Goal: Task Accomplishment & Management: Manage account settings

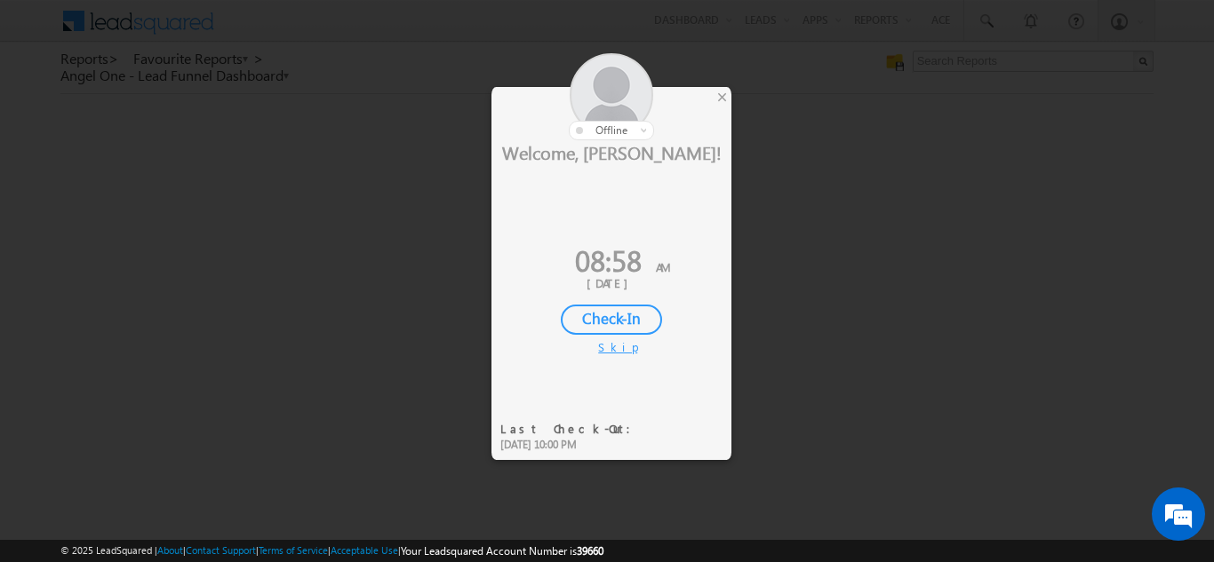
click at [618, 318] on div "Check-In" at bounding box center [611, 320] width 101 height 30
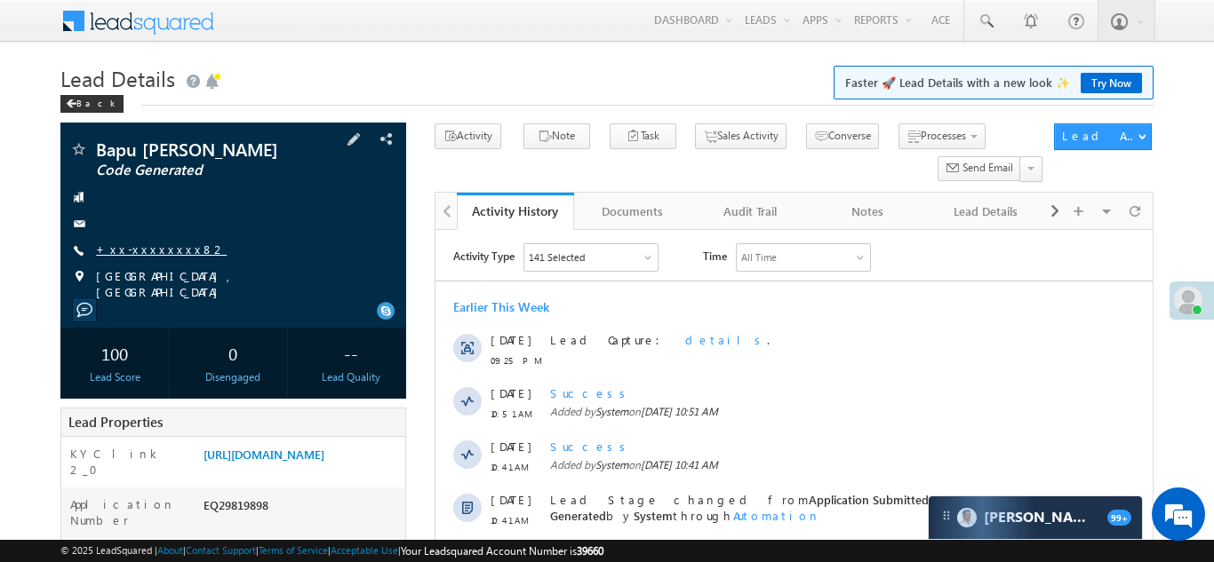
click at [136, 246] on link "+xx-xxxxxxxx82" at bounding box center [161, 249] width 131 height 15
click at [150, 251] on link "+xx-xxxxxxxx82" at bounding box center [161, 249] width 131 height 15
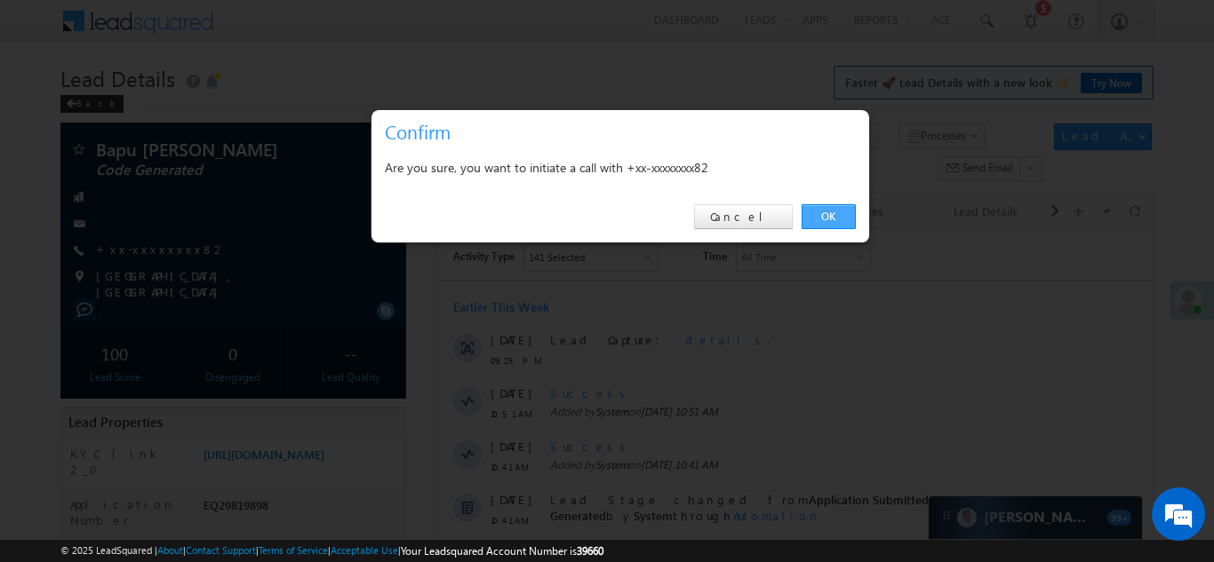
click at [825, 211] on link "OK" at bounding box center [828, 216] width 54 height 25
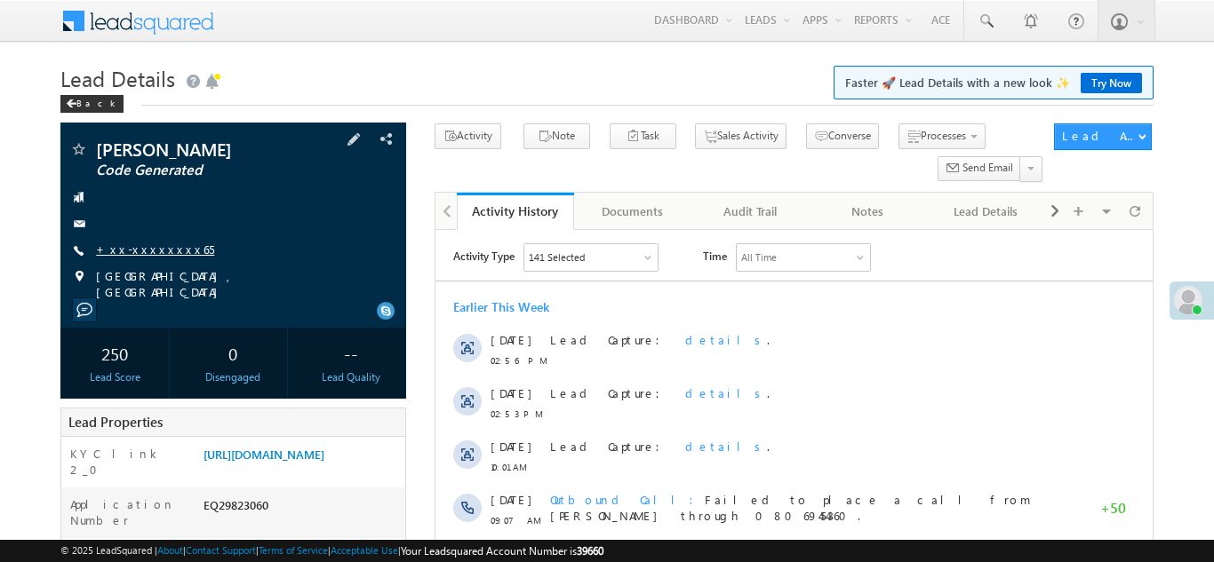
click at [133, 246] on link "+xx-xxxxxxxx65" at bounding box center [155, 249] width 118 height 15
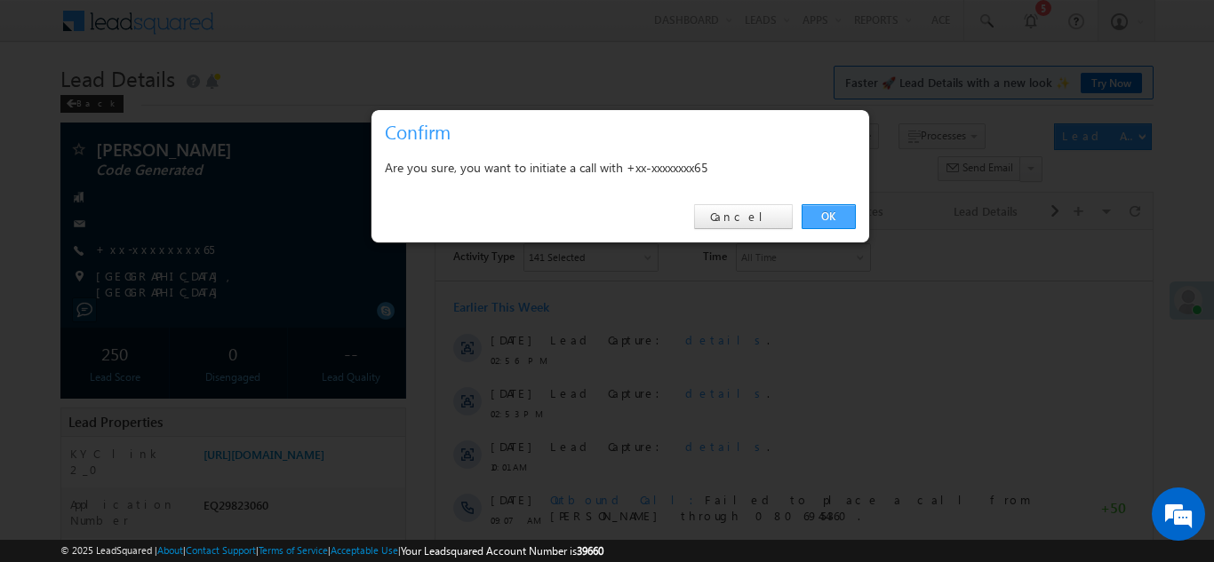
click at [824, 216] on link "OK" at bounding box center [828, 216] width 54 height 25
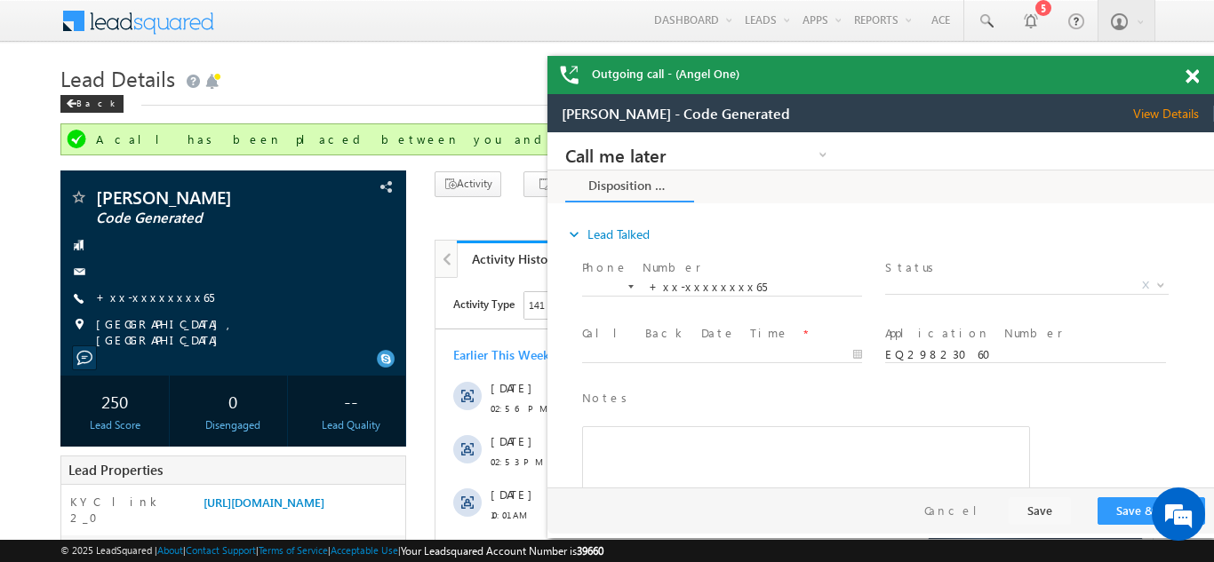
drag, startPoint x: 1194, startPoint y: 72, endPoint x: 569, endPoint y: 4, distance: 629.1
click at [1194, 72] on span at bounding box center [1191, 76] width 13 height 15
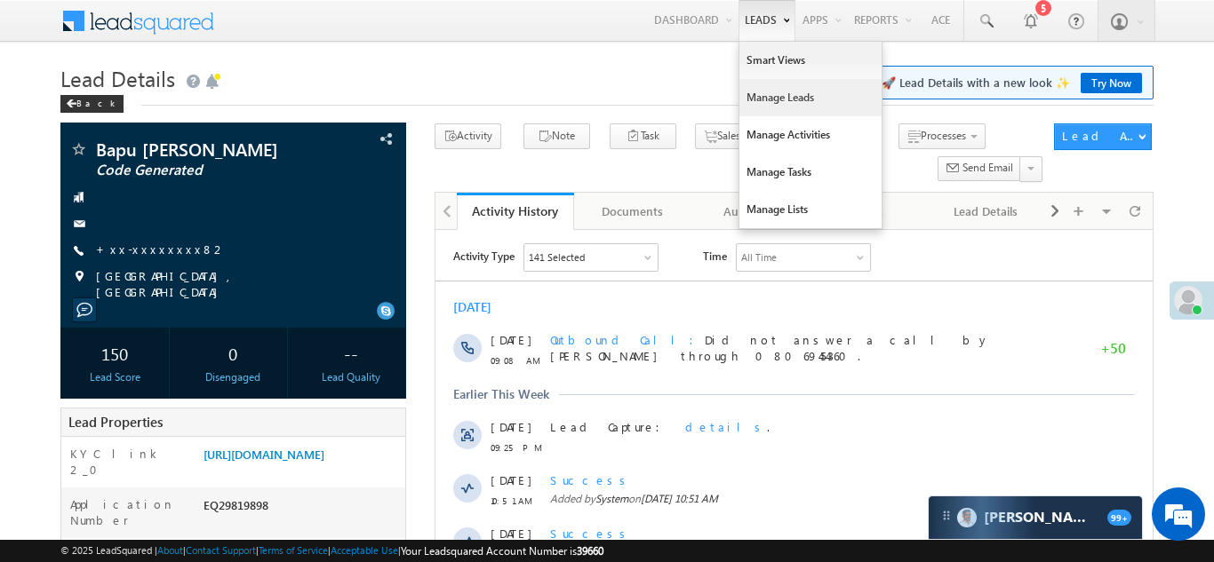
click at [758, 101] on link "Manage Leads" at bounding box center [810, 97] width 142 height 37
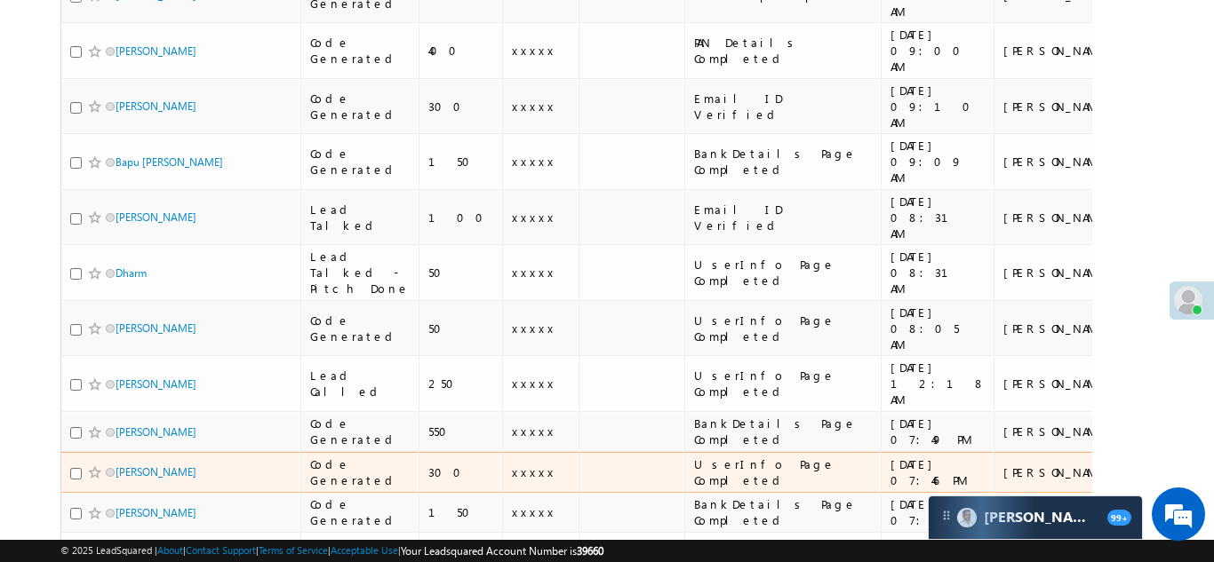
scroll to position [681, 0]
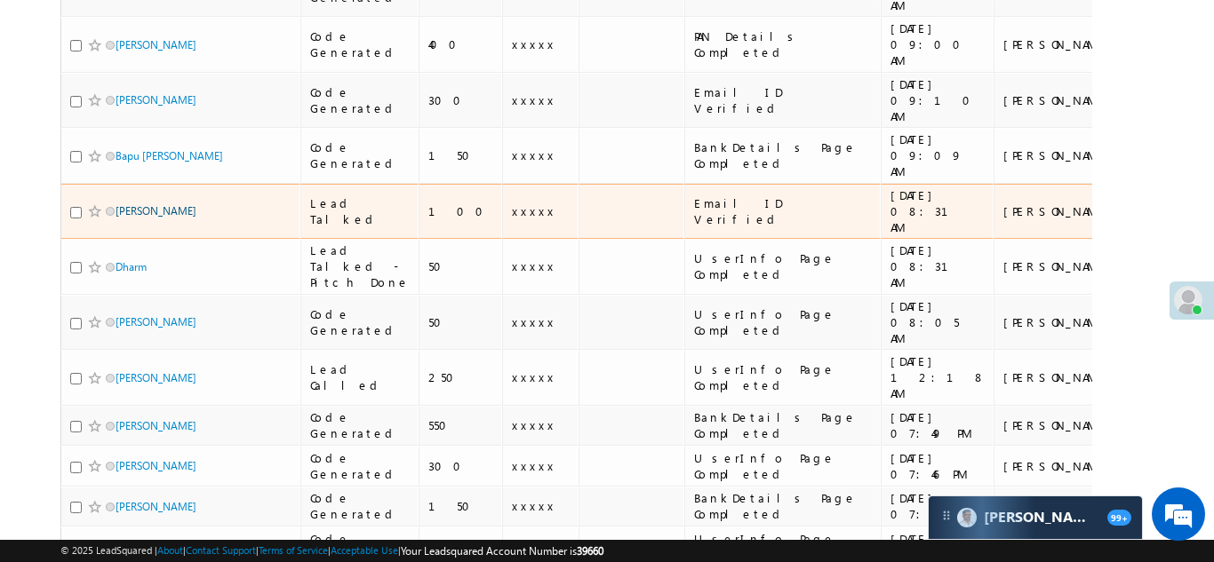
click at [147, 204] on link "[PERSON_NAME]" at bounding box center [156, 210] width 81 height 13
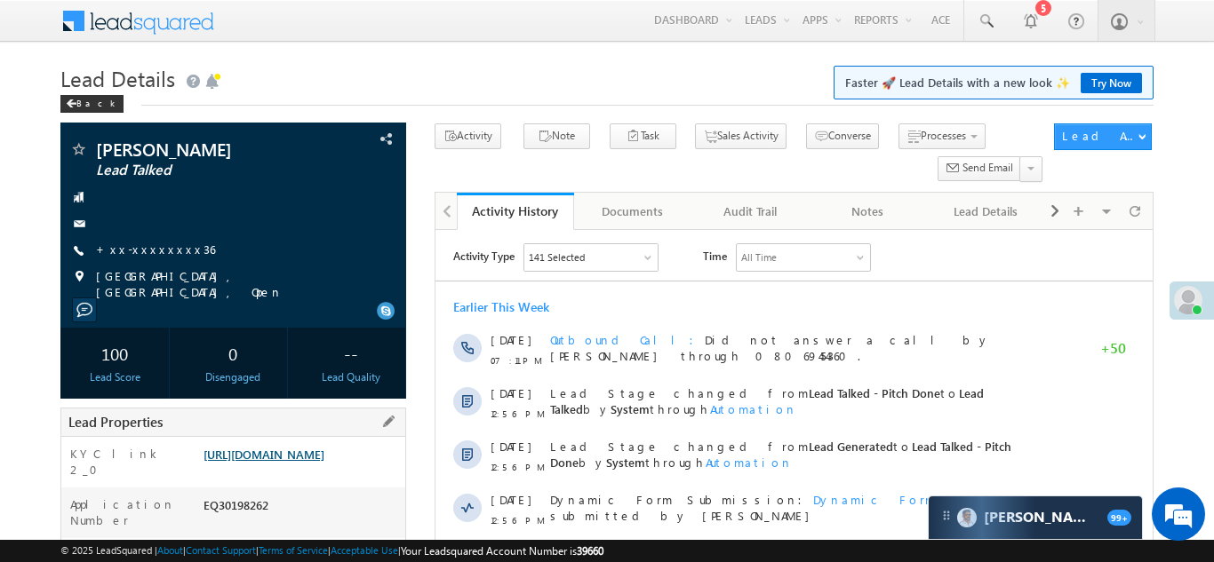
click at [289, 448] on link "https://angelbroking1-pk3em7sa.customui-test.leadsquared.com?leadId=86675a4a-11…" at bounding box center [263, 454] width 121 height 15
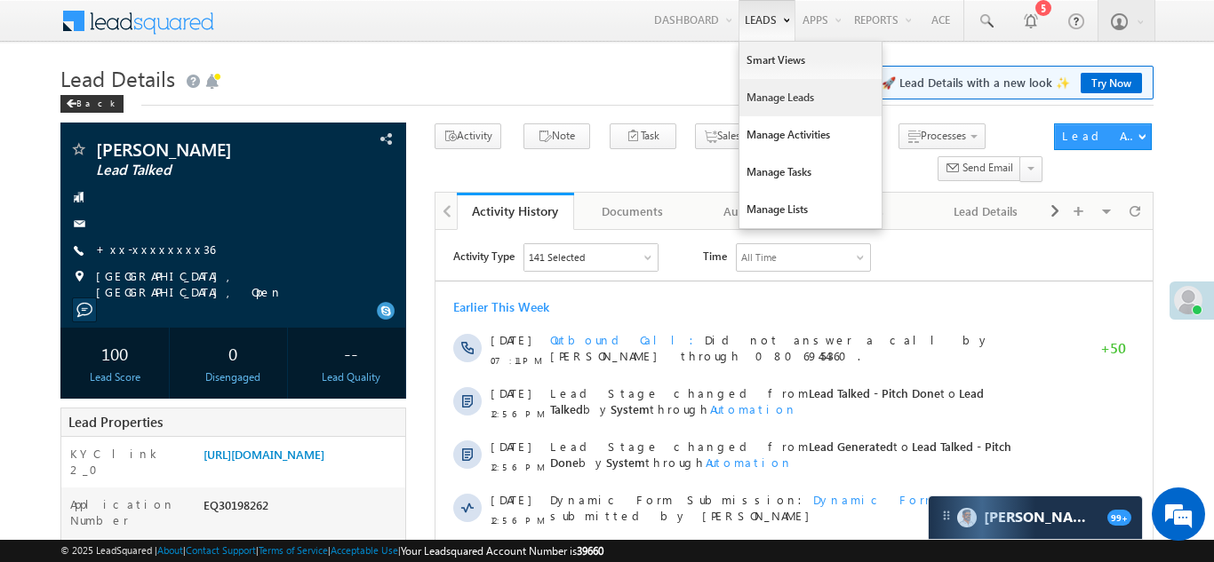
click at [754, 100] on link "Manage Leads" at bounding box center [810, 97] width 142 height 37
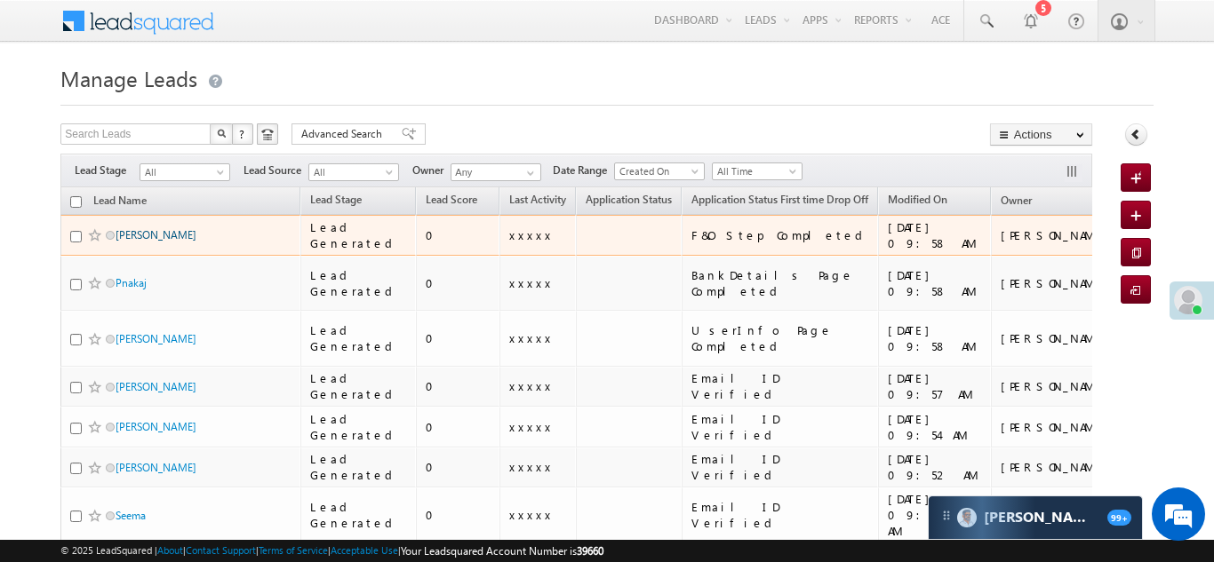
click at [145, 236] on link "[PERSON_NAME]" at bounding box center [156, 234] width 81 height 13
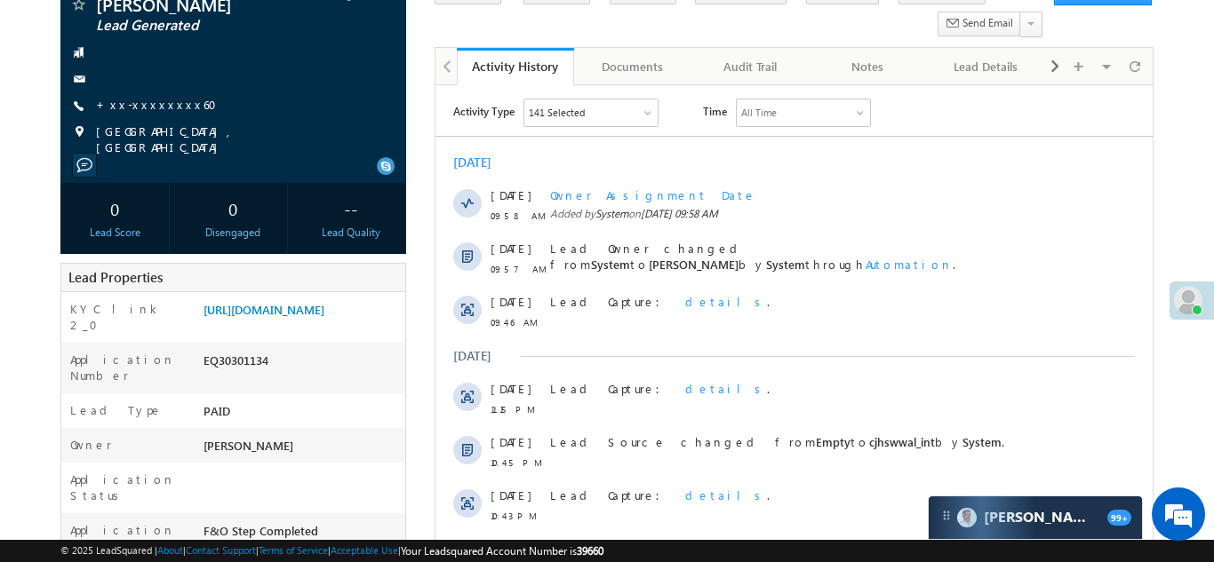
scroll to position [197, 0]
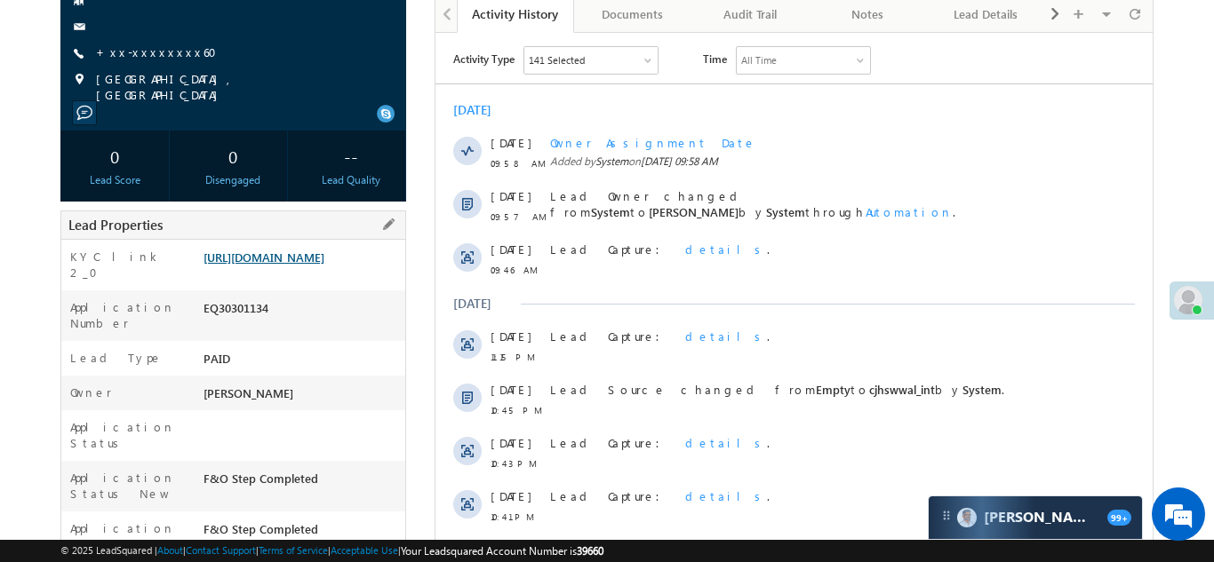
click at [282, 264] on link "https://angelbroking1-pk3em7sa.customui-test.leadsquared.com?leadId=e6bb4ae7-d4…" at bounding box center [263, 257] width 121 height 15
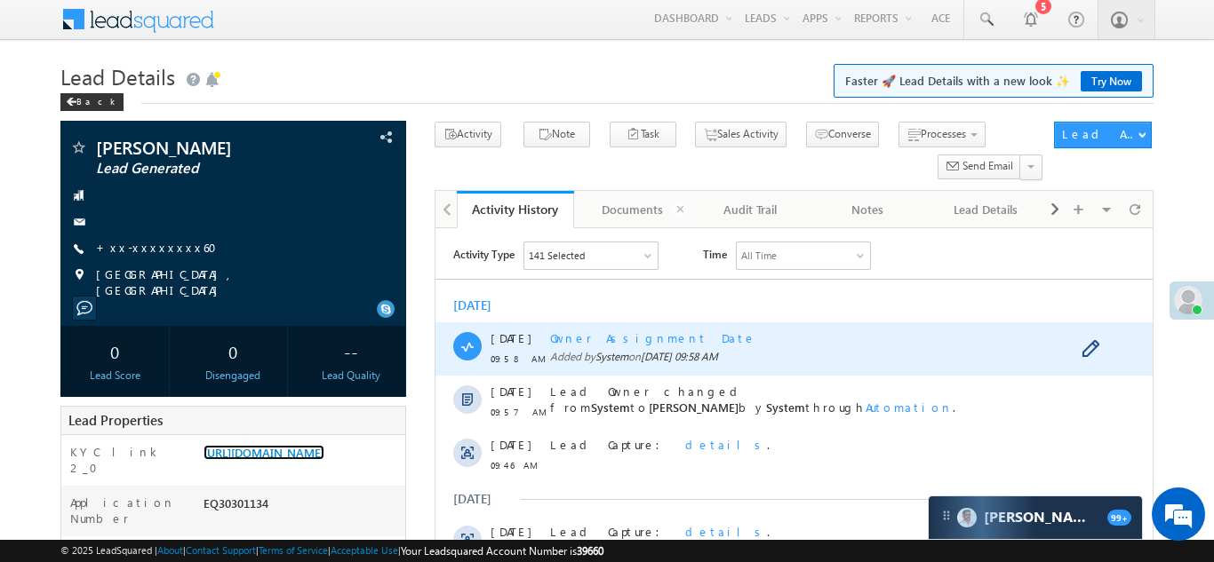
scroll to position [0, 0]
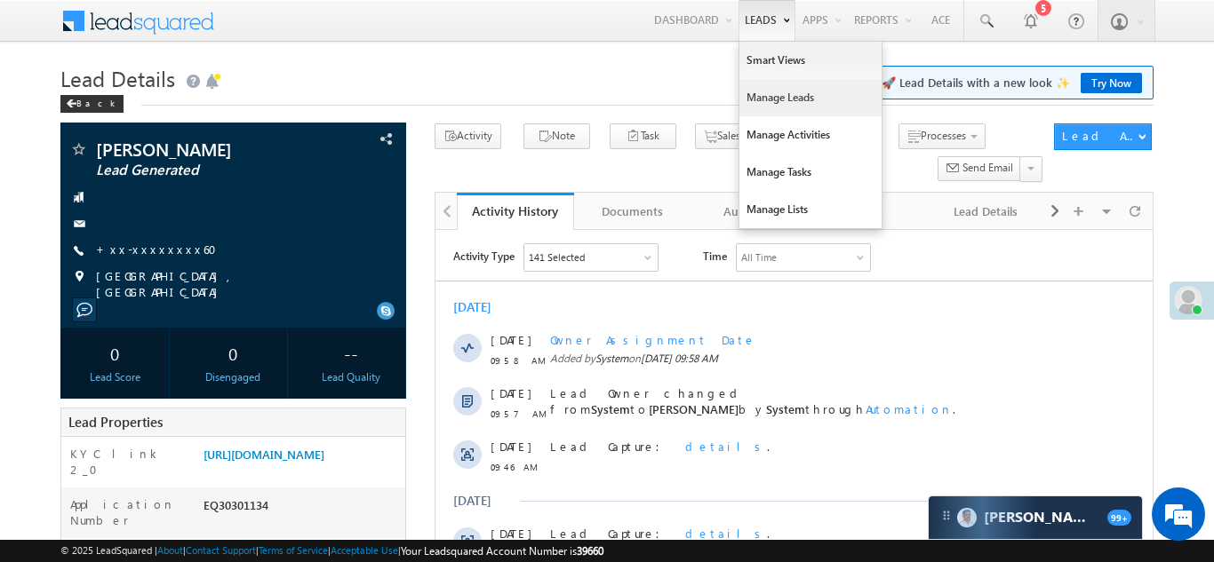
click at [758, 89] on link "Manage Leads" at bounding box center [810, 97] width 142 height 37
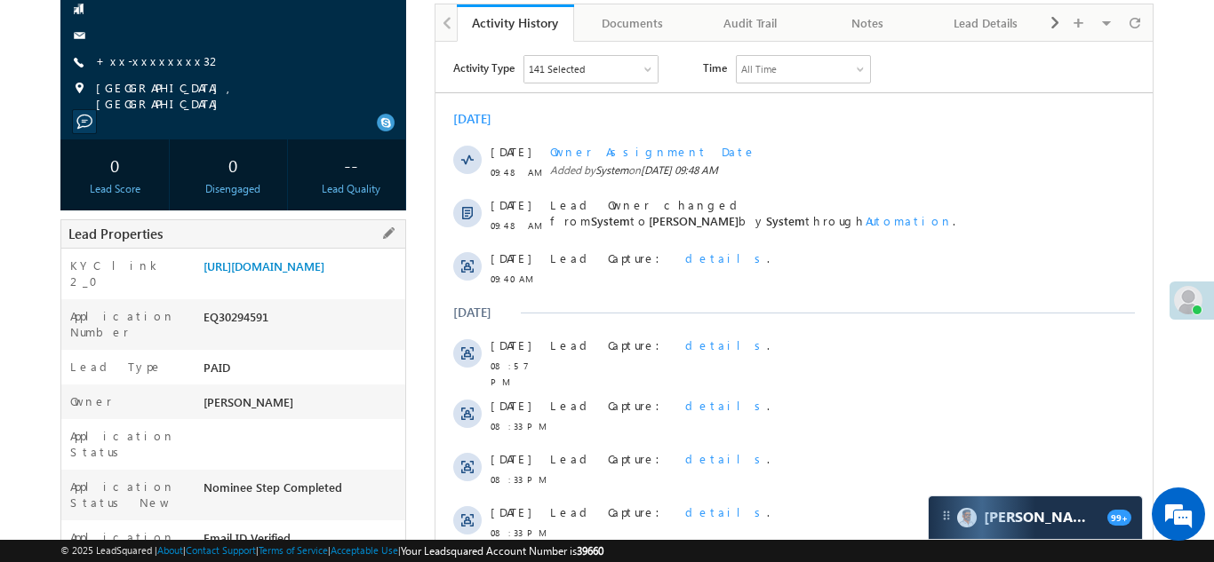
scroll to position [217, 0]
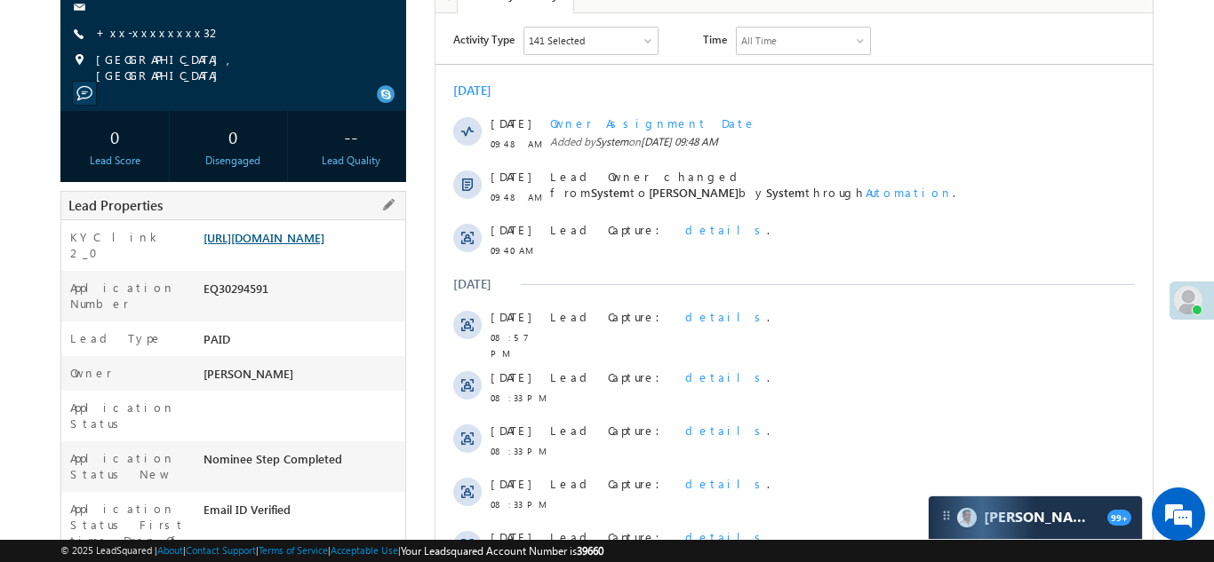
click at [284, 245] on link "https://angelbroking1-pk3em7sa.customui-test.leadsquared.com?leadId=559d69c6-0a…" at bounding box center [263, 237] width 121 height 15
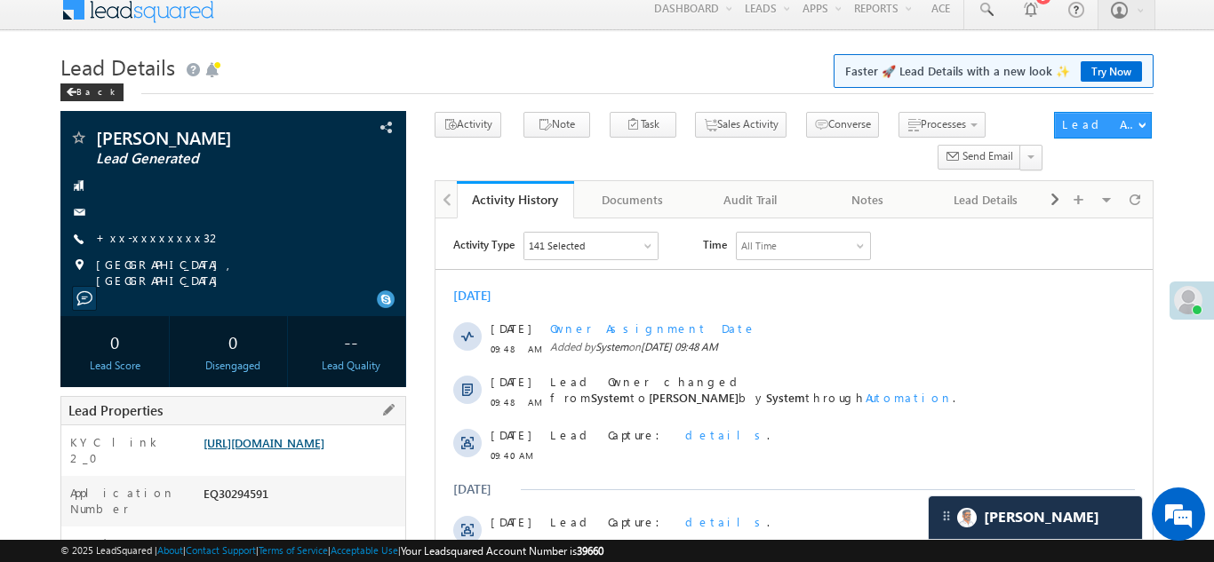
scroll to position [0, 0]
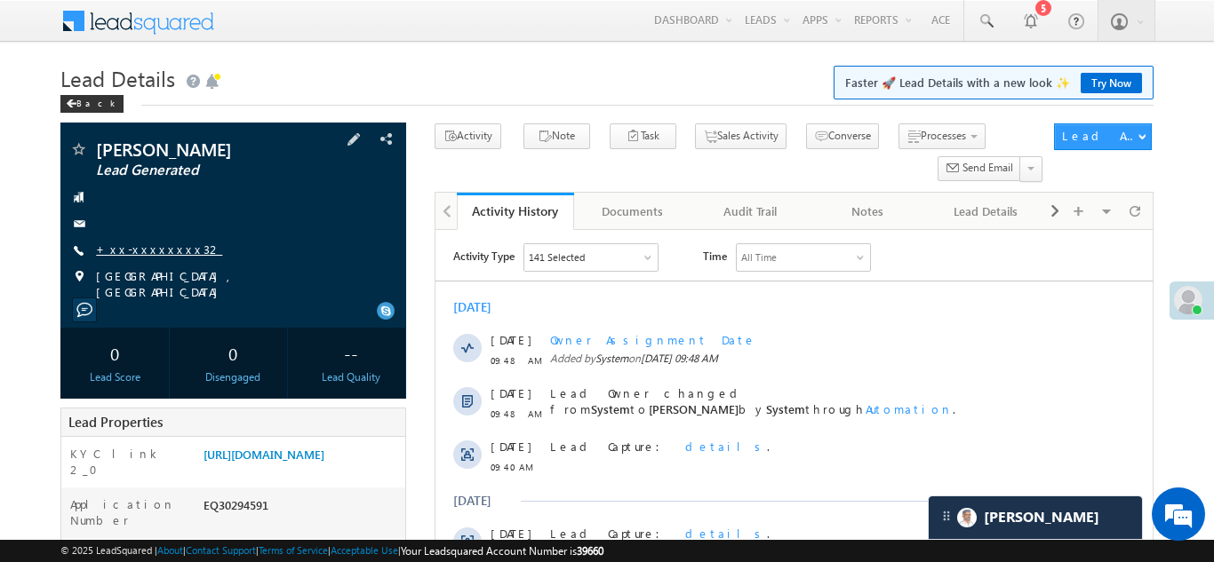
click at [137, 247] on link "+xx-xxxxxxxx32" at bounding box center [159, 249] width 126 height 15
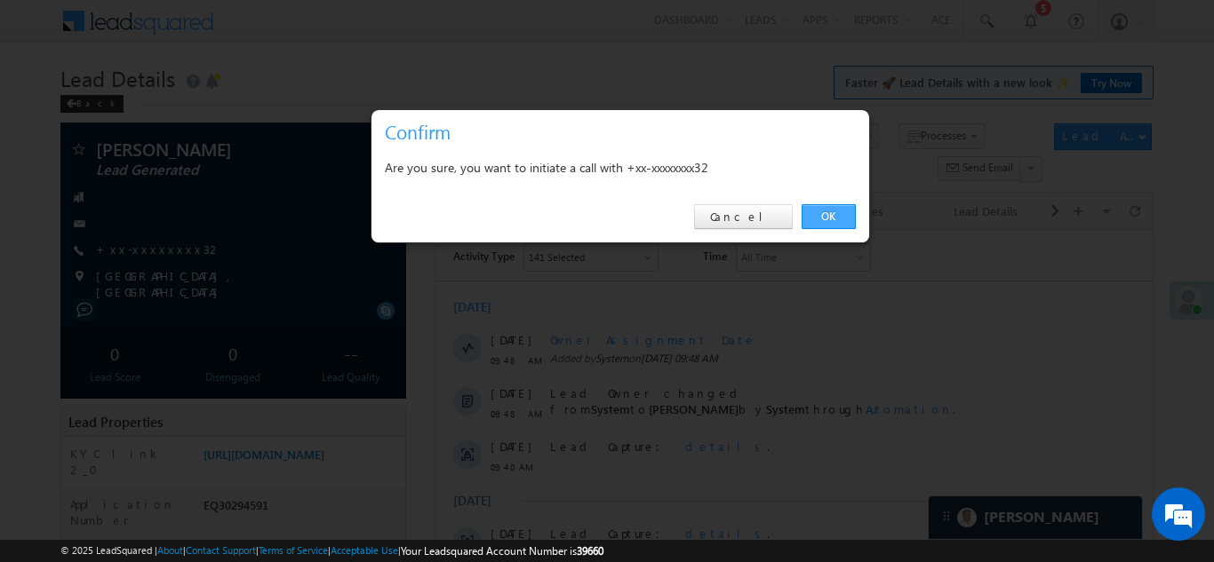
click at [810, 213] on link "OK" at bounding box center [828, 216] width 54 height 25
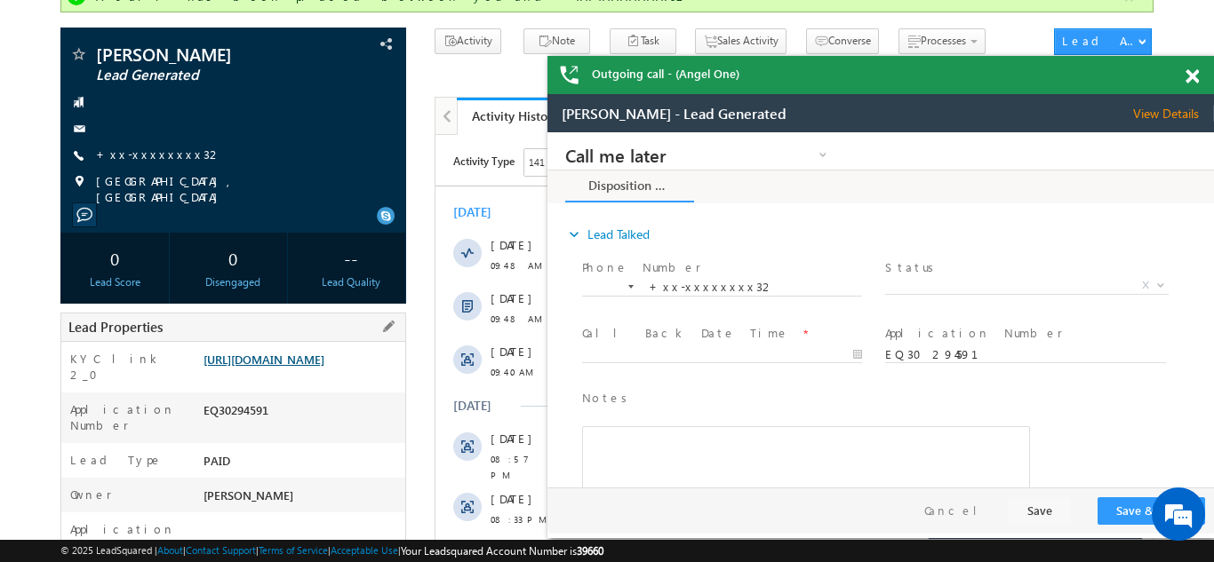
scroll to position [139, 0]
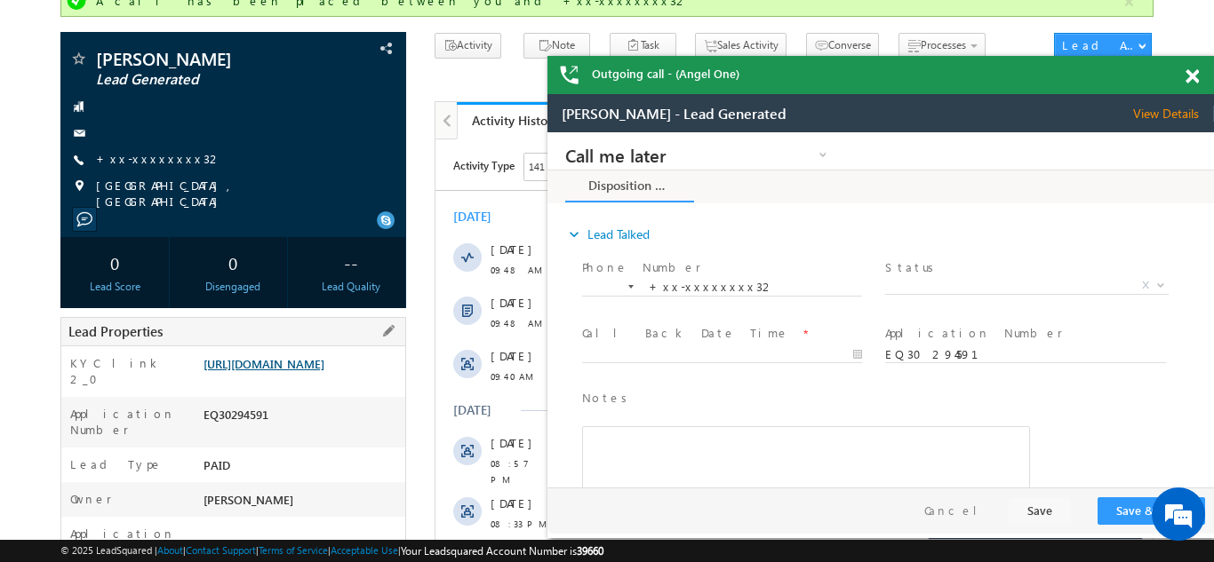
click at [288, 364] on link "https://angelbroking1-pk3em7sa.customui-test.leadsquared.com?leadId=559d69c6-0a…" at bounding box center [263, 363] width 121 height 15
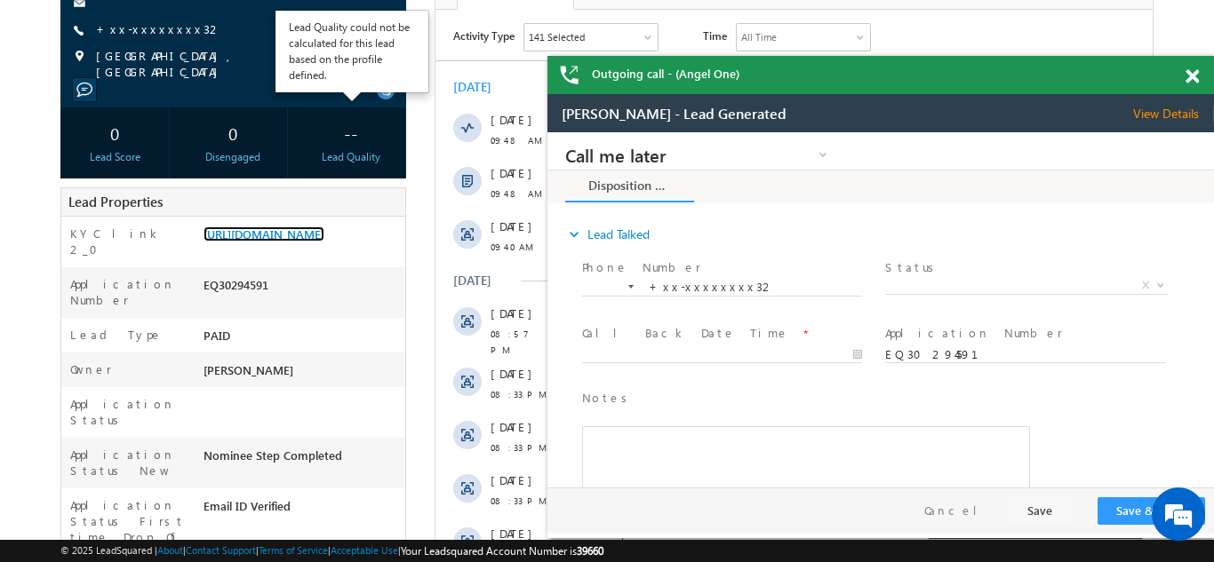
scroll to position [276, 0]
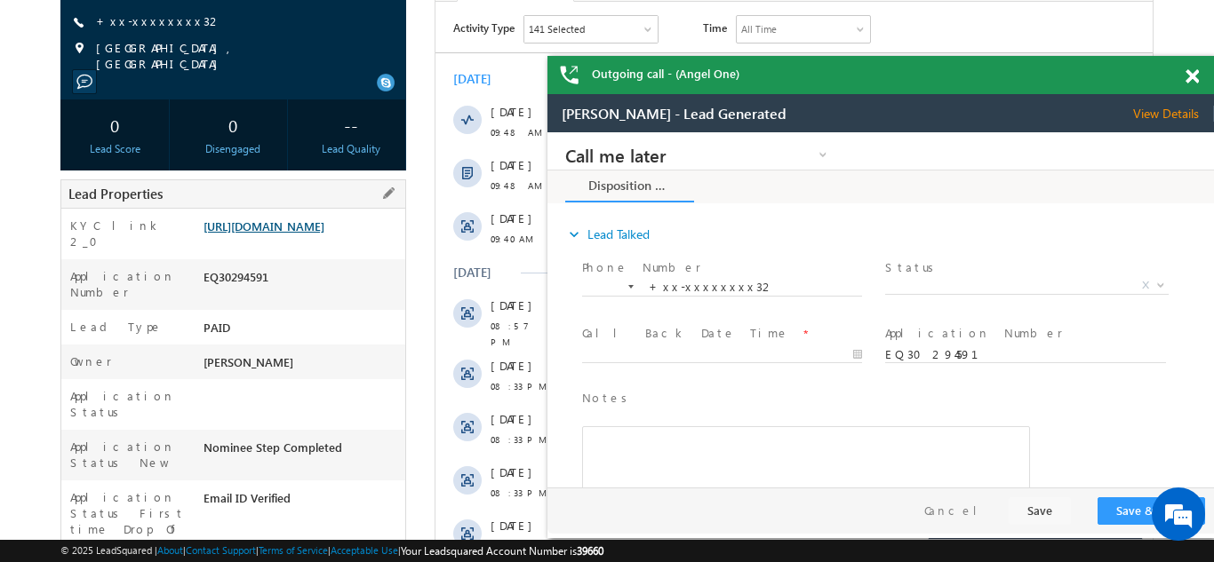
click at [291, 222] on link "https://angelbroking1-pk3em7sa.customui-test.leadsquared.com?leadId=559d69c6-0a…" at bounding box center [263, 226] width 121 height 15
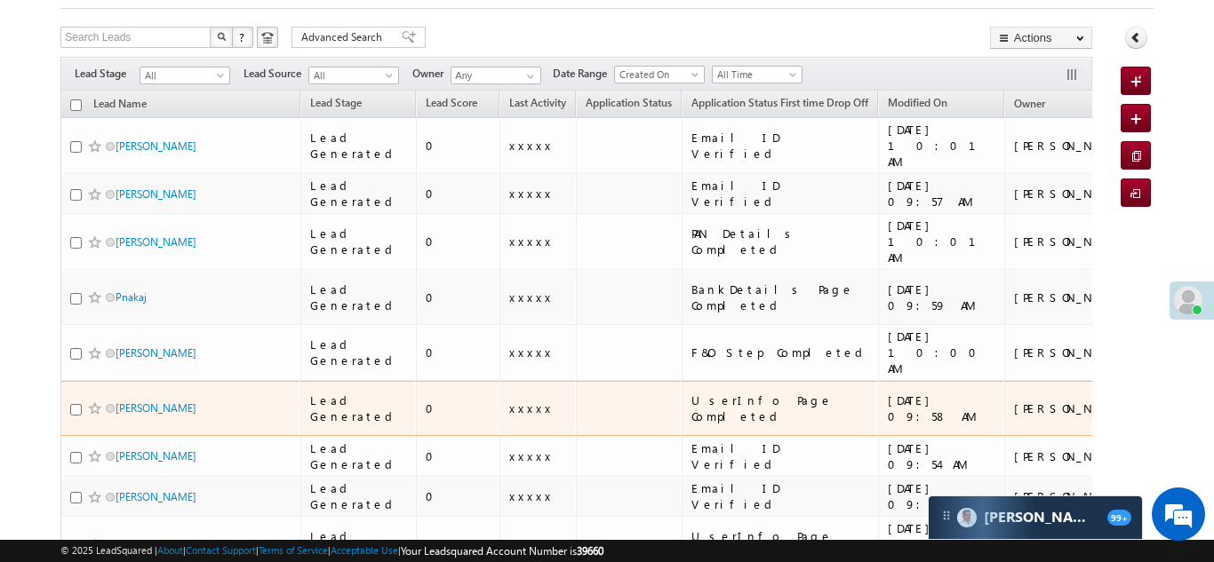
scroll to position [108, 0]
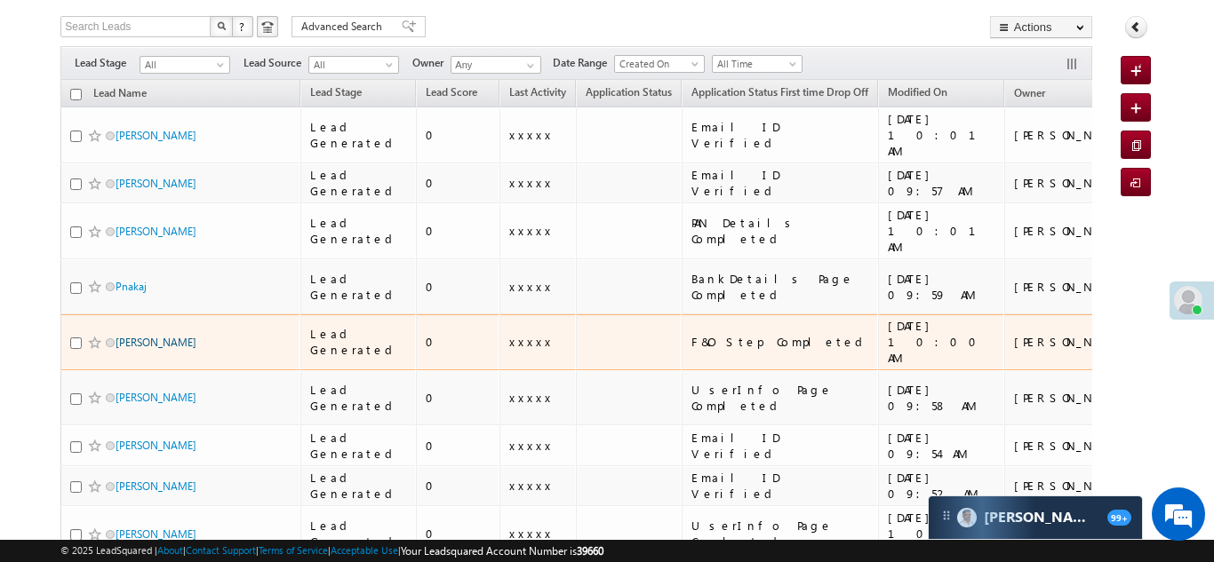
click at [149, 336] on link "[PERSON_NAME]" at bounding box center [156, 342] width 81 height 13
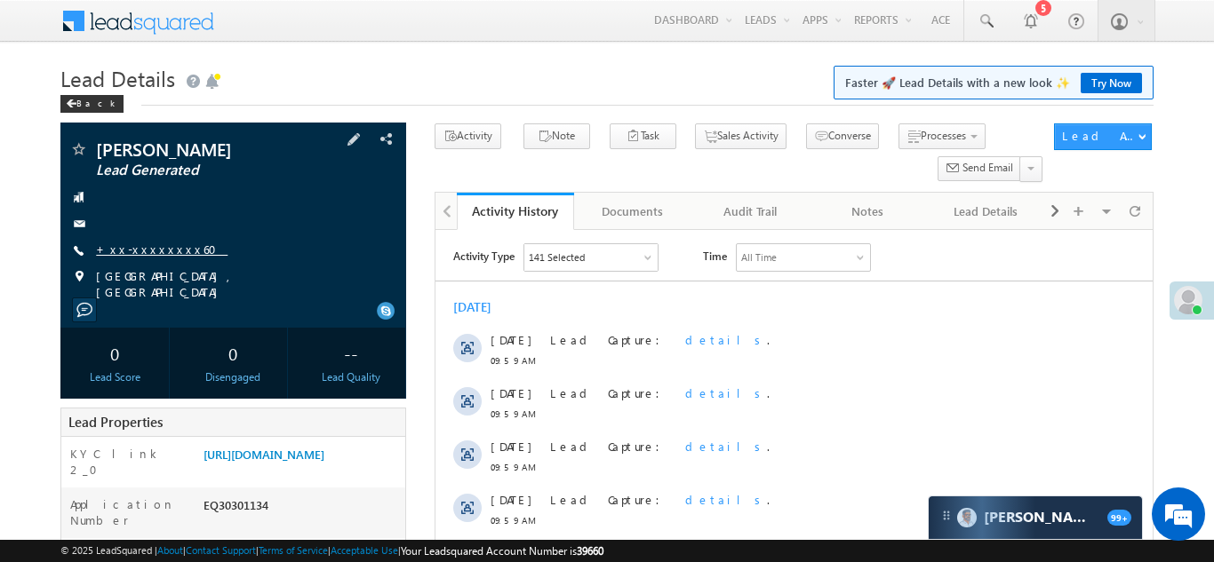
click at [134, 247] on link "+xx-xxxxxxxx60" at bounding box center [161, 249] width 131 height 15
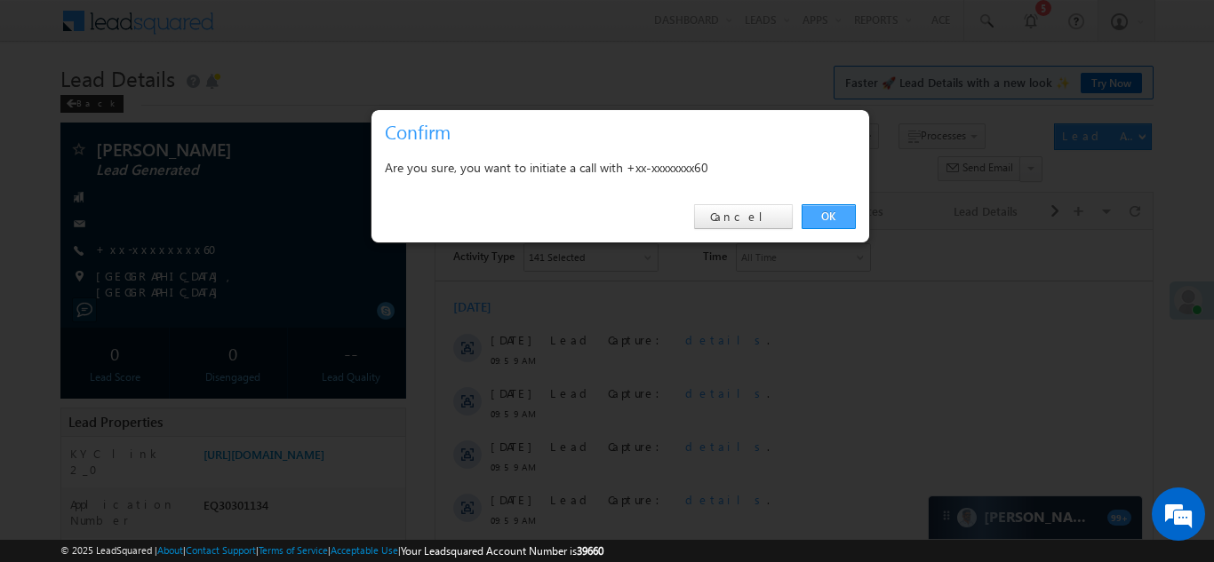
click at [828, 216] on link "OK" at bounding box center [828, 216] width 54 height 25
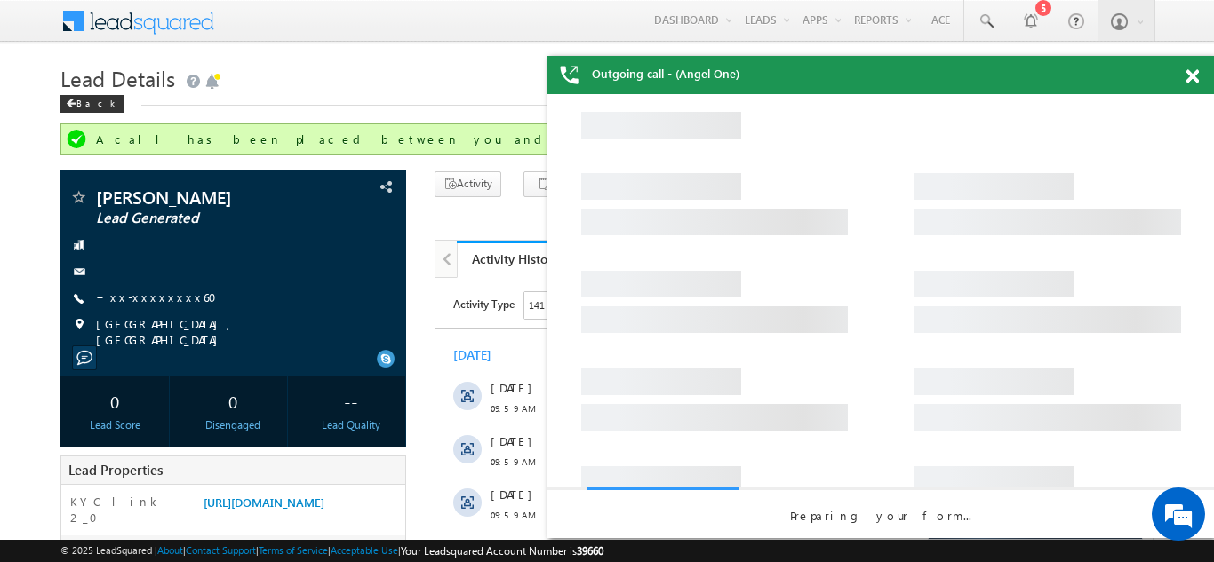
click at [1191, 77] on span at bounding box center [1191, 76] width 13 height 15
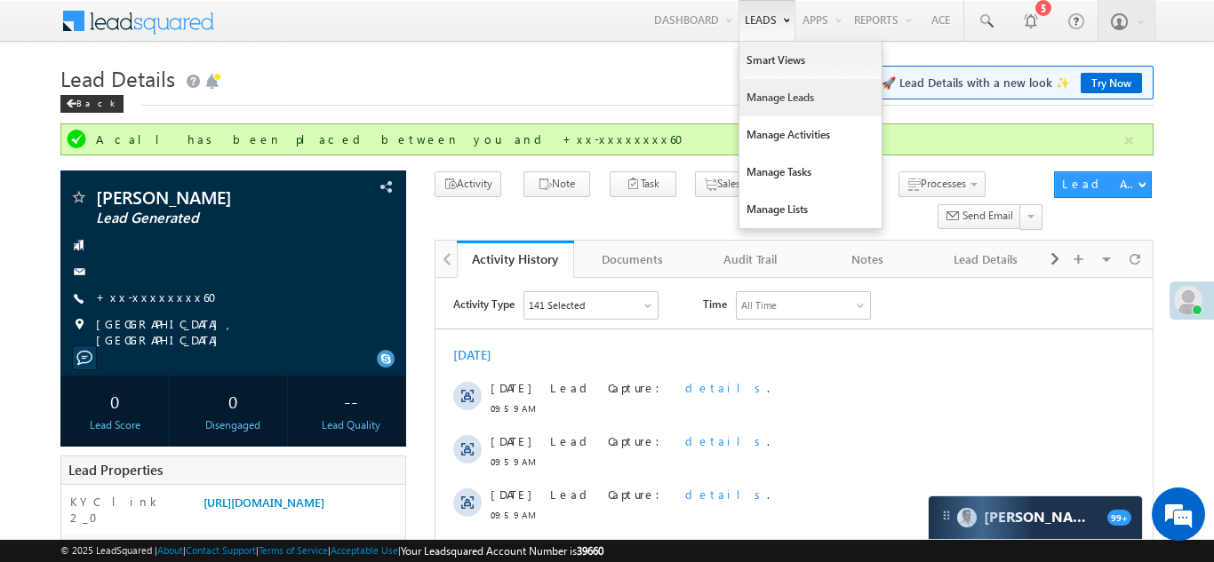
click at [766, 96] on link "Manage Leads" at bounding box center [810, 97] width 142 height 37
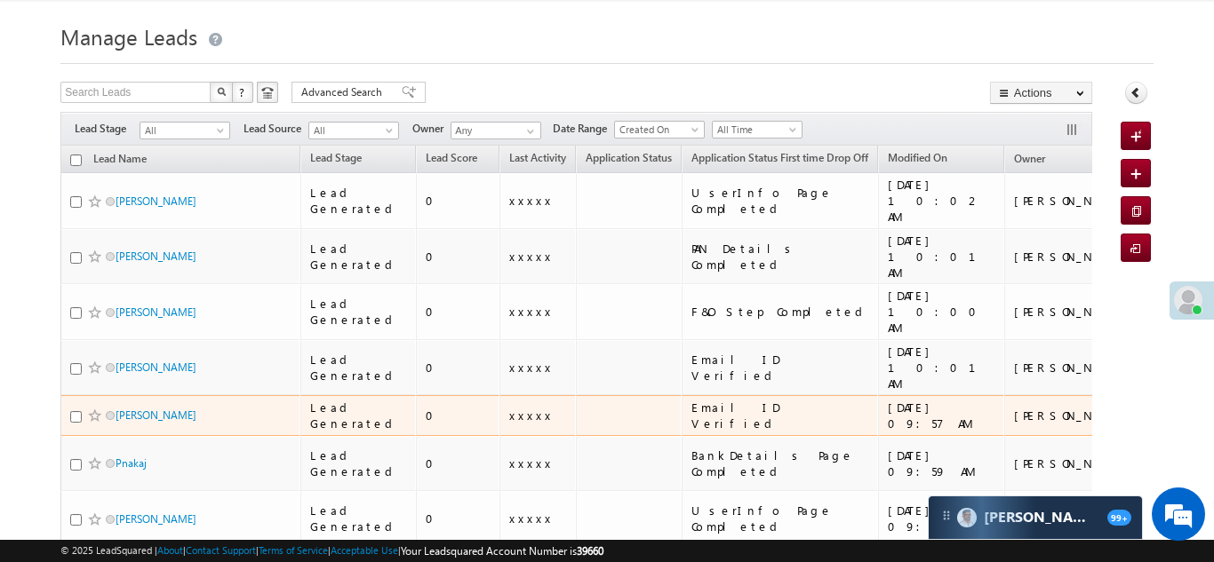
scroll to position [50, 0]
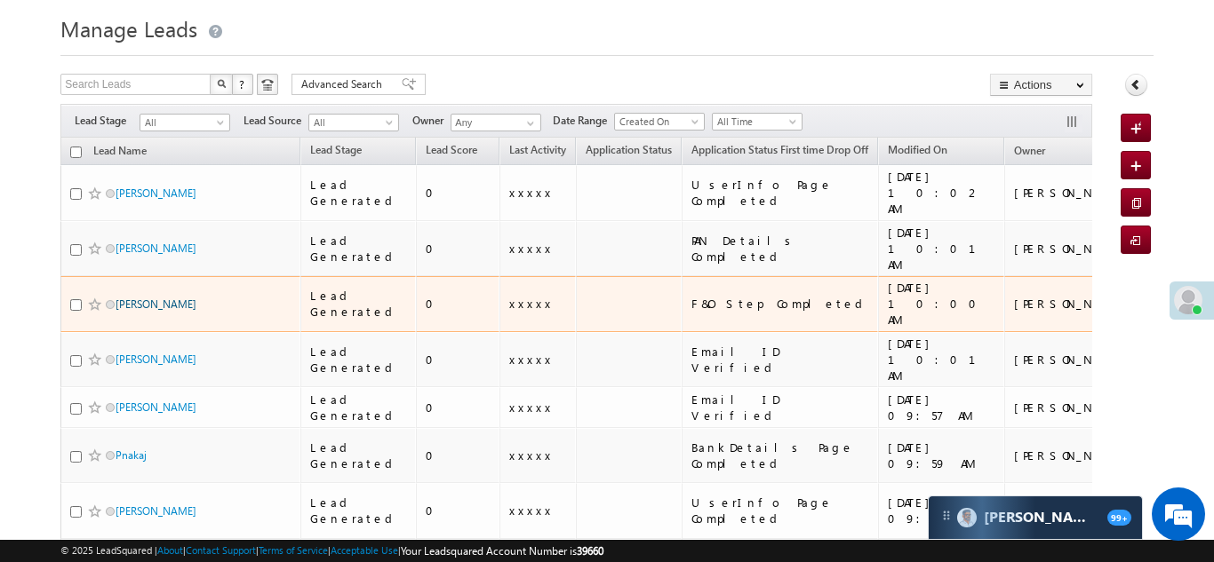
click at [152, 298] on link "[PERSON_NAME]" at bounding box center [156, 304] width 81 height 13
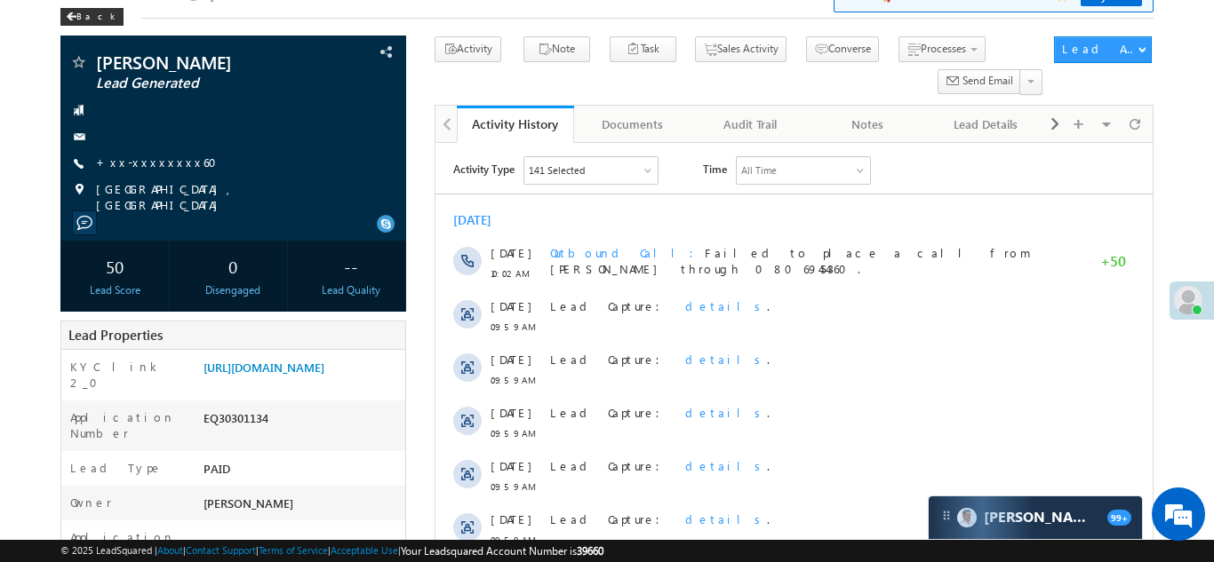
scroll to position [149, 0]
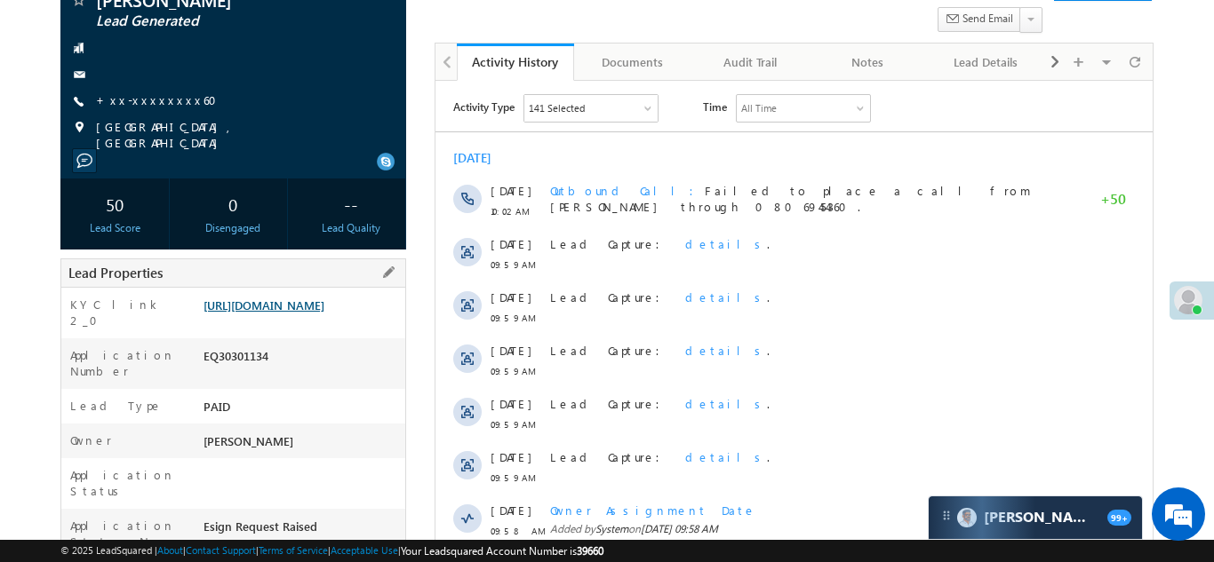
click at [274, 313] on link "https://angelbroking1-pk3em7sa.customui-test.leadsquared.com?leadId=e6bb4ae7-d4…" at bounding box center [263, 305] width 121 height 15
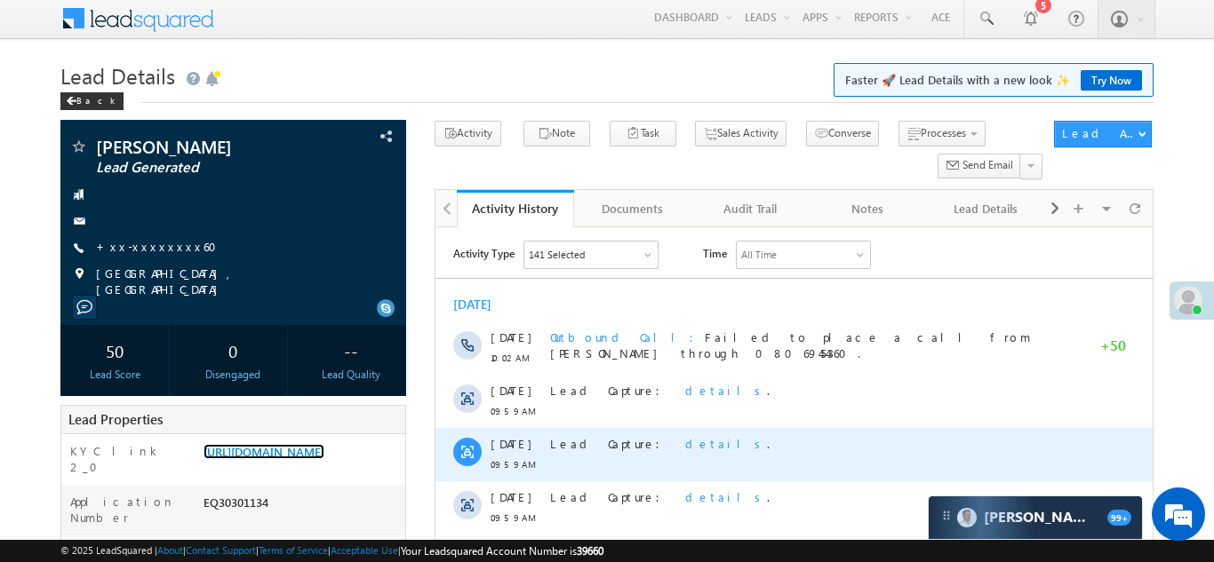
scroll to position [0, 0]
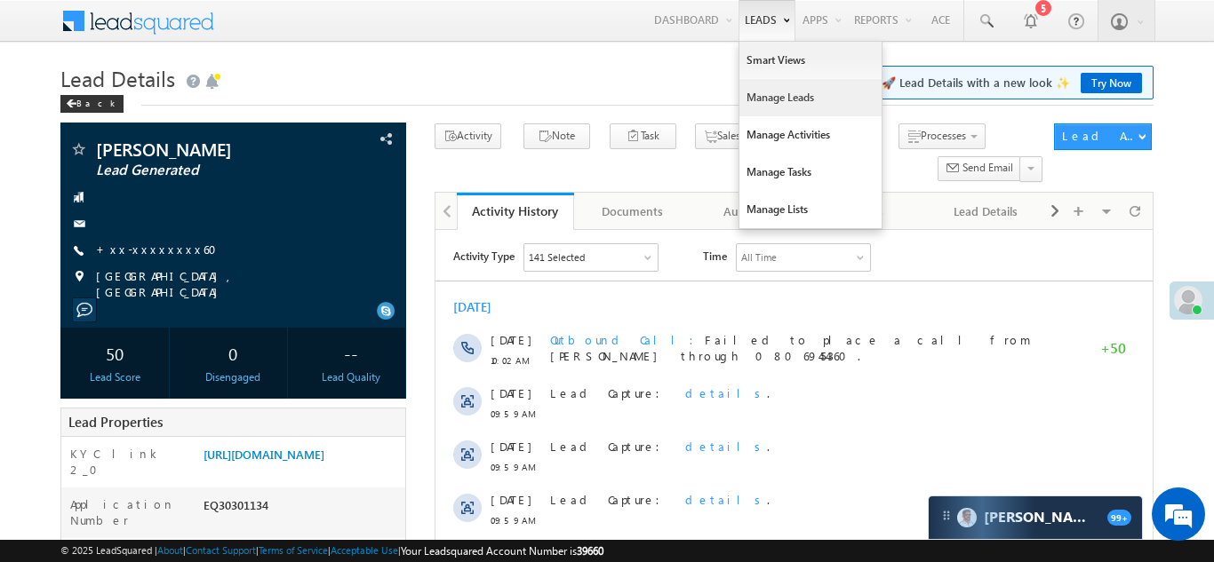
click at [752, 94] on link "Manage Leads" at bounding box center [810, 97] width 142 height 37
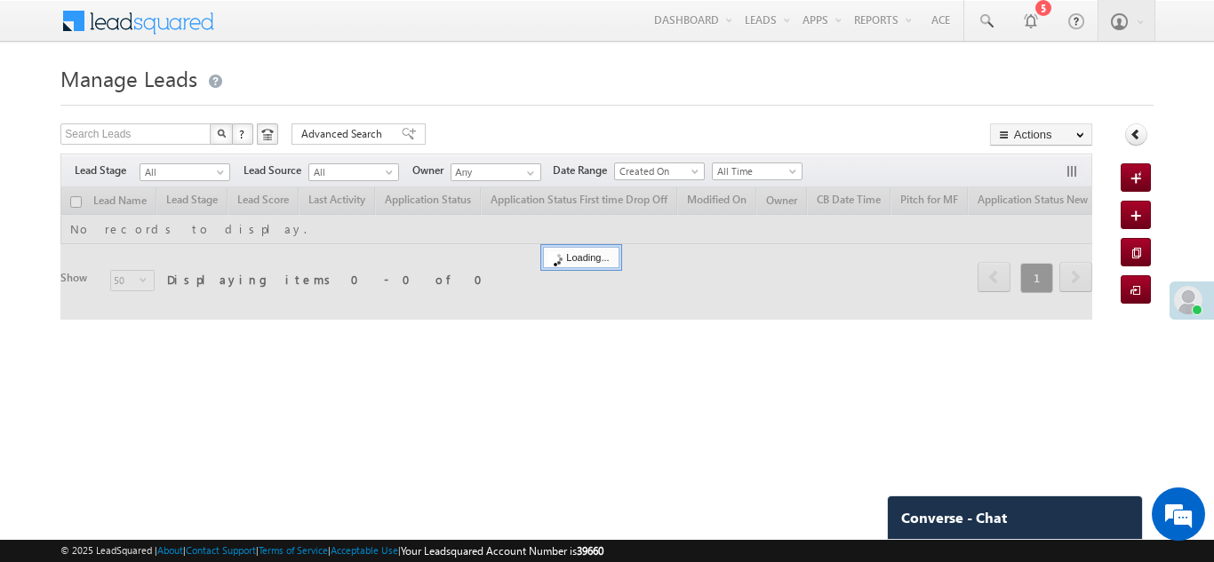
click at [651, 396] on div "Manage Leads Quick Add Lead Search Leads X ? 0 results found Advanced Search Ad…" at bounding box center [606, 282] width 1092 height 444
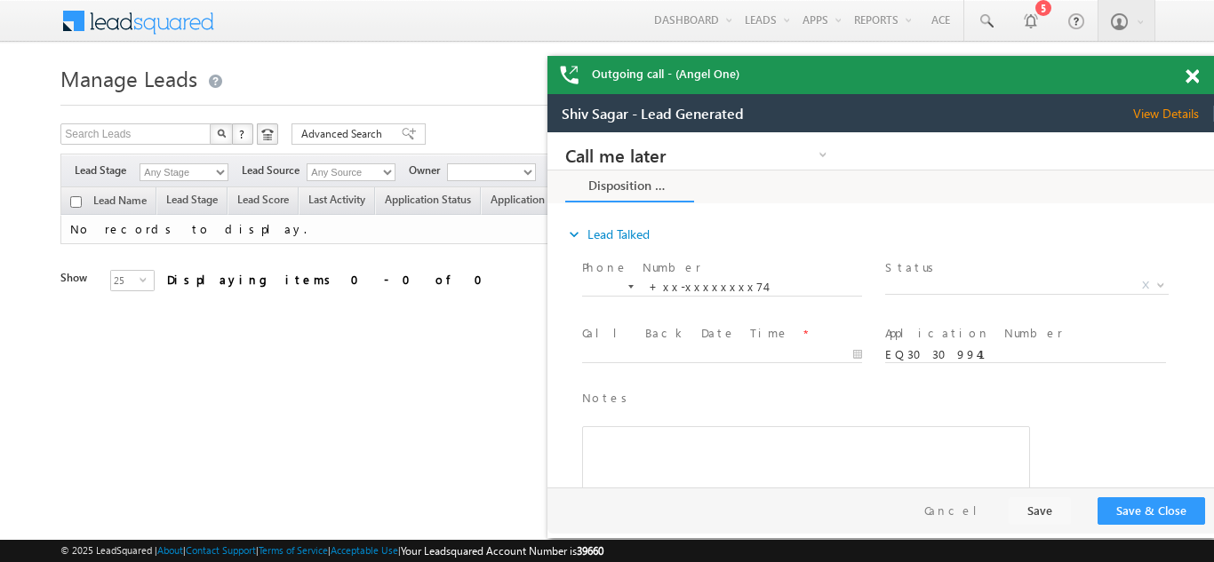
click at [1194, 76] on span at bounding box center [1191, 76] width 13 height 15
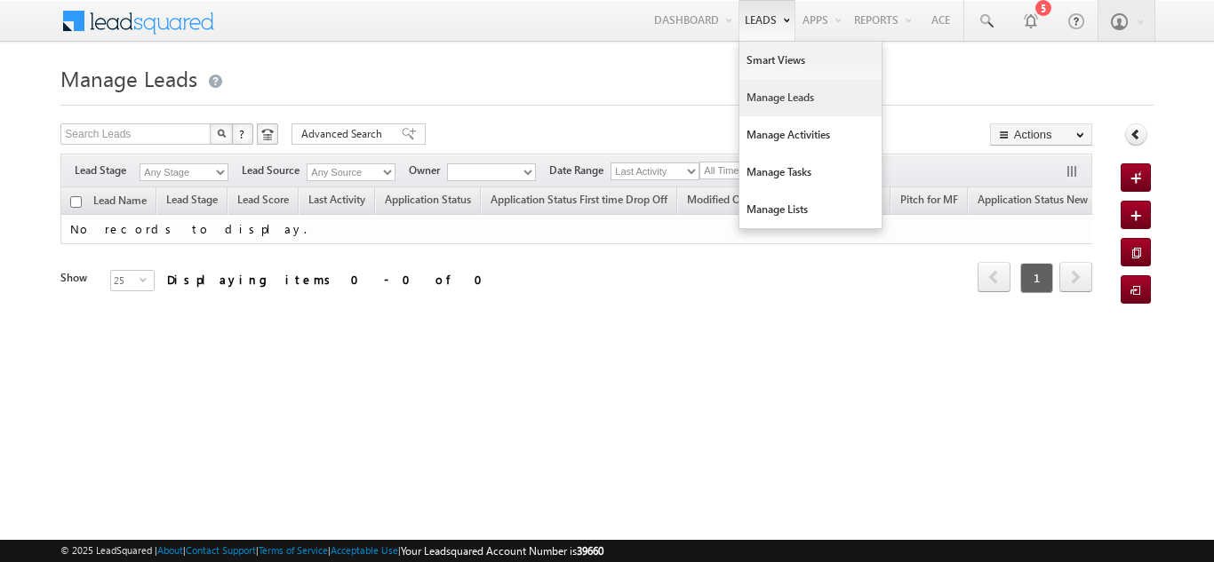
click at [768, 103] on link "Manage Leads" at bounding box center [810, 97] width 142 height 37
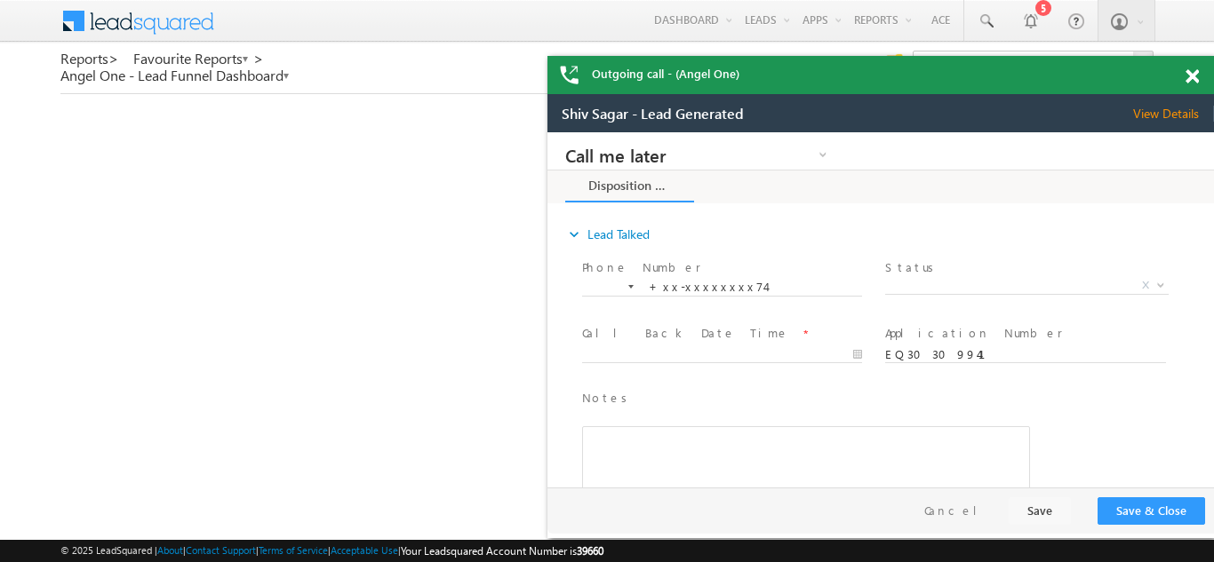
drag, startPoint x: 1193, startPoint y: 75, endPoint x: 560, endPoint y: 3, distance: 637.6
click at [1193, 75] on span at bounding box center [1191, 76] width 13 height 15
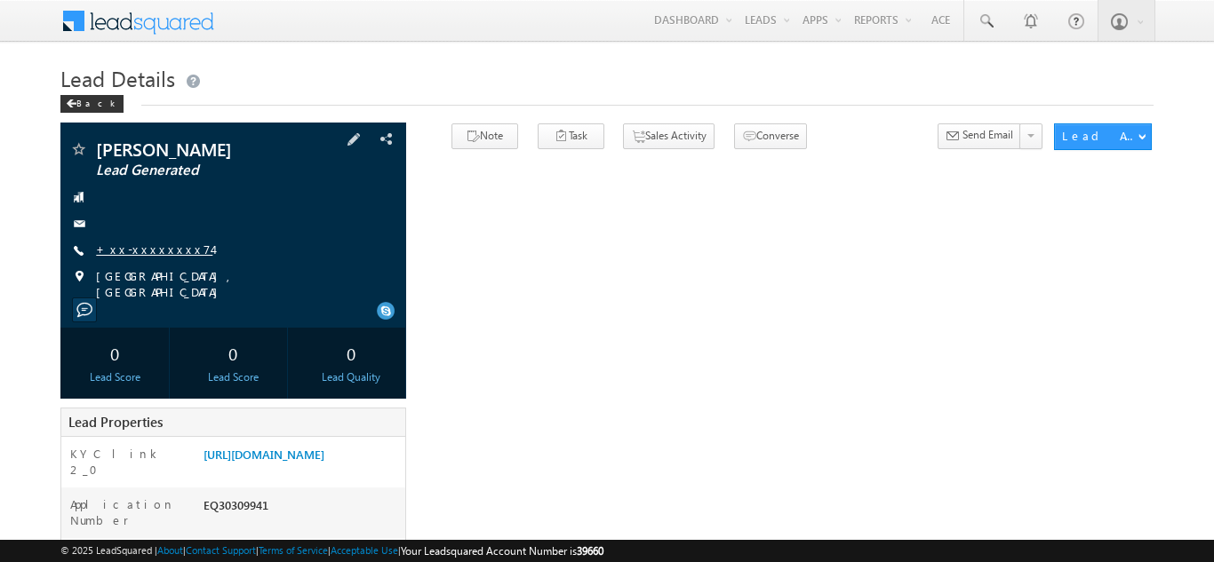
click at [144, 250] on link "+xx-xxxxxxxx74" at bounding box center [154, 249] width 116 height 15
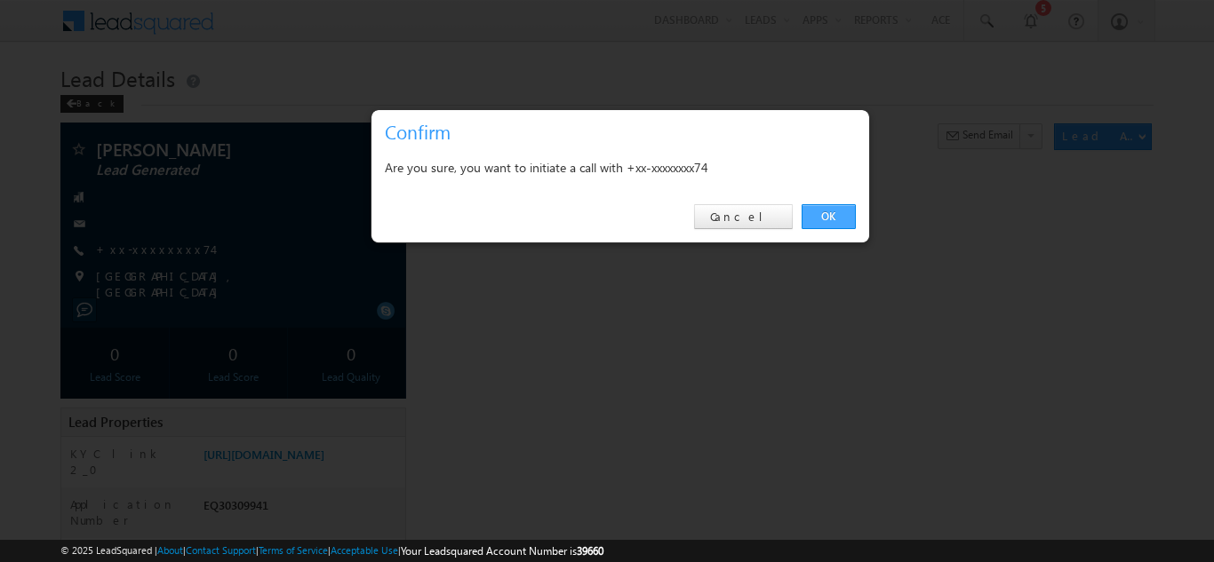
click at [829, 212] on link "OK" at bounding box center [828, 216] width 54 height 25
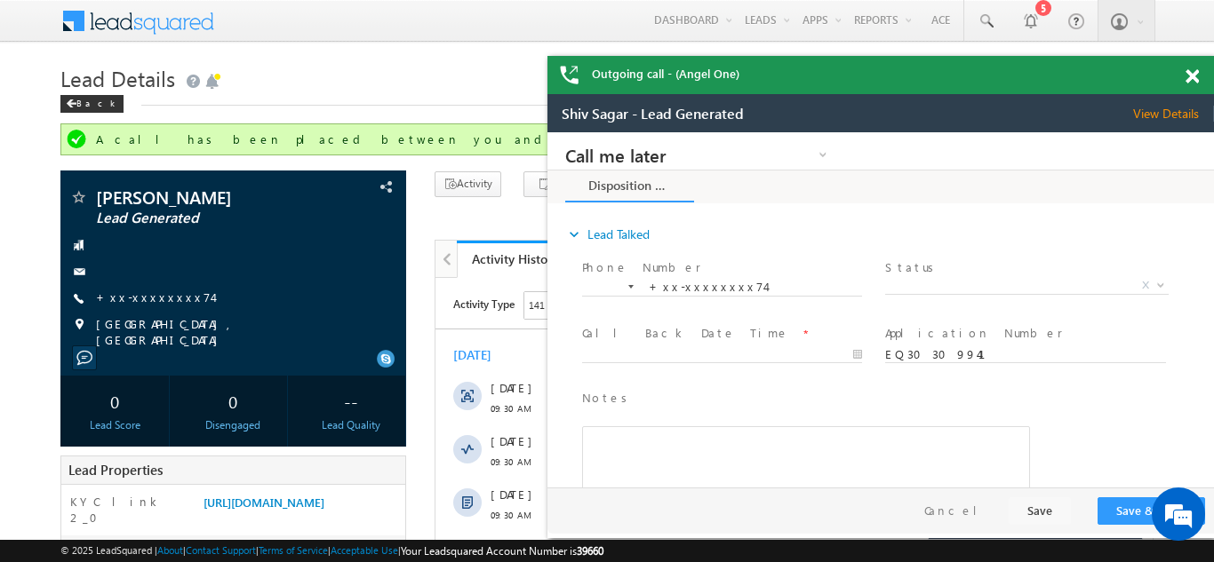
click at [1193, 75] on span at bounding box center [1191, 76] width 13 height 15
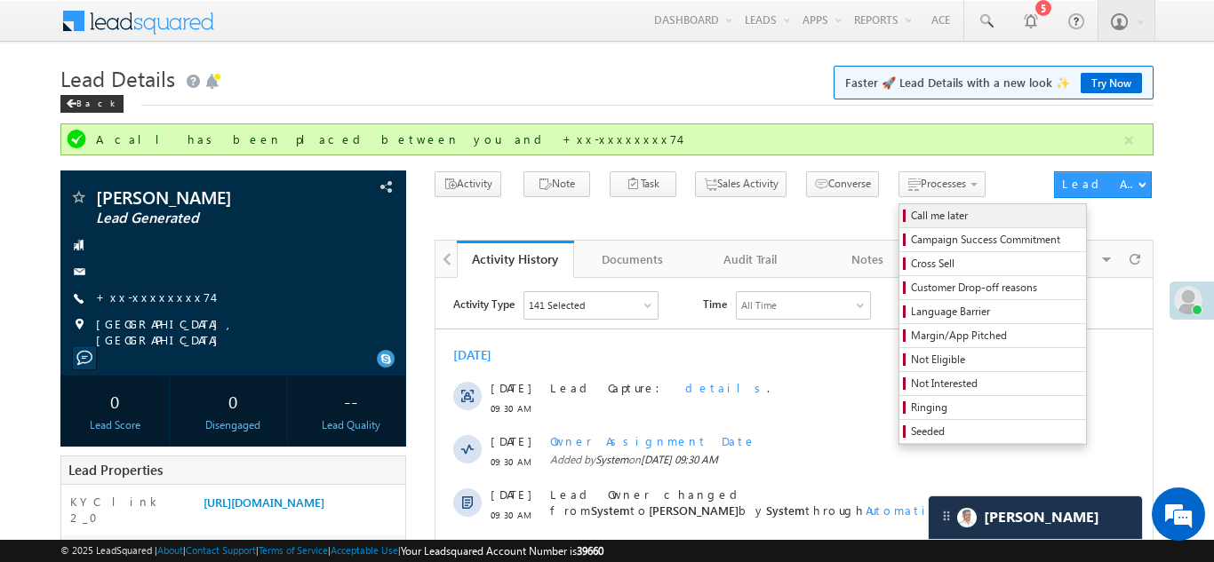
click at [911, 218] on span "Call me later" at bounding box center [995, 216] width 169 height 16
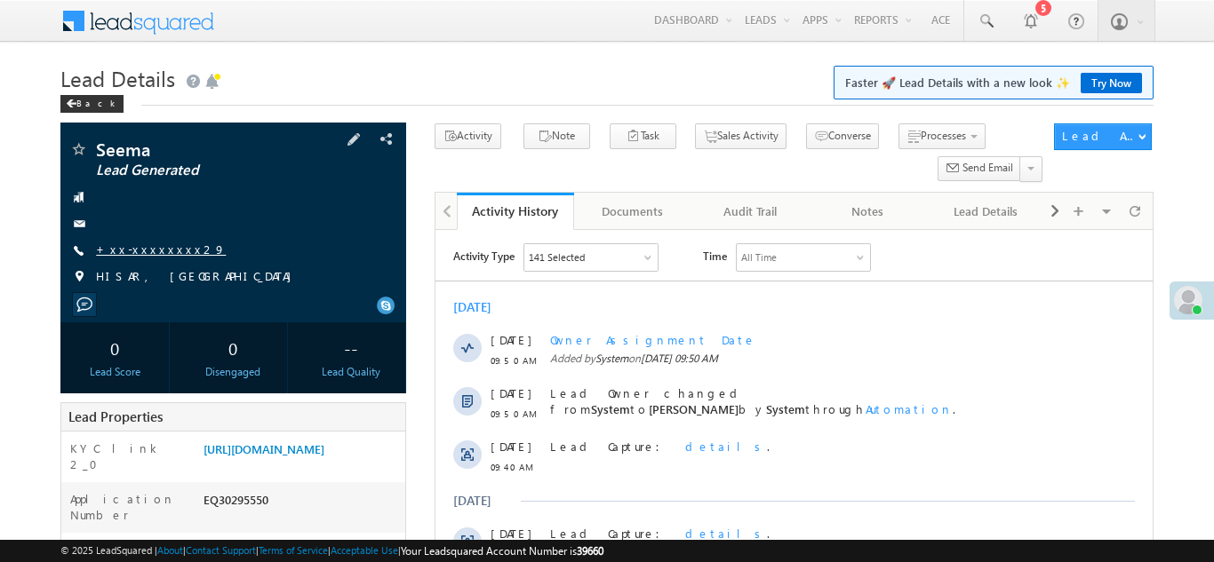
click at [141, 251] on link "+xx-xxxxxxxx29" at bounding box center [161, 249] width 130 height 15
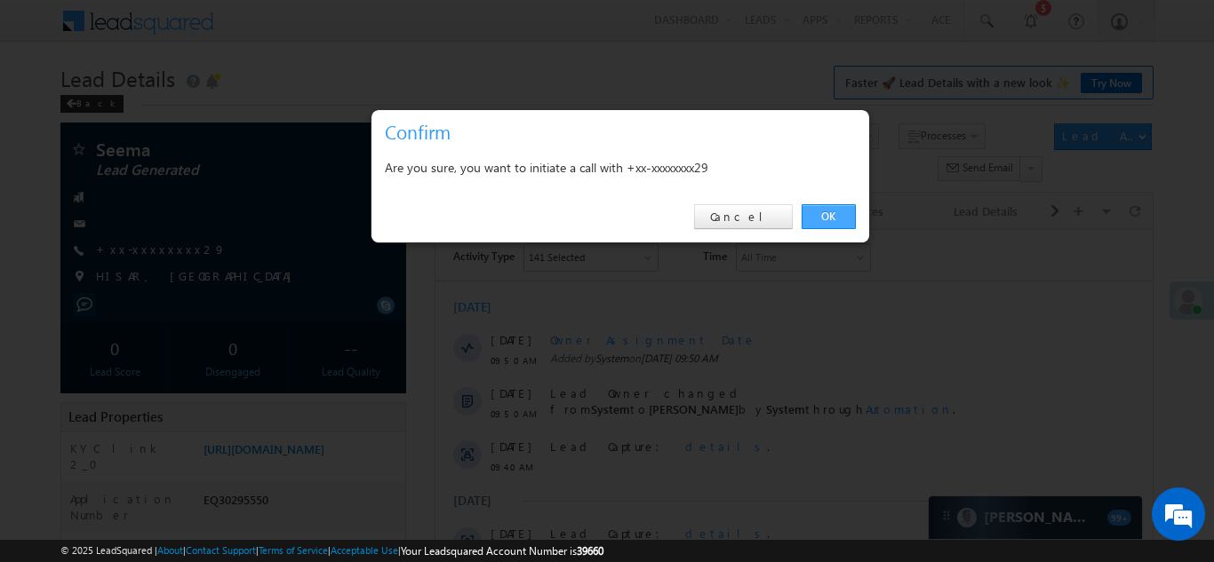
click at [827, 217] on link "OK" at bounding box center [828, 216] width 54 height 25
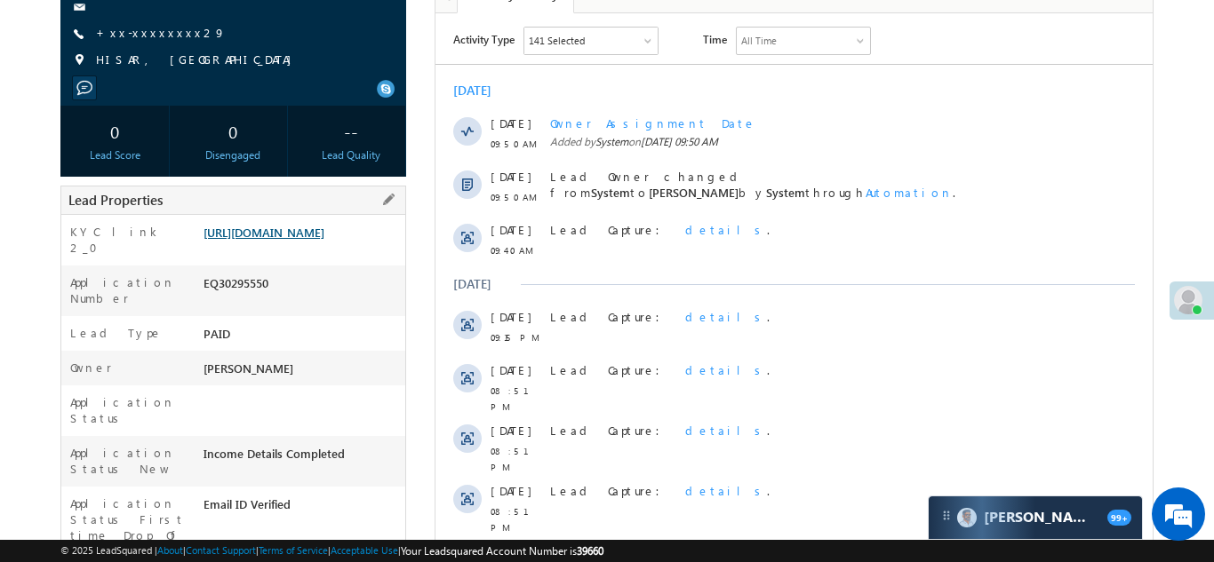
scroll to position [265, 0]
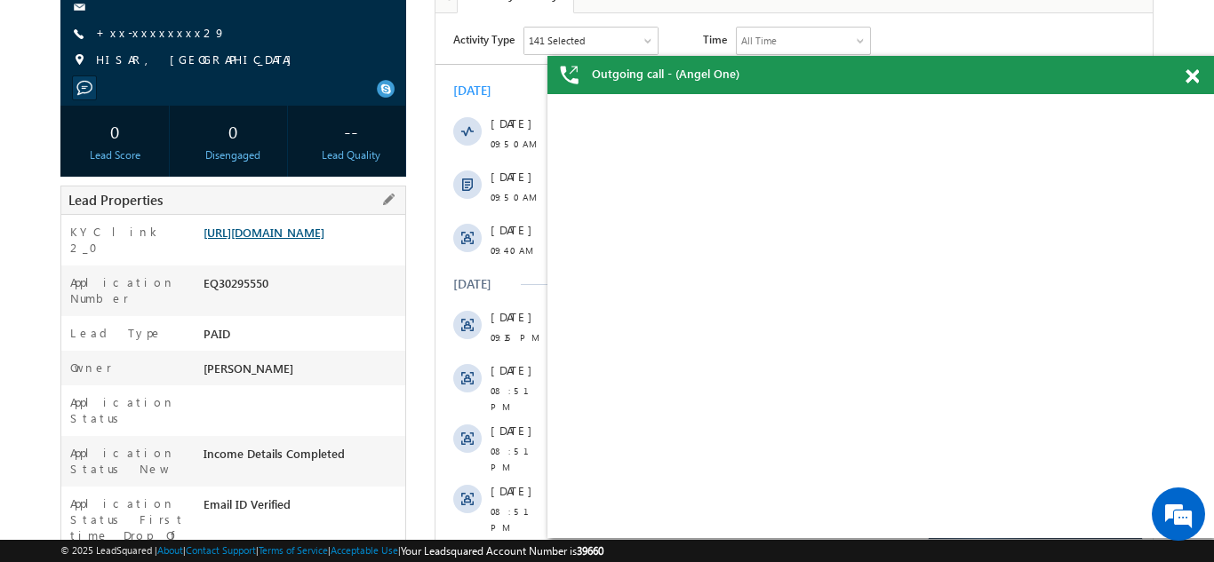
click at [294, 240] on link "https://angelbroking1-pk3em7sa.customui-test.leadsquared.com?leadId=18514977-c9…" at bounding box center [263, 232] width 121 height 15
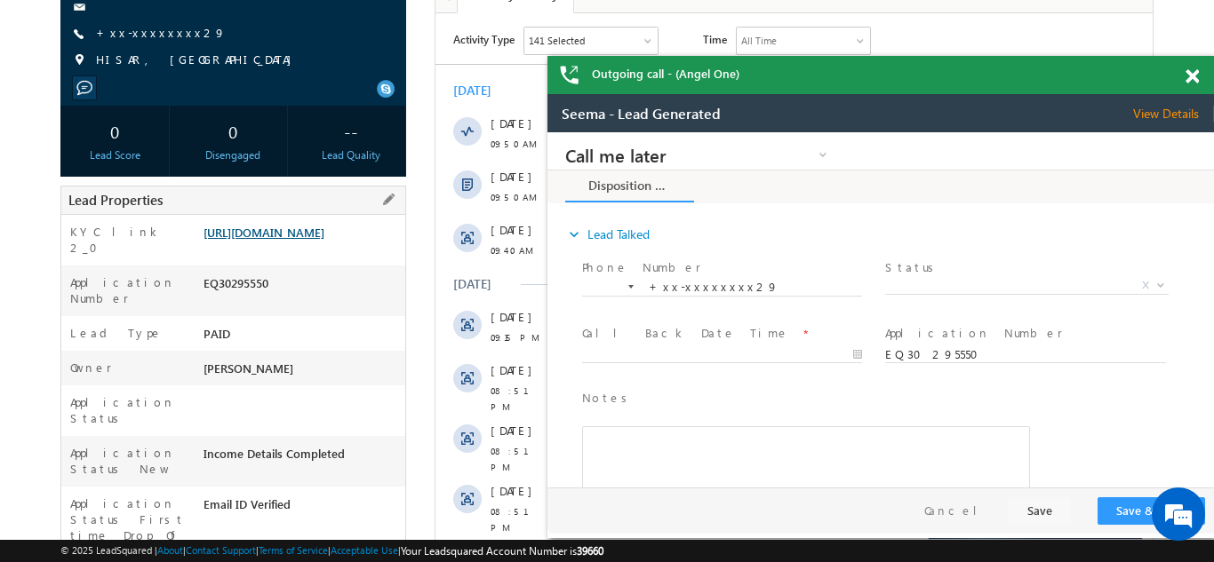
scroll to position [0, 0]
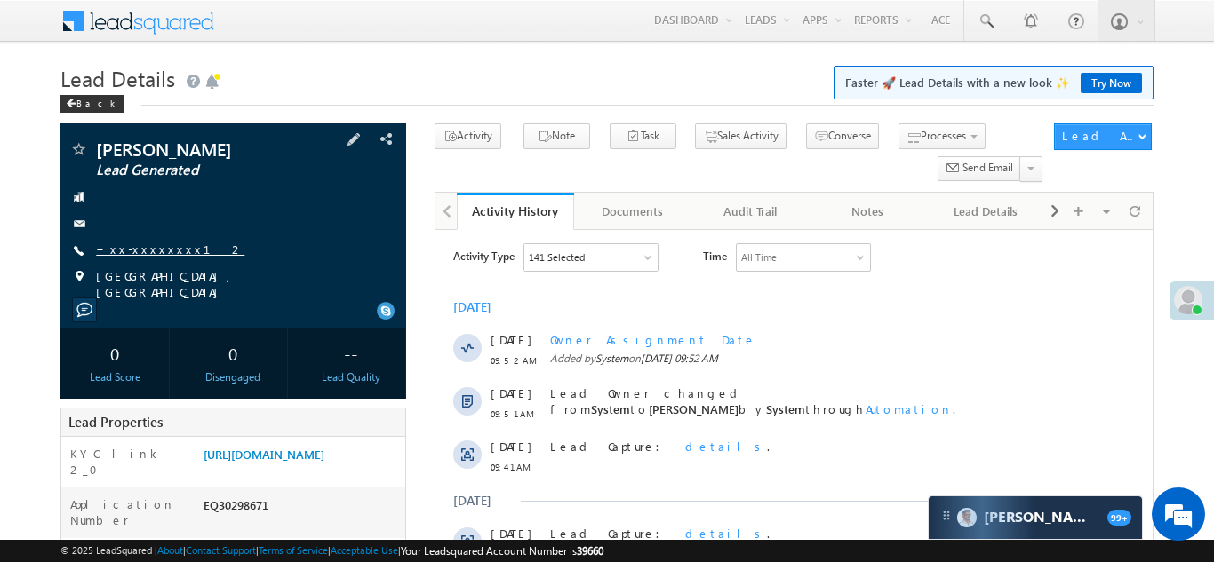
click at [137, 251] on link "+xx-xxxxxxxx12" at bounding box center [170, 249] width 148 height 15
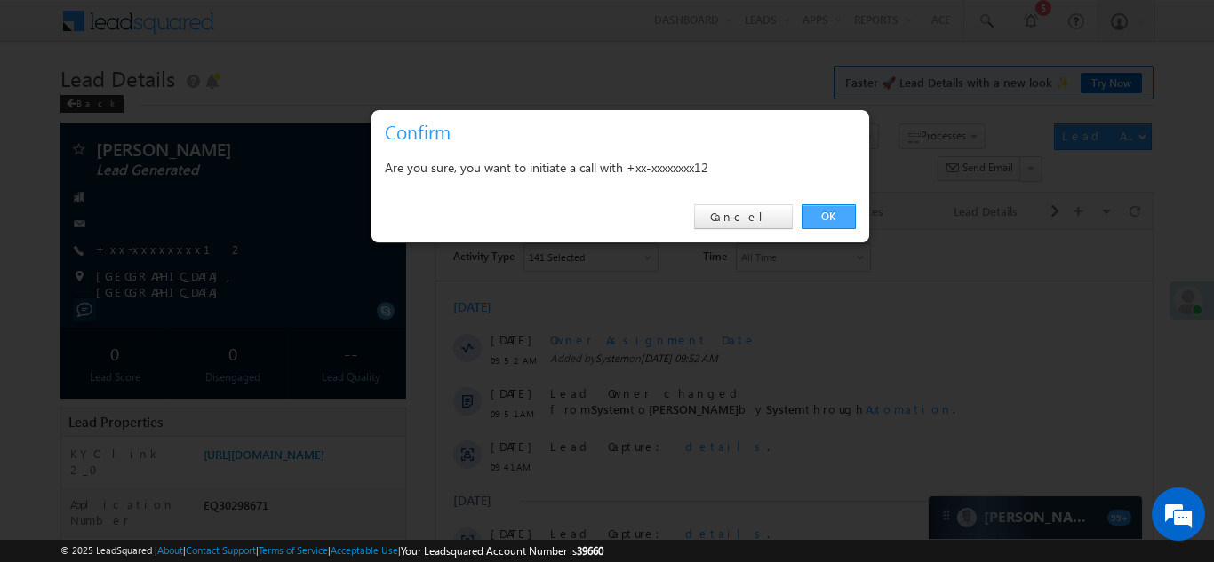
click at [818, 212] on link "OK" at bounding box center [828, 216] width 54 height 25
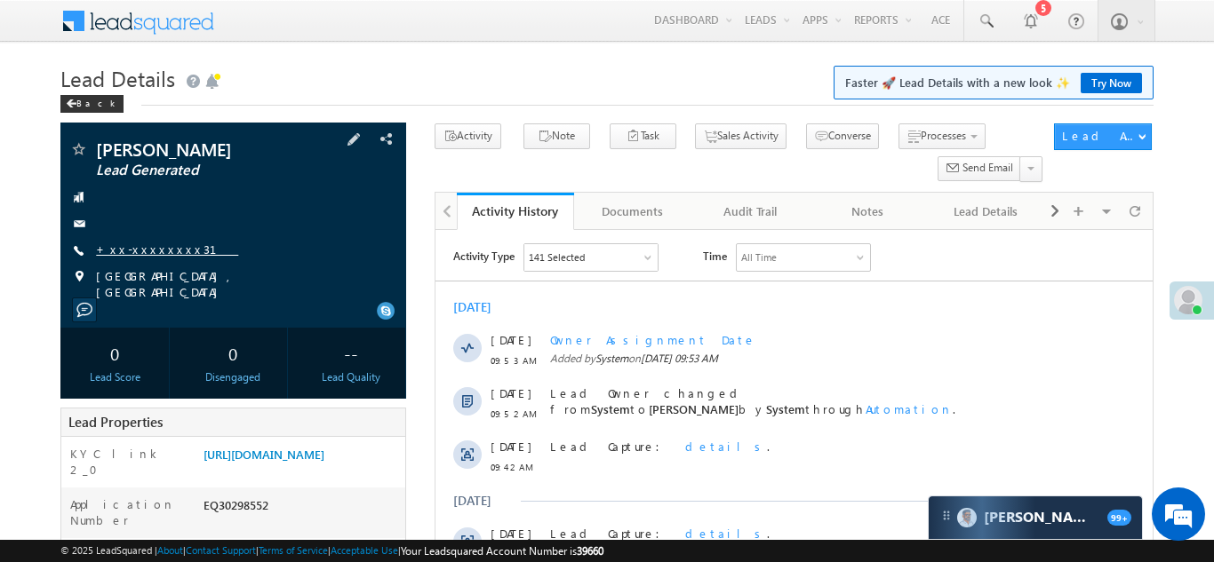
click at [147, 250] on link "+xx-xxxxxxxx31" at bounding box center [167, 249] width 142 height 15
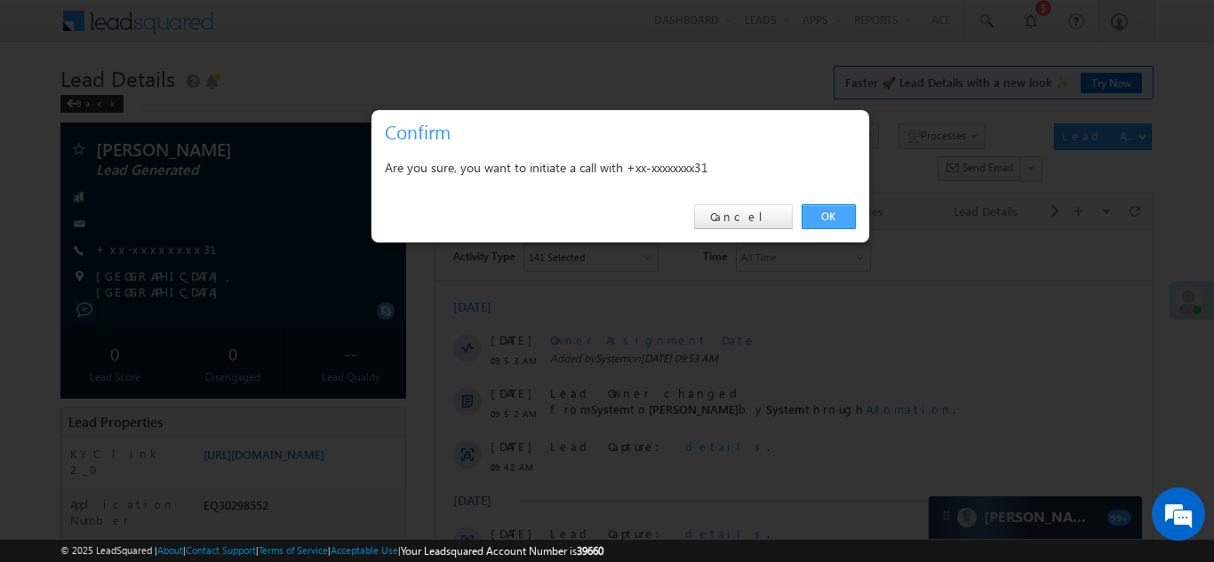
click at [817, 216] on link "OK" at bounding box center [828, 216] width 54 height 25
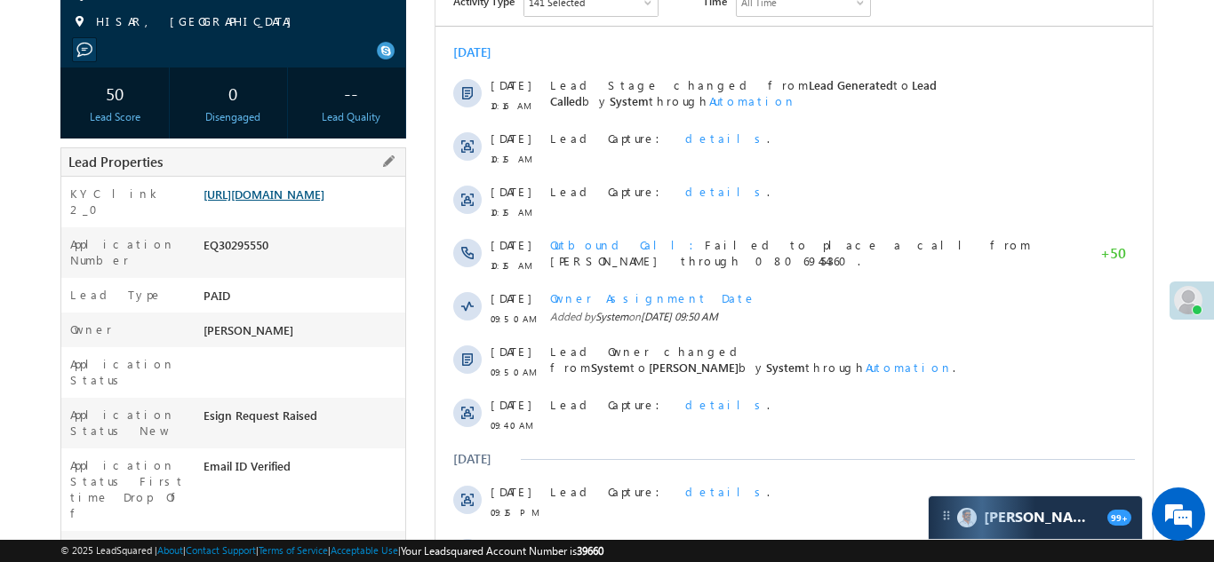
click at [282, 202] on link "[URL][DOMAIN_NAME]" at bounding box center [263, 194] width 121 height 15
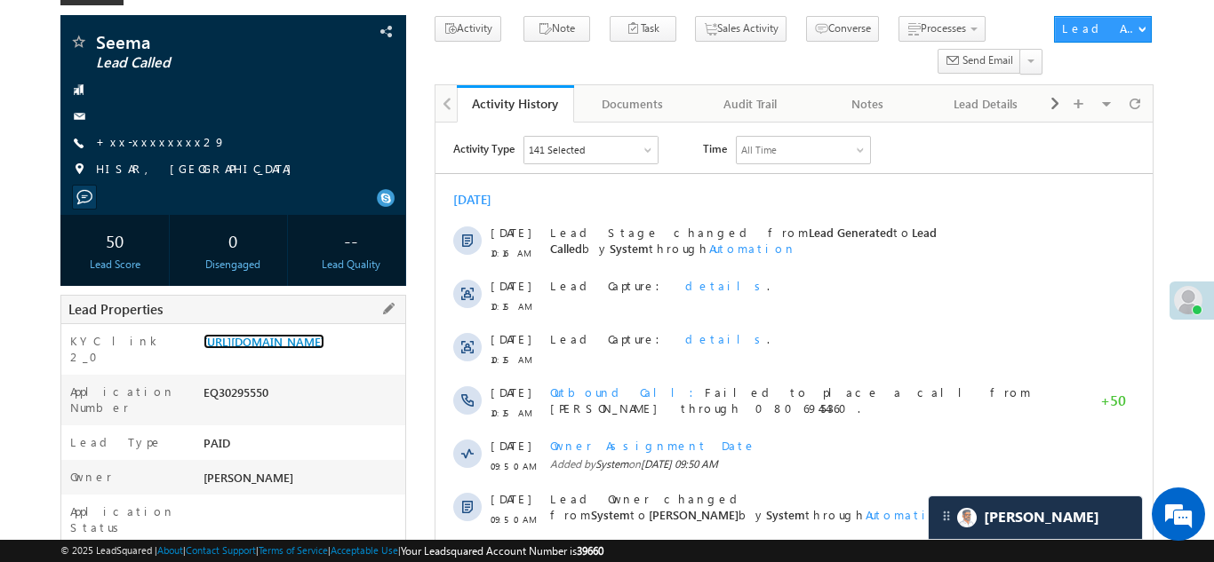
scroll to position [211, 0]
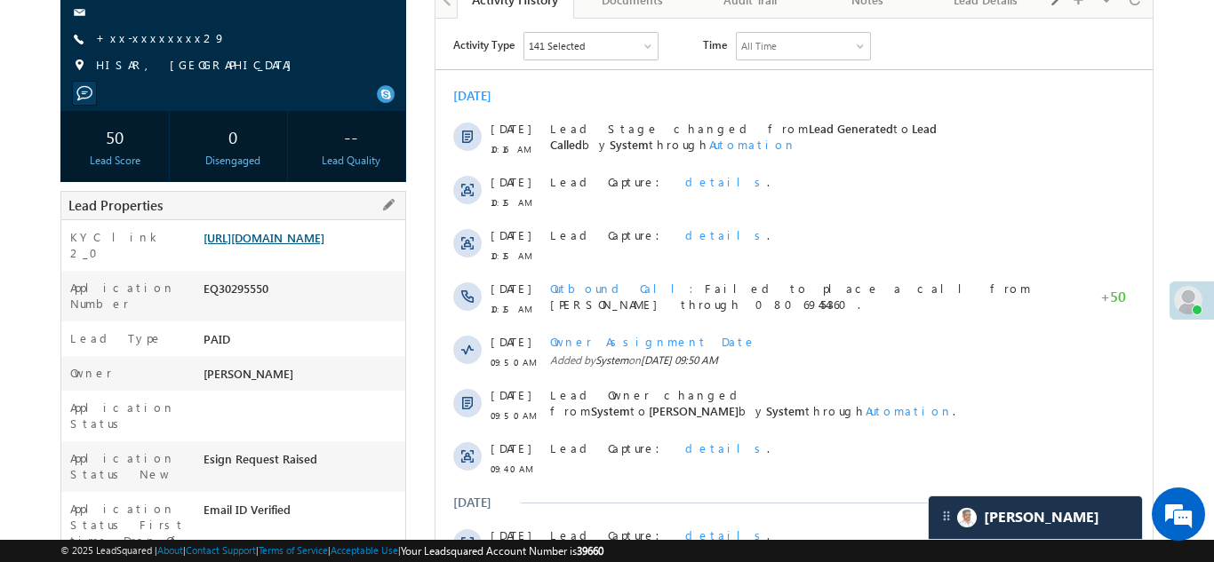
click at [299, 245] on link "https://angelbroking1-pk3em7sa.customui-test.leadsquared.com?leadId=18514977-c9…" at bounding box center [263, 237] width 121 height 15
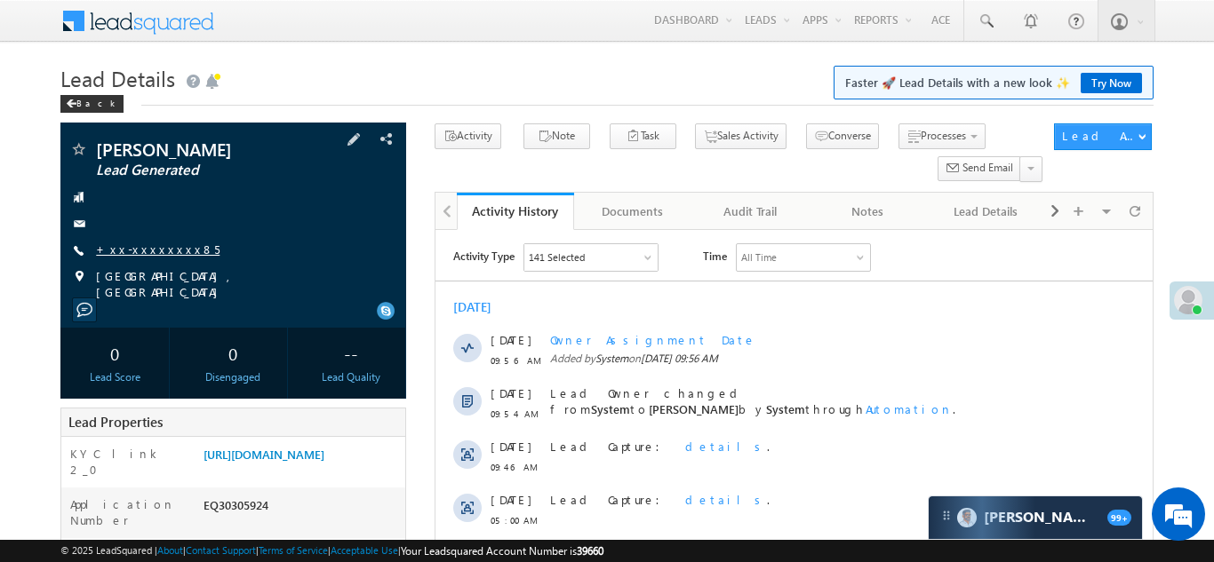
click at [134, 251] on link "+xx-xxxxxxxx85" at bounding box center [157, 249] width 123 height 15
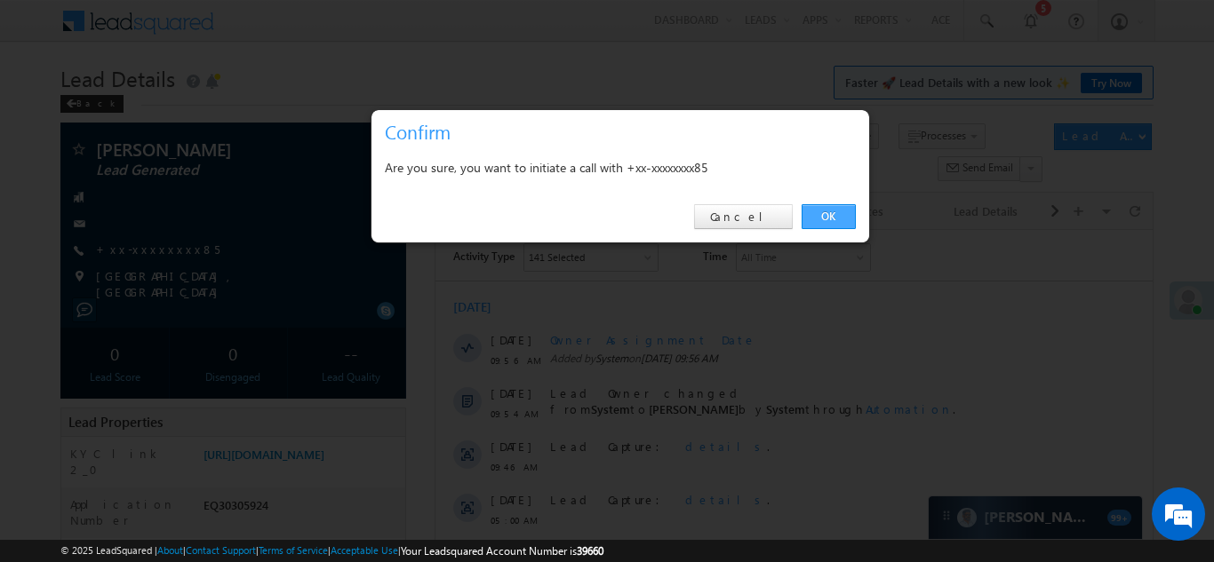
click at [825, 214] on link "OK" at bounding box center [828, 216] width 54 height 25
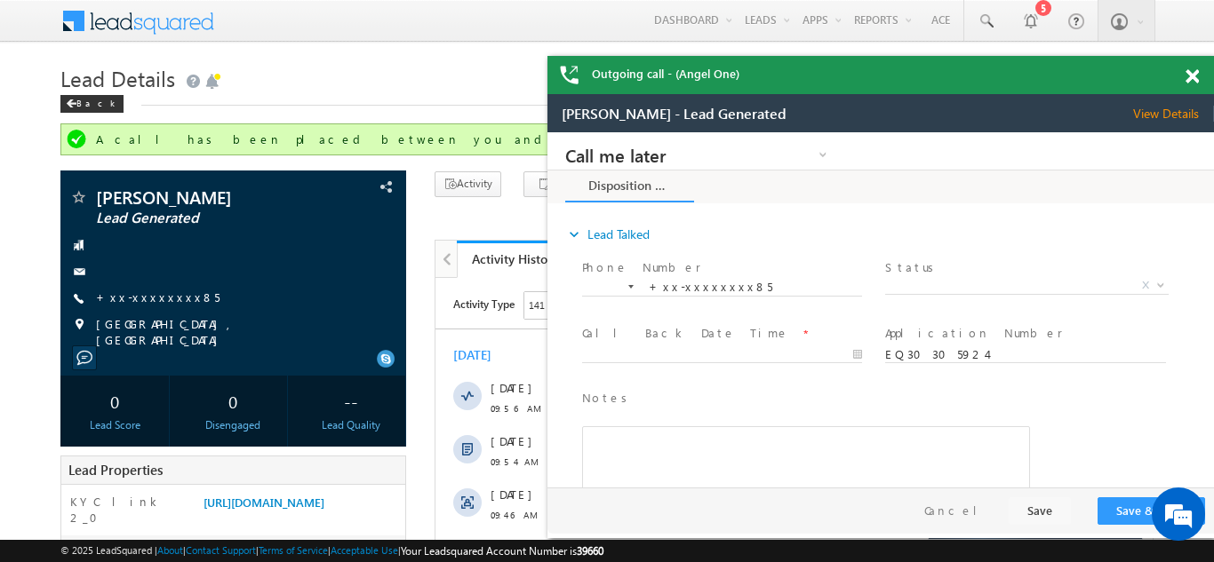
click at [1190, 72] on span at bounding box center [1191, 76] width 13 height 15
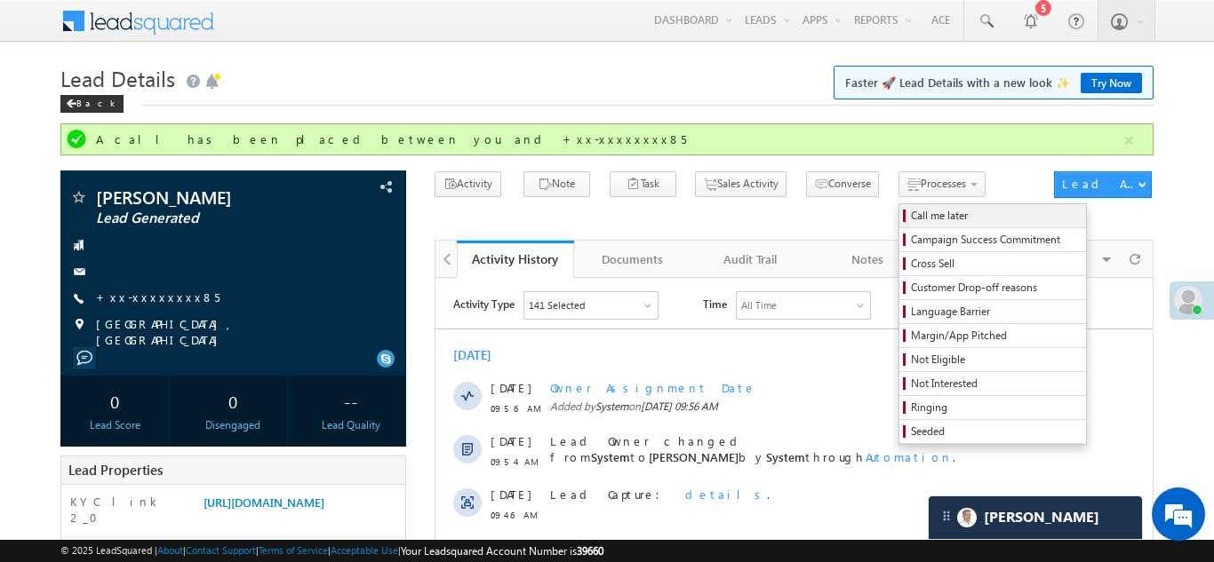
click at [911, 216] on span "Call me later" at bounding box center [995, 216] width 169 height 16
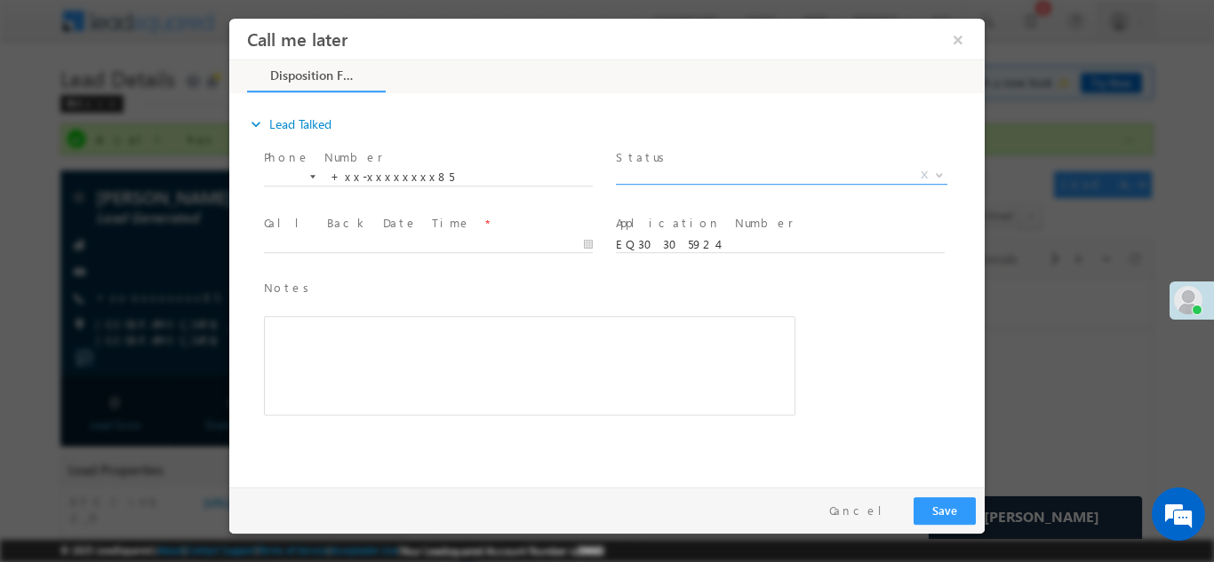
click at [655, 176] on span "X" at bounding box center [781, 175] width 331 height 18
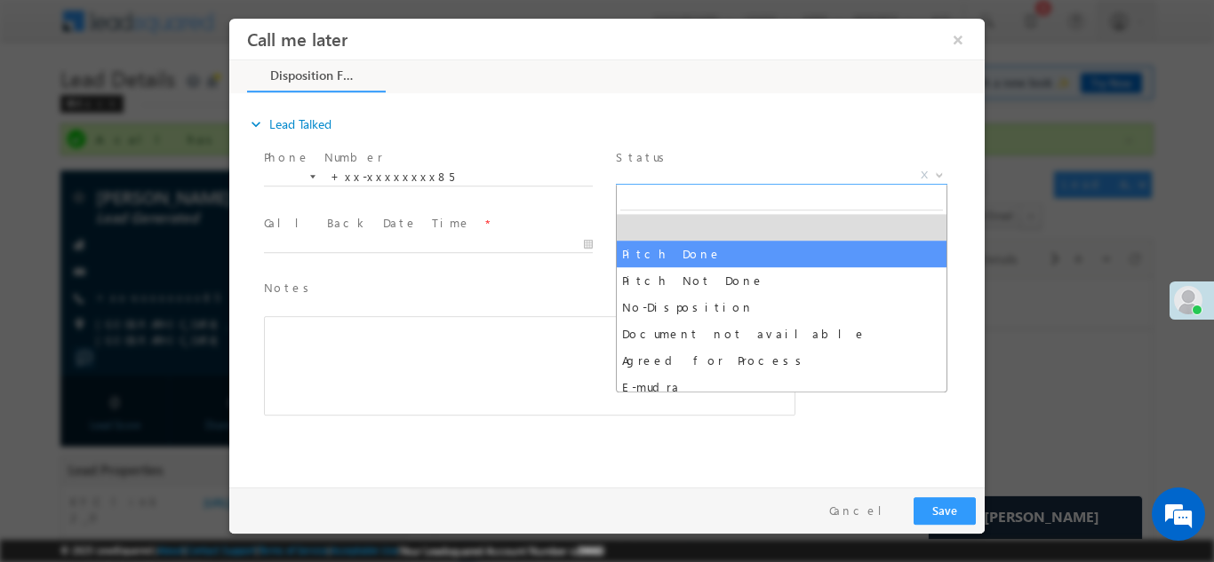
select select "Pitch Done"
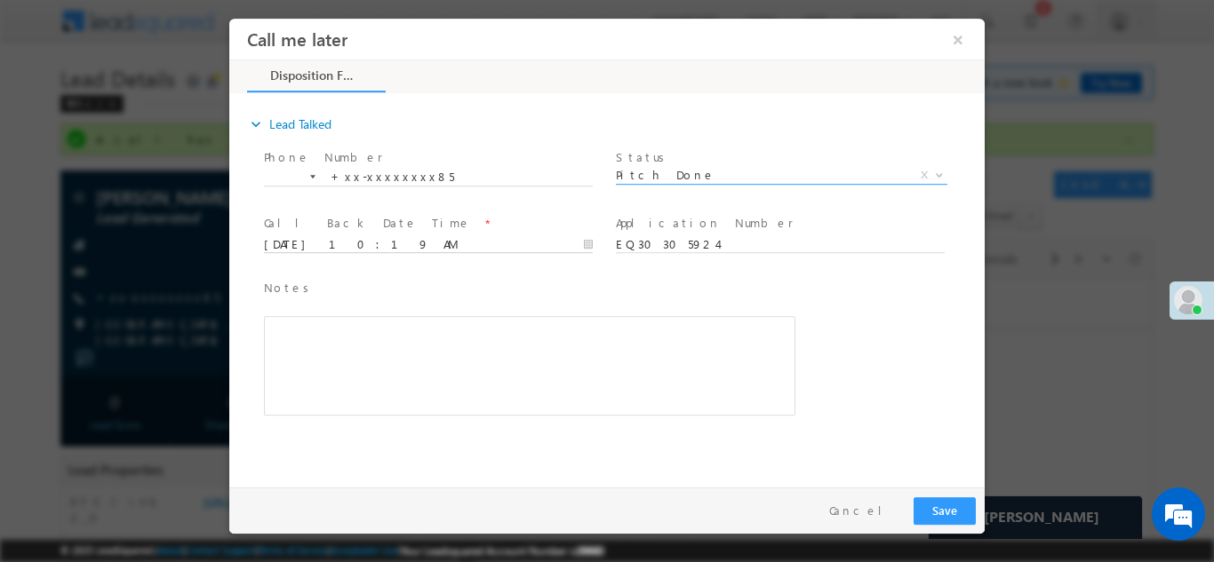
click at [351, 246] on input "10/10/25 10:19 AM" at bounding box center [428, 244] width 329 height 18
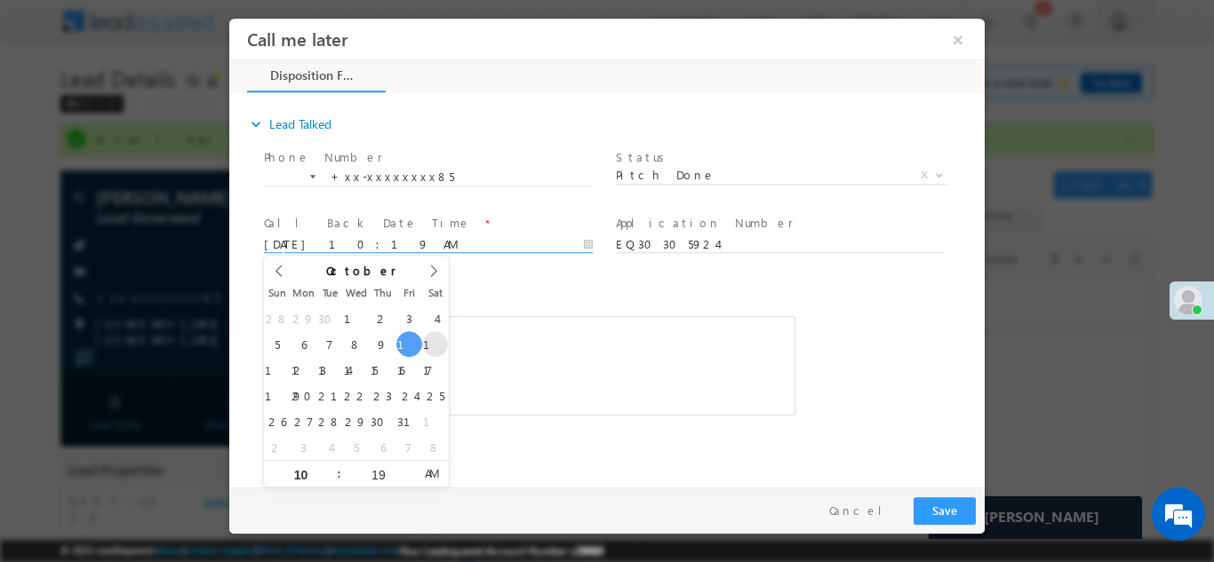
type input "10/11/25 10:19 AM"
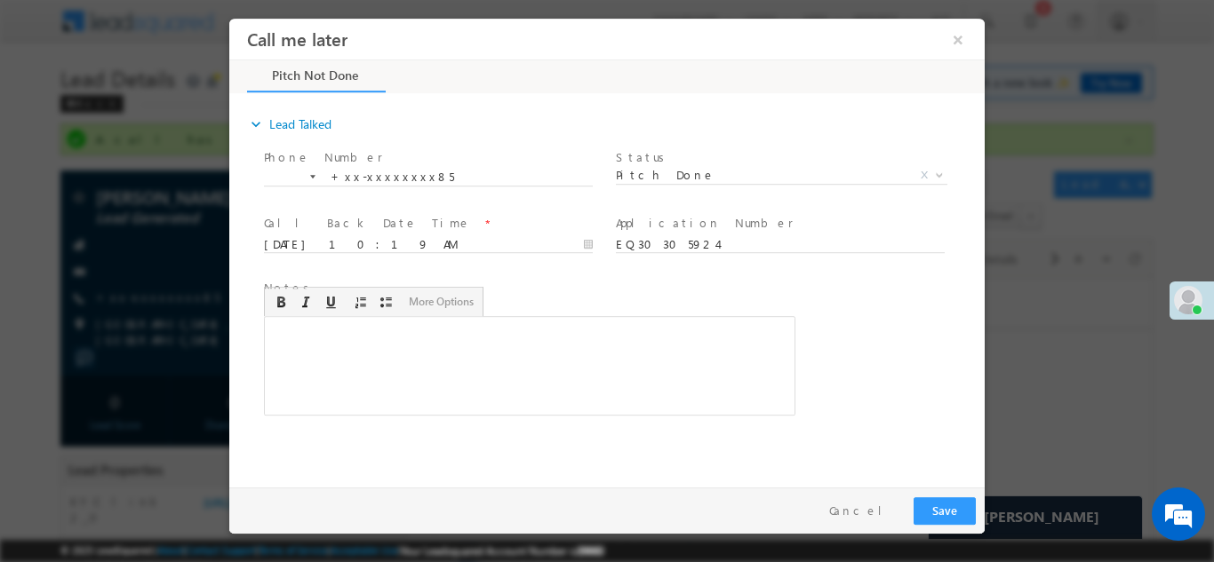
click at [721, 330] on div "Rich Text Editor, 40788eee-0fb2-11ec-a811-0adc8a9d82c2__tab1__section1__Notes__…" at bounding box center [529, 365] width 531 height 100
click at [339, 340] on div "Rich Text Editor, 40788eee-0fb2-11ec-a811-0adc8a9d82c2__tab1__section1__Notes__…" at bounding box center [529, 365] width 531 height 100
click at [944, 514] on button "Save" at bounding box center [944, 511] width 62 height 28
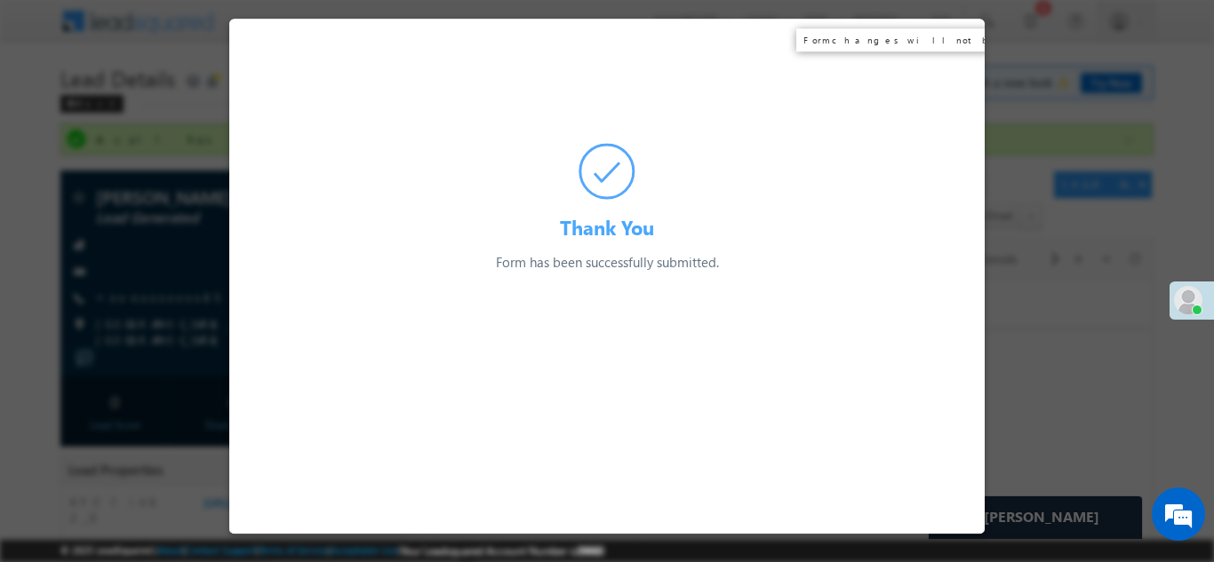
click at [958, 37] on div "Thank You Form has been successfully submitted. Preparing your form..." at bounding box center [606, 145] width 755 height 254
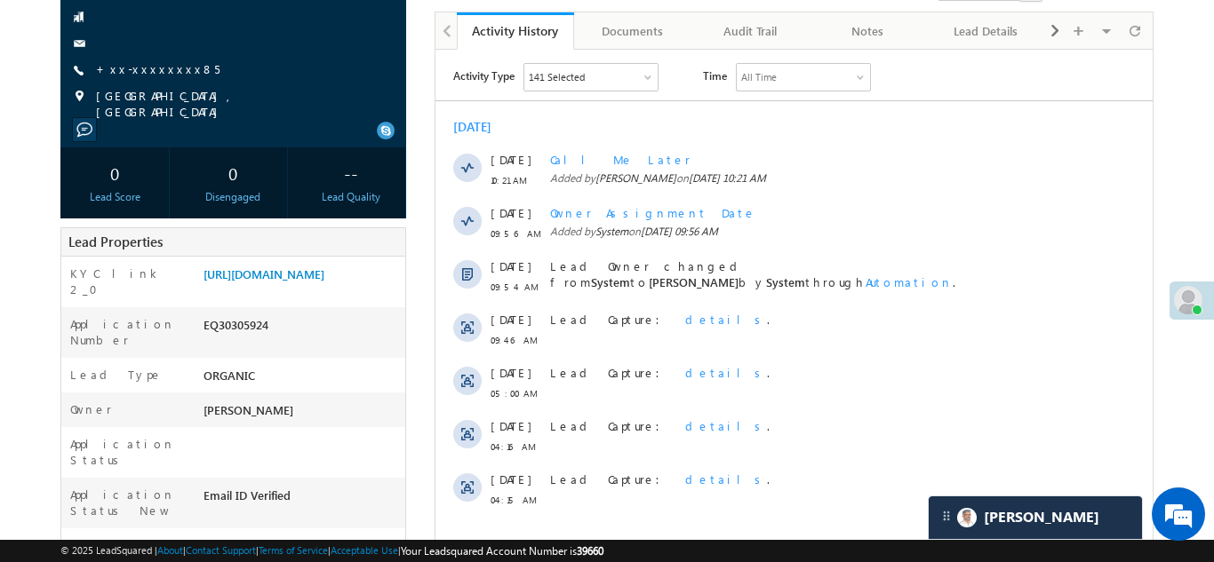
scroll to position [235, 0]
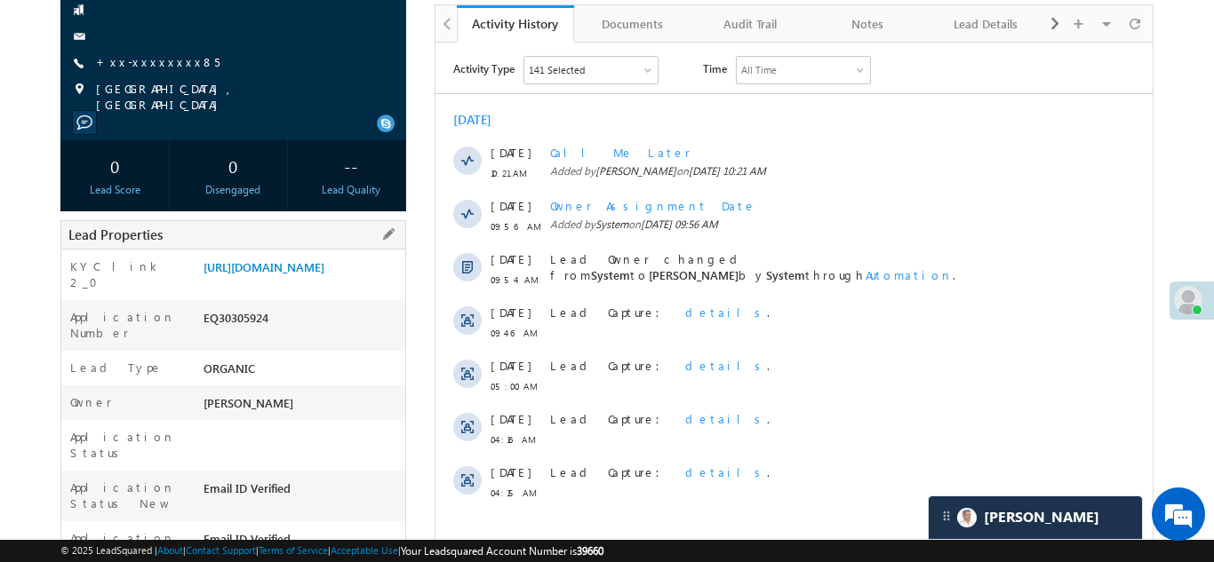
copy div "EQ30305924"
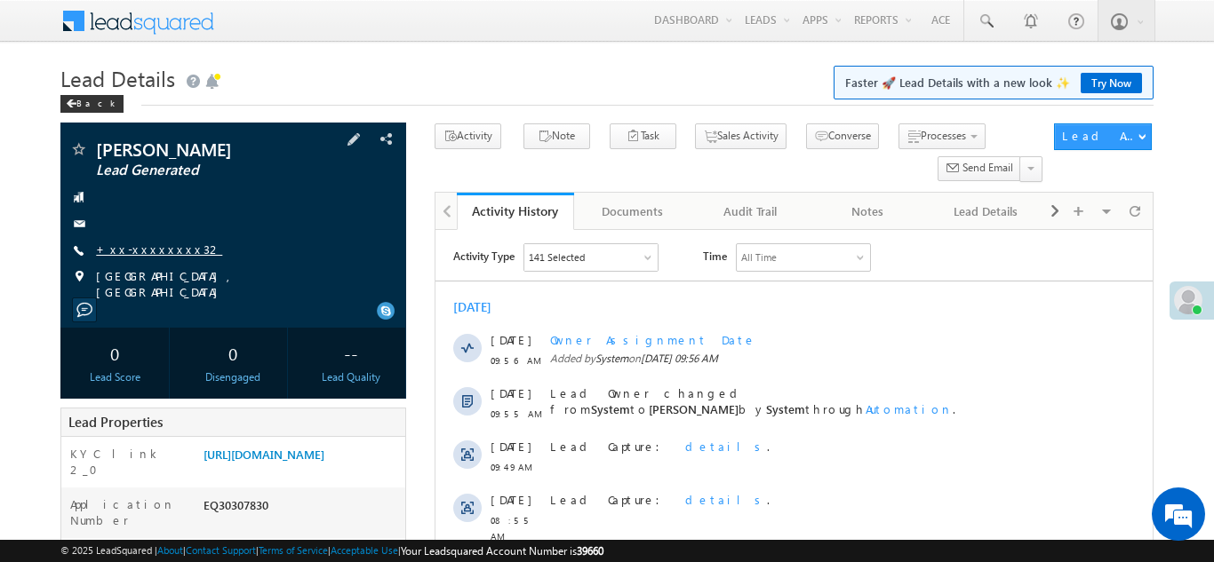
click at [150, 252] on link "+xx-xxxxxxxx32" at bounding box center [159, 249] width 126 height 15
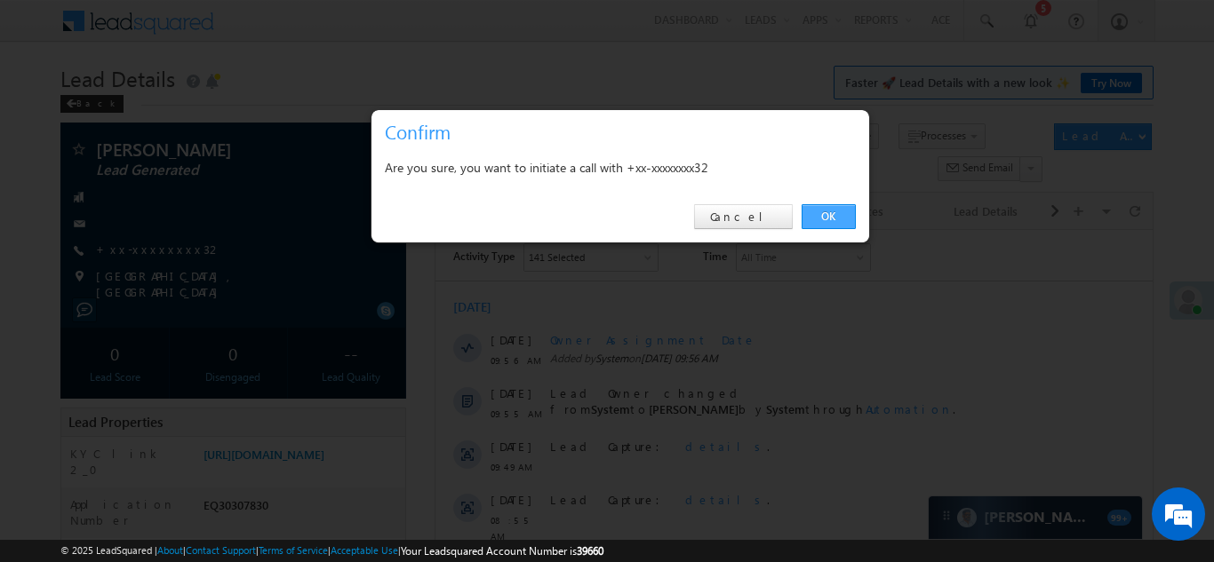
click at [830, 214] on link "OK" at bounding box center [828, 216] width 54 height 25
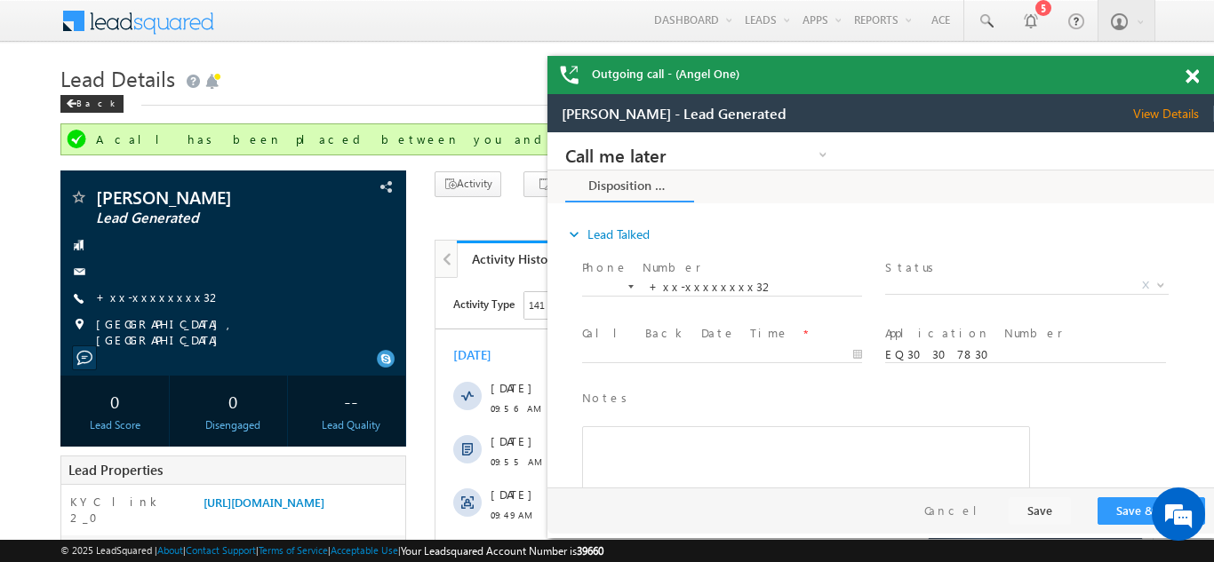
click at [1187, 71] on span at bounding box center [1191, 76] width 13 height 15
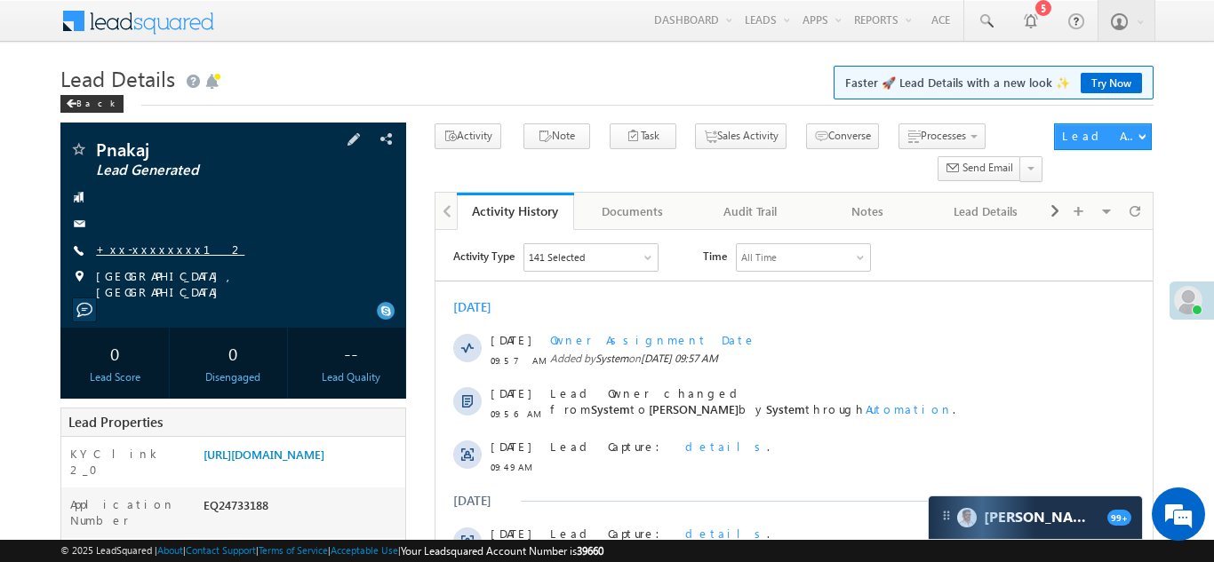
click at [133, 248] on link "+xx-xxxxxxxx12" at bounding box center [170, 249] width 148 height 15
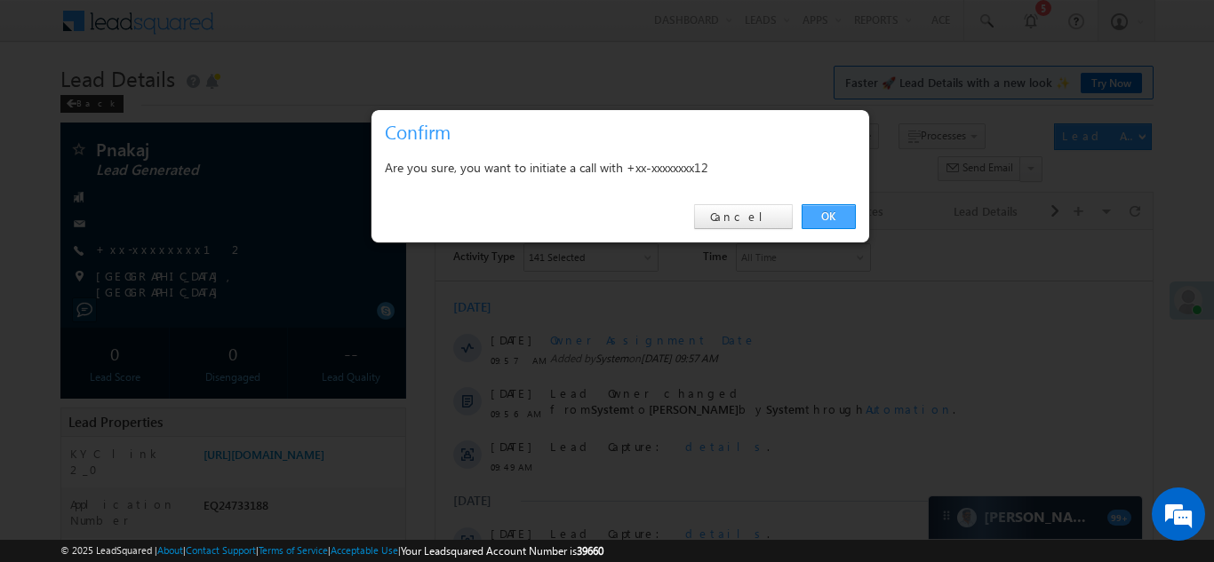
click at [827, 214] on link "OK" at bounding box center [828, 216] width 54 height 25
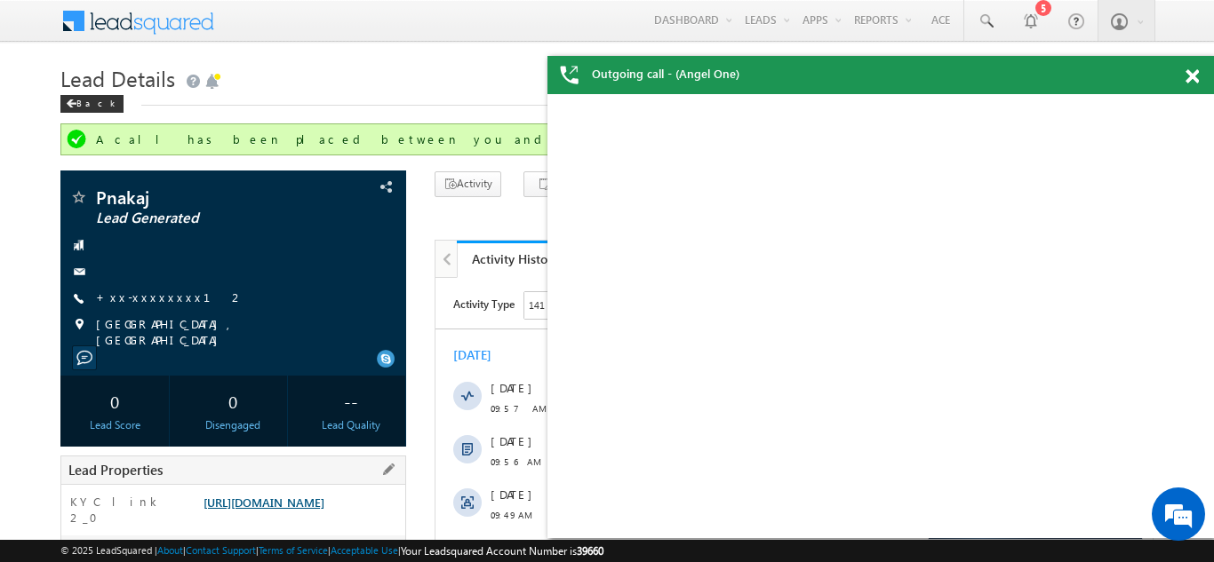
click at [275, 500] on link "https://angelbroking1-pk3em7sa.customui-test.leadsquared.com?leadId=b62c9235-7f…" at bounding box center [263, 502] width 121 height 15
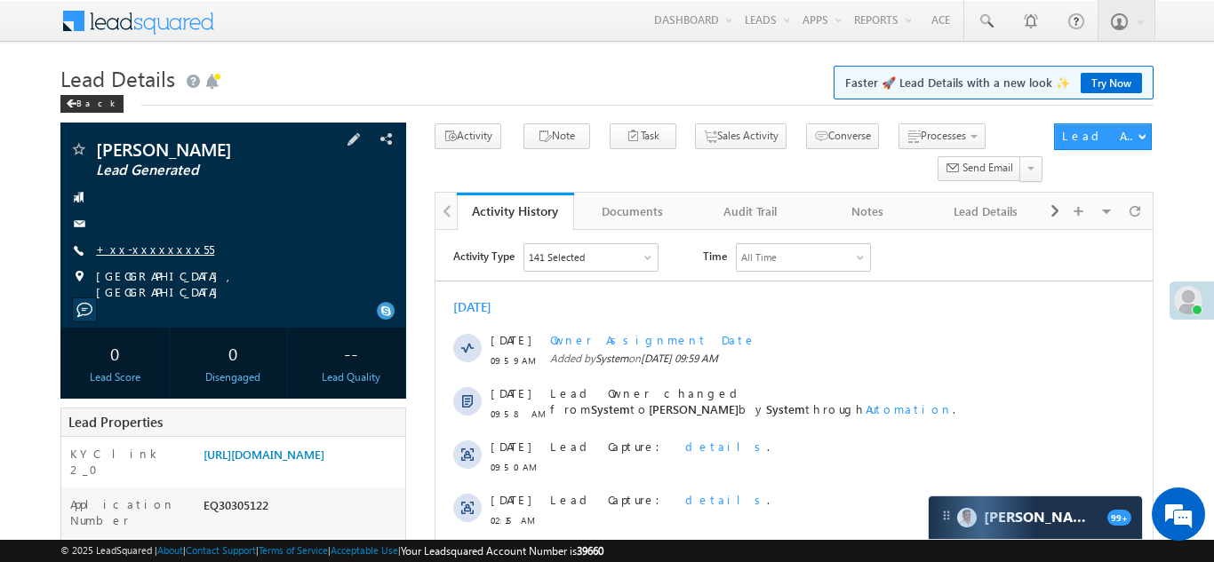
click at [144, 243] on link "+xx-xxxxxxxx55" at bounding box center [155, 249] width 118 height 15
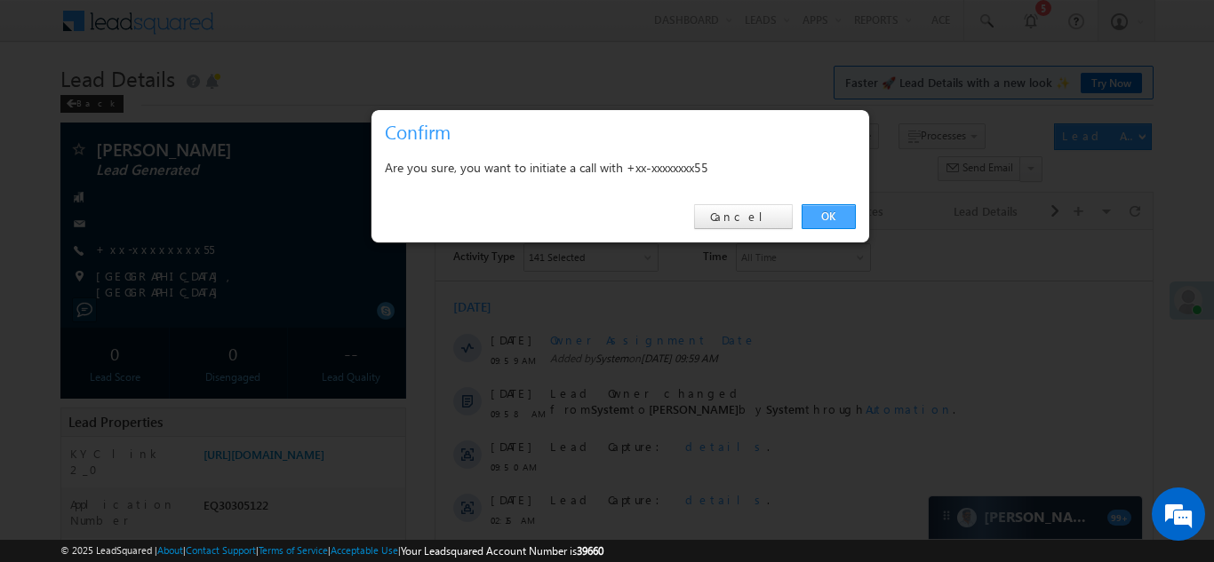
click at [830, 217] on link "OK" at bounding box center [828, 216] width 54 height 25
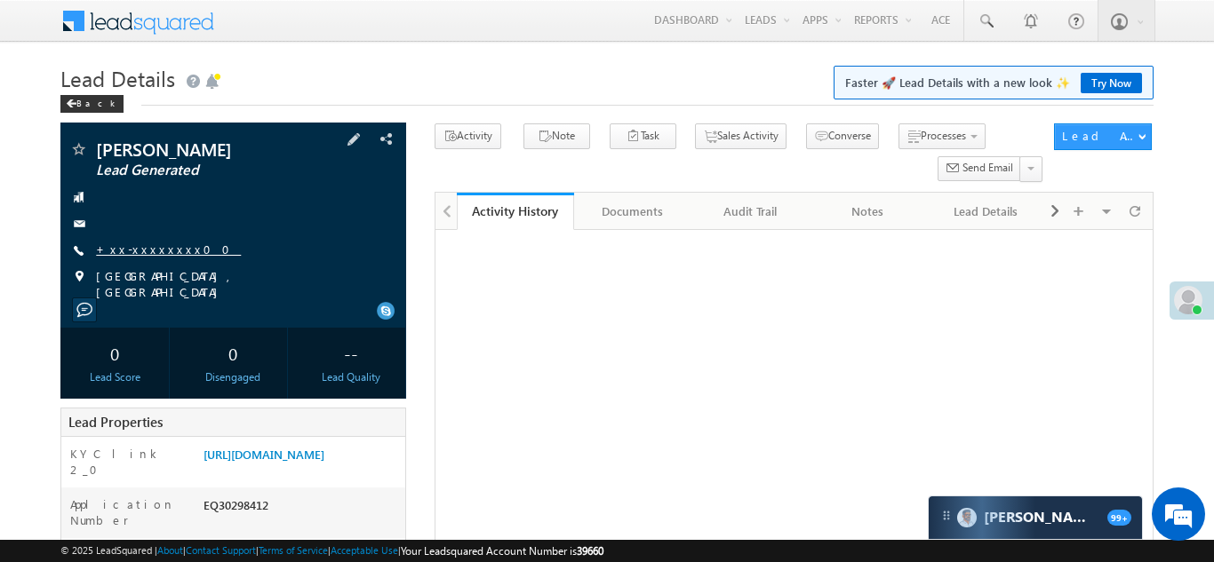
click at [147, 244] on link "+xx-xxxxxxxx00" at bounding box center [168, 249] width 145 height 15
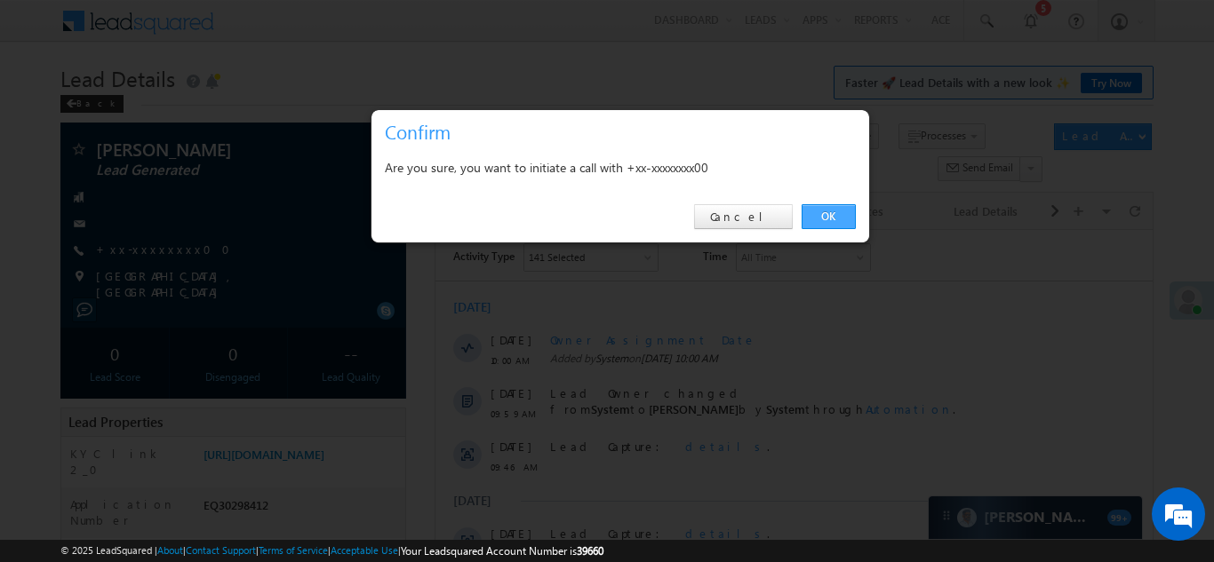
click at [825, 212] on link "OK" at bounding box center [828, 216] width 54 height 25
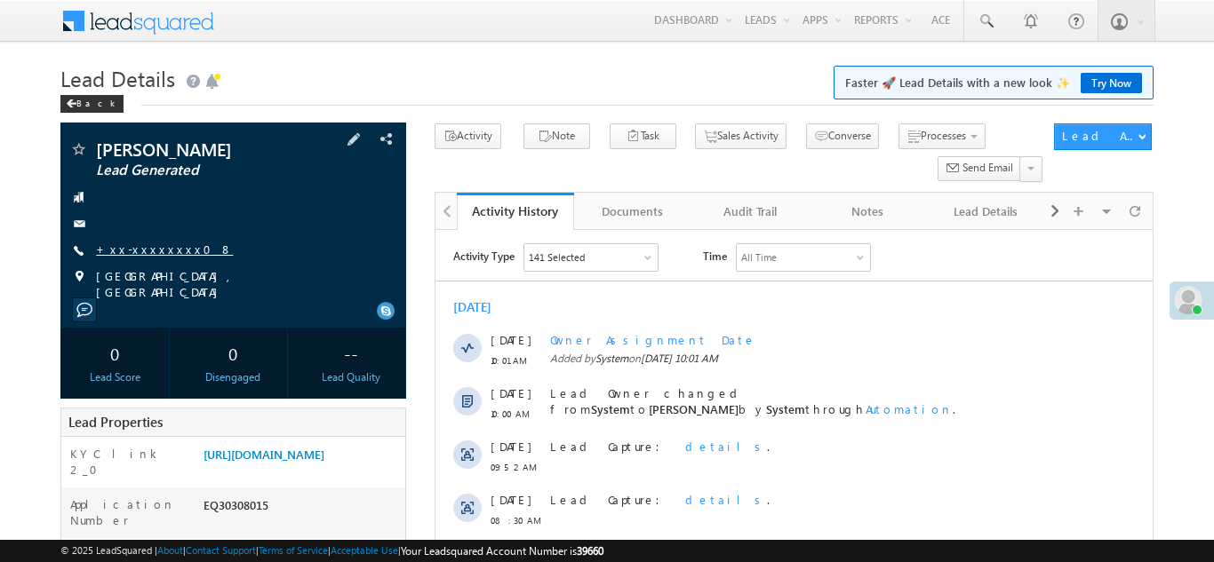
click at [142, 253] on link "+xx-xxxxxxxx08" at bounding box center [164, 249] width 137 height 15
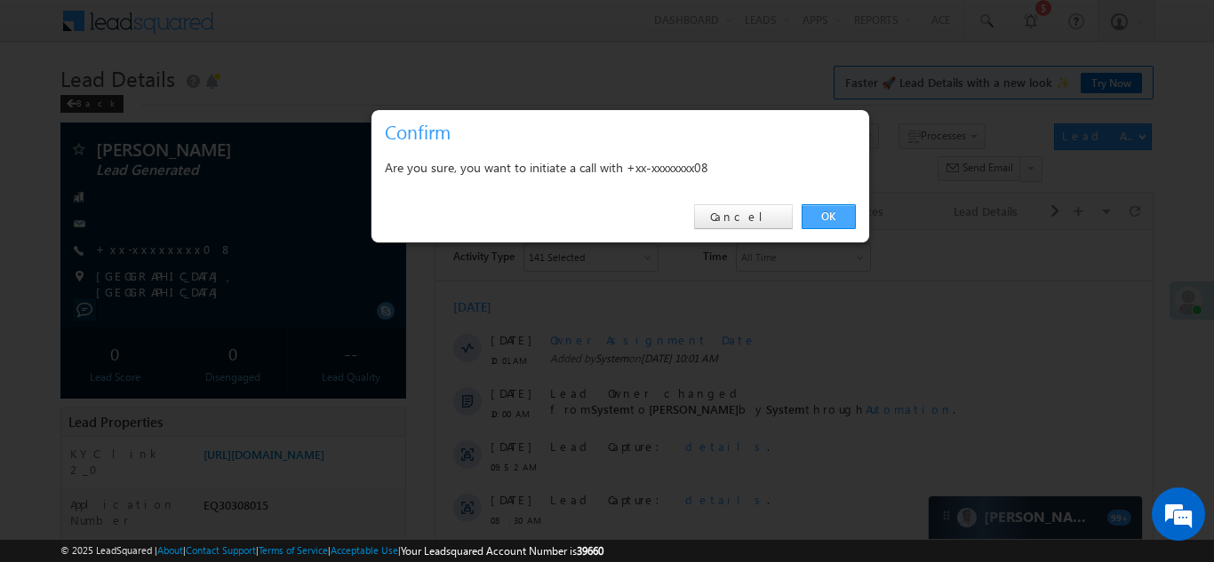
click at [828, 214] on link "OK" at bounding box center [828, 216] width 54 height 25
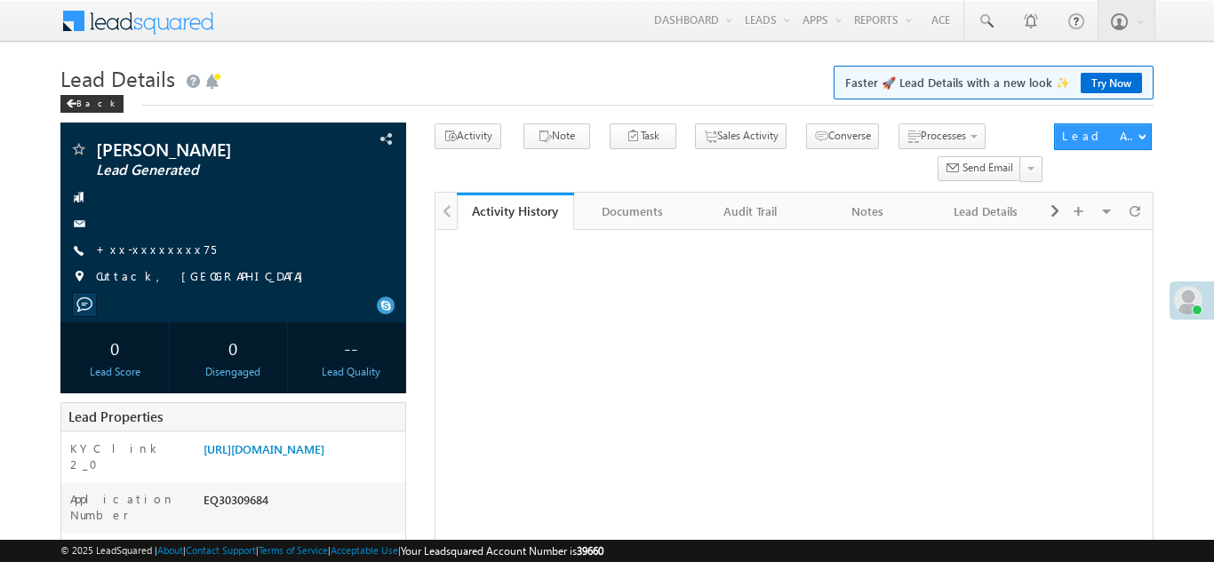
click at [161, 246] on link "+xx-xxxxxxxx75" at bounding box center [156, 249] width 120 height 15
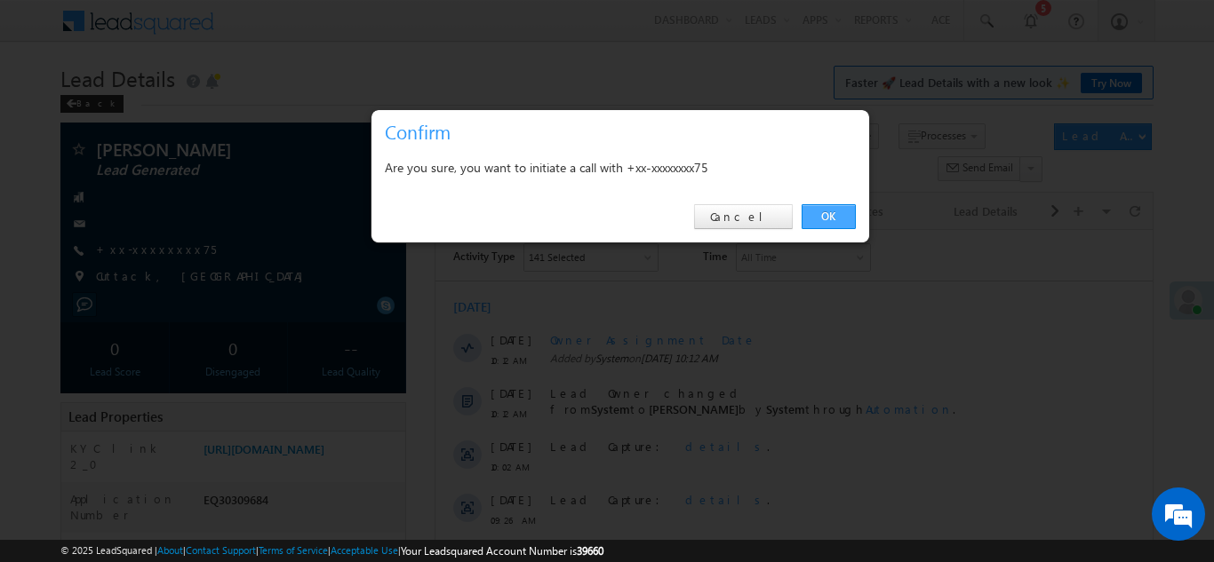
drag, startPoint x: 822, startPoint y: 211, endPoint x: 6, endPoint y: 23, distance: 837.1
click at [822, 211] on link "OK" at bounding box center [828, 216] width 54 height 25
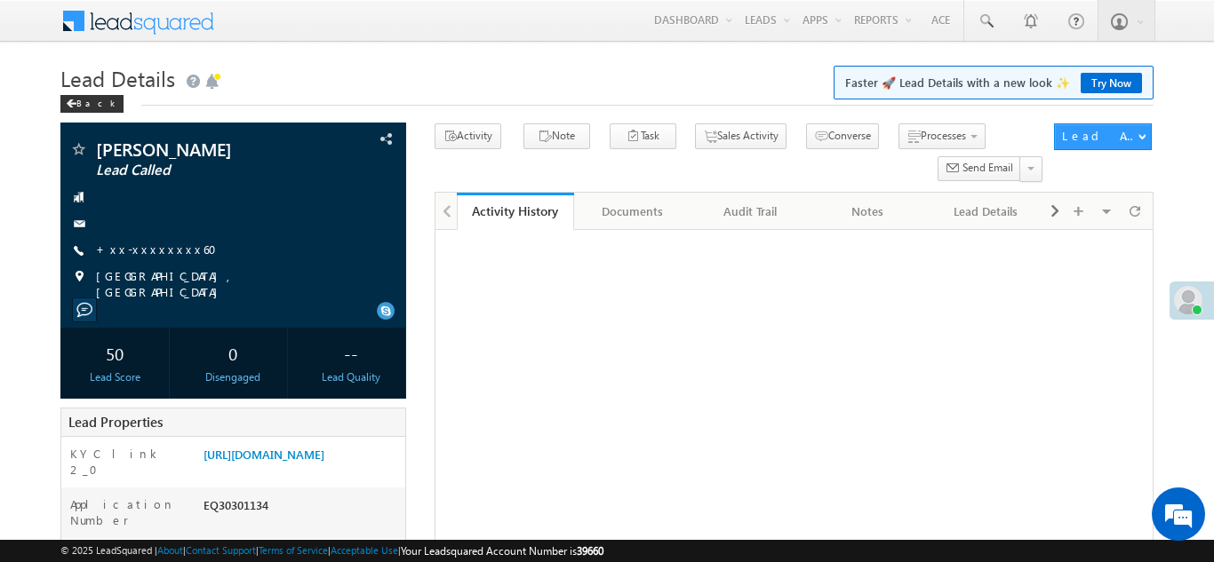
click at [295, 447] on link "https://angelbroking1-pk3em7sa.customui-test.leadsquared.com?leadId=e6bb4ae7-d4…" at bounding box center [263, 454] width 121 height 15
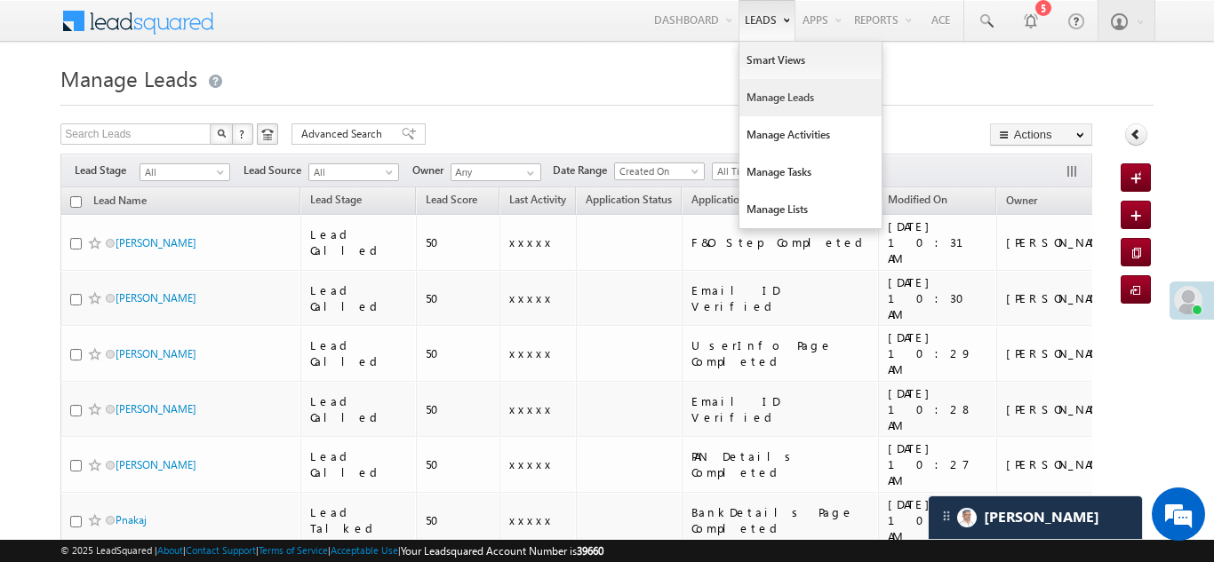
click at [753, 101] on link "Manage Leads" at bounding box center [810, 97] width 142 height 37
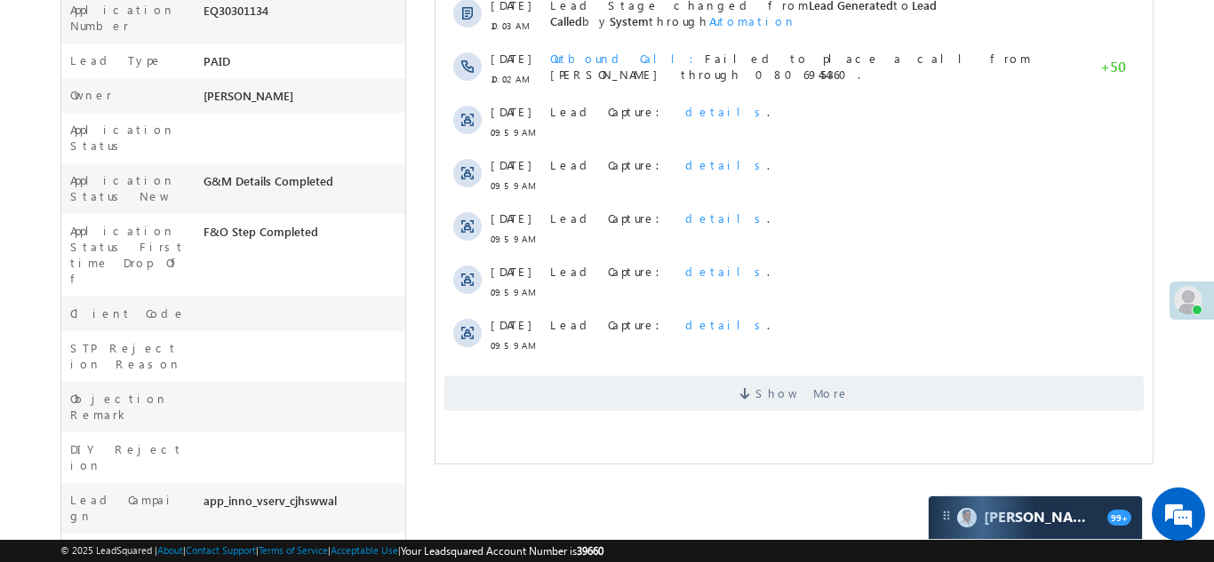
scroll to position [663, 0]
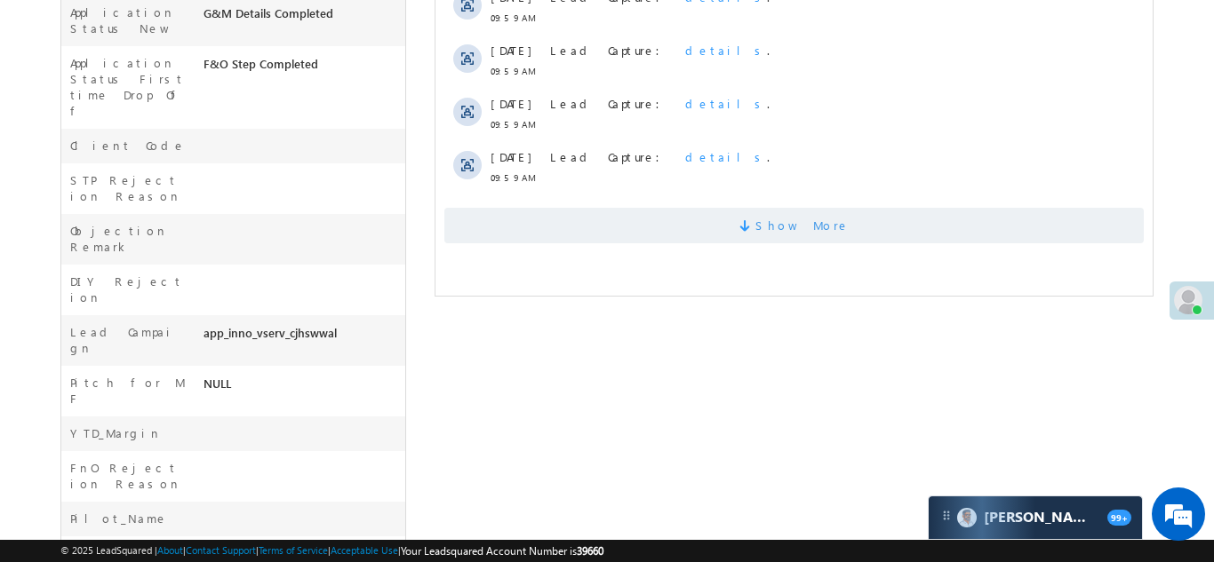
click at [588, 221] on span "Show More" at bounding box center [792, 226] width 699 height 36
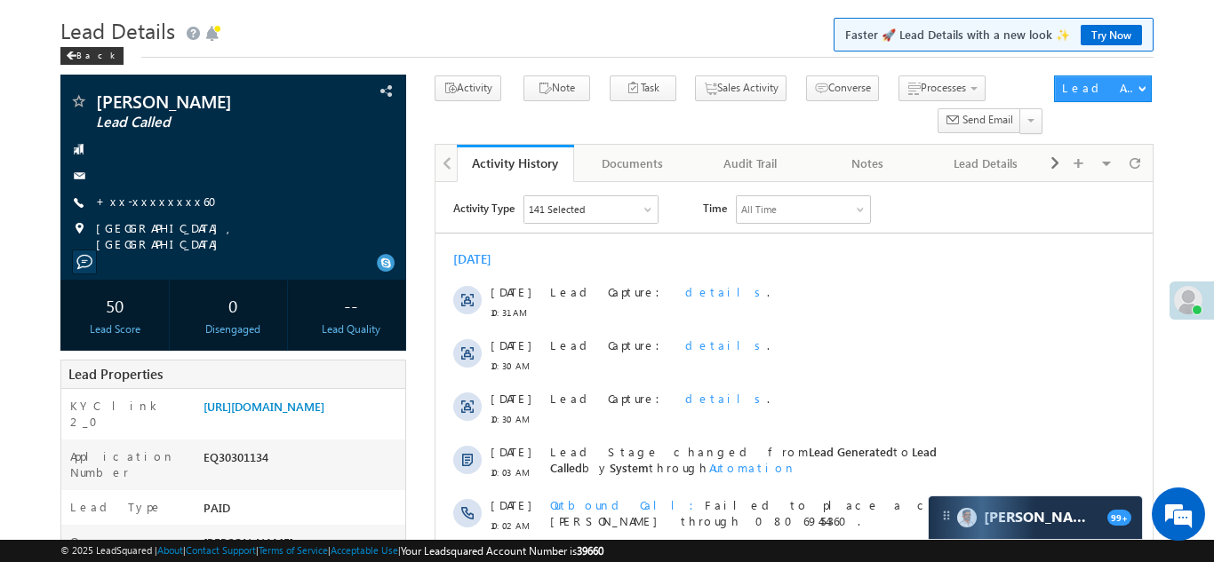
scroll to position [20, 0]
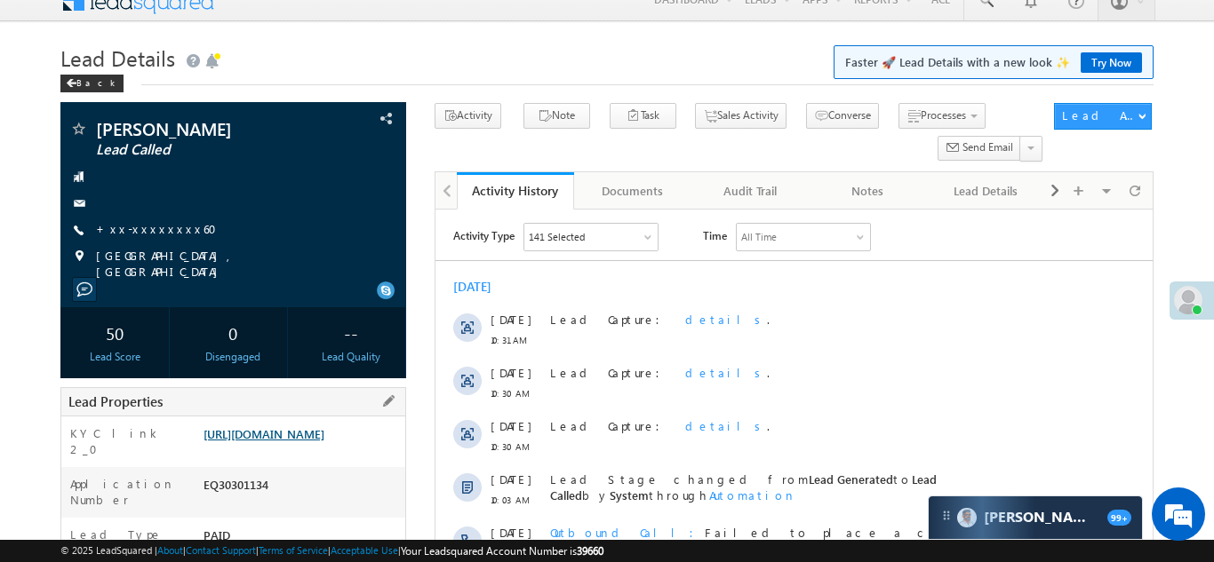
click at [296, 439] on link "https://angelbroking1-pk3em7sa.customui-test.leadsquared.com?leadId=e6bb4ae7-d4…" at bounding box center [263, 433] width 121 height 15
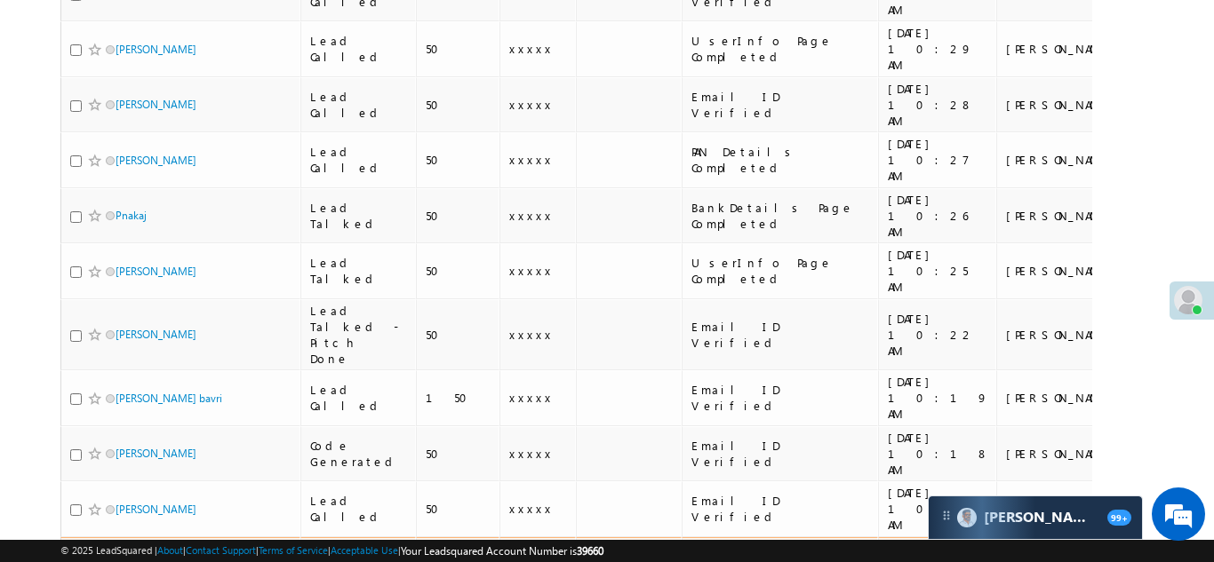
scroll to position [370, 0]
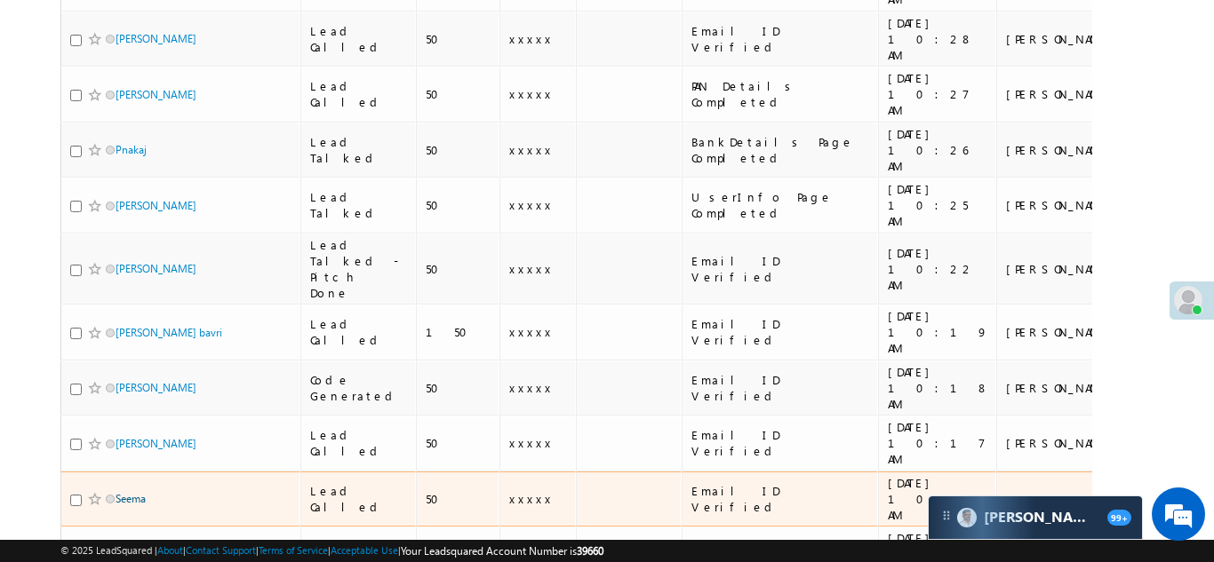
click at [133, 492] on link "Seema" at bounding box center [131, 498] width 30 height 13
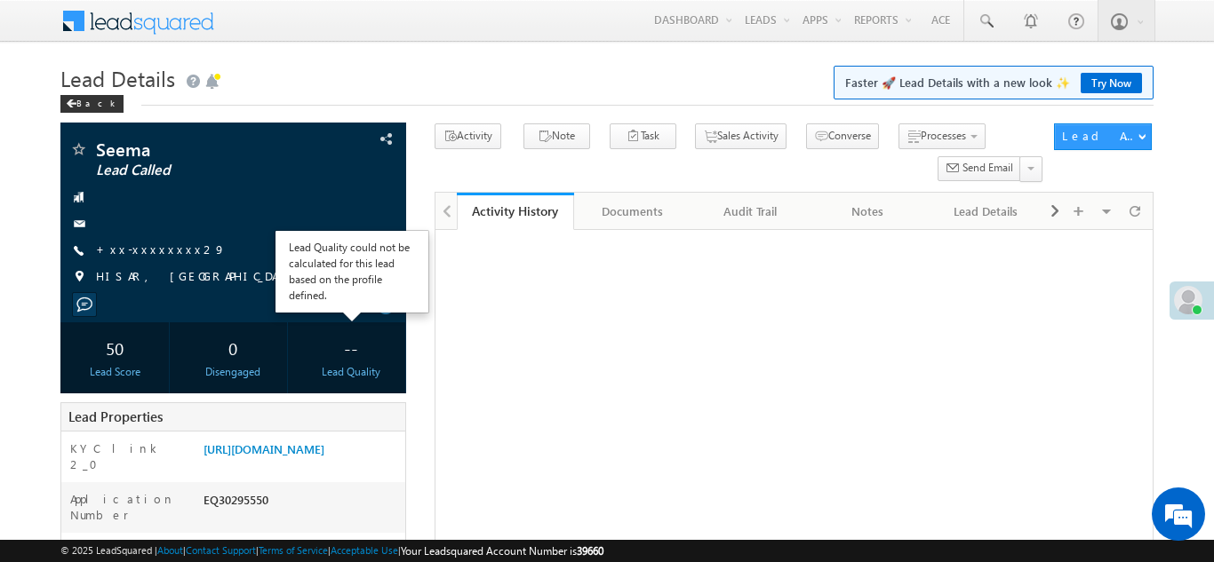
scroll to position [190, 0]
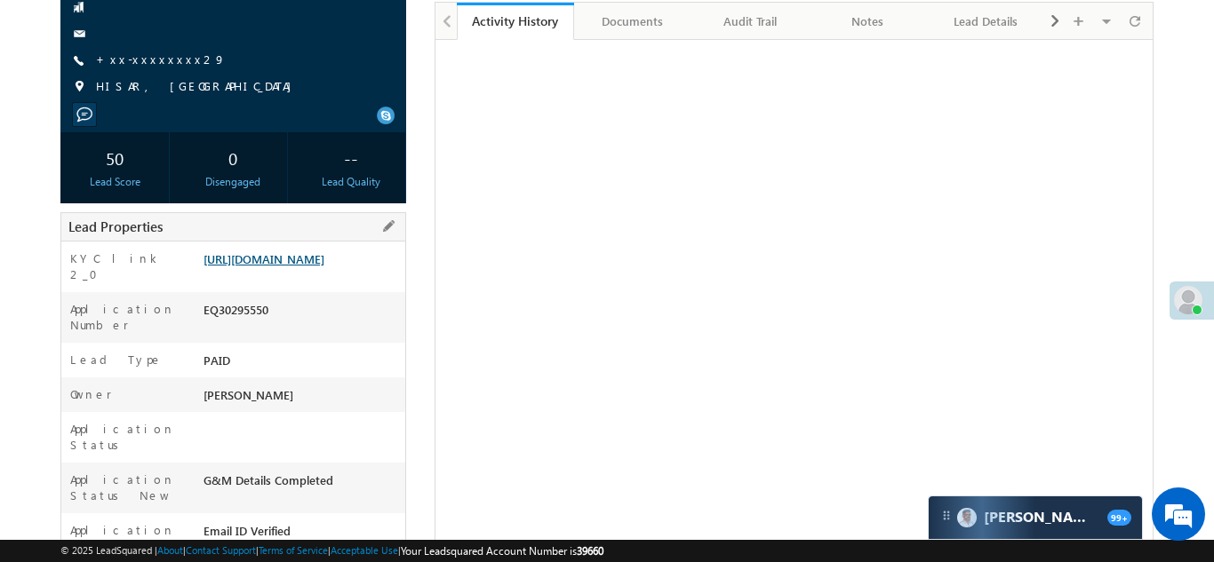
click at [285, 267] on link "https://angelbroking1-pk3em7sa.customui-test.leadsquared.com?leadId=18514977-c9…" at bounding box center [263, 258] width 121 height 15
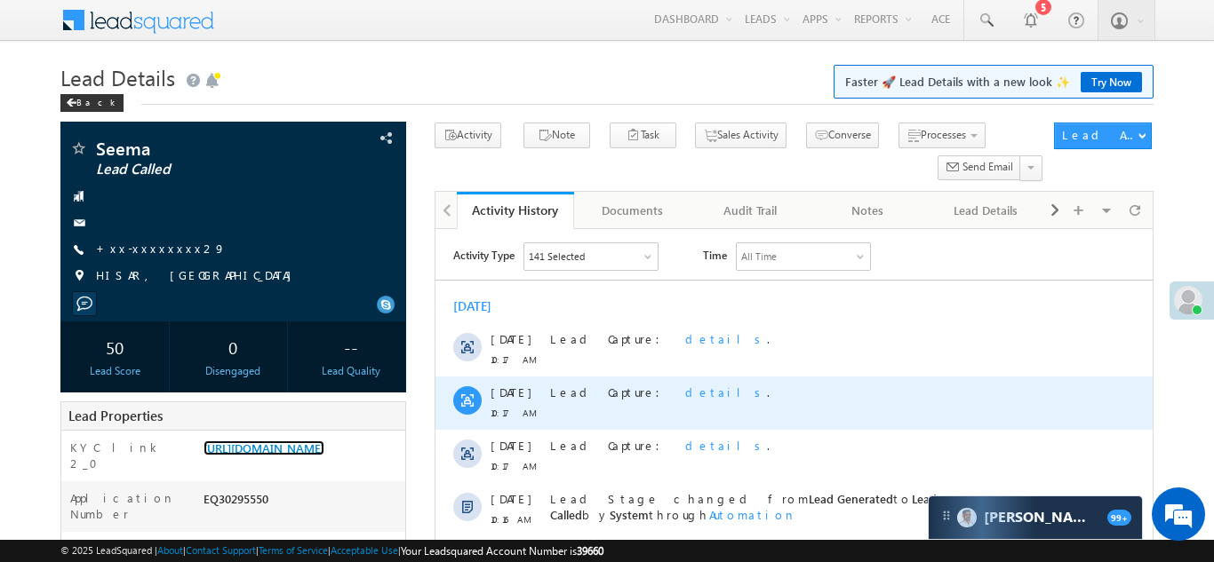
scroll to position [0, 0]
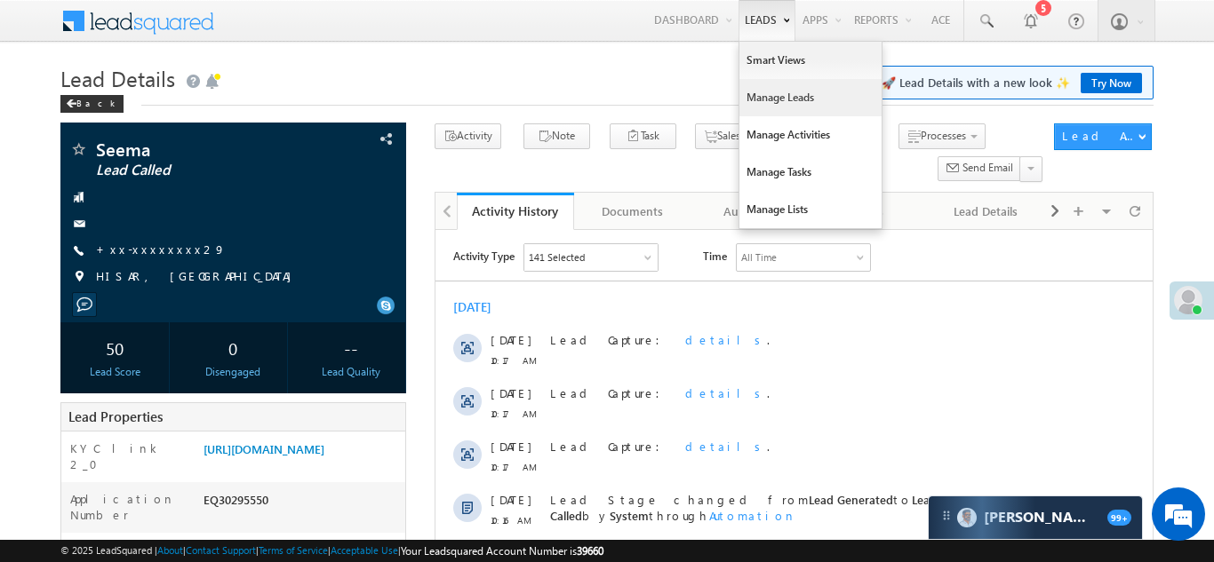
click at [754, 105] on link "Manage Leads" at bounding box center [810, 97] width 142 height 37
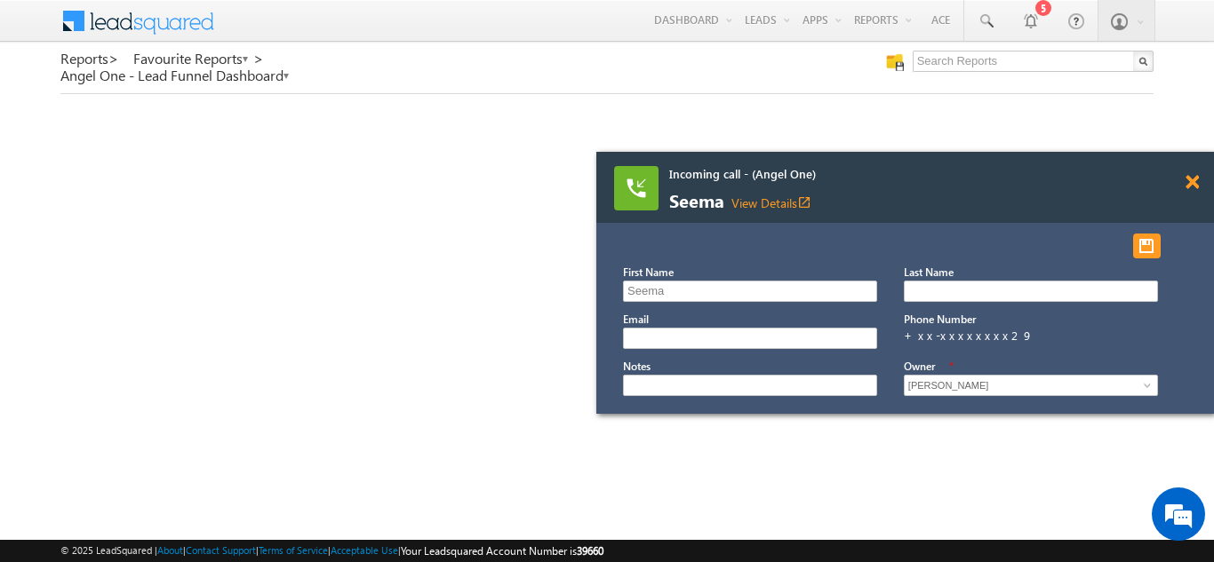
click at [1188, 181] on span at bounding box center [1191, 182] width 13 height 15
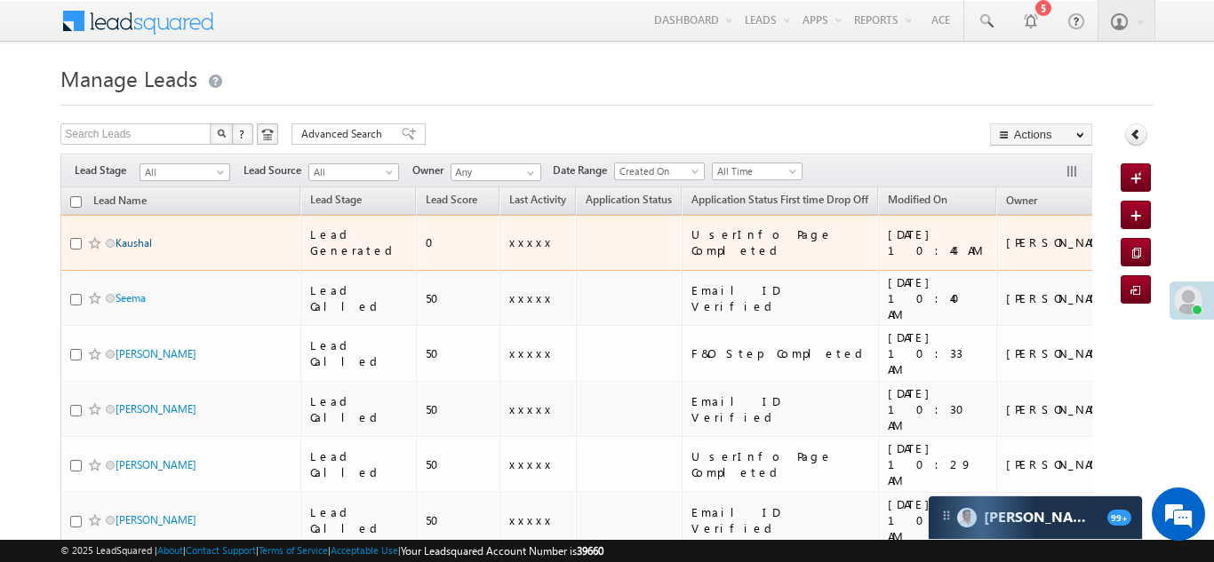
click at [138, 236] on link "Kaushal" at bounding box center [134, 242] width 36 height 13
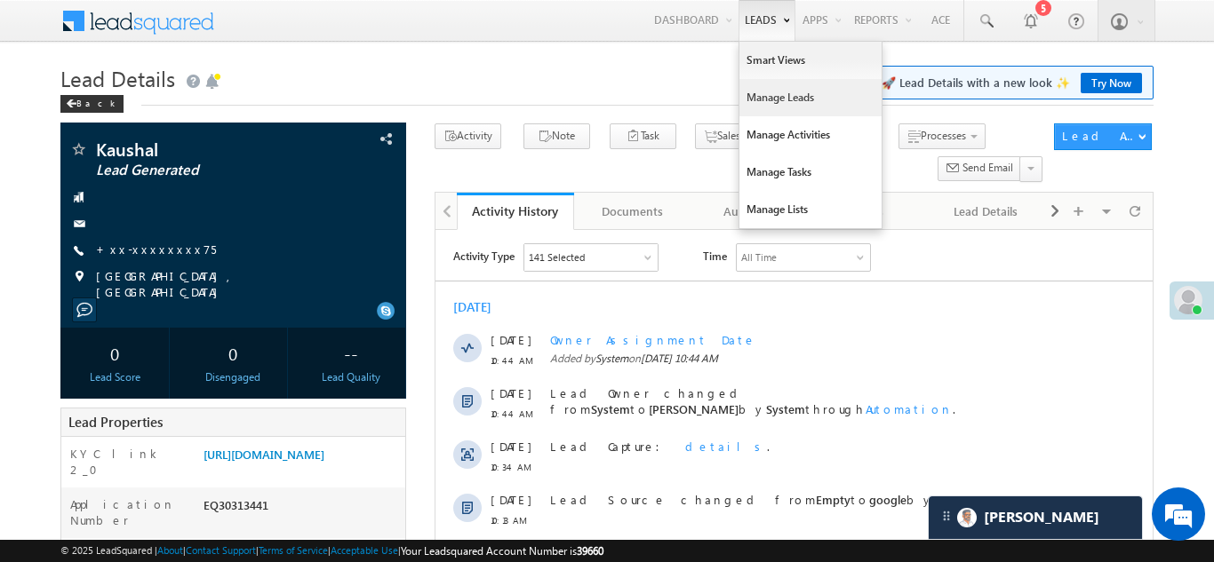
click at [761, 101] on link "Manage Leads" at bounding box center [810, 97] width 142 height 37
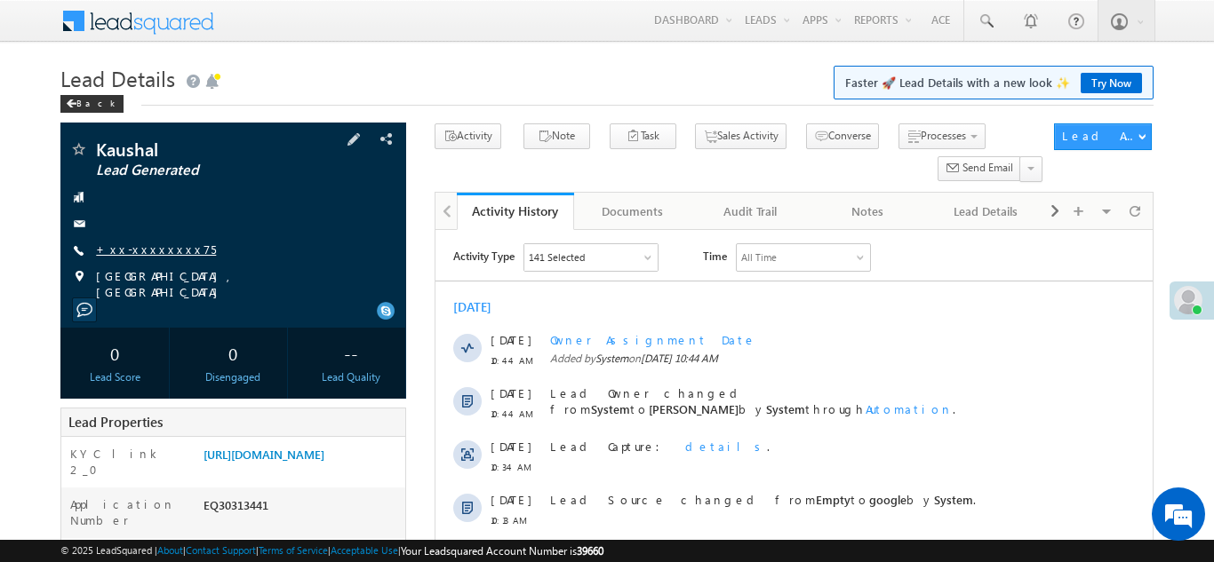
click at [147, 251] on link "+xx-xxxxxxxx75" at bounding box center [156, 249] width 120 height 15
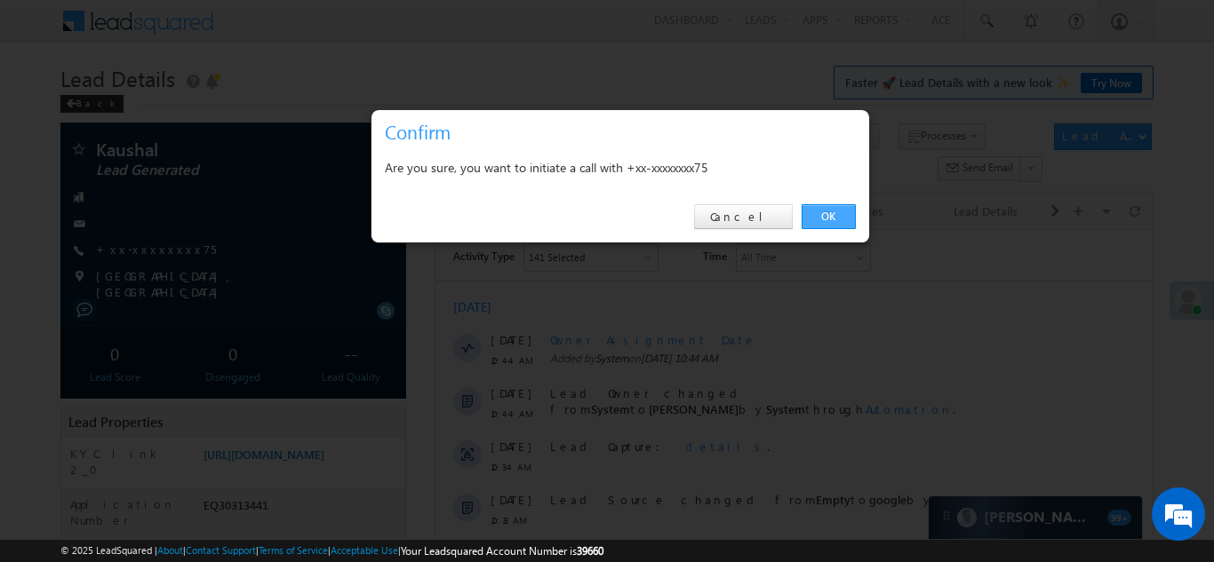
click at [826, 215] on link "OK" at bounding box center [828, 216] width 54 height 25
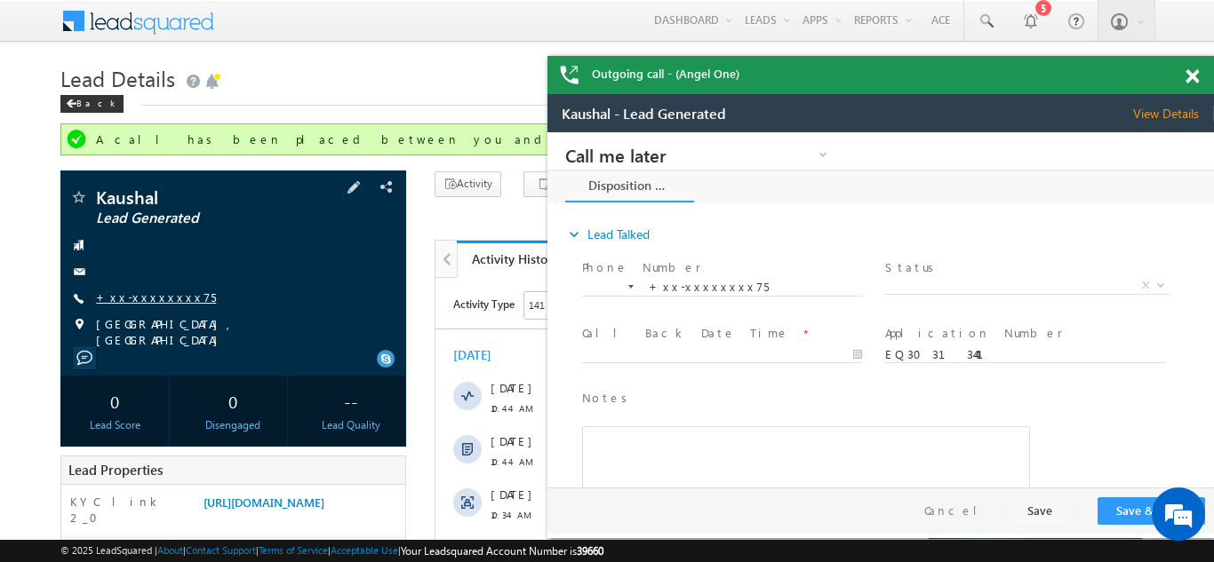
click at [140, 296] on link "+xx-xxxxxxxx75" at bounding box center [156, 297] width 120 height 15
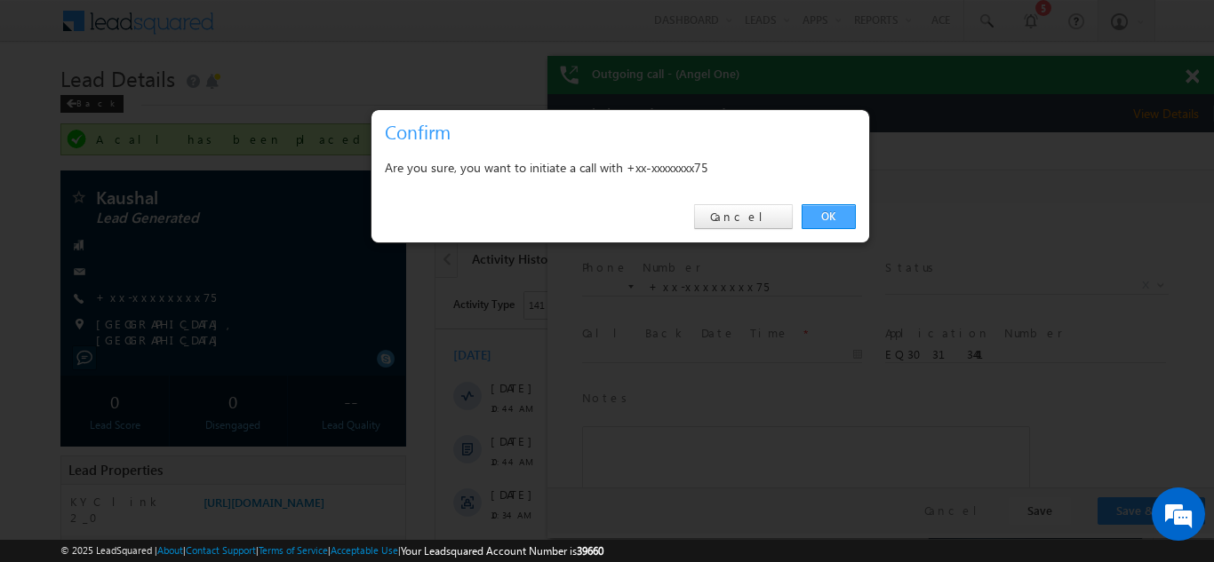
click at [825, 211] on link "OK" at bounding box center [828, 216] width 54 height 25
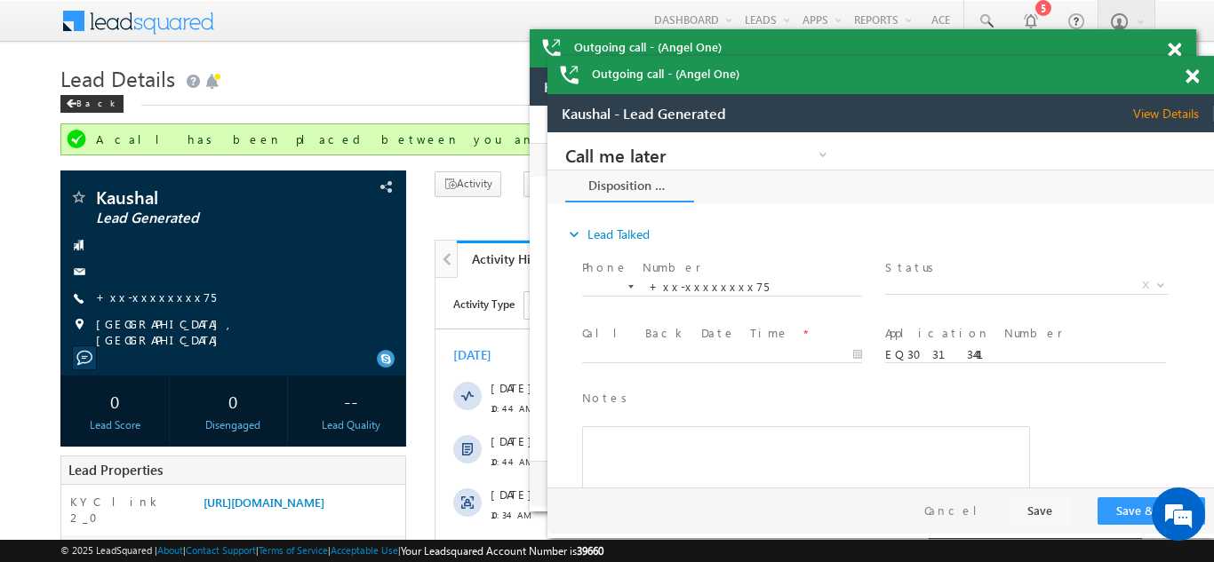
click at [1192, 73] on span at bounding box center [1191, 76] width 13 height 15
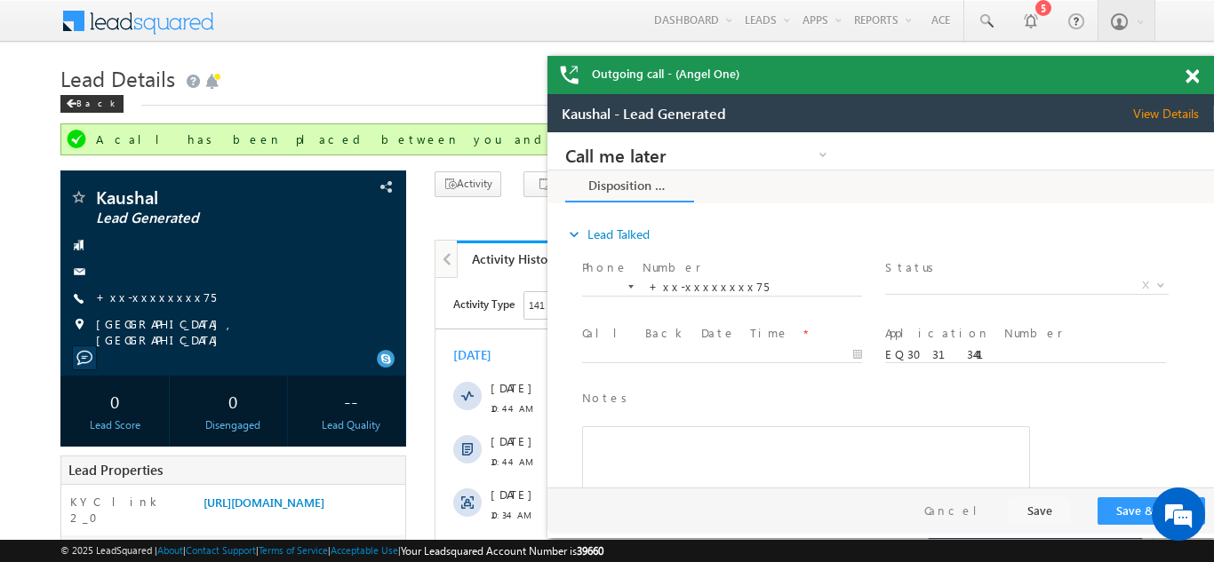
click at [1191, 74] on span at bounding box center [1191, 76] width 13 height 15
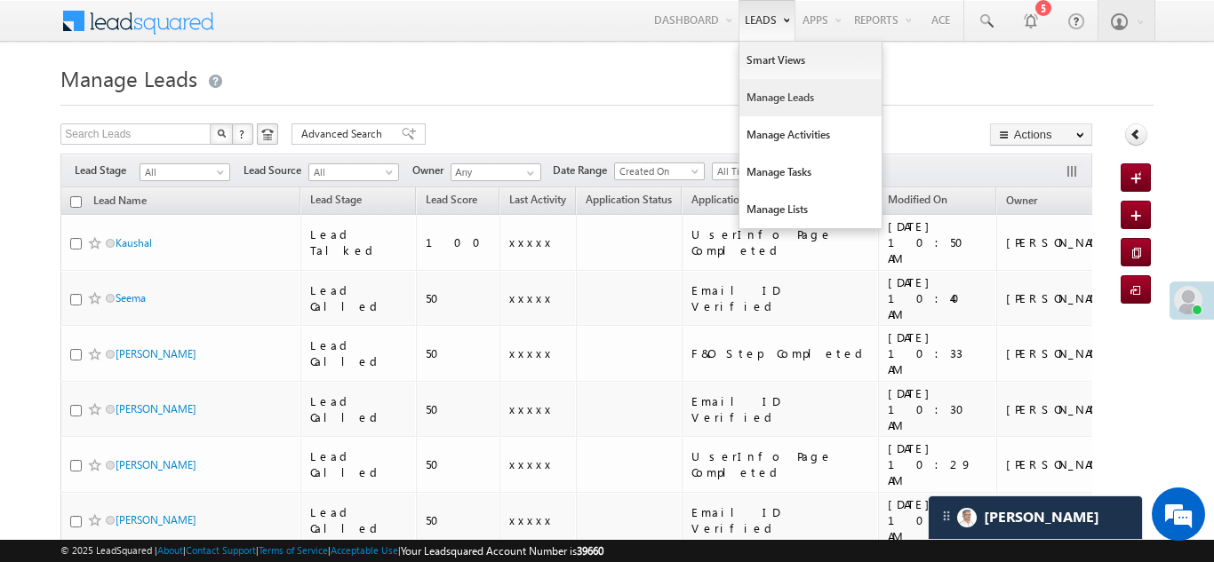
click at [763, 93] on link "Manage Leads" at bounding box center [810, 97] width 142 height 37
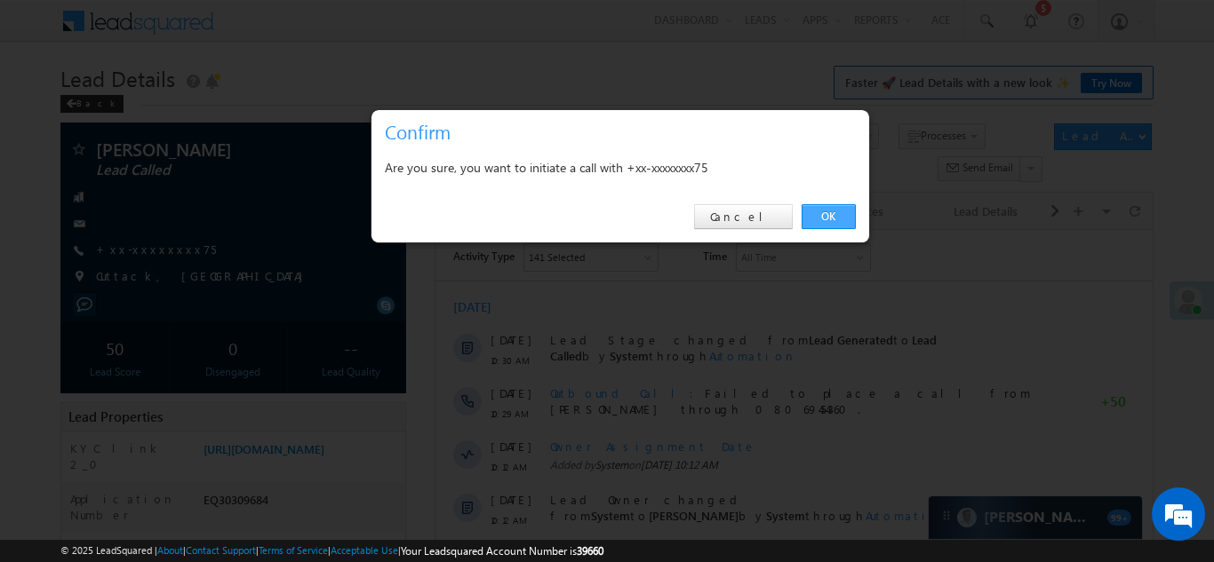
click at [823, 227] on link "OK" at bounding box center [828, 216] width 54 height 25
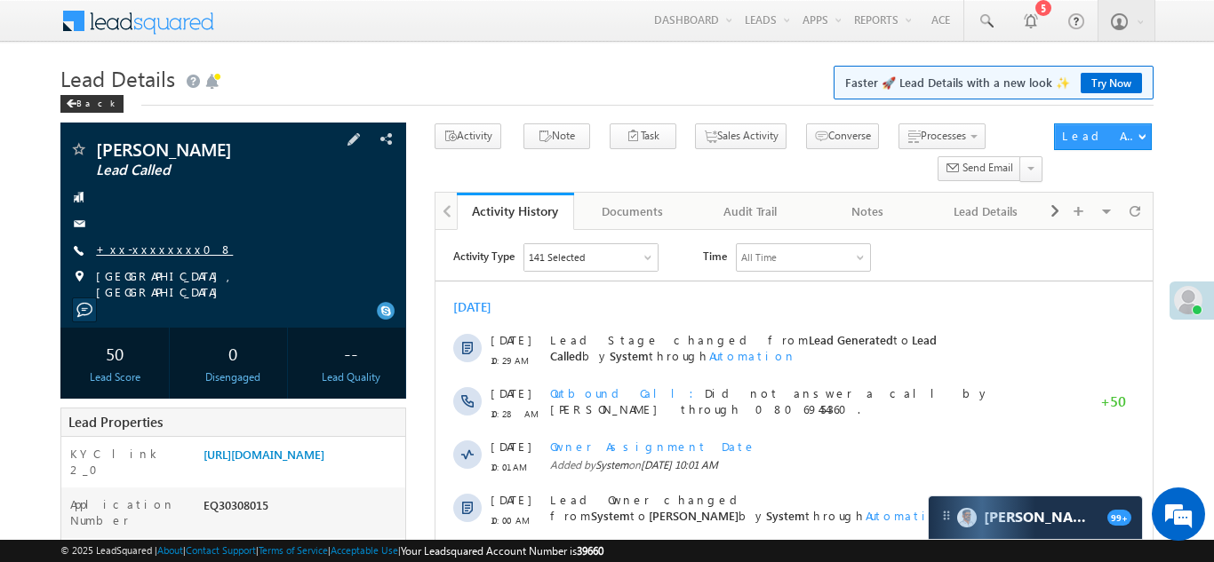
click at [138, 246] on link "+xx-xxxxxxxx08" at bounding box center [164, 249] width 137 height 15
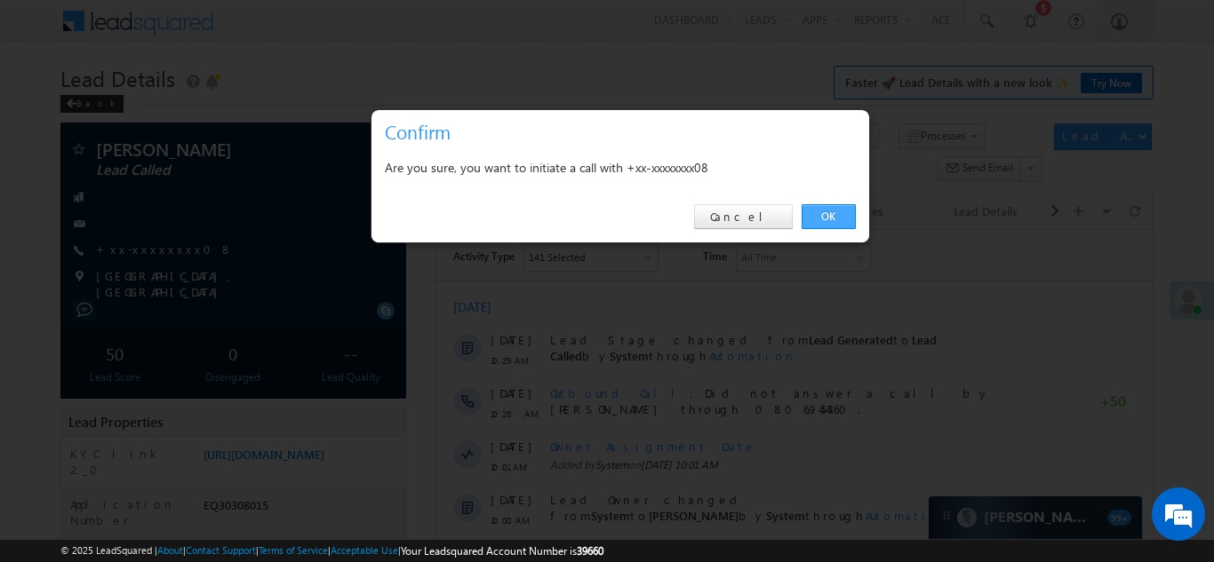
click at [833, 211] on link "OK" at bounding box center [828, 216] width 54 height 25
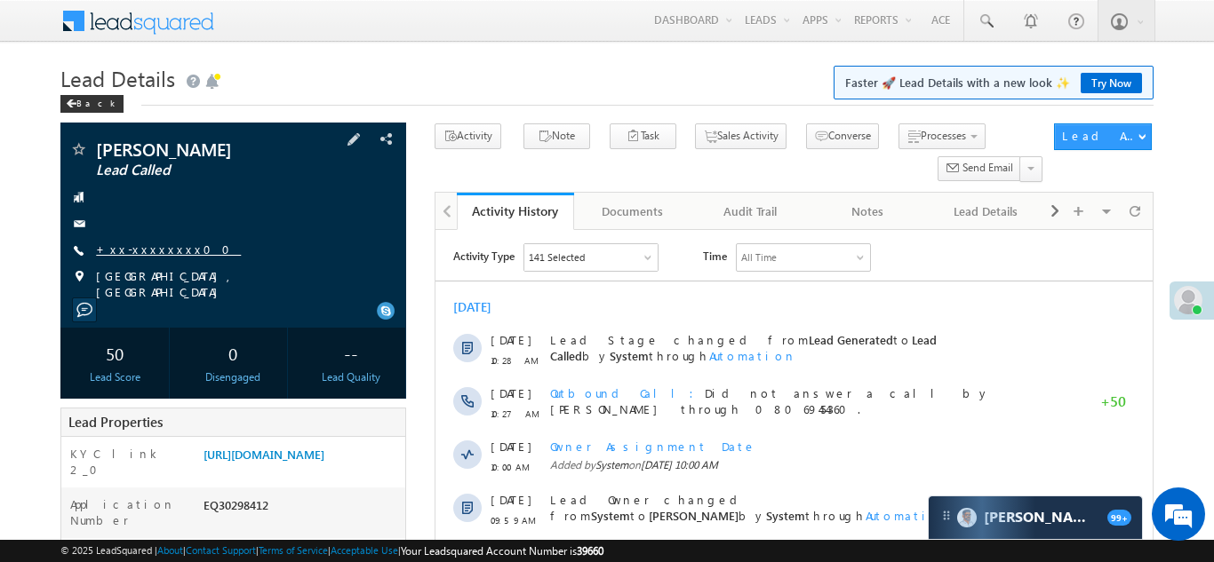
click at [142, 247] on link "+xx-xxxxxxxx00" at bounding box center [168, 249] width 145 height 15
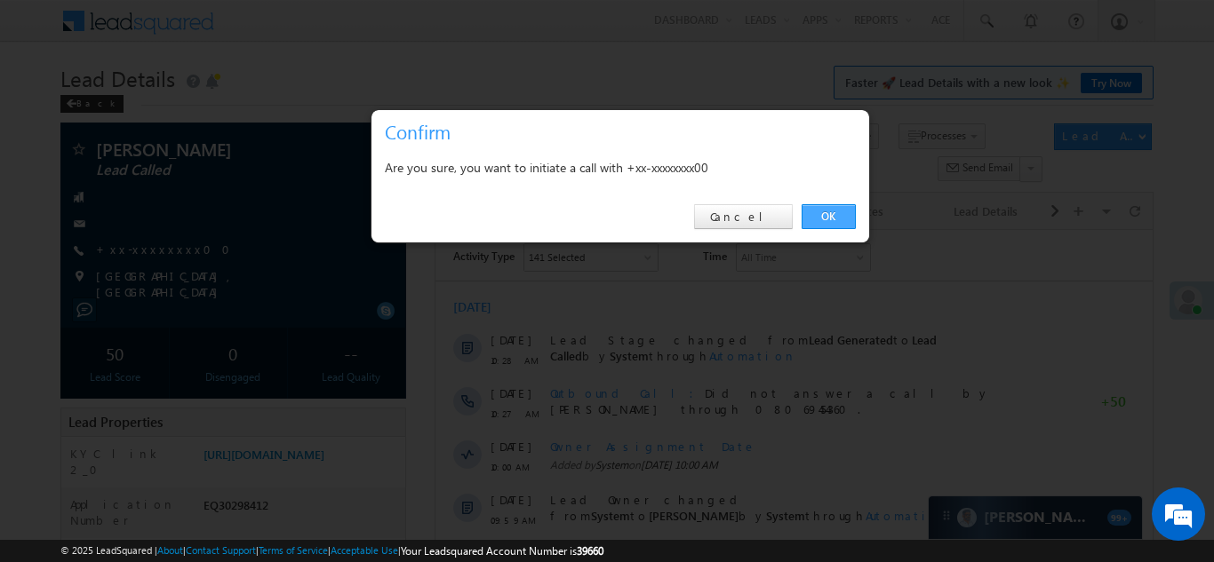
click at [817, 218] on link "OK" at bounding box center [828, 216] width 54 height 25
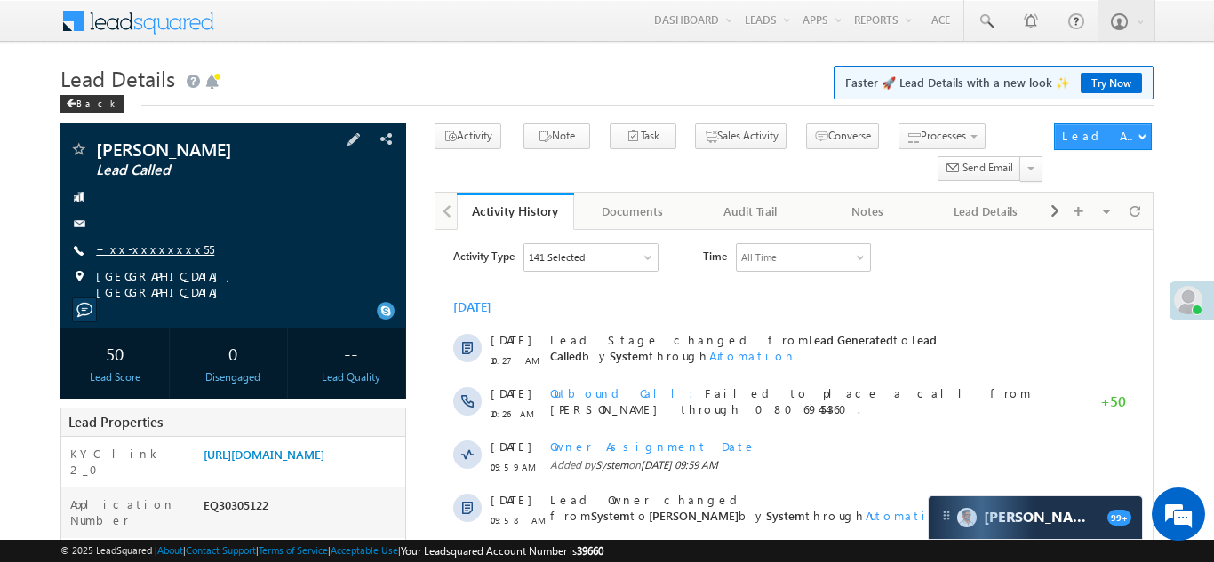
click at [139, 251] on link "+xx-xxxxxxxx55" at bounding box center [155, 249] width 118 height 15
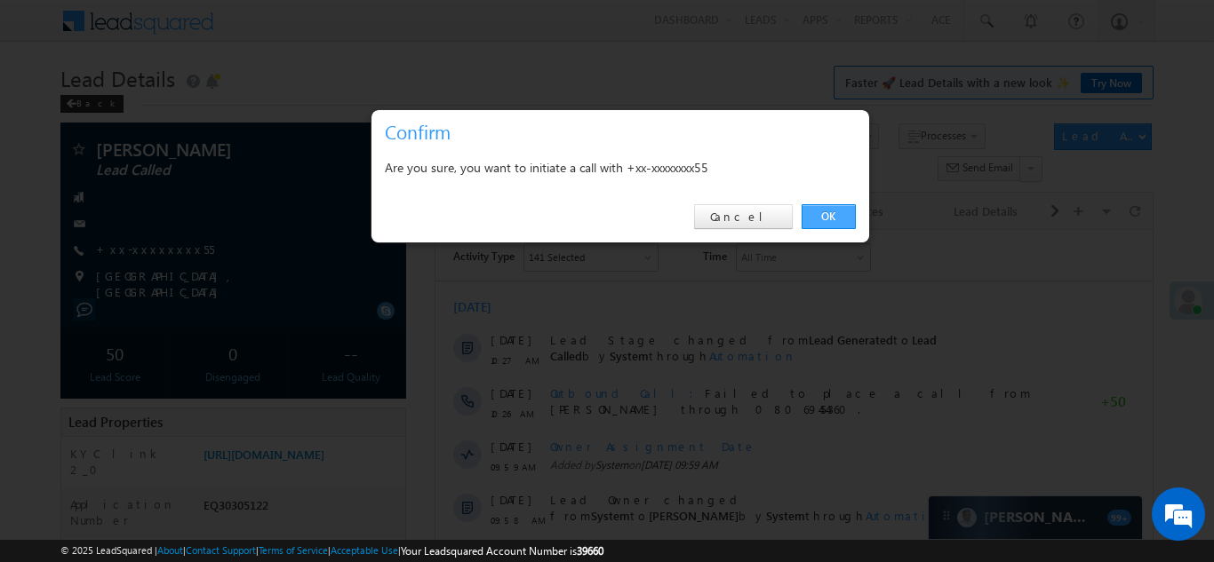
click at [828, 210] on link "OK" at bounding box center [828, 216] width 54 height 25
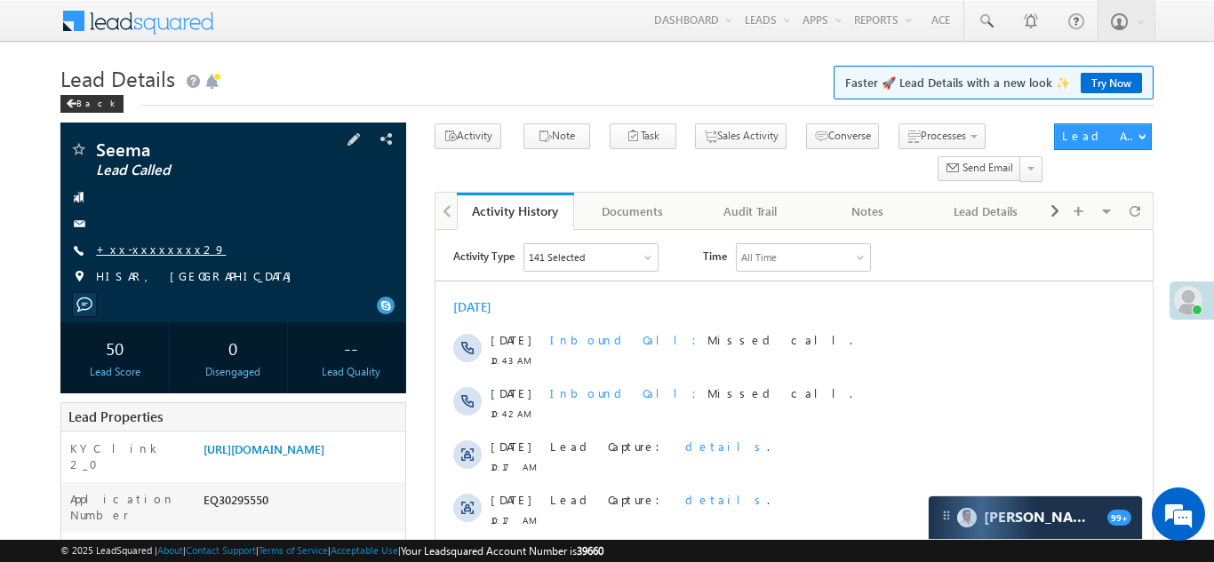
click at [140, 248] on link "+xx-xxxxxxxx29" at bounding box center [161, 249] width 130 height 15
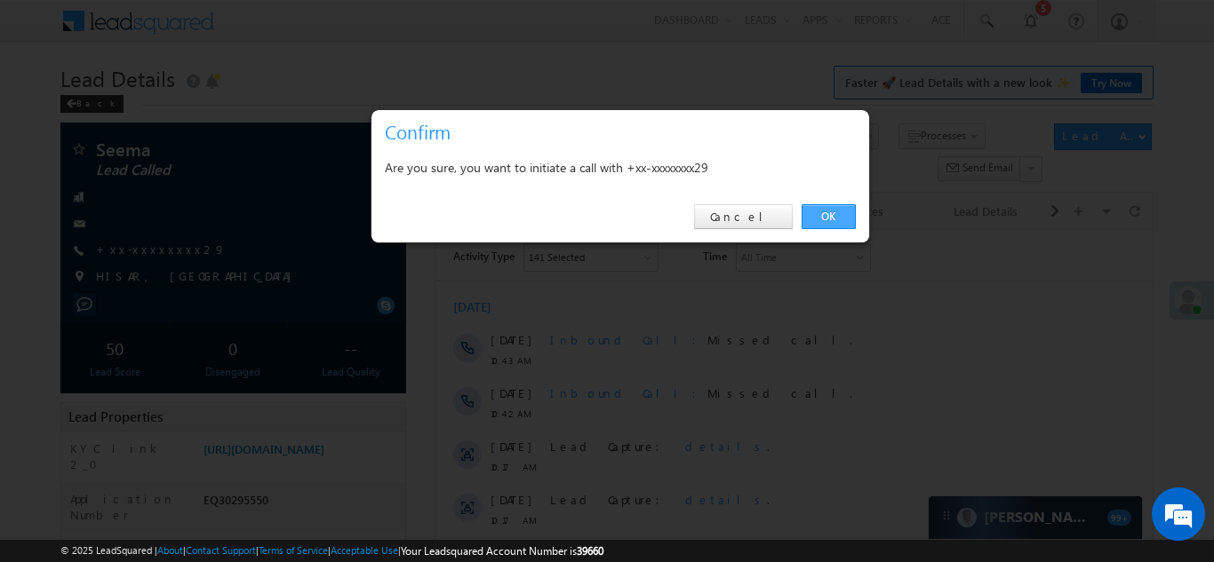
click at [824, 213] on link "OK" at bounding box center [828, 216] width 54 height 25
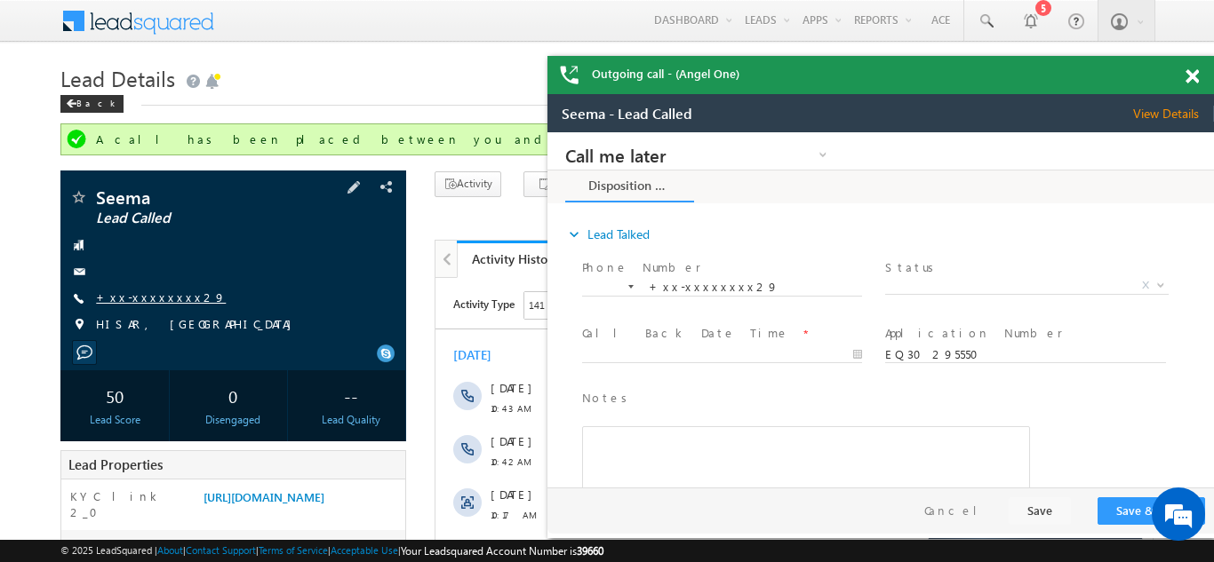
click at [143, 297] on link "+xx-xxxxxxxx29" at bounding box center [161, 297] width 130 height 15
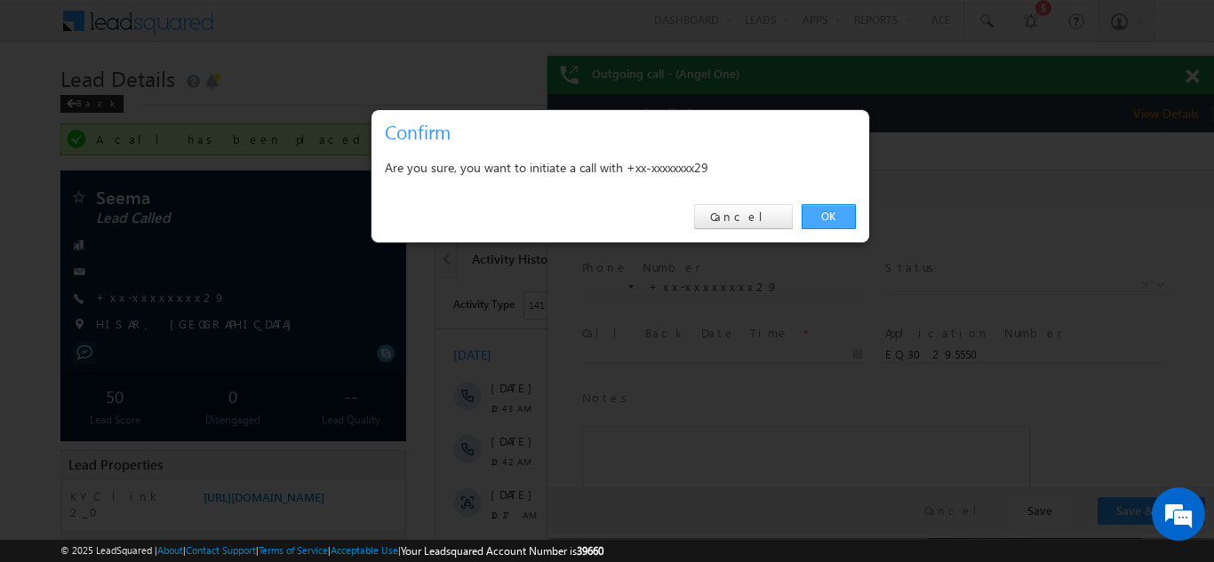
click at [821, 214] on link "OK" at bounding box center [828, 216] width 54 height 25
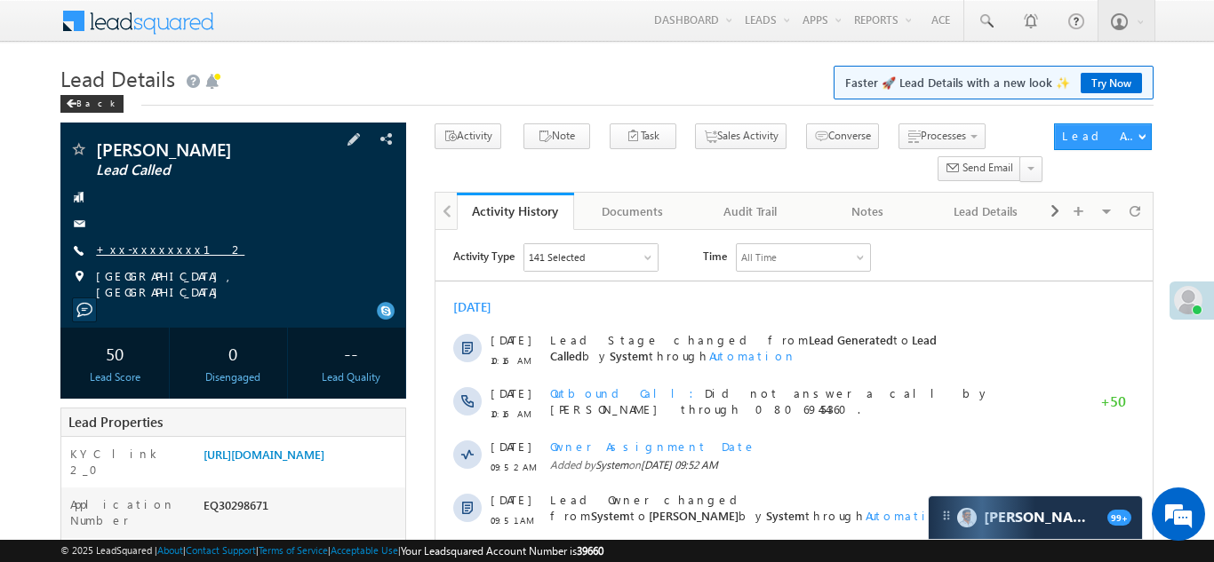
click at [142, 251] on link "+xx-xxxxxxxx12" at bounding box center [170, 249] width 148 height 15
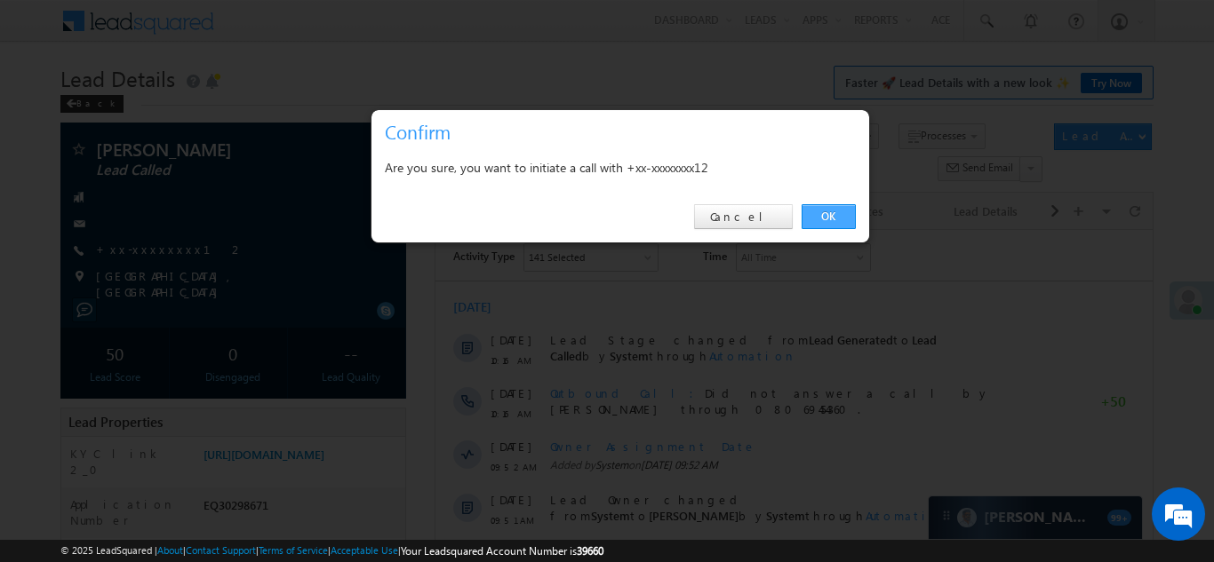
click at [823, 215] on link "OK" at bounding box center [828, 216] width 54 height 25
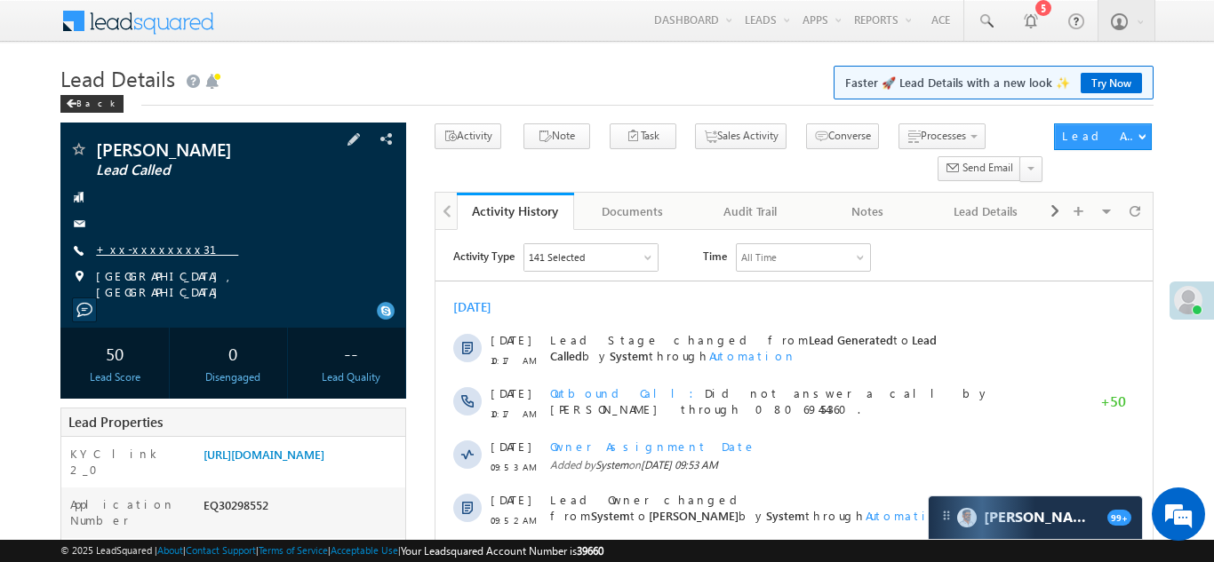
click at [137, 246] on link "+xx-xxxxxxxx31" at bounding box center [167, 249] width 142 height 15
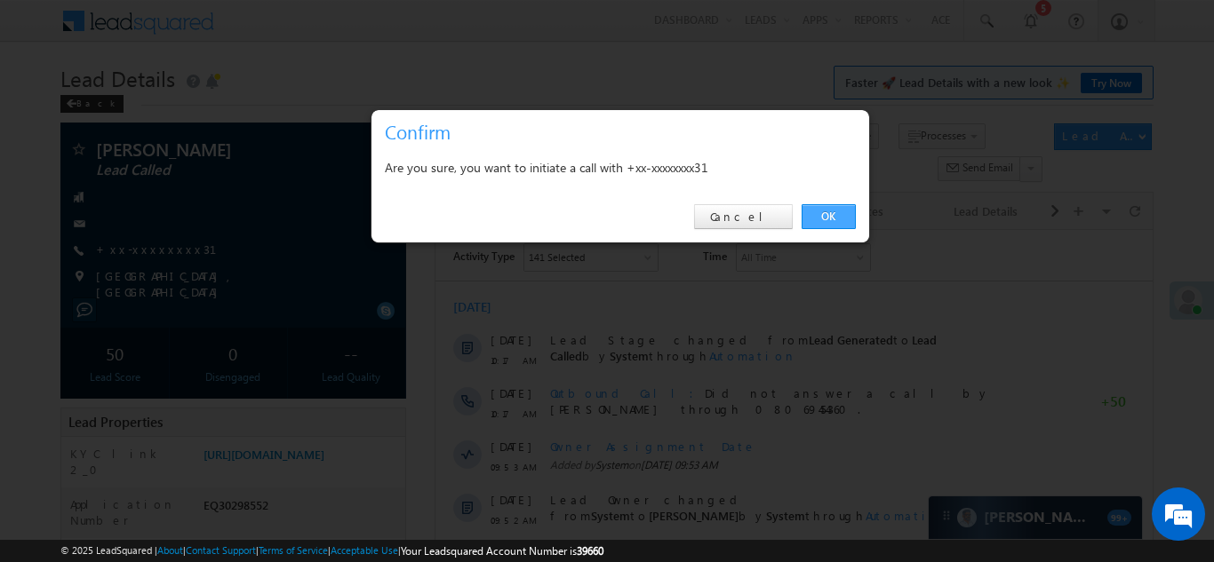
click at [820, 217] on link "OK" at bounding box center [828, 216] width 54 height 25
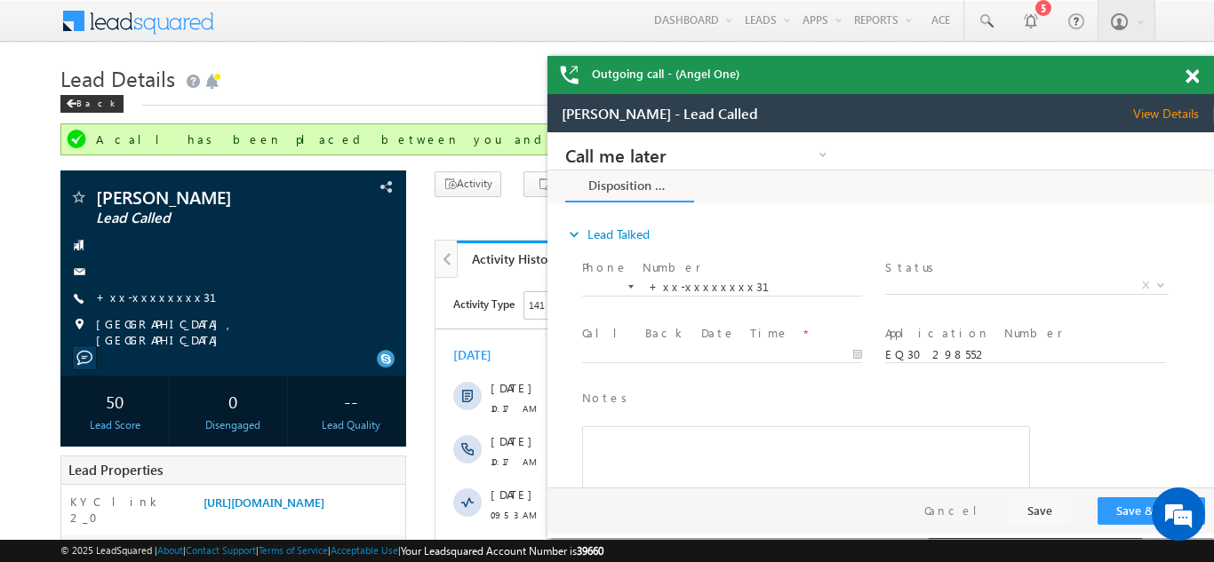
drag, startPoint x: 1192, startPoint y: 68, endPoint x: 601, endPoint y: 51, distance: 591.1
click at [1192, 68] on div at bounding box center [1202, 73] width 24 height 35
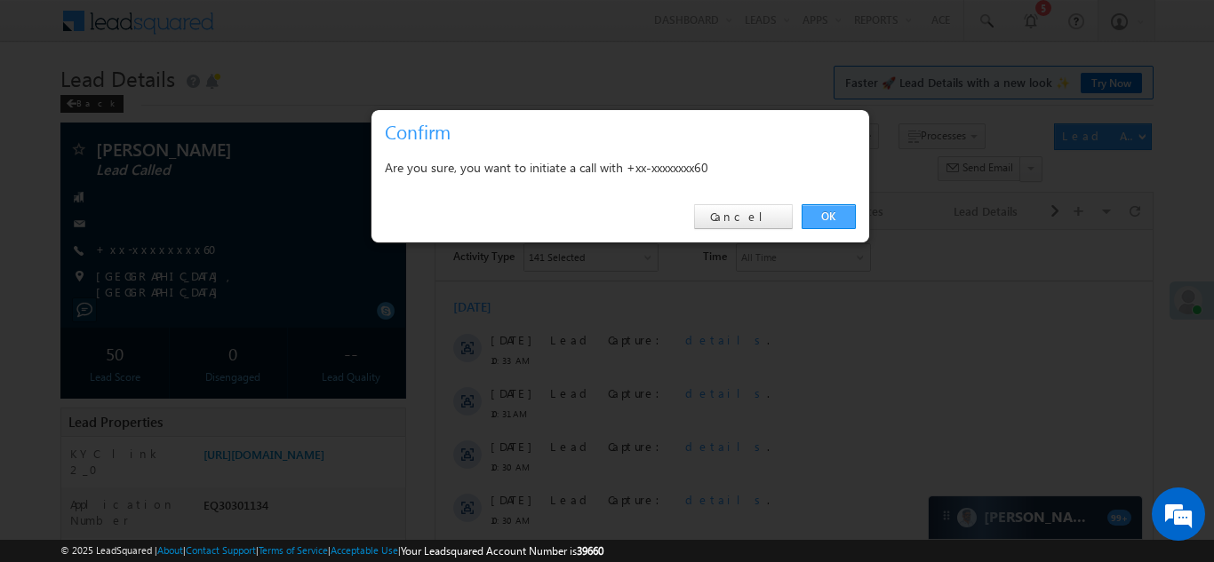
click at [816, 213] on link "OK" at bounding box center [828, 216] width 54 height 25
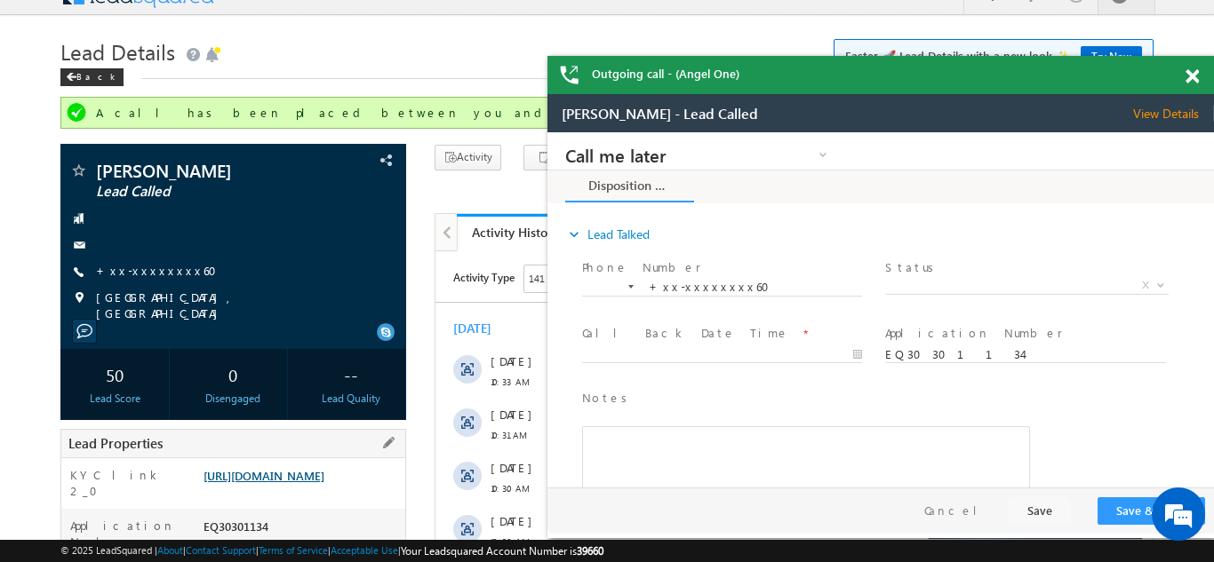
click at [295, 480] on link "https://angelbroking1-pk3em7sa.customui-test.leadsquared.com?leadId=e6bb4ae7-d4…" at bounding box center [263, 475] width 121 height 15
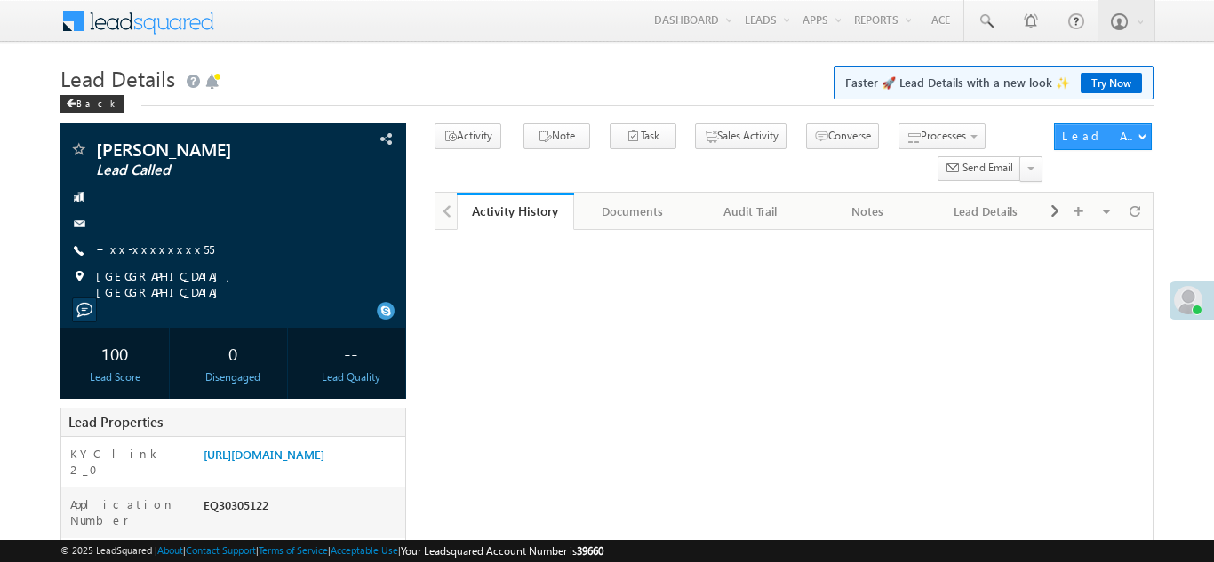
click at [135, 251] on link "+xx-xxxxxxxx55" at bounding box center [155, 249] width 118 height 15
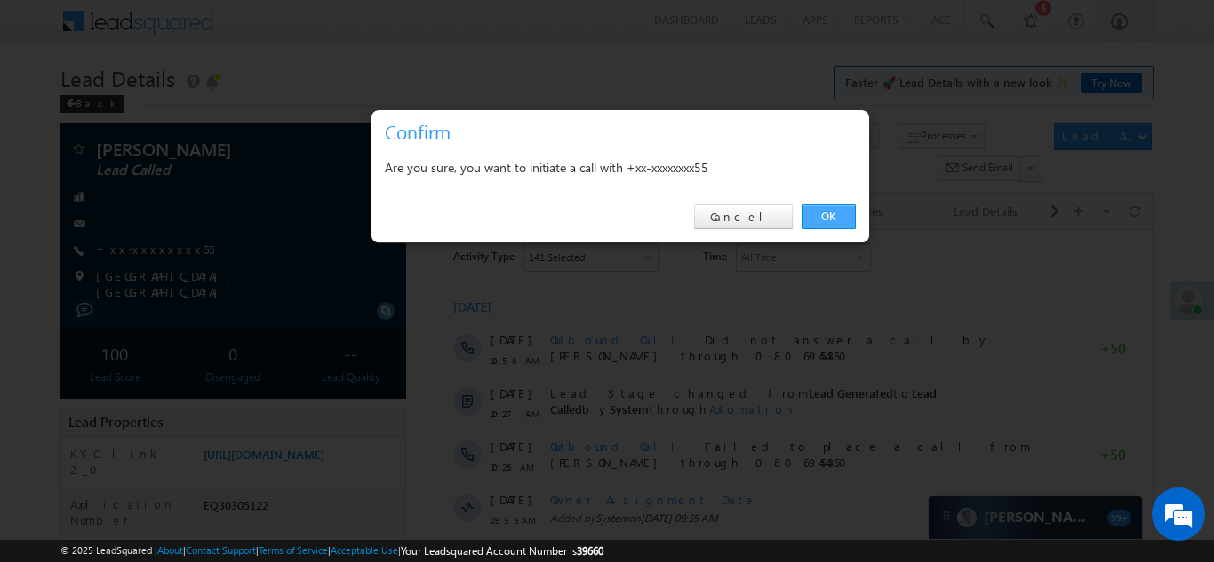
click at [823, 213] on link "OK" at bounding box center [828, 216] width 54 height 25
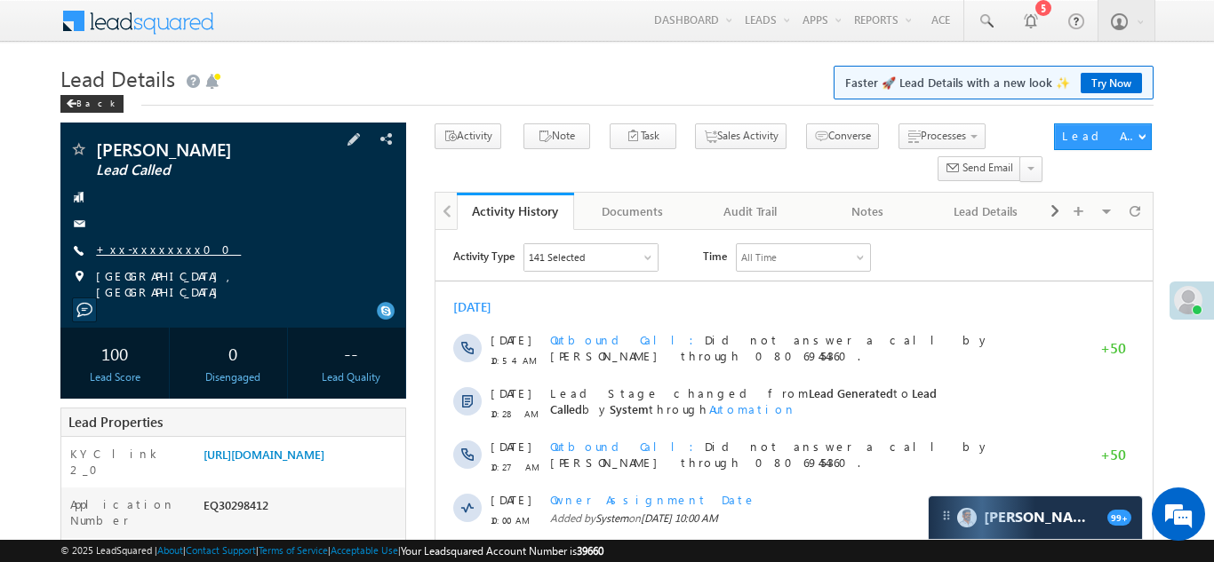
click at [138, 250] on link "+xx-xxxxxxxx00" at bounding box center [168, 249] width 145 height 15
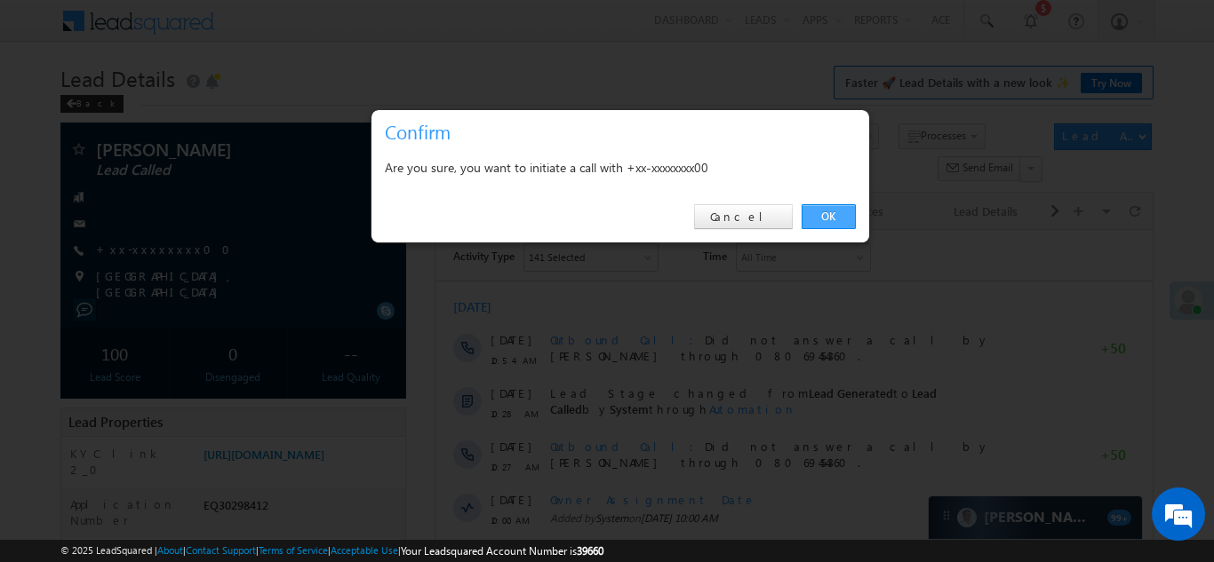
click at [825, 215] on link "OK" at bounding box center [828, 216] width 54 height 25
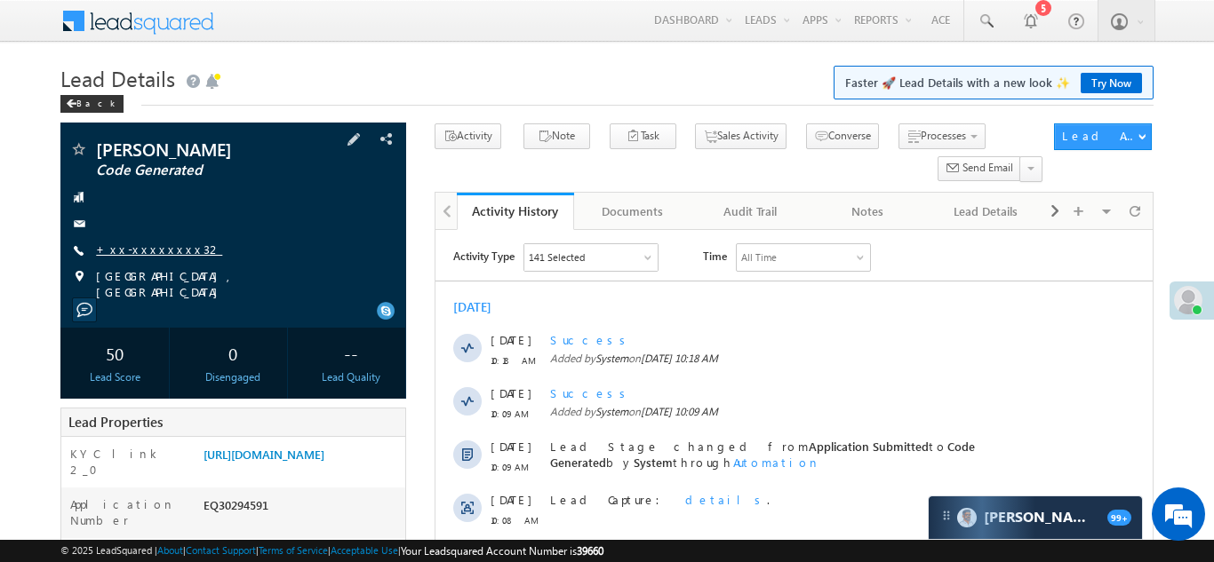
click at [147, 244] on link "+xx-xxxxxxxx32" at bounding box center [159, 249] width 126 height 15
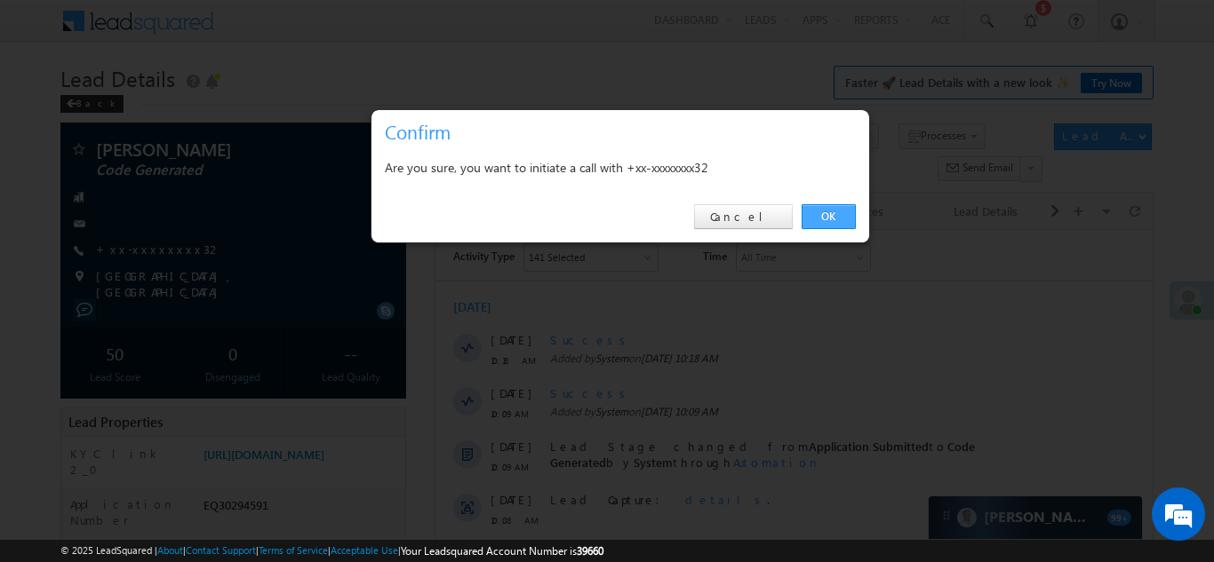
click at [833, 213] on link "OK" at bounding box center [828, 216] width 54 height 25
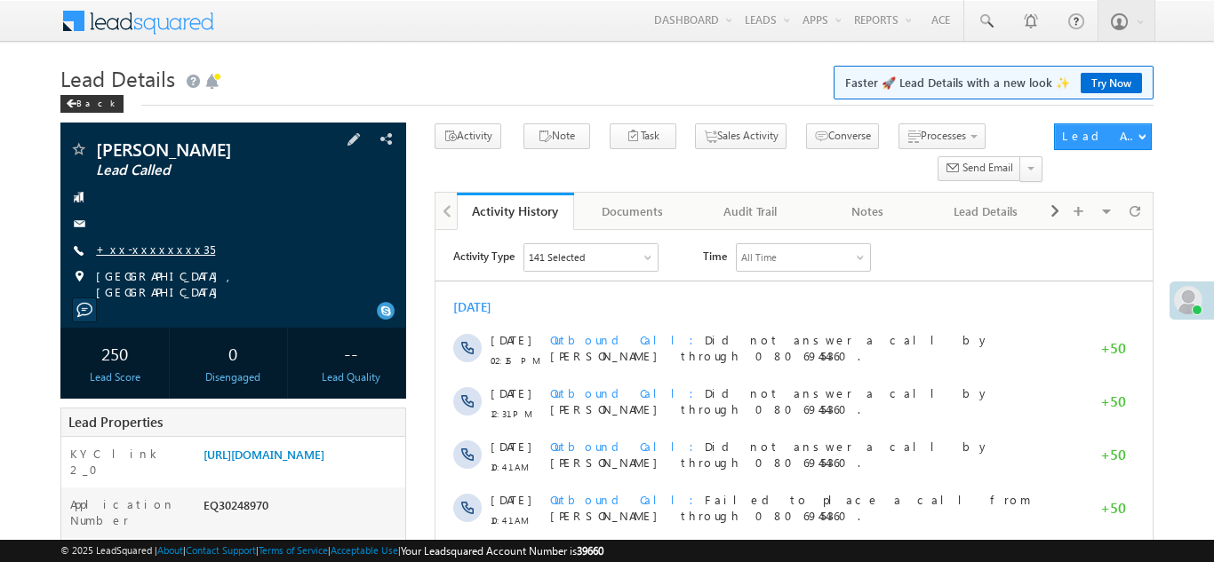
click at [132, 247] on link "+xx-xxxxxxxx35" at bounding box center [155, 249] width 119 height 15
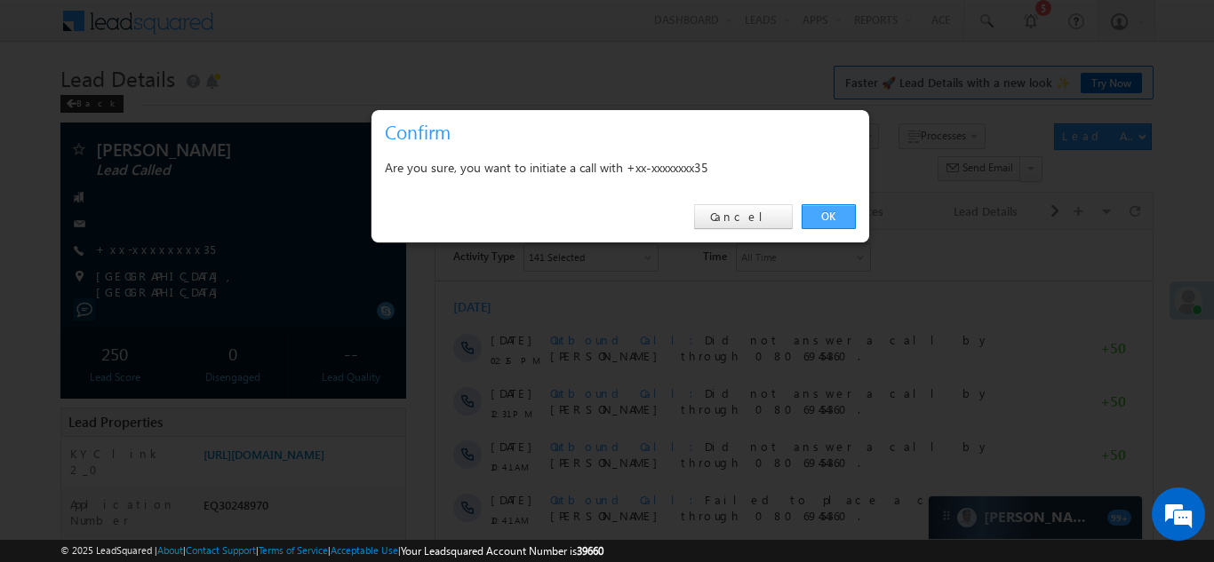
click at [825, 214] on link "OK" at bounding box center [828, 216] width 54 height 25
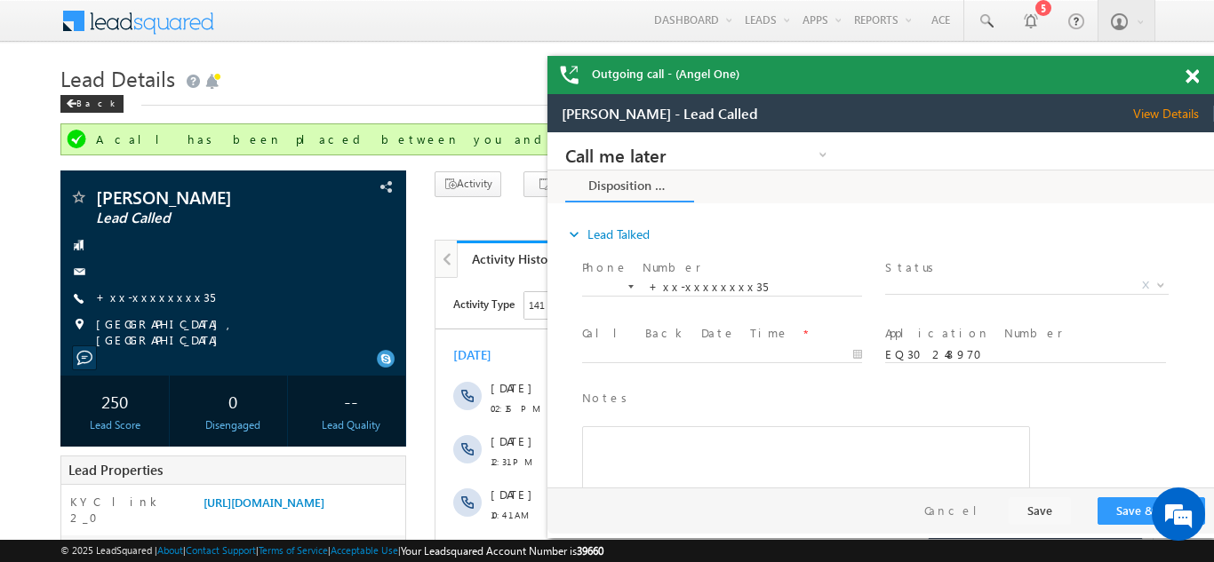
click at [1191, 76] on span at bounding box center [1191, 76] width 13 height 15
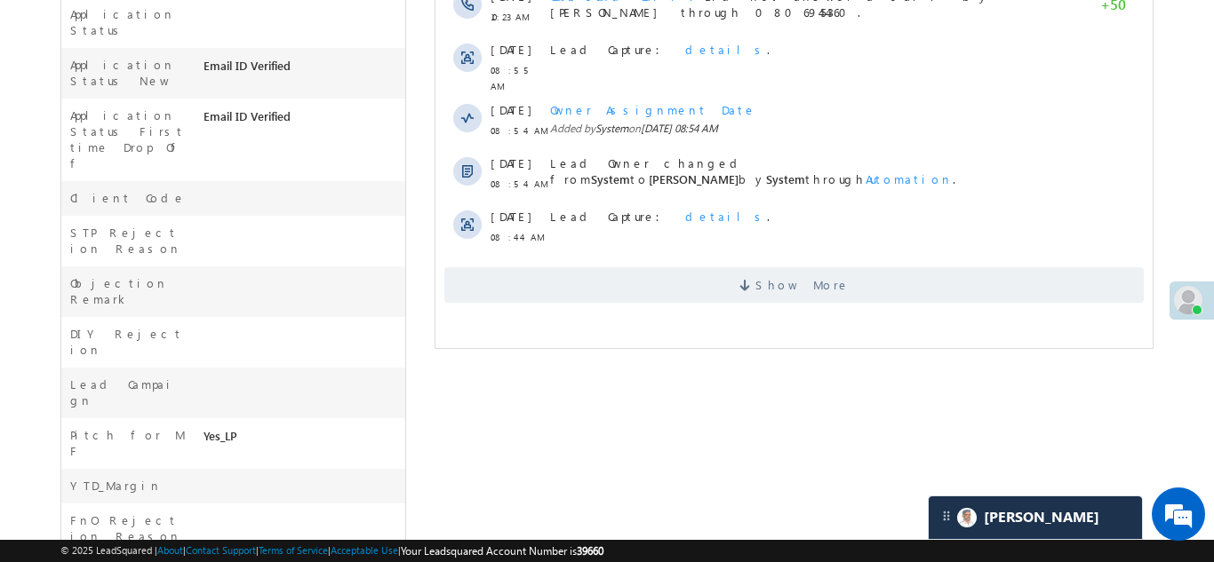
scroll to position [659, 0]
click at [614, 291] on span "Show More" at bounding box center [792, 285] width 699 height 36
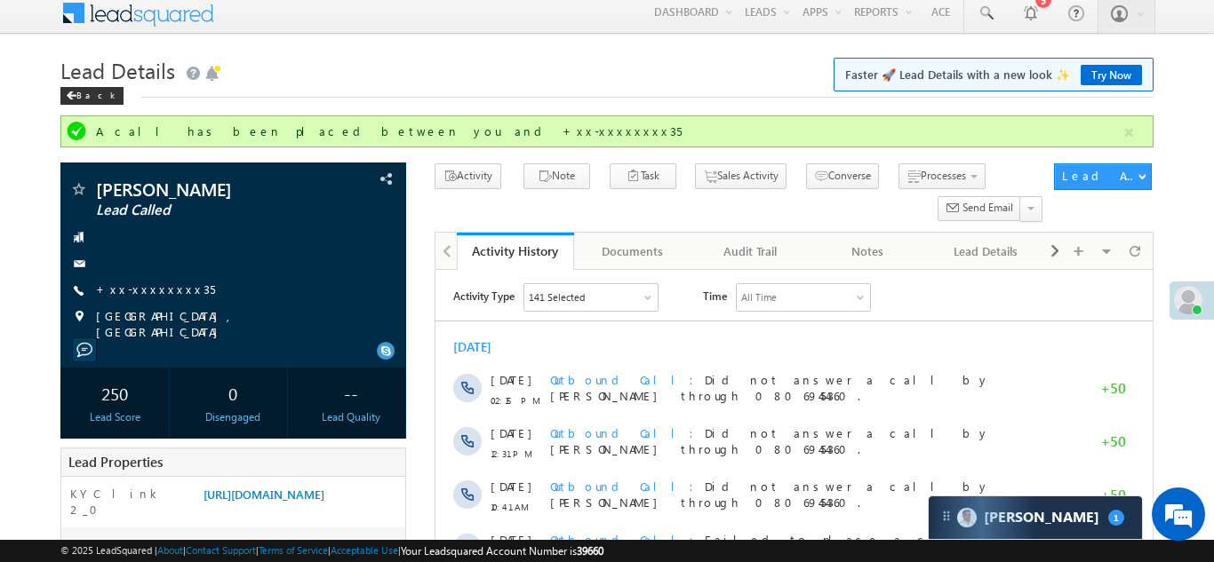
scroll to position [0, 0]
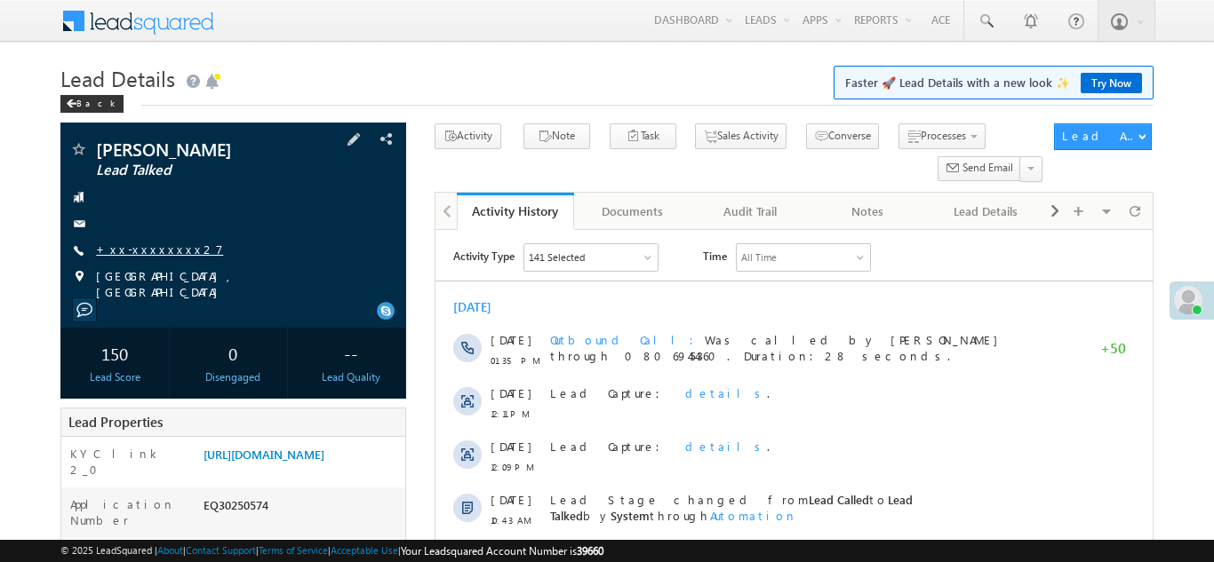
click at [147, 249] on link "+xx-xxxxxxxx27" at bounding box center [159, 249] width 127 height 15
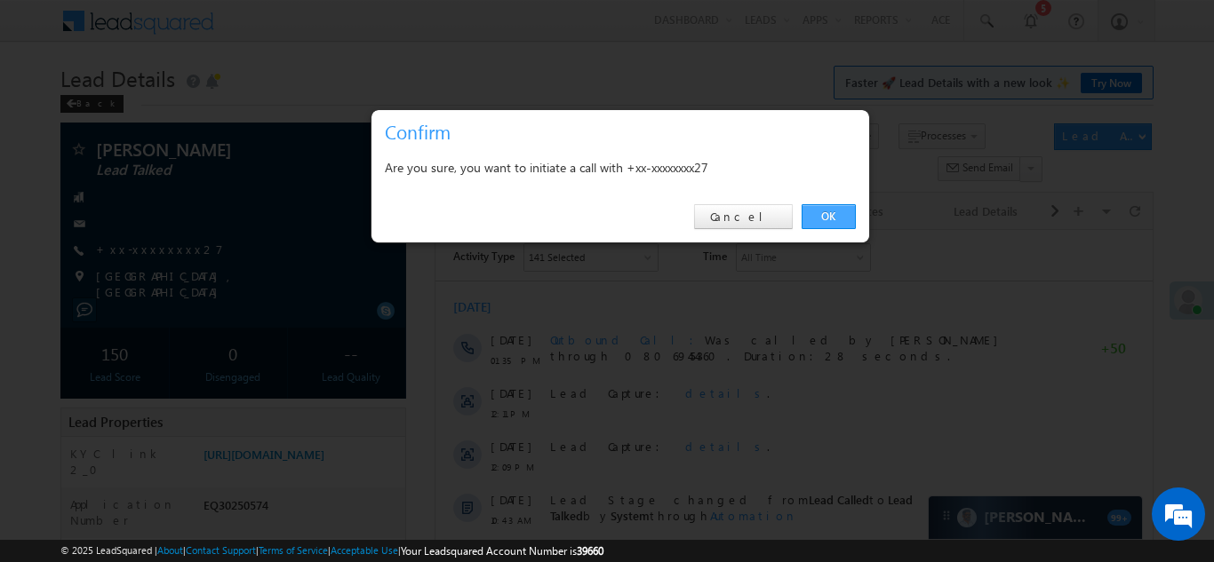
click at [829, 213] on link "OK" at bounding box center [828, 216] width 54 height 25
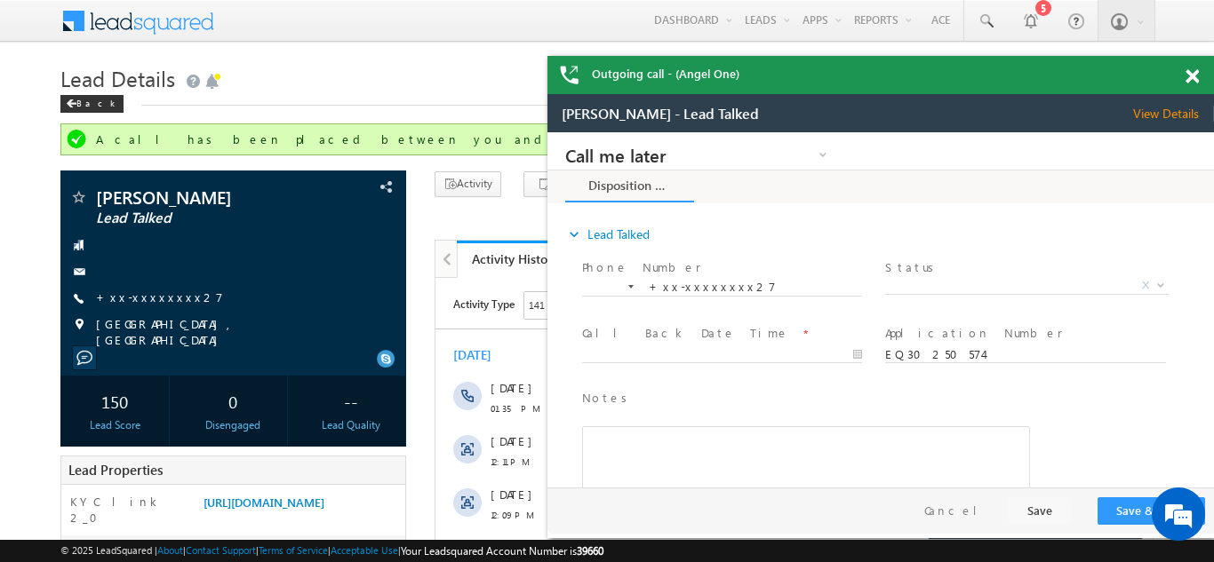
click at [1192, 76] on span at bounding box center [1191, 76] width 13 height 15
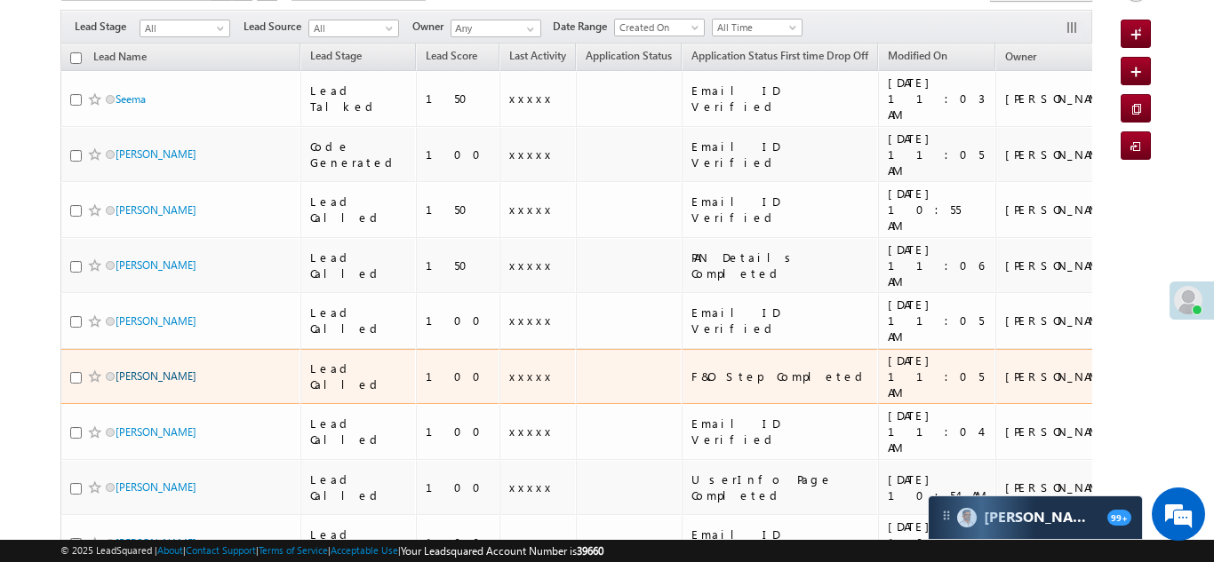
click at [144, 370] on link "[PERSON_NAME]" at bounding box center [156, 376] width 81 height 13
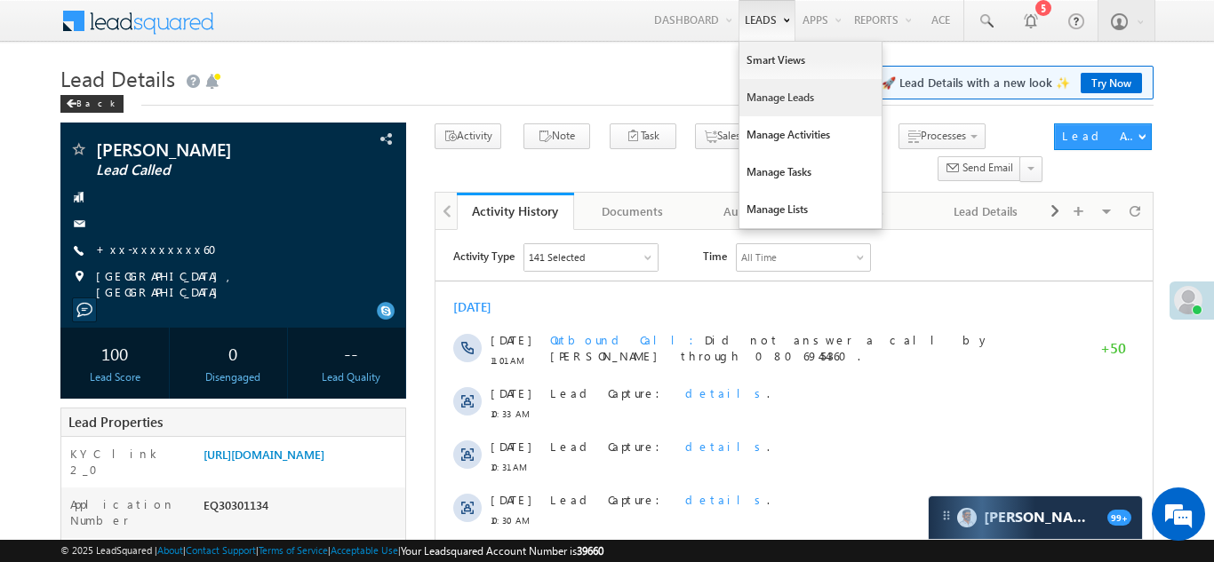
click at [777, 91] on link "Manage Leads" at bounding box center [810, 97] width 142 height 37
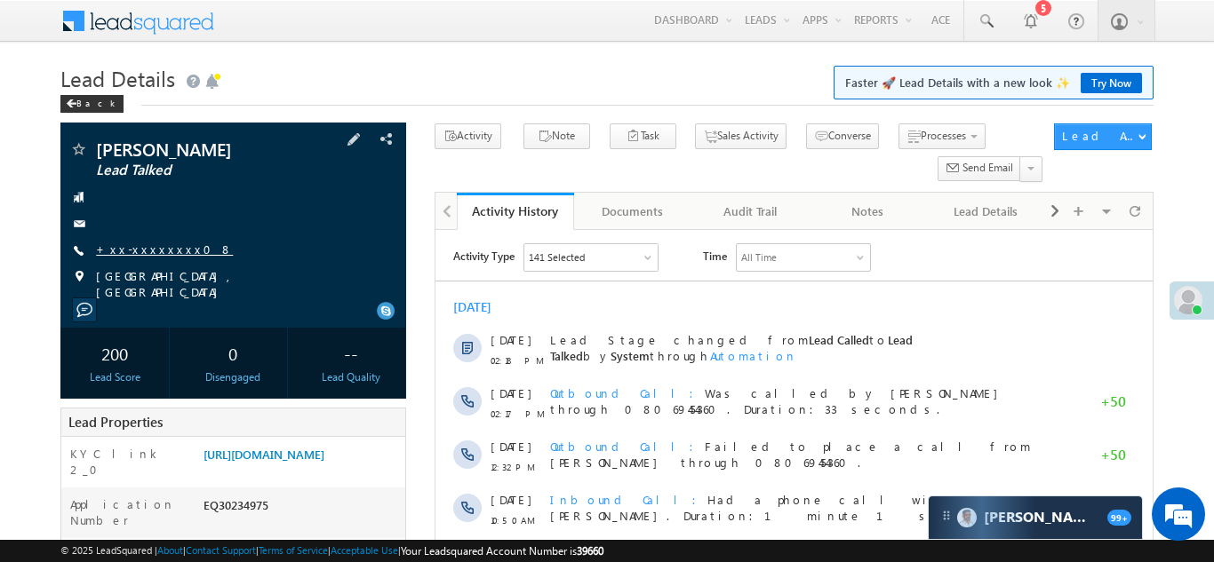
click at [152, 249] on link "+xx-xxxxxxxx08" at bounding box center [164, 249] width 137 height 15
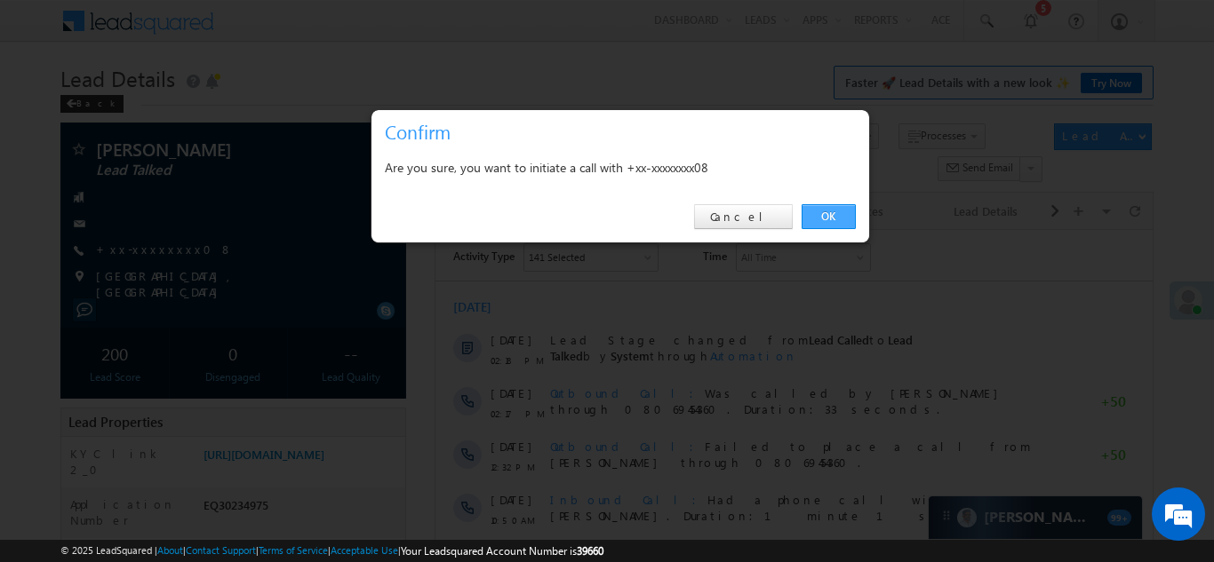
click at [834, 212] on link "OK" at bounding box center [828, 216] width 54 height 25
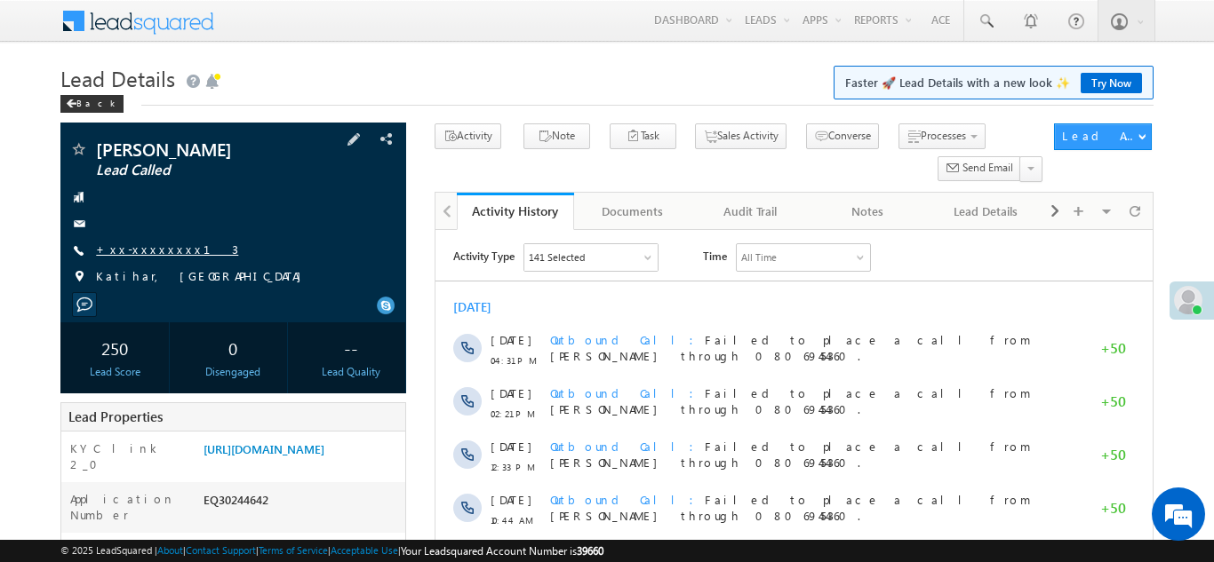
click at [159, 249] on link "+xx-xxxxxxxx13" at bounding box center [167, 249] width 142 height 15
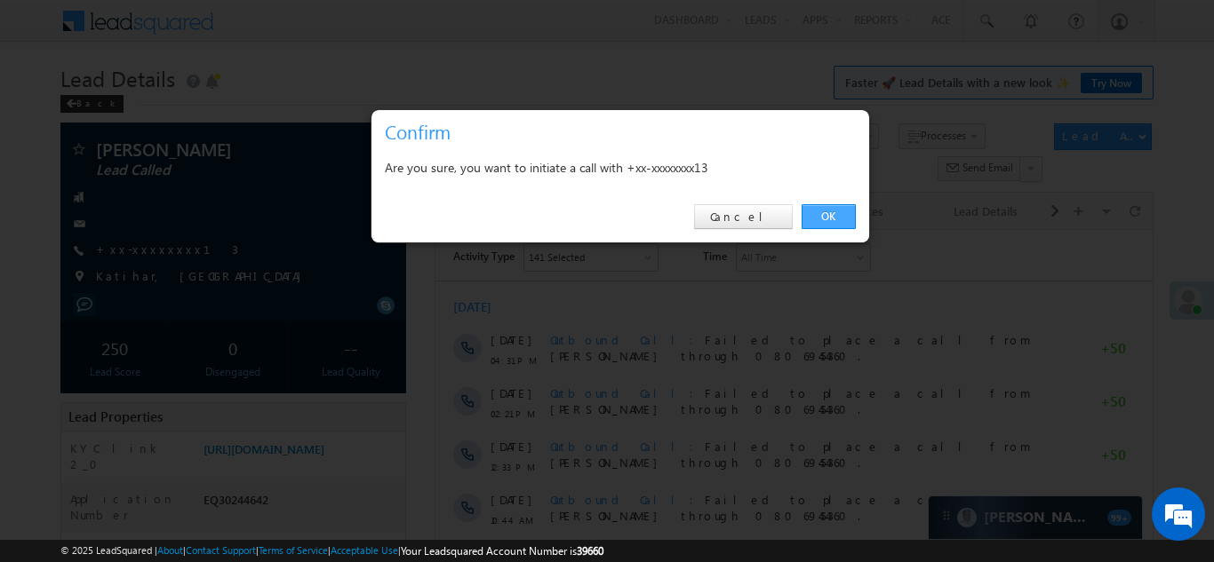
click at [817, 219] on link "OK" at bounding box center [828, 216] width 54 height 25
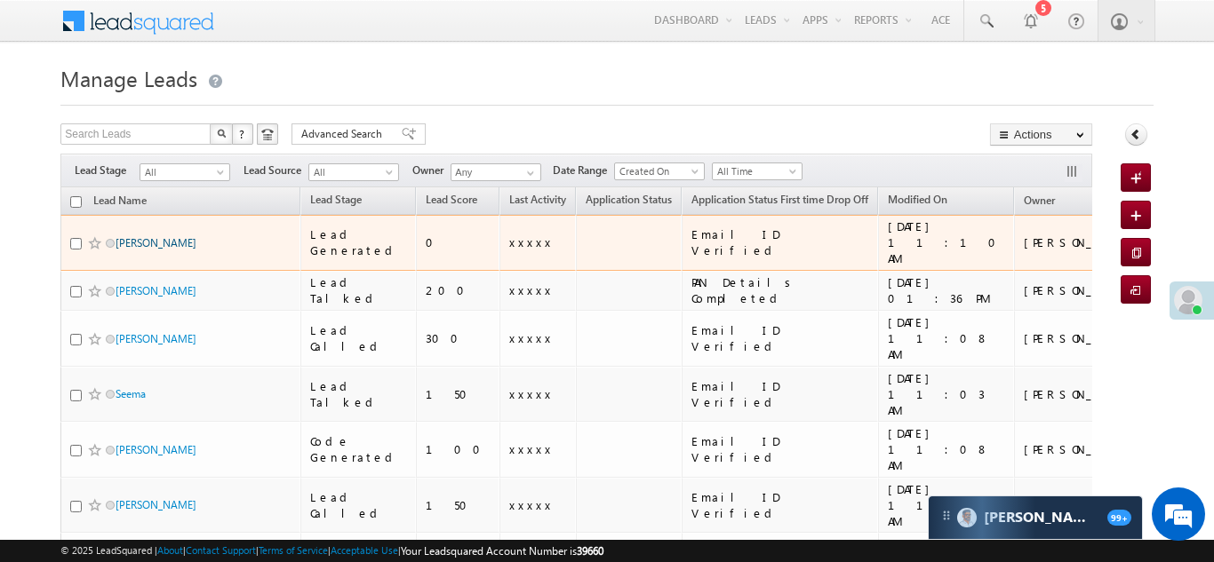
click at [135, 237] on link "Pavan Sahu" at bounding box center [156, 242] width 81 height 13
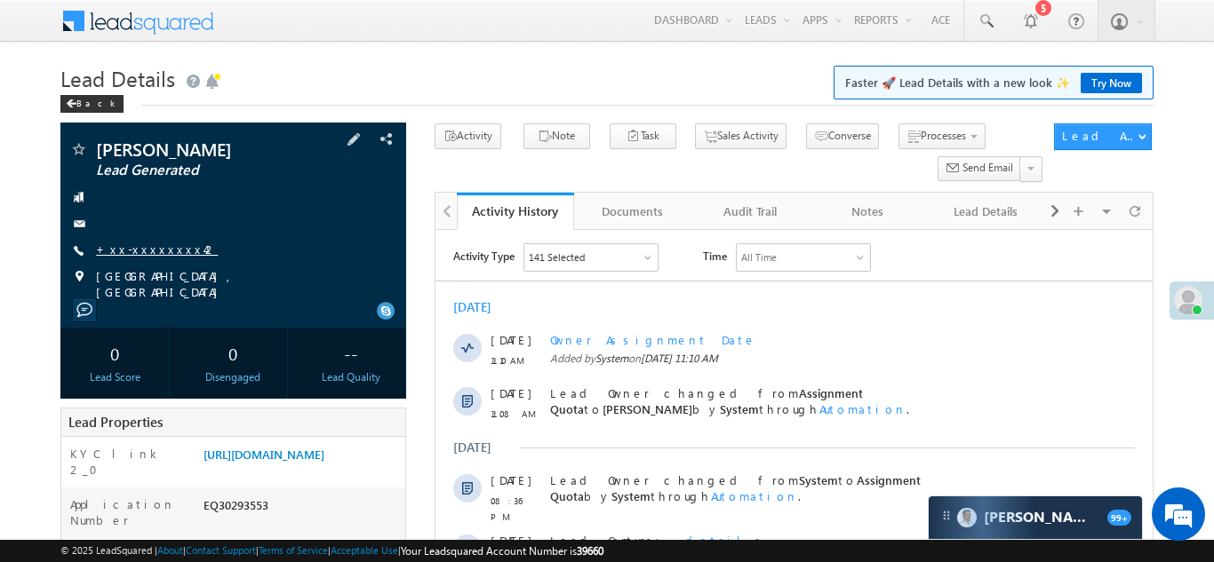
click at [135, 247] on link "+xx-xxxxxxxx42" at bounding box center [157, 249] width 122 height 15
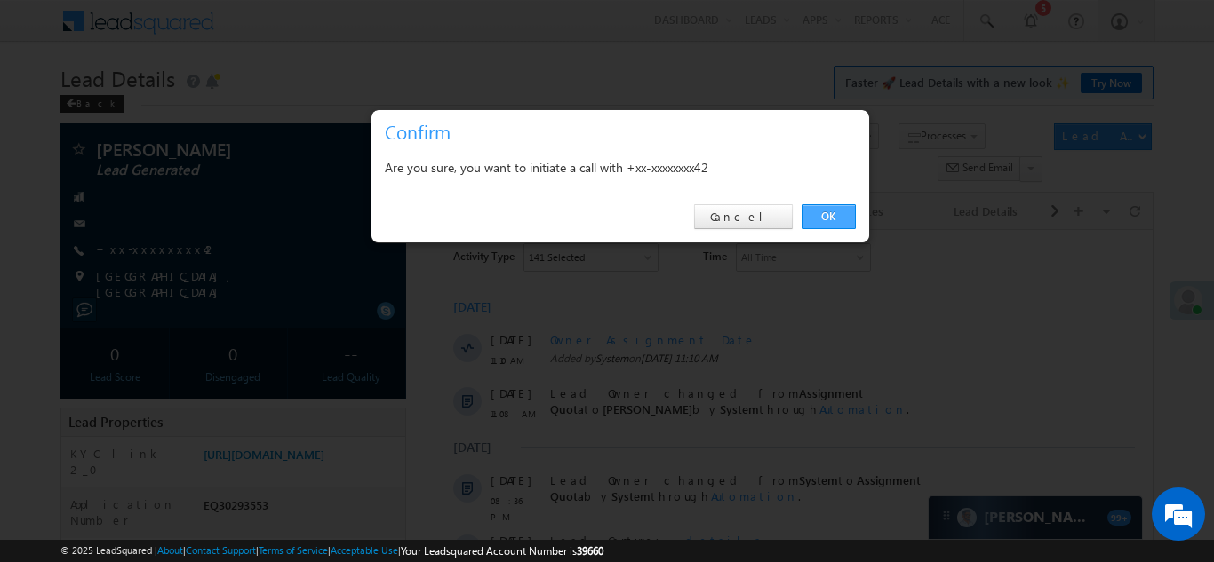
click at [826, 210] on link "OK" at bounding box center [828, 216] width 54 height 25
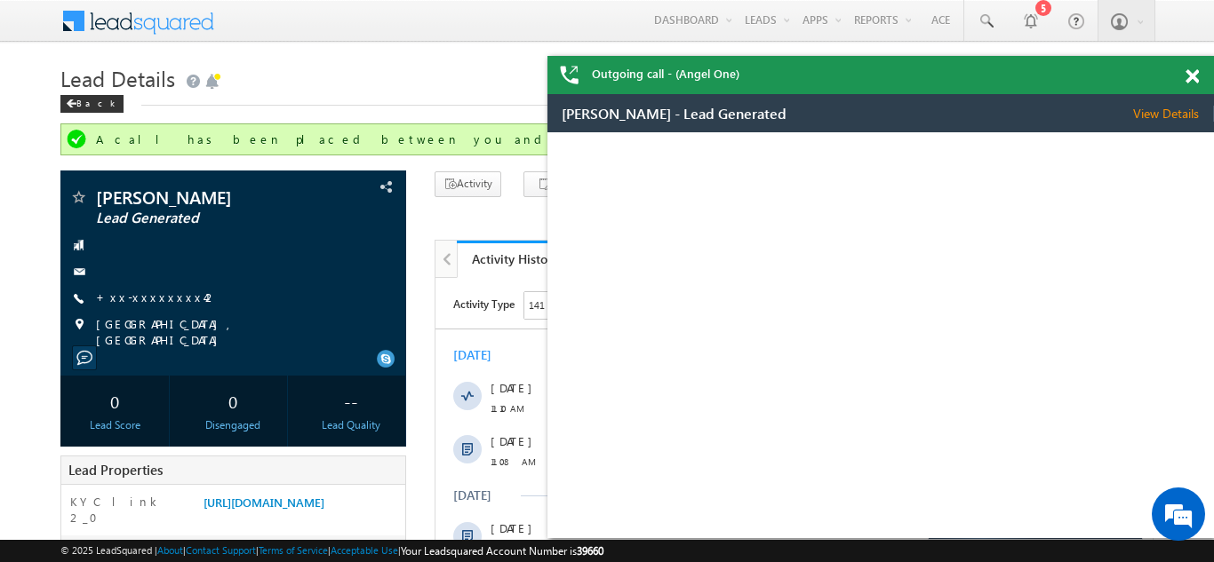
click at [1193, 82] on span at bounding box center [1191, 76] width 13 height 15
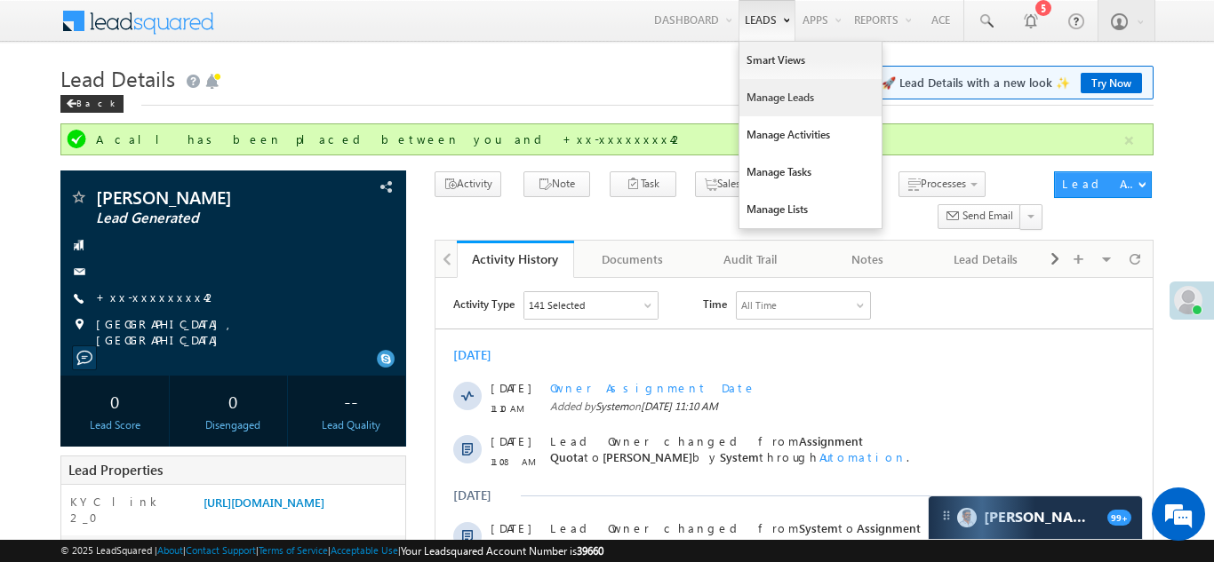
click at [771, 108] on link "Manage Leads" at bounding box center [810, 97] width 142 height 37
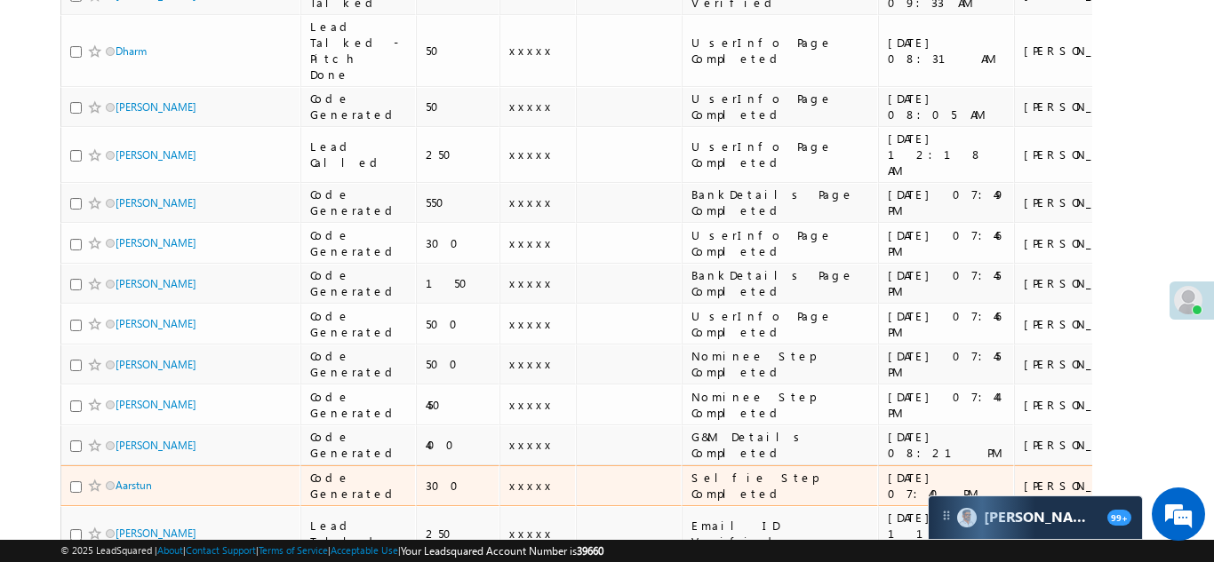
scroll to position [1866, 0]
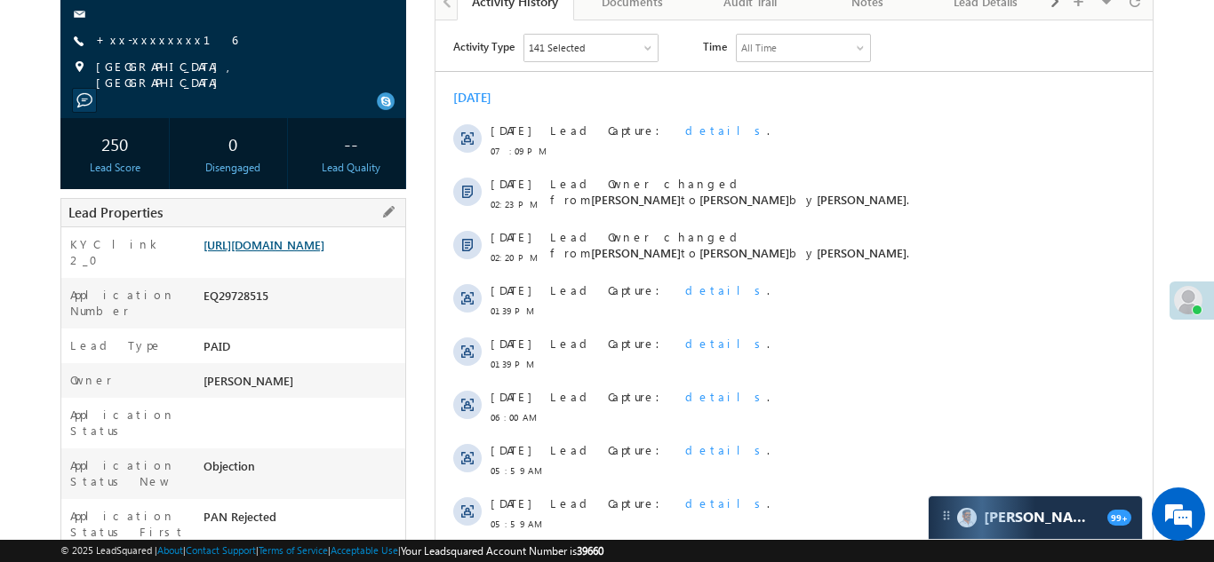
click at [295, 252] on link "[URL][DOMAIN_NAME]" at bounding box center [263, 244] width 121 height 15
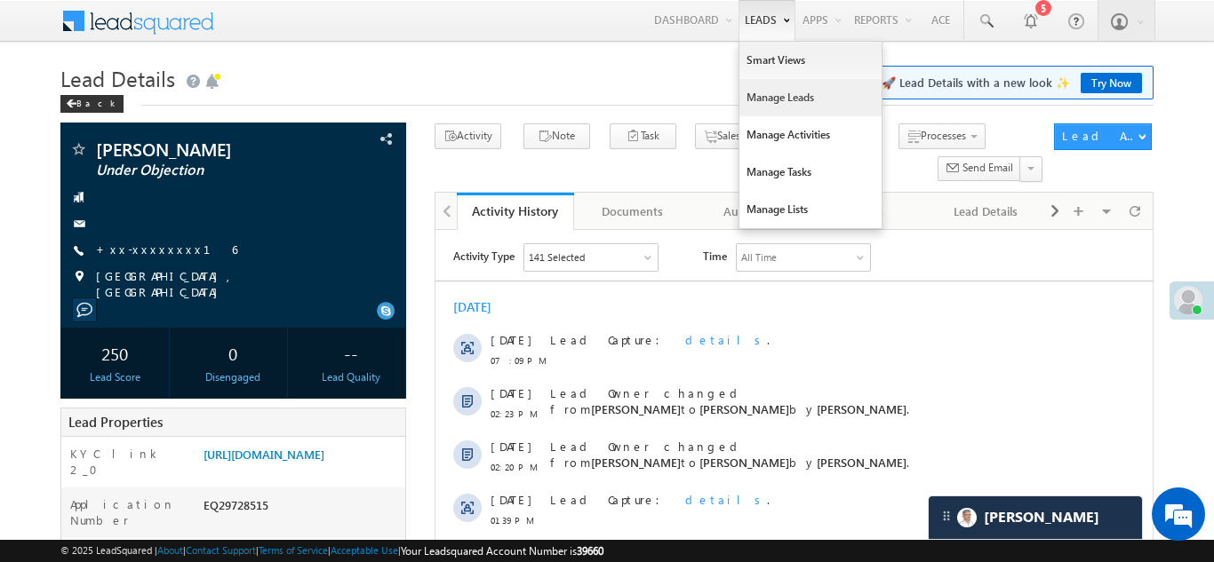
click at [755, 97] on link "Manage Leads" at bounding box center [810, 97] width 142 height 37
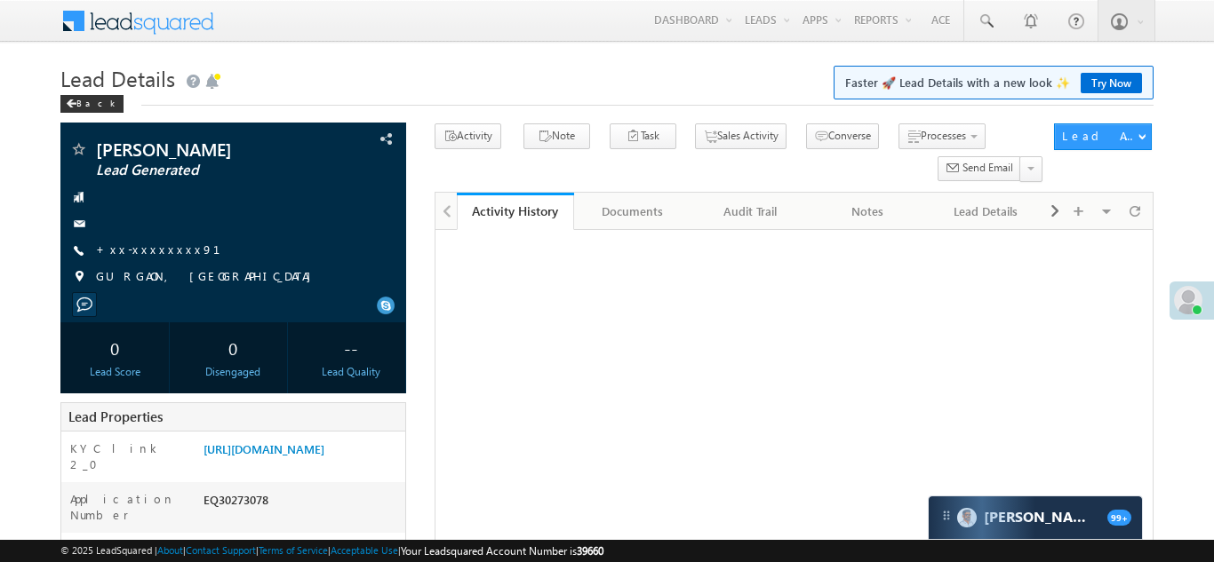
click at [127, 249] on link "+xx-xxxxxxxx91" at bounding box center [169, 249] width 146 height 15
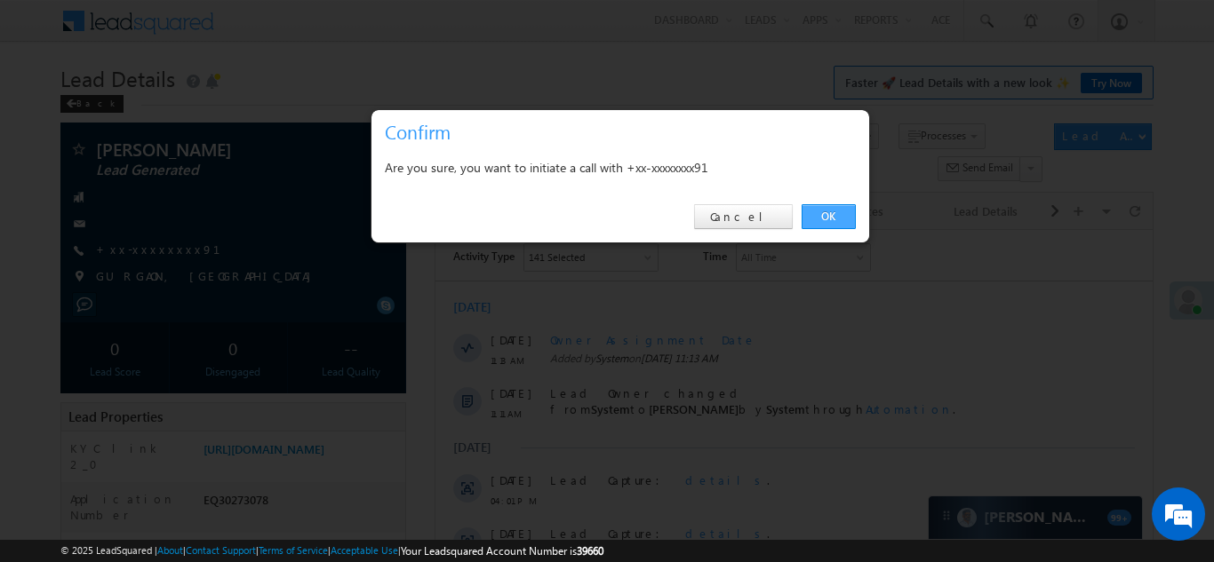
click at [817, 211] on link "OK" at bounding box center [828, 216] width 54 height 25
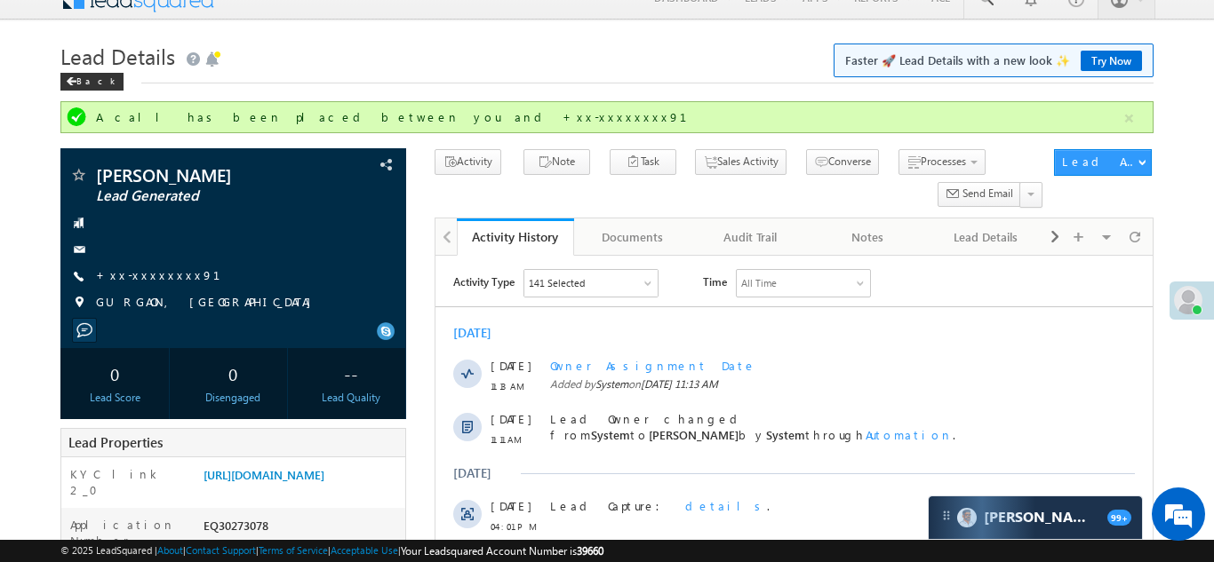
scroll to position [21, 0]
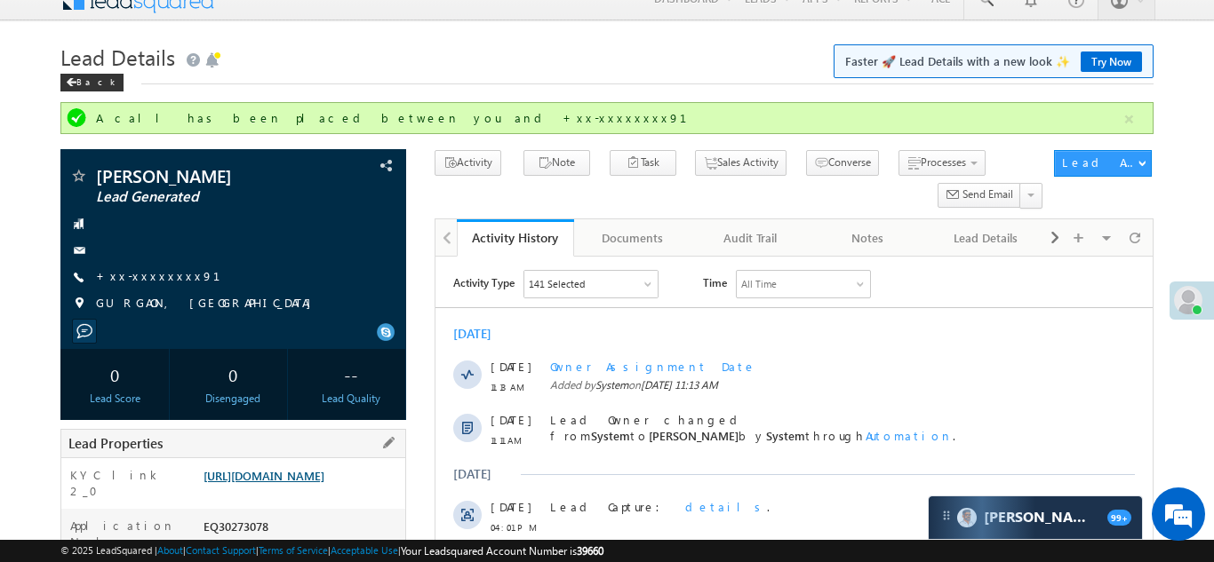
click at [292, 468] on link "https://angelbroking1-pk3em7sa.customui-test.leadsquared.com?leadId=8f2bd55d-c9…" at bounding box center [263, 475] width 121 height 15
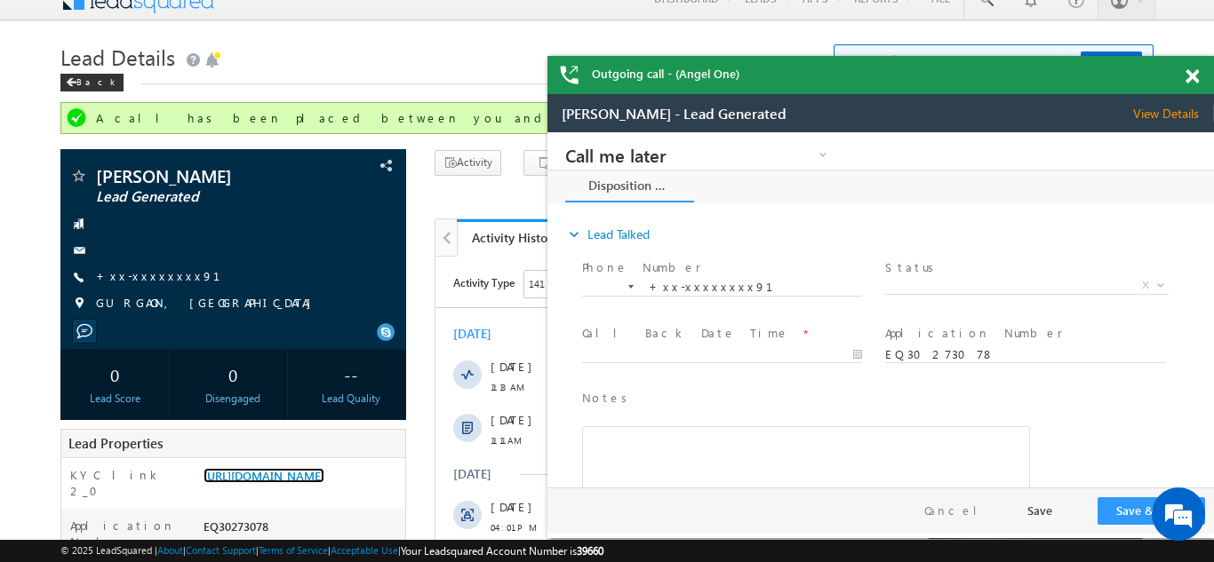
scroll to position [0, 0]
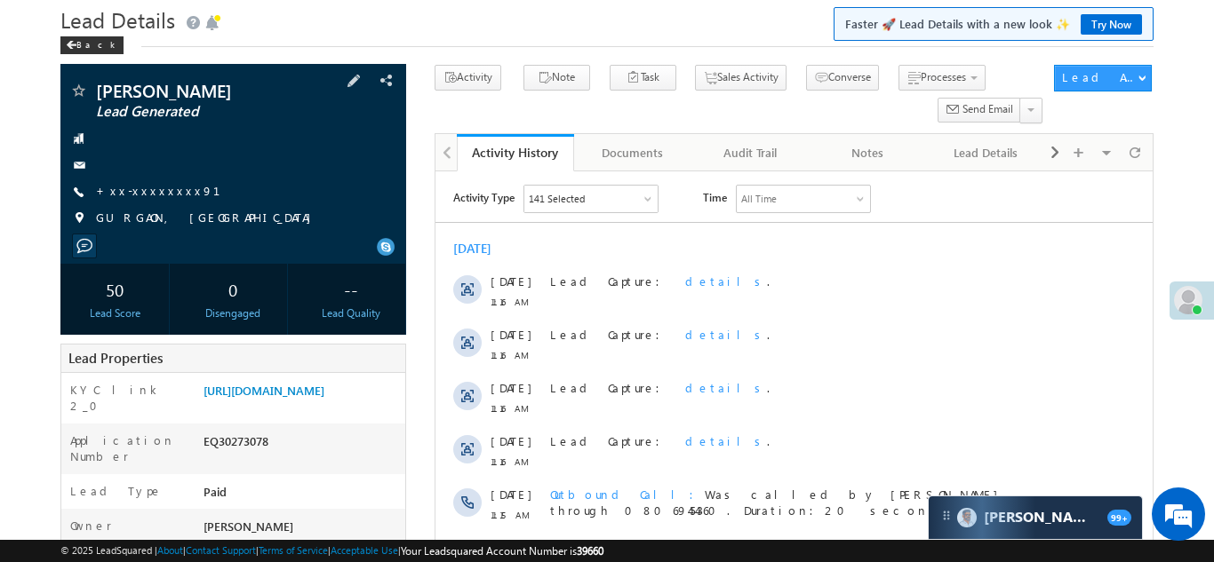
scroll to position [195, 0]
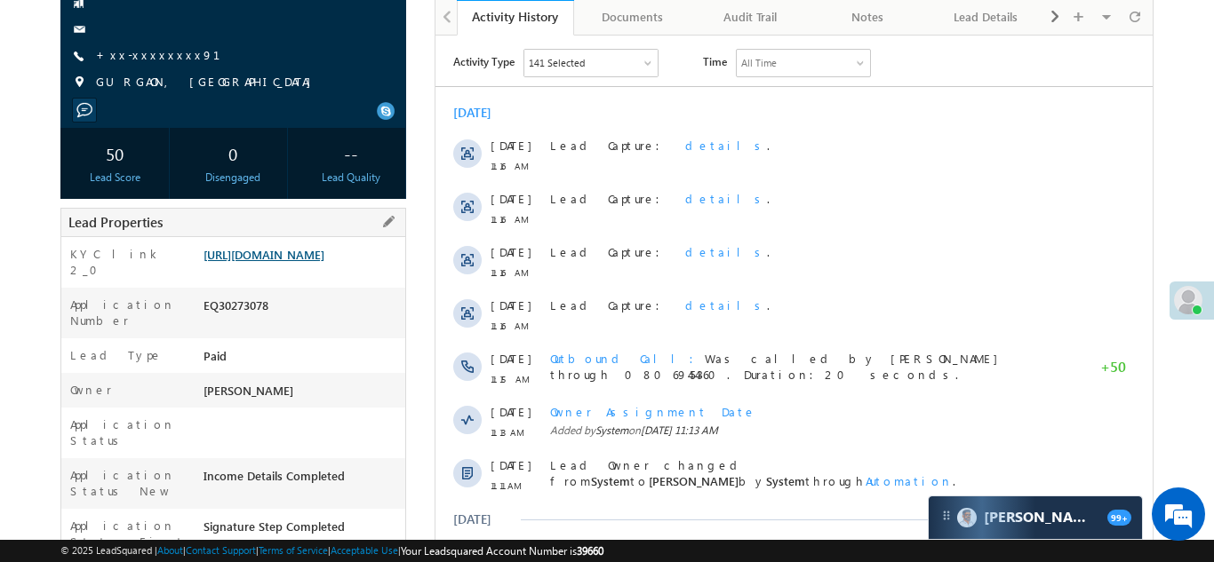
click at [279, 262] on link "https://angelbroking1-pk3em7sa.customui-test.leadsquared.com?leadId=8f2bd55d-c9…" at bounding box center [263, 254] width 121 height 15
click at [297, 262] on link "https://angelbroking1-pk3em7sa.customui-test.leadsquared.com?leadId=8f2bd55d-c9…" at bounding box center [263, 254] width 121 height 15
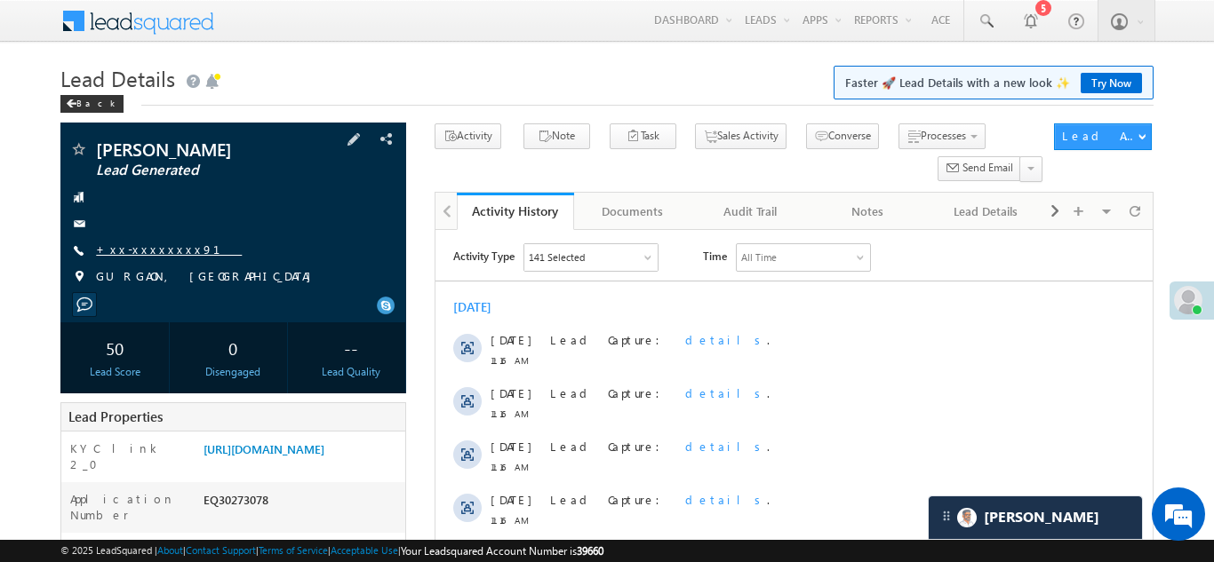
click at [155, 249] on link "+xx-xxxxxxxx91" at bounding box center [169, 249] width 146 height 15
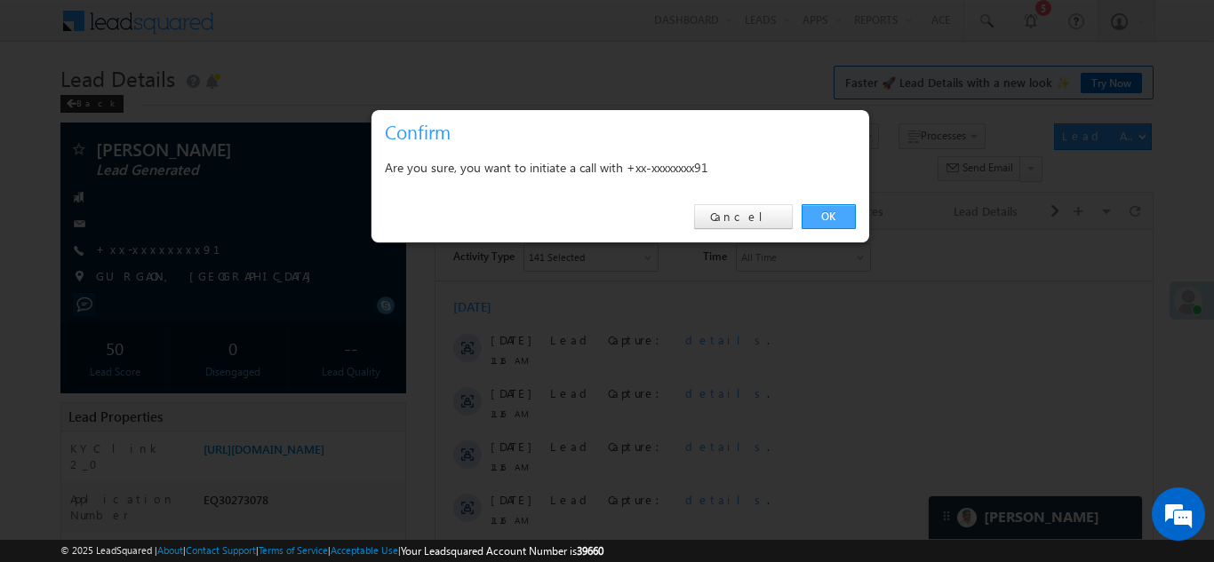
click at [832, 211] on link "OK" at bounding box center [828, 216] width 54 height 25
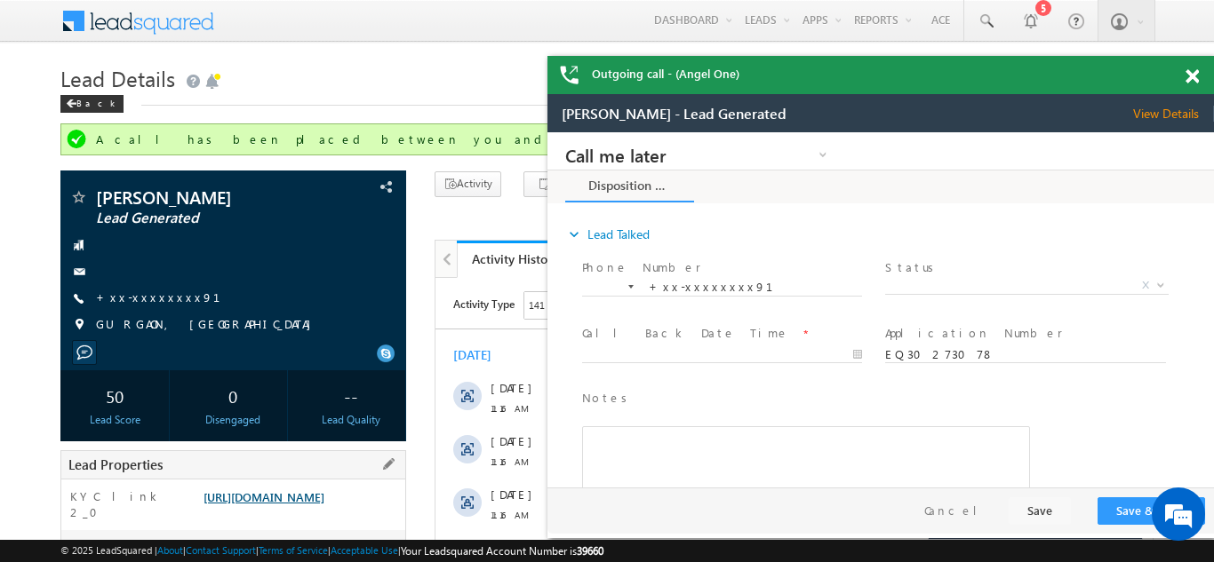
click at [300, 505] on link "https://angelbroking1-pk3em7sa.customui-test.leadsquared.com?leadId=8f2bd55d-c9…" at bounding box center [263, 497] width 121 height 15
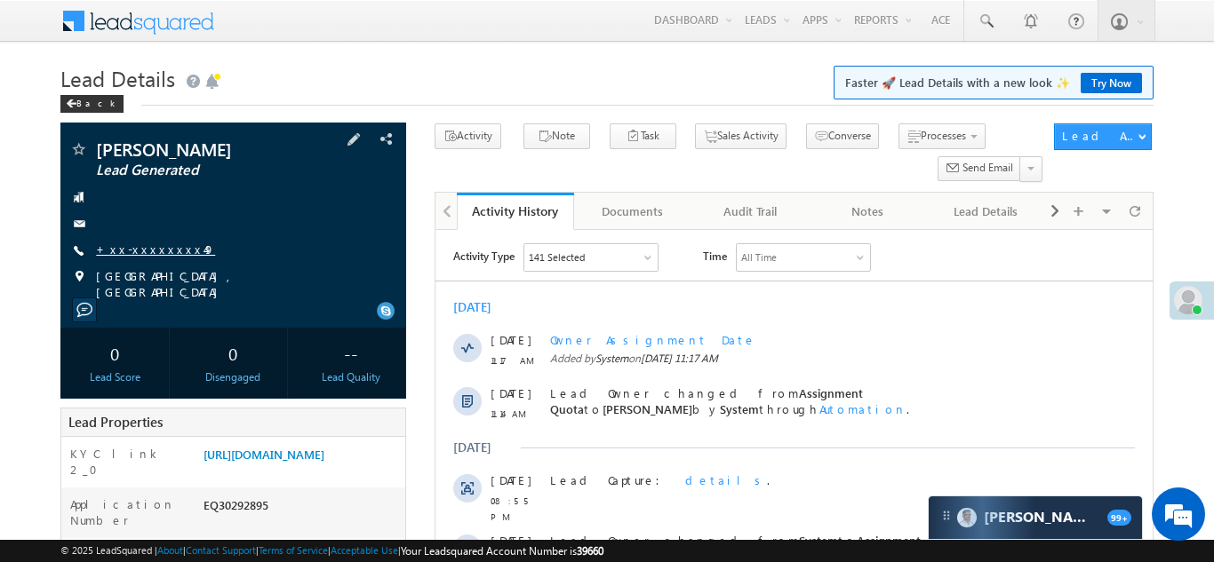
click at [140, 244] on link "+xx-xxxxxxxx49" at bounding box center [155, 249] width 119 height 15
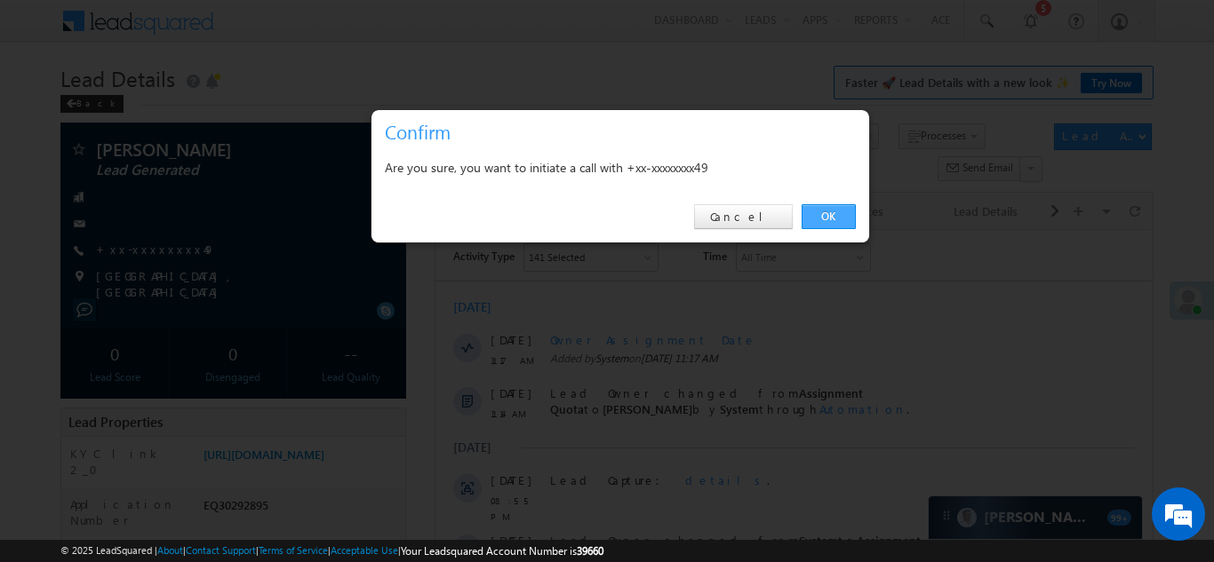
click at [830, 216] on link "OK" at bounding box center [828, 216] width 54 height 25
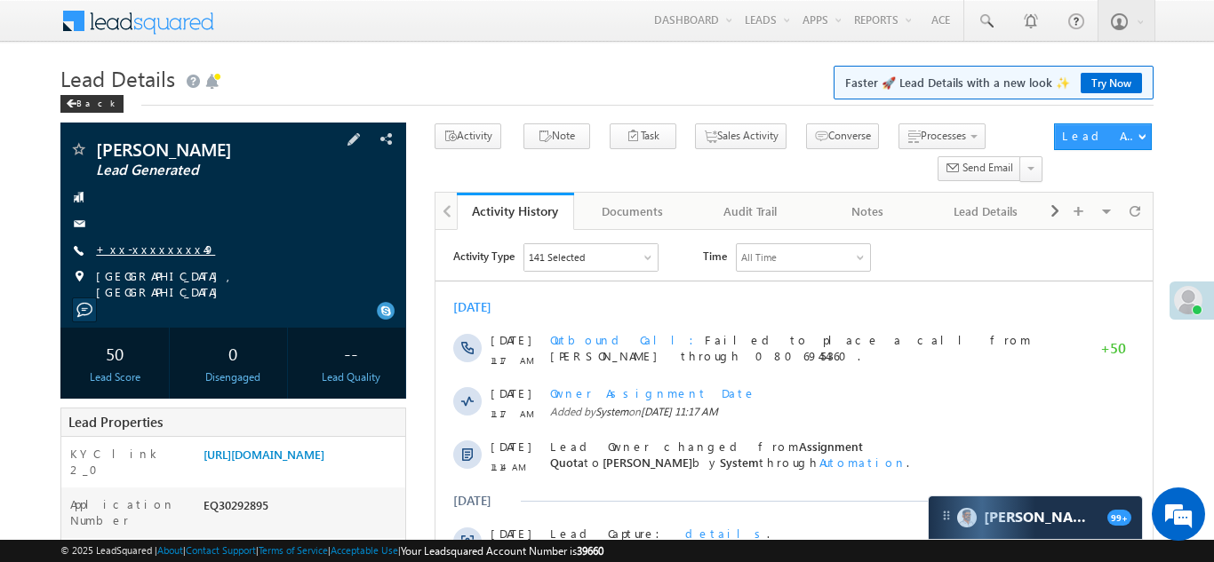
click at [131, 251] on link "+xx-xxxxxxxx49" at bounding box center [155, 249] width 119 height 15
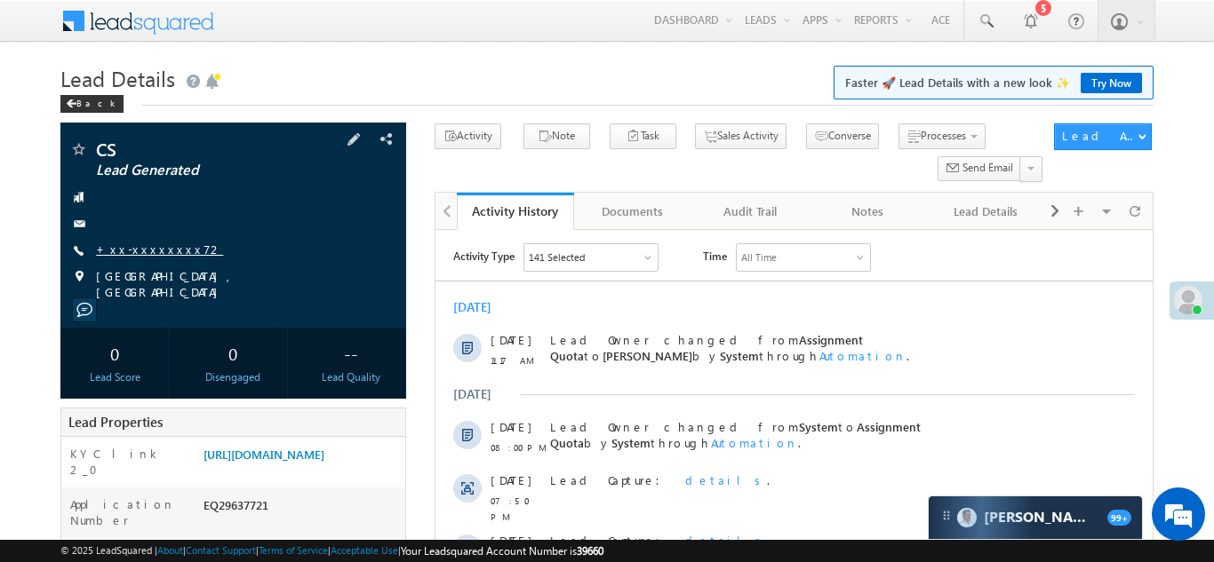
click at [137, 250] on link "+xx-xxxxxxxx72" at bounding box center [159, 249] width 127 height 15
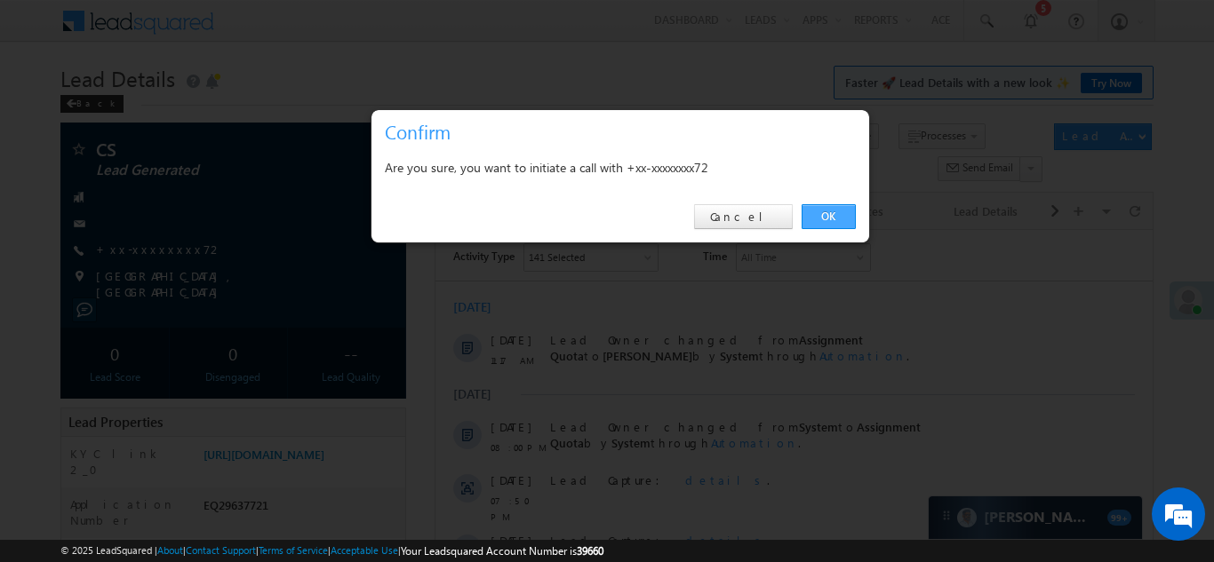
click at [826, 218] on link "OK" at bounding box center [828, 216] width 54 height 25
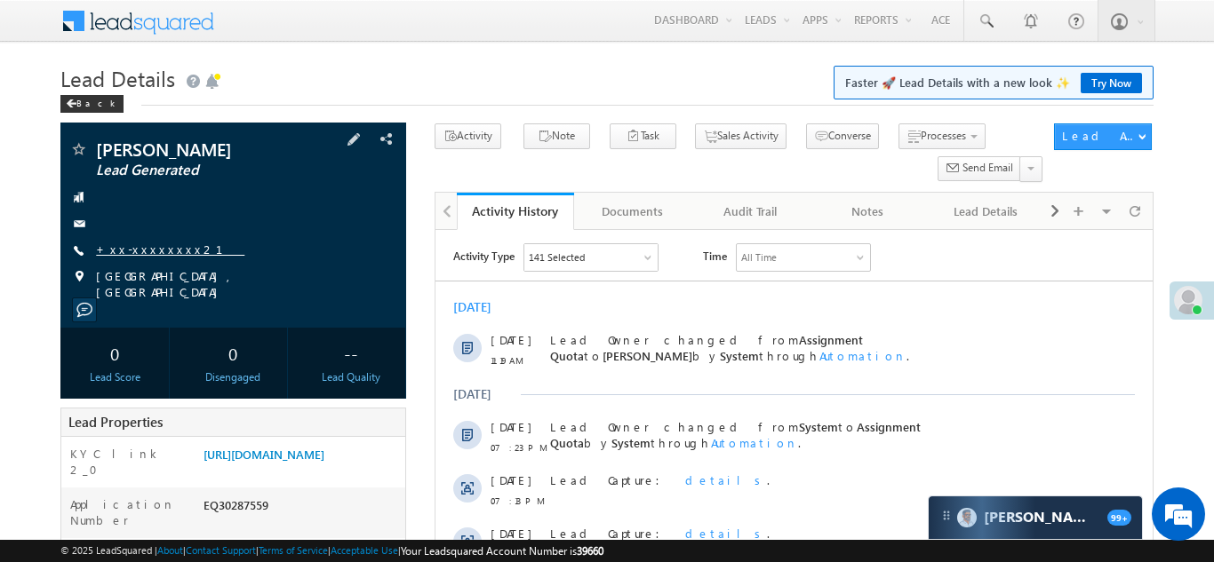
click at [137, 251] on link "+xx-xxxxxxxx21" at bounding box center [170, 249] width 148 height 15
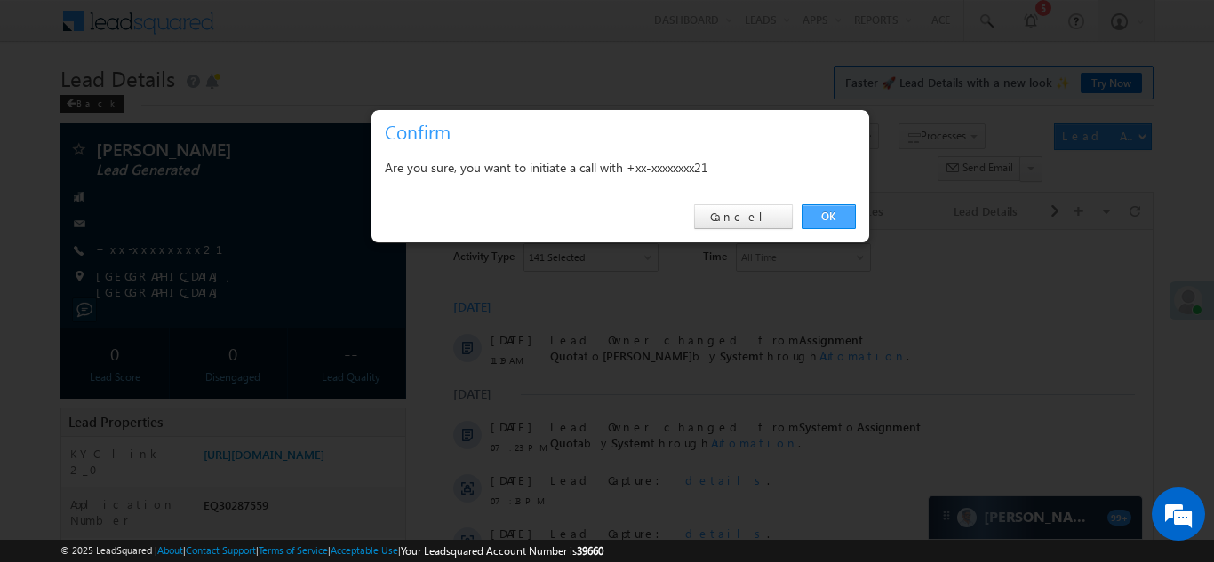
click at [829, 215] on link "OK" at bounding box center [828, 216] width 54 height 25
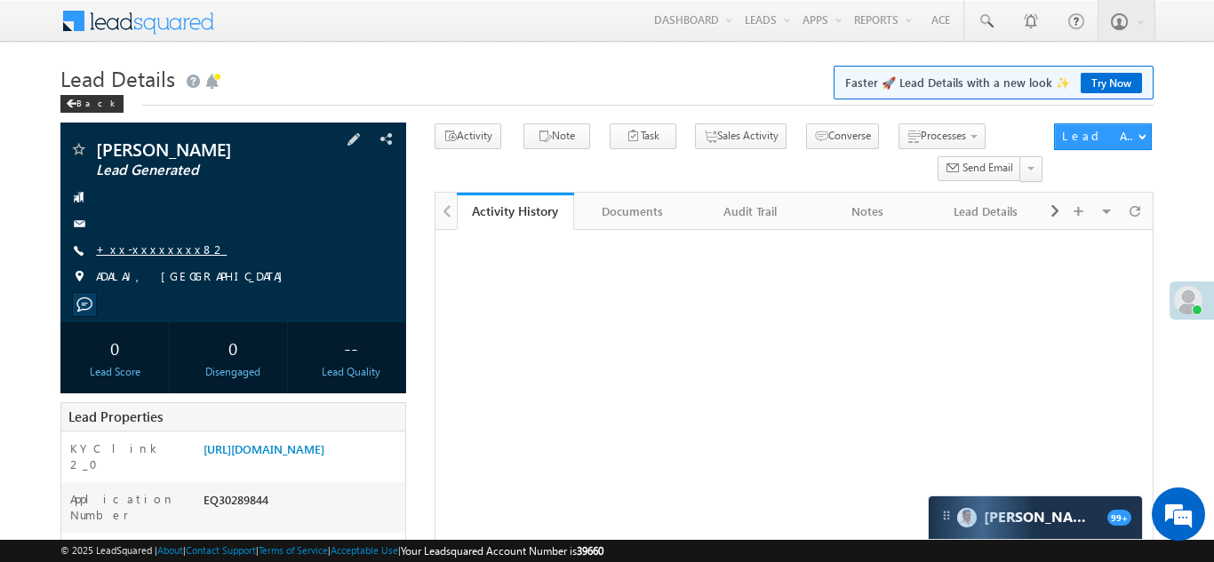
click at [148, 250] on link "+xx-xxxxxxxx82" at bounding box center [161, 249] width 131 height 15
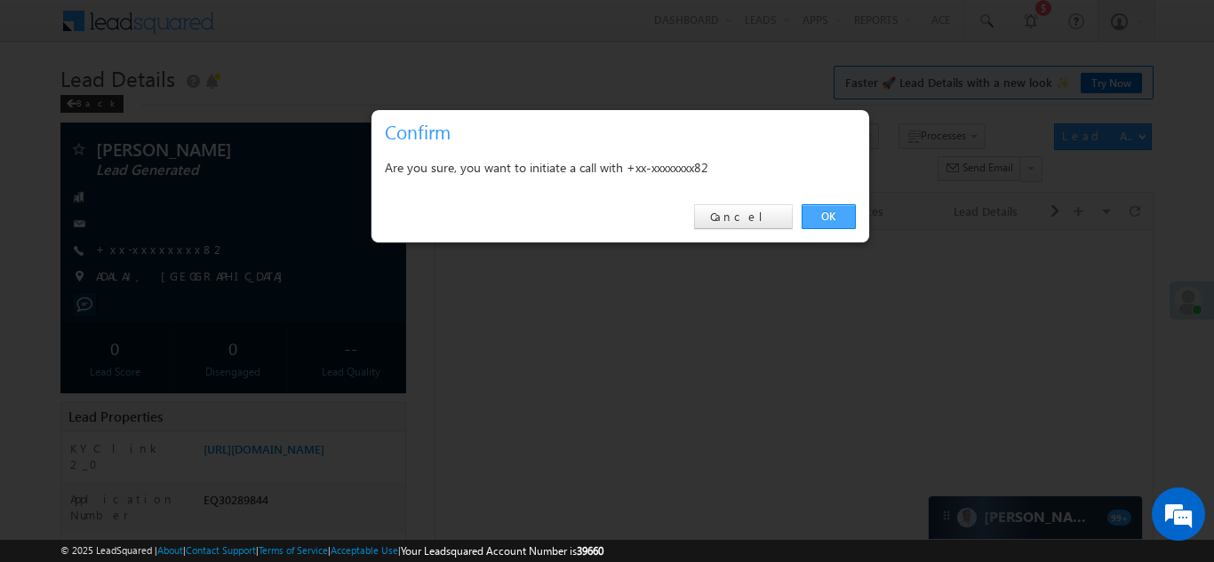
click at [818, 212] on link "OK" at bounding box center [828, 216] width 54 height 25
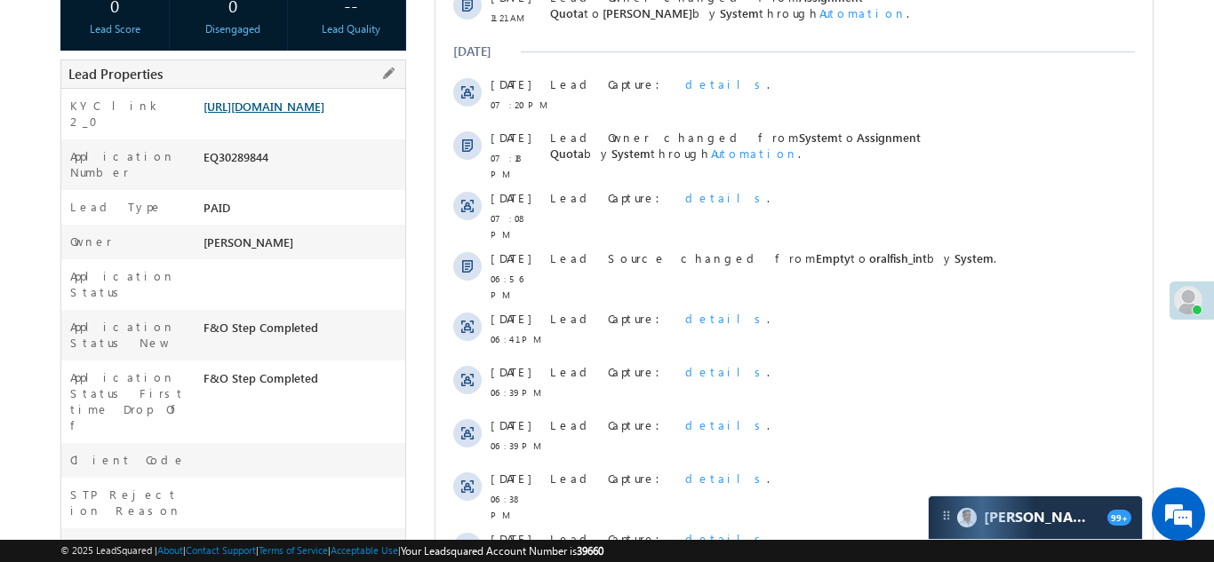
click at [295, 114] on link "https://angelbroking1-pk3em7sa.customui-test.leadsquared.com?leadId=2e5b1809-f2…" at bounding box center [263, 106] width 121 height 15
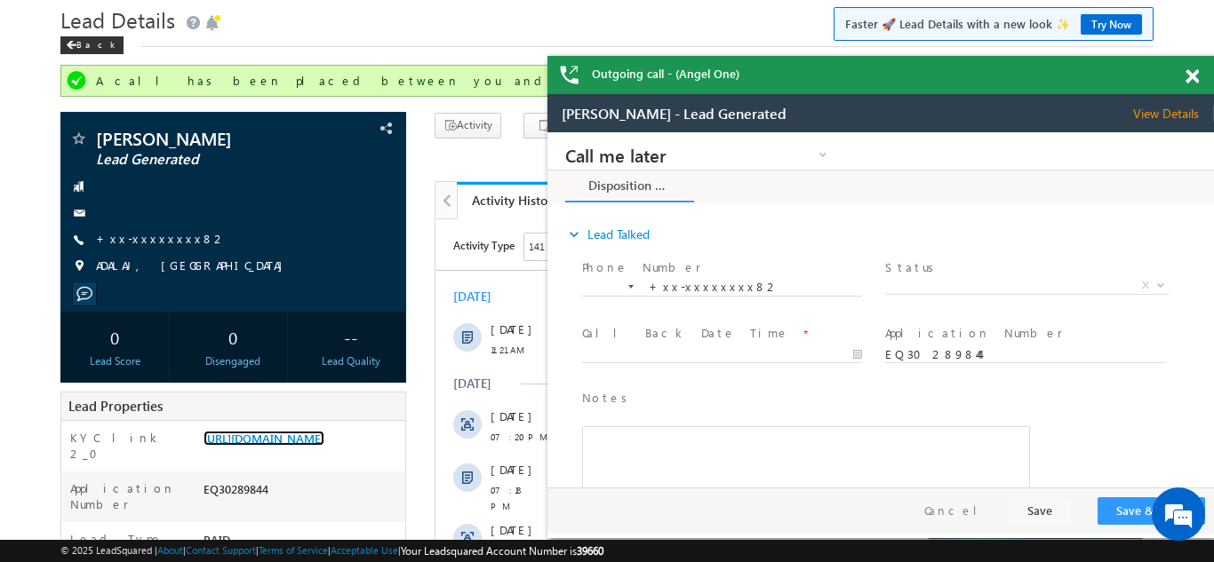
scroll to position [27, 0]
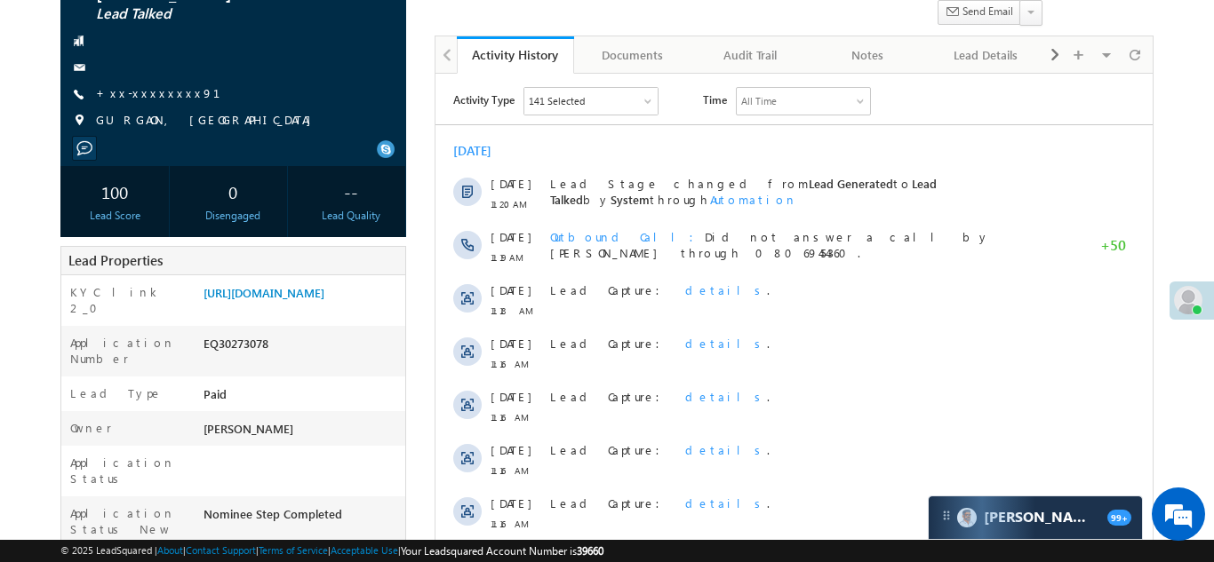
scroll to position [166, 0]
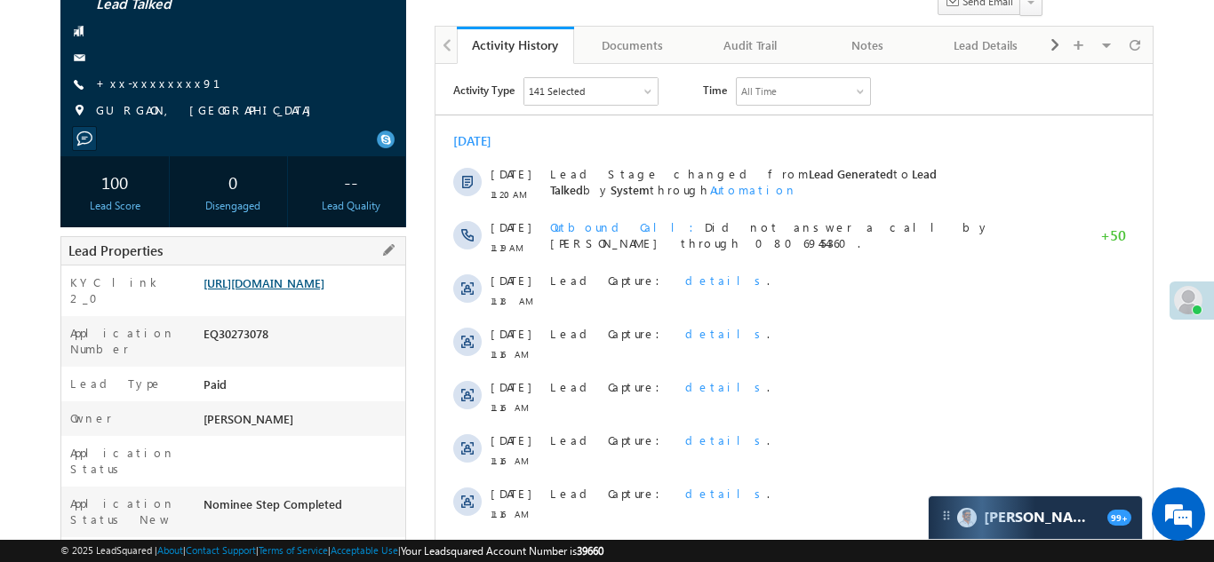
click at [276, 289] on link "[URL][DOMAIN_NAME]" at bounding box center [263, 282] width 121 height 15
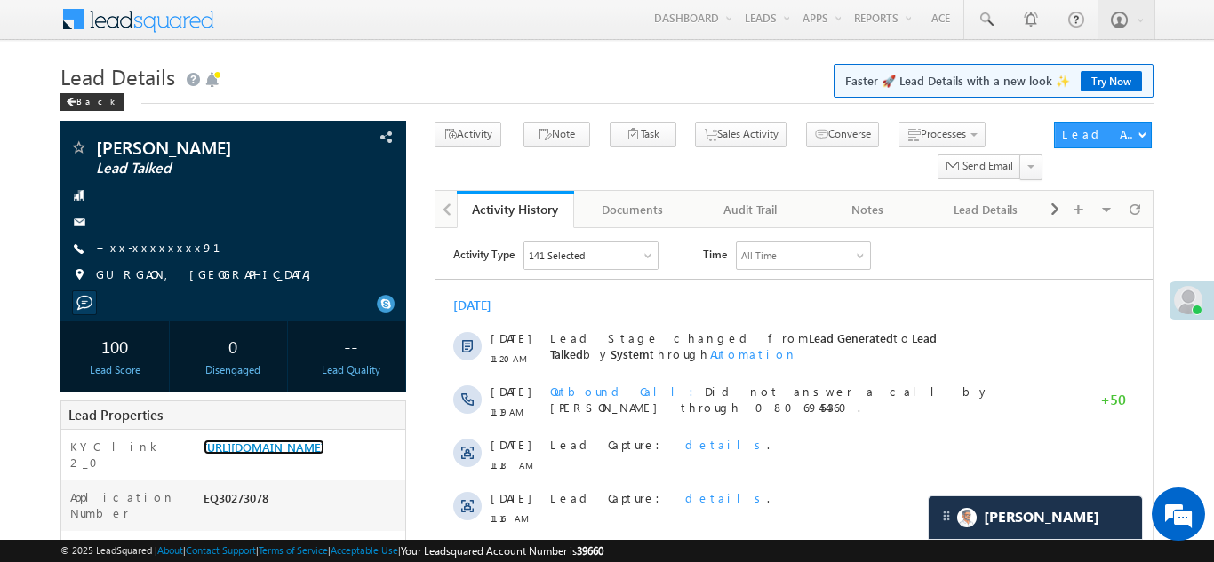
scroll to position [0, 0]
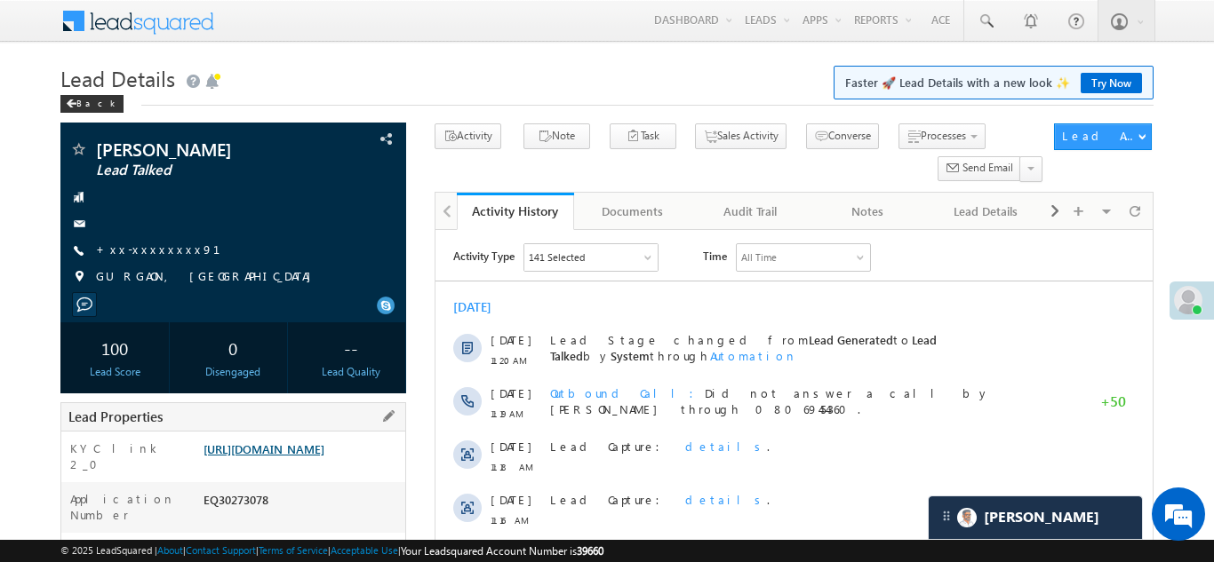
click at [280, 457] on link "[URL][DOMAIN_NAME]" at bounding box center [263, 449] width 121 height 15
click at [299, 454] on link "[URL][DOMAIN_NAME]" at bounding box center [263, 449] width 121 height 15
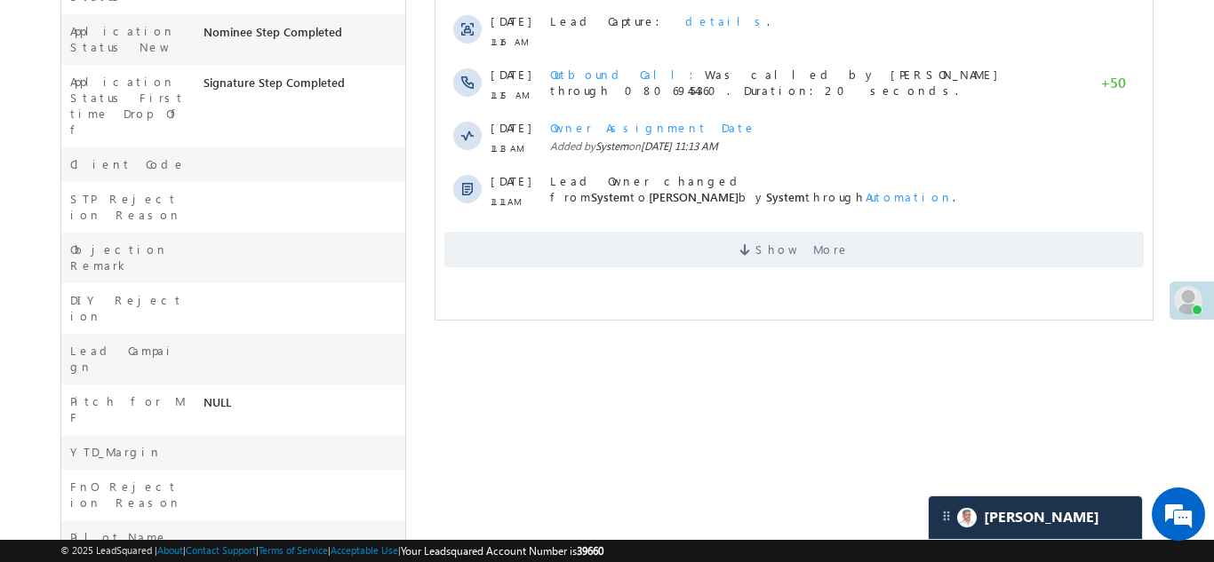
scroll to position [645, 0]
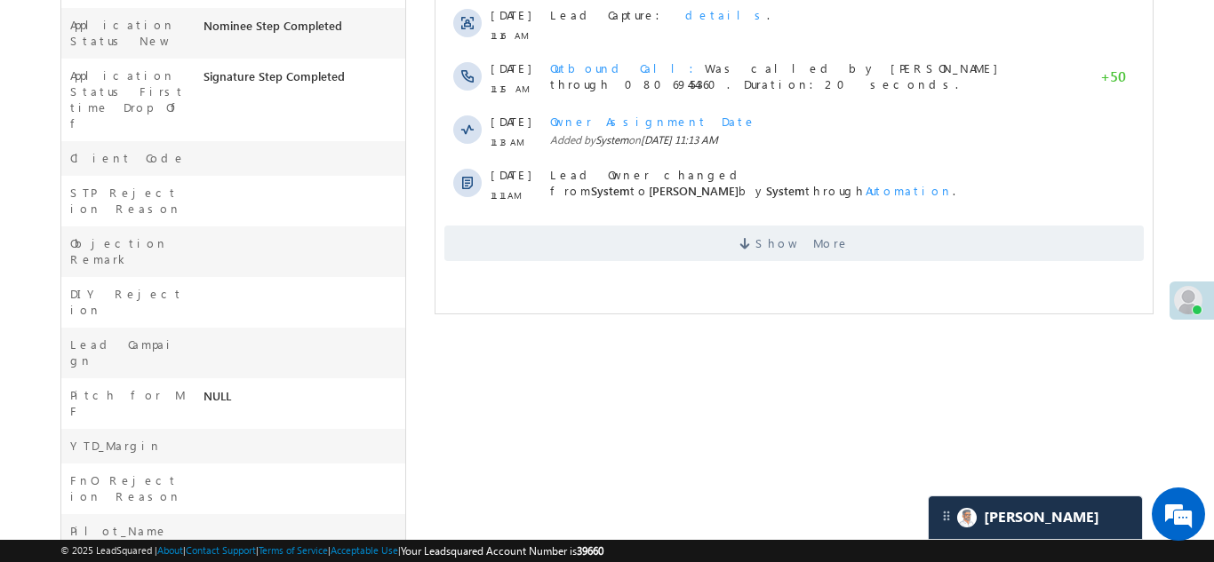
click at [641, 216] on div "Show More" at bounding box center [792, 236] width 717 height 49
click at [638, 240] on span "Show More" at bounding box center [792, 244] width 699 height 36
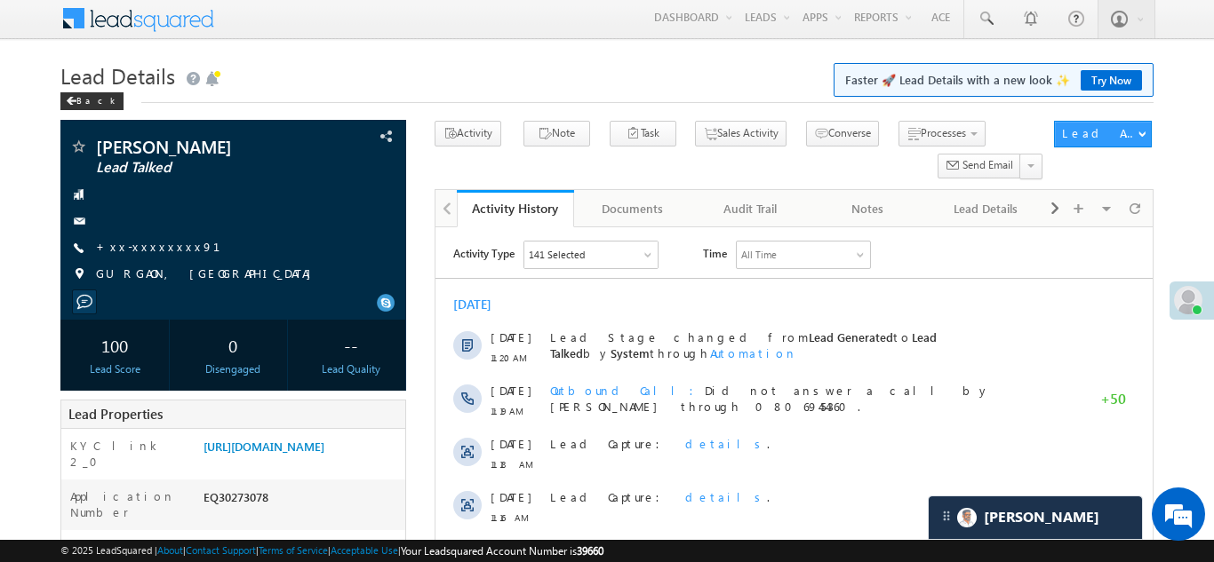
scroll to position [0, 0]
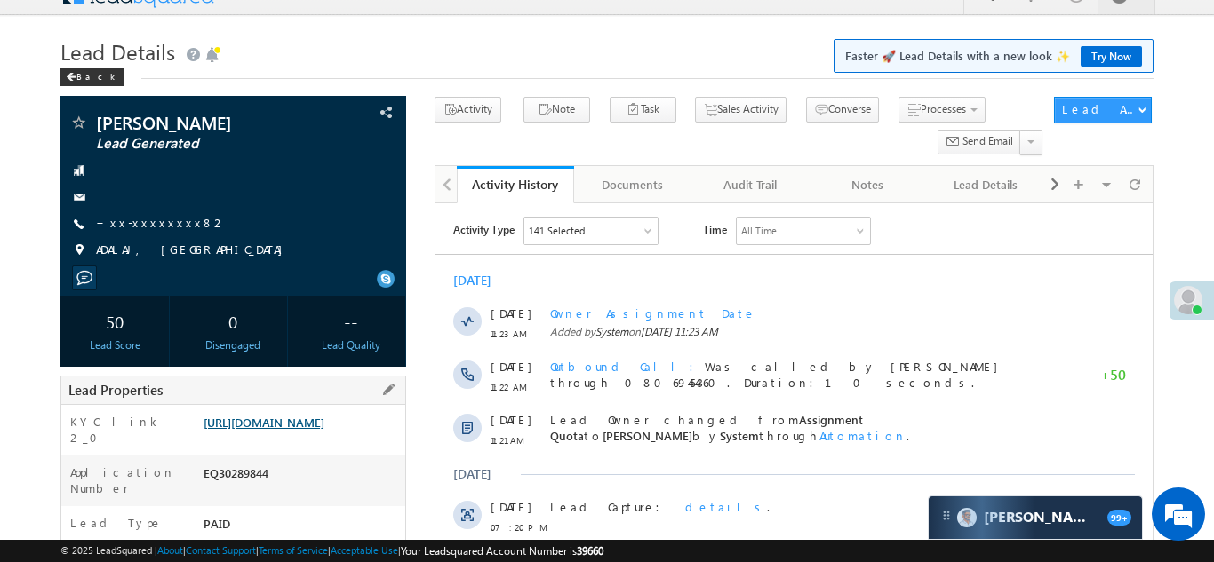
click at [298, 430] on link "https://angelbroking1-pk3em7sa.customui-test.leadsquared.com?leadId=2e5b1809-f2…" at bounding box center [263, 422] width 121 height 15
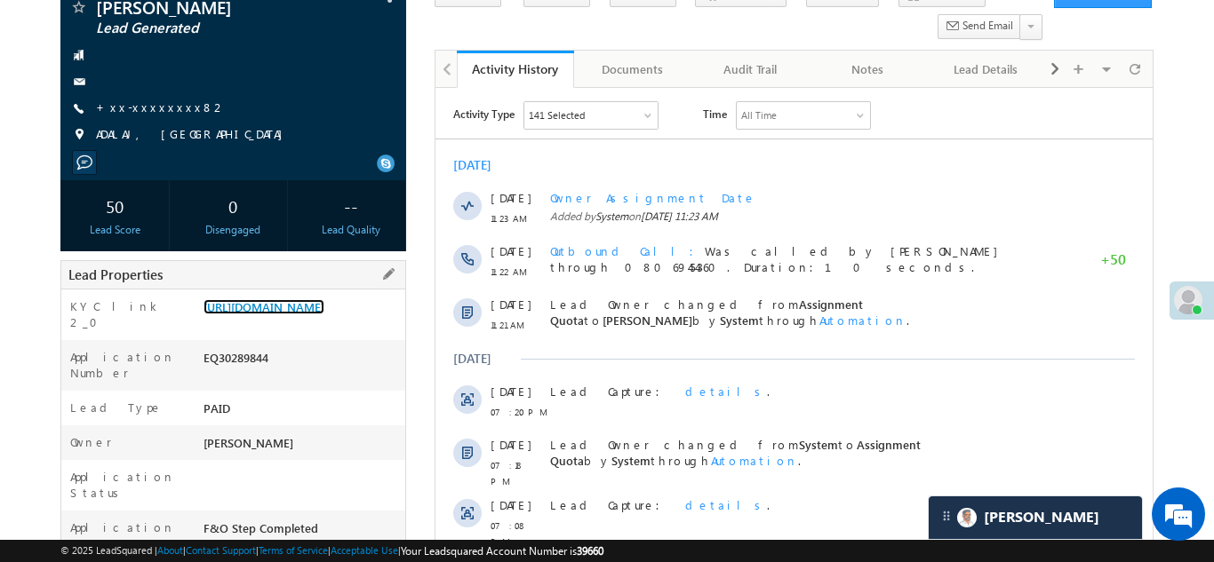
scroll to position [152, 0]
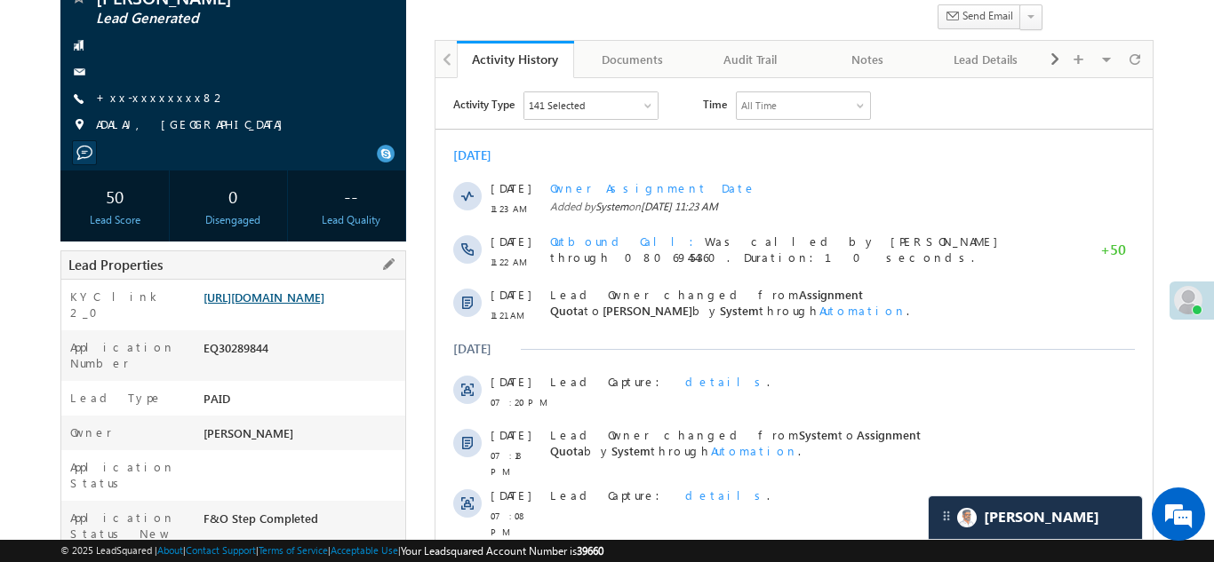
click at [272, 305] on link "https://angelbroking1-pk3em7sa.customui-test.leadsquared.com?leadId=2e5b1809-f2…" at bounding box center [263, 297] width 121 height 15
click at [291, 305] on link "https://angelbroking1-pk3em7sa.customui-test.leadsquared.com?leadId=2e5b1809-f2…" at bounding box center [263, 297] width 121 height 15
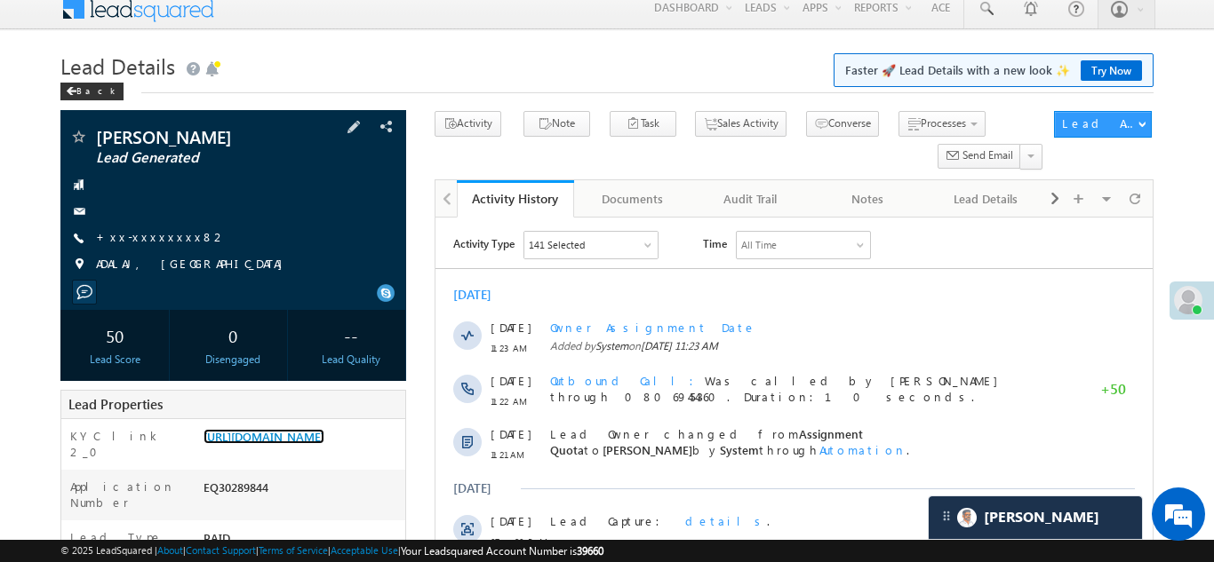
scroll to position [0, 0]
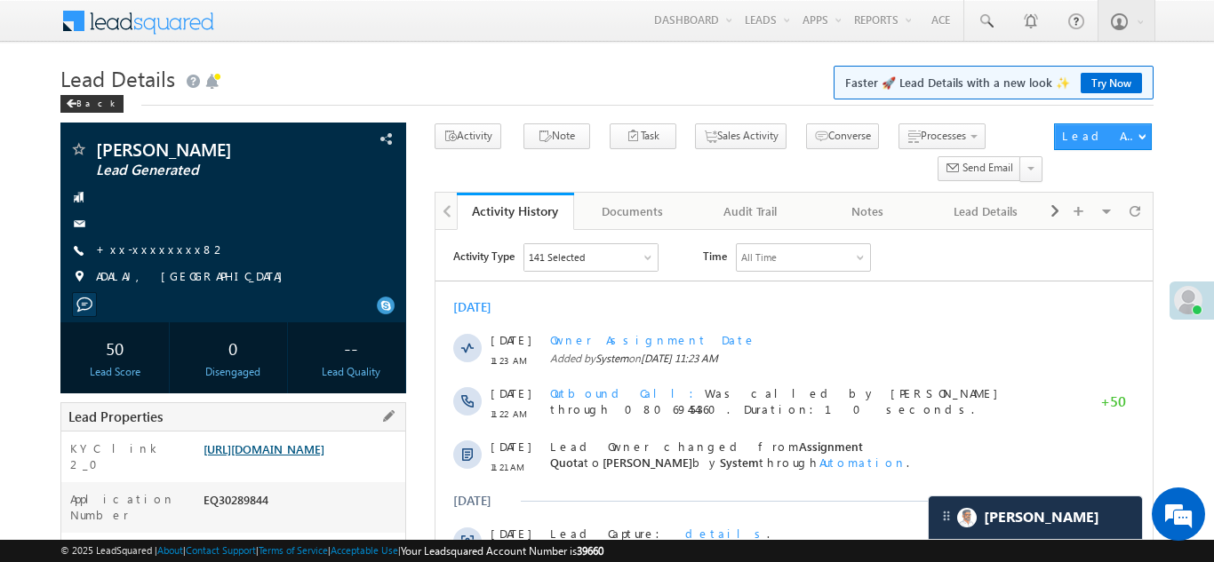
click at [295, 457] on link "https://angelbroking1-pk3em7sa.customui-test.leadsquared.com?leadId=2e5b1809-f2…" at bounding box center [263, 449] width 121 height 15
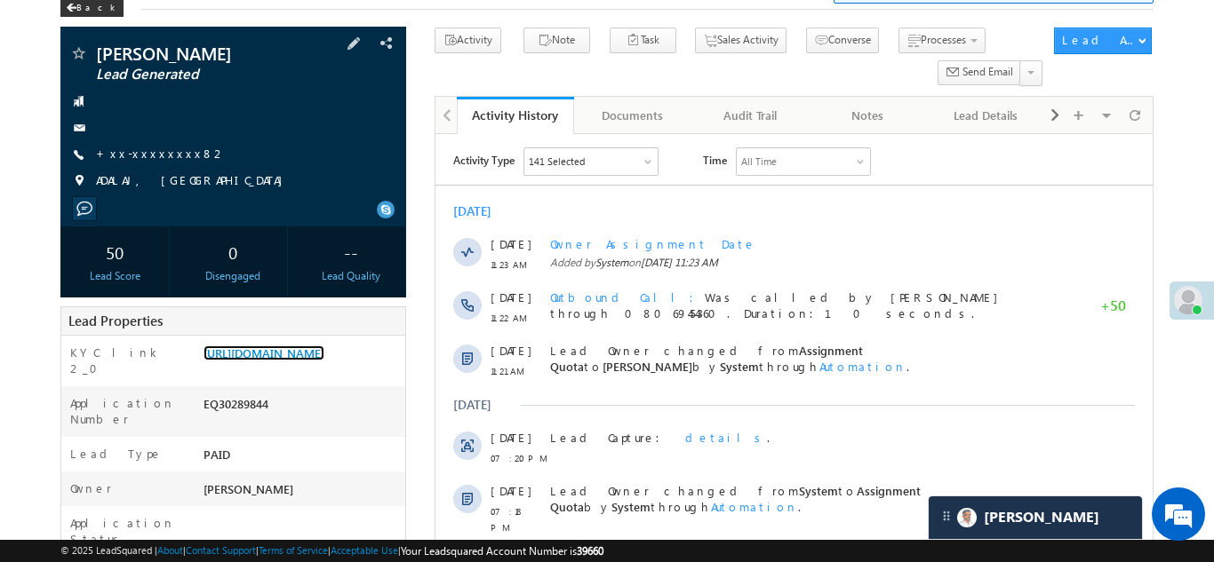
scroll to position [99, 0]
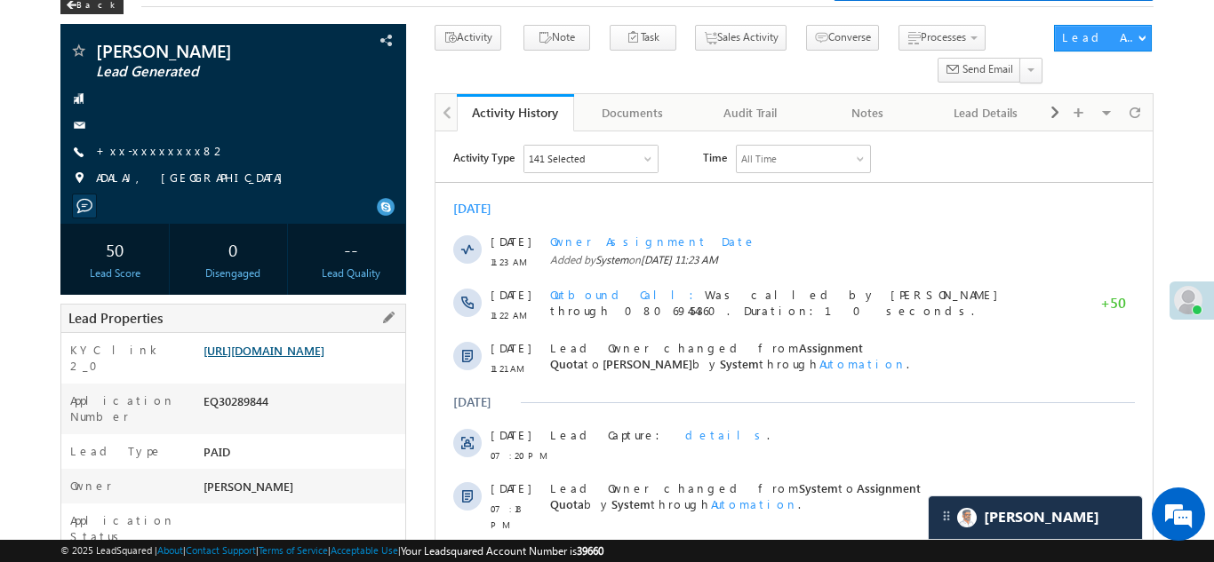
click at [290, 353] on link "https://angelbroking1-pk3em7sa.customui-test.leadsquared.com?leadId=2e5b1809-f2…" at bounding box center [263, 350] width 121 height 15
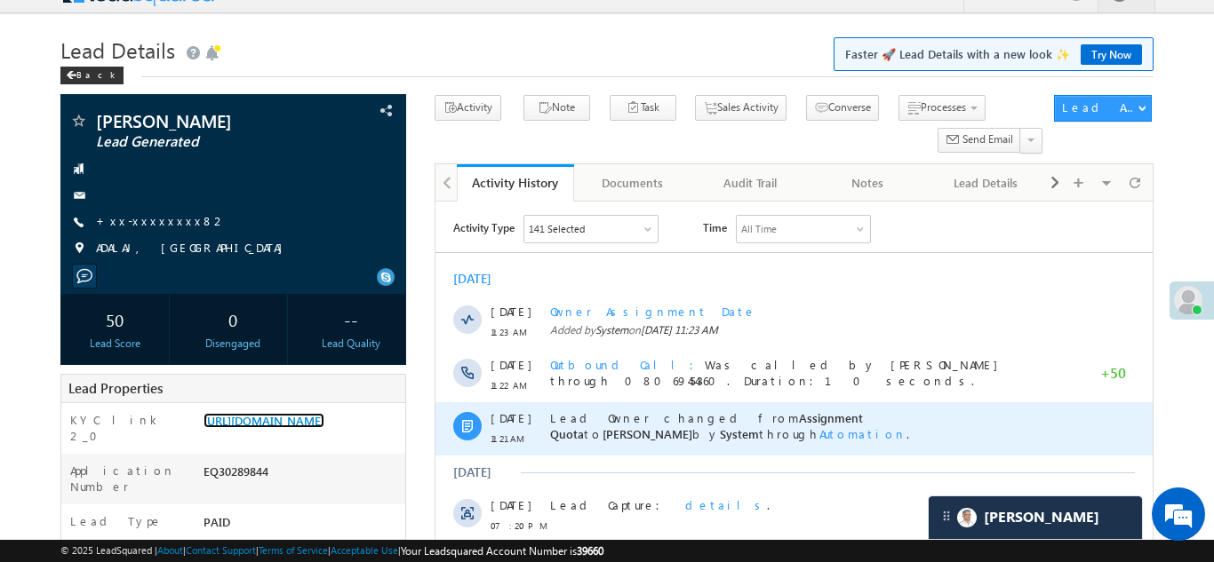
scroll to position [0, 0]
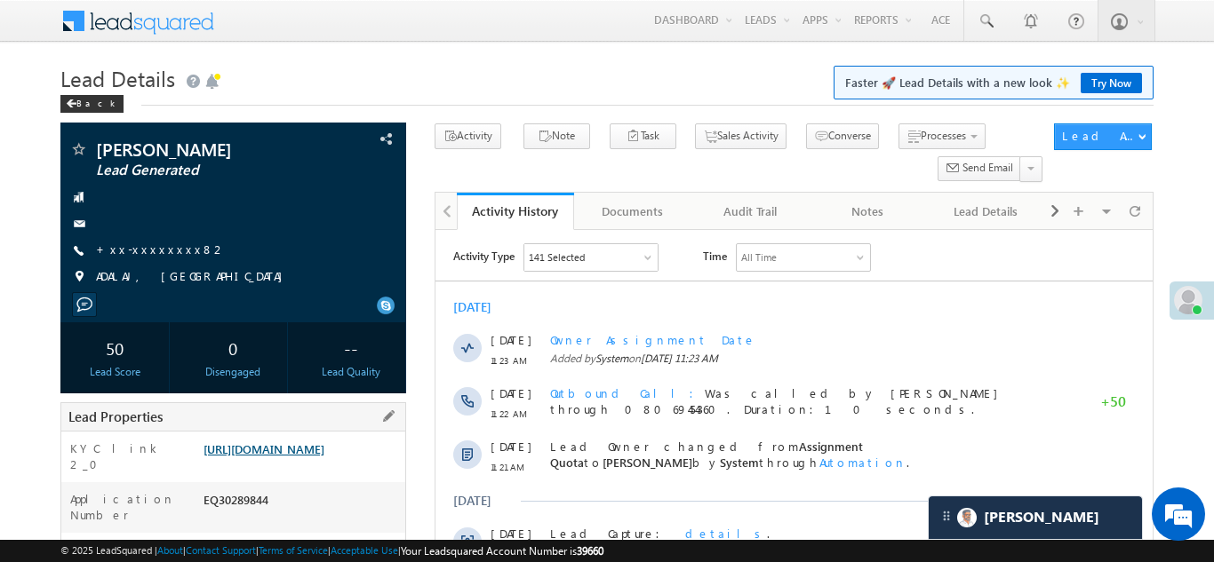
click at [295, 451] on link "https://angelbroking1-pk3em7sa.customui-test.leadsquared.com?leadId=2e5b1809-f2…" at bounding box center [263, 449] width 121 height 15
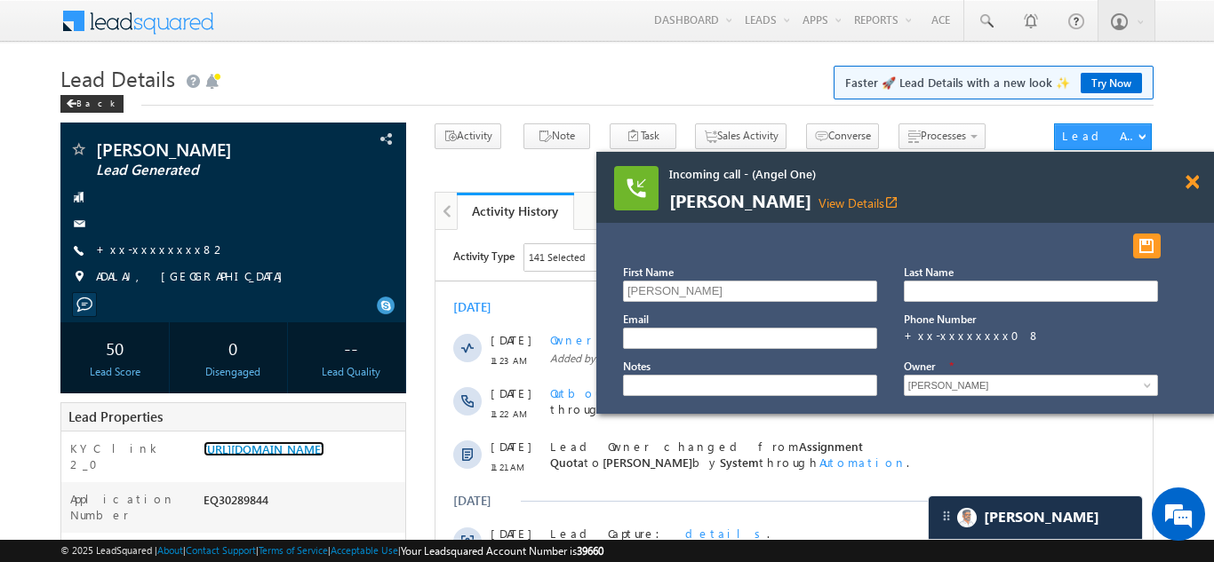
click at [1189, 181] on span at bounding box center [1191, 182] width 13 height 15
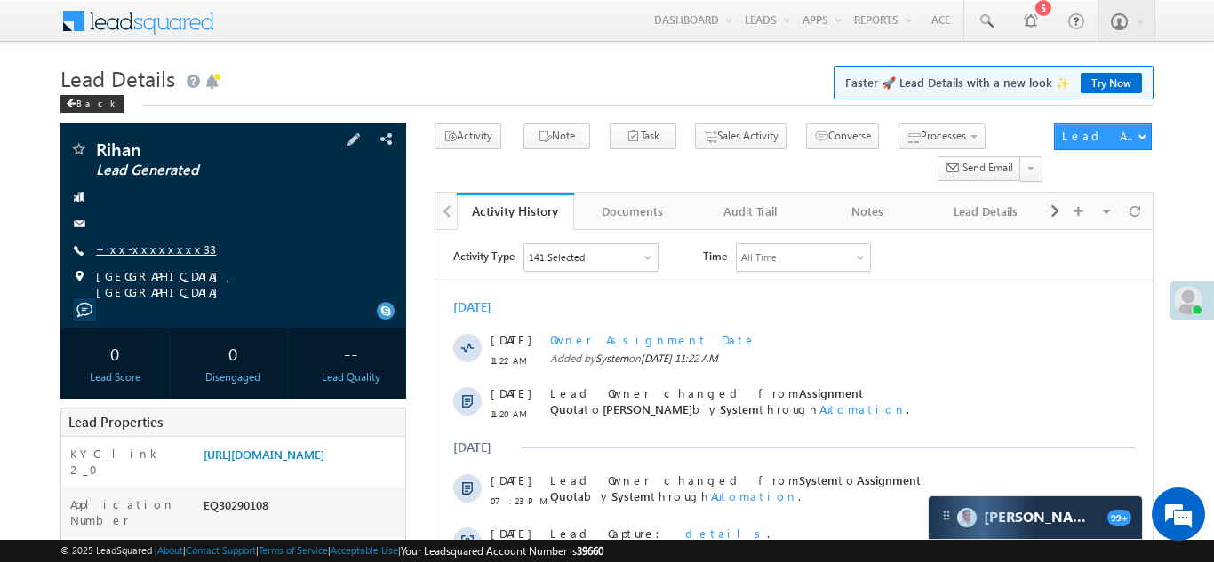
click at [145, 255] on link "+xx-xxxxxxxx33" at bounding box center [156, 249] width 120 height 15
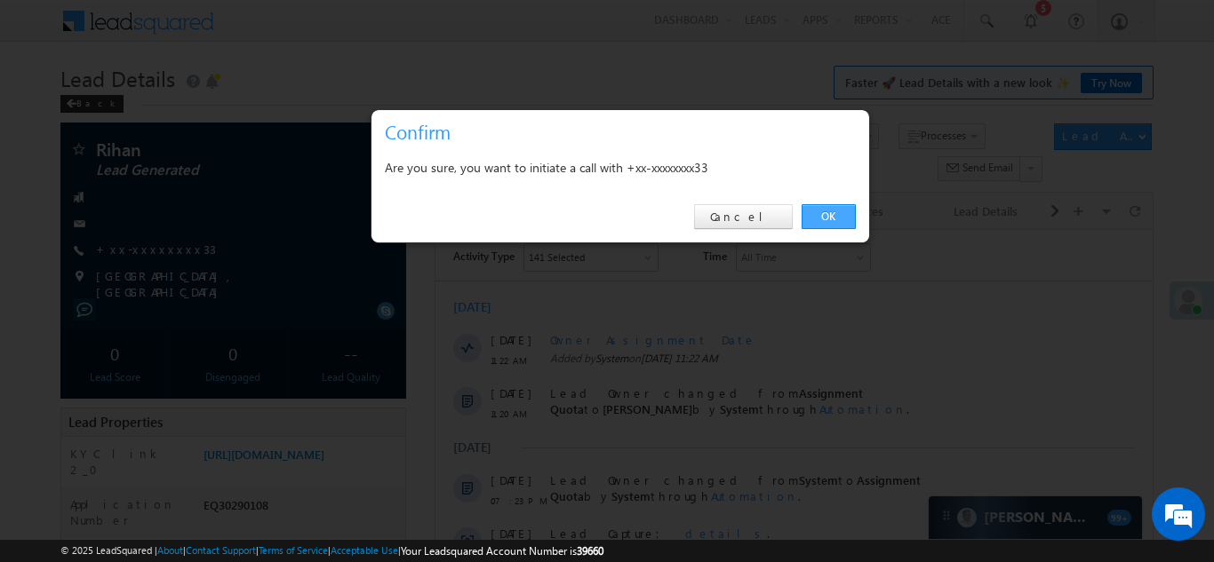
click at [817, 216] on link "OK" at bounding box center [828, 216] width 54 height 25
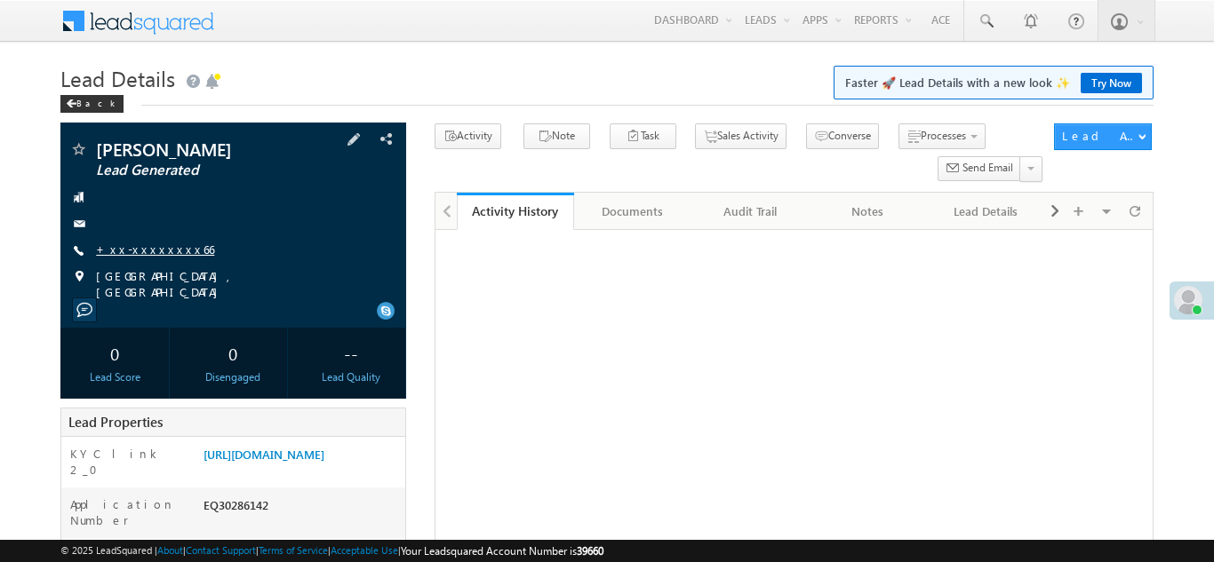
click at [146, 247] on link "+xx-xxxxxxxx66" at bounding box center [155, 249] width 118 height 15
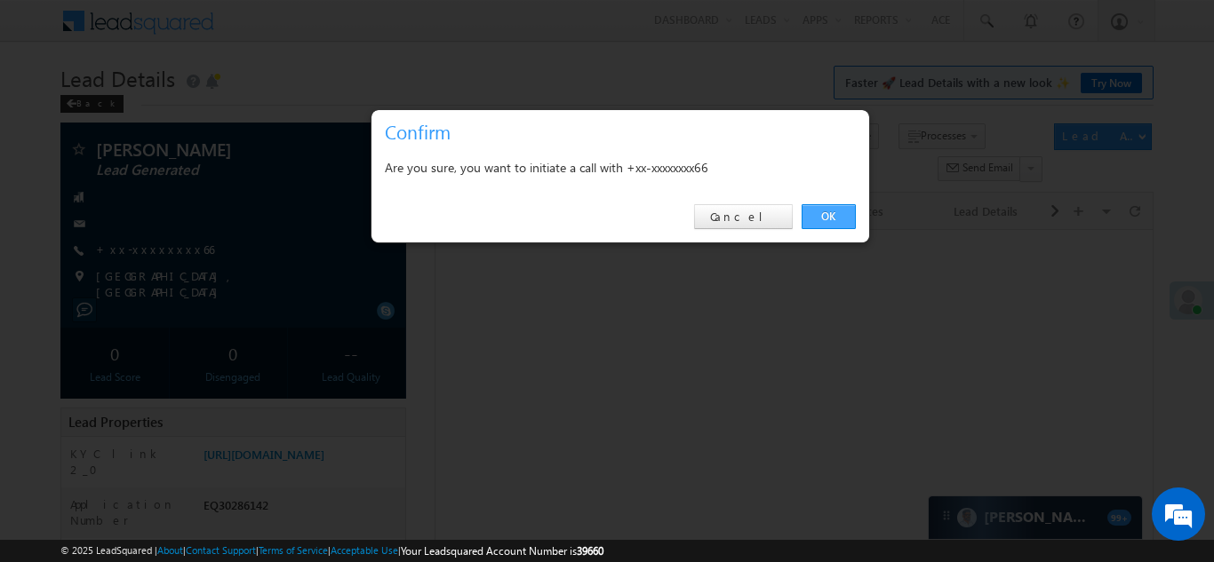
click at [826, 221] on link "OK" at bounding box center [828, 216] width 54 height 25
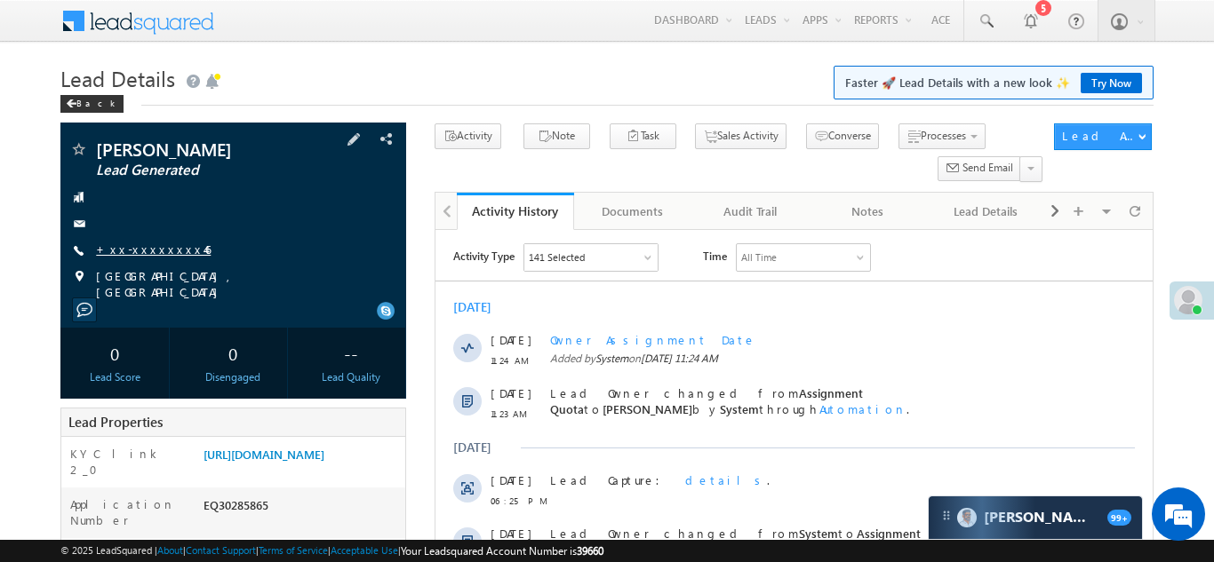
click at [139, 244] on link "+xx-xxxxxxxx46" at bounding box center [153, 249] width 115 height 15
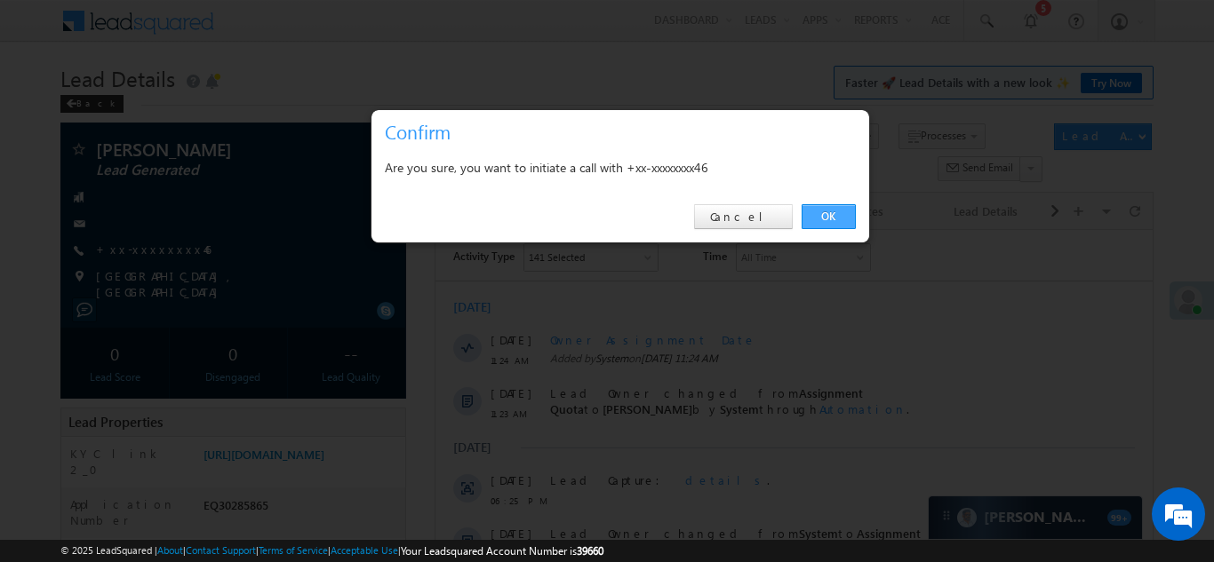
click at [827, 213] on link "OK" at bounding box center [828, 216] width 54 height 25
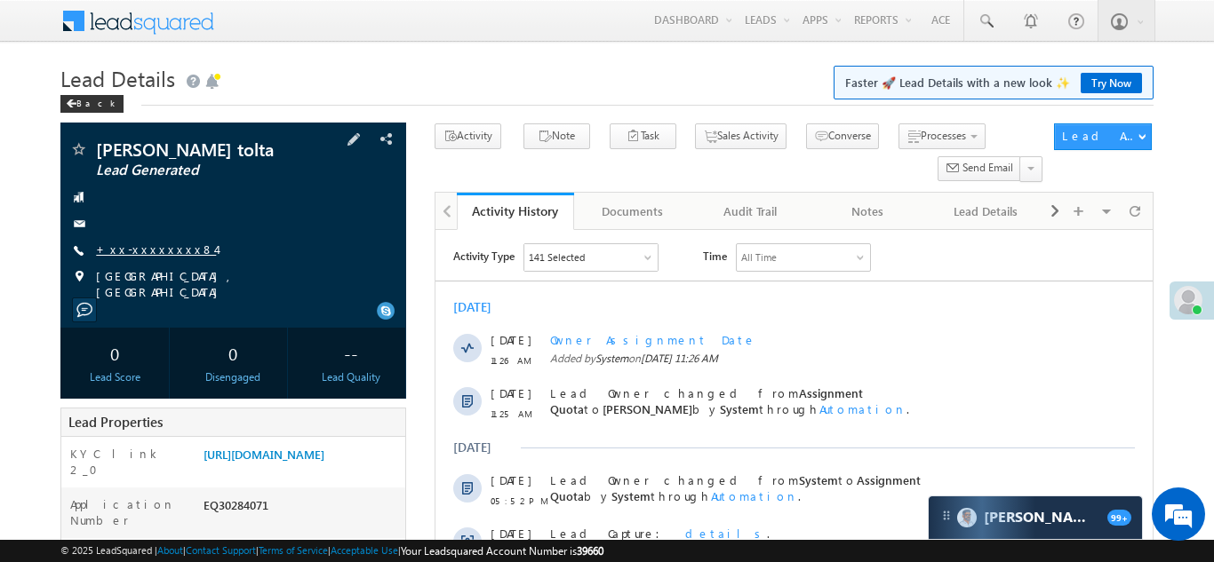
click at [133, 248] on link "+xx-xxxxxxxx84" at bounding box center [156, 249] width 120 height 15
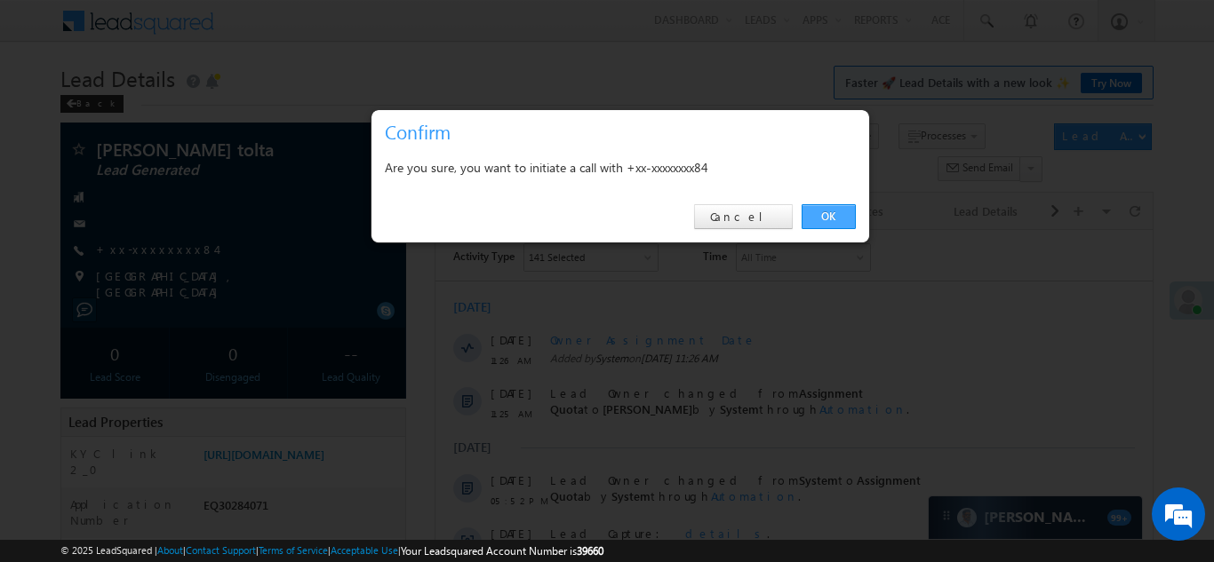
click at [826, 213] on link "OK" at bounding box center [828, 216] width 54 height 25
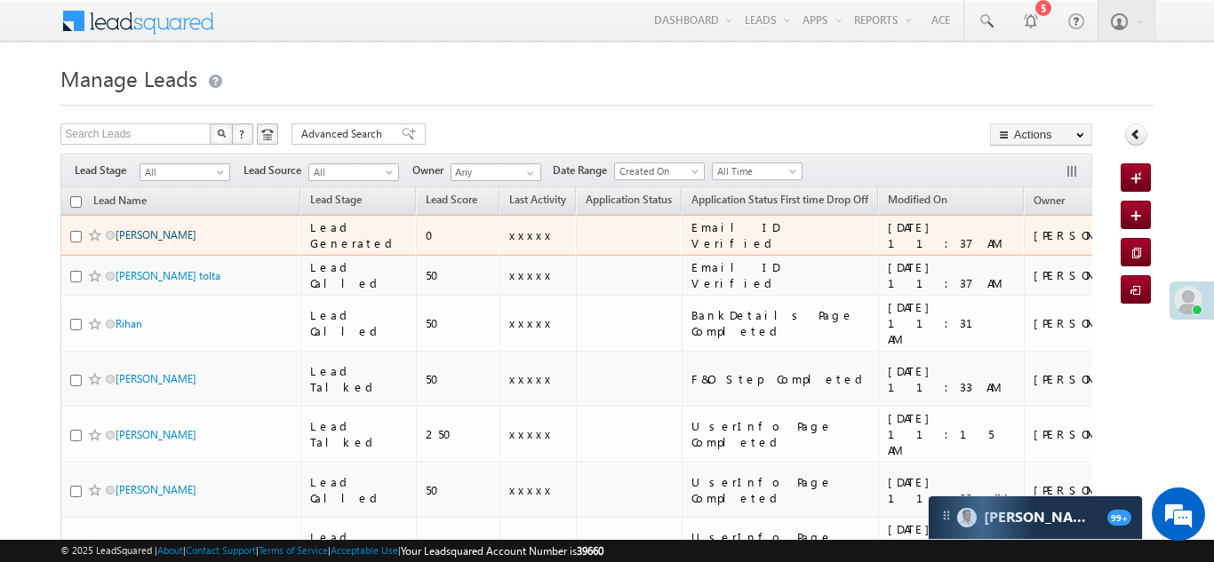
click at [137, 235] on link "[PERSON_NAME]" at bounding box center [156, 234] width 81 height 13
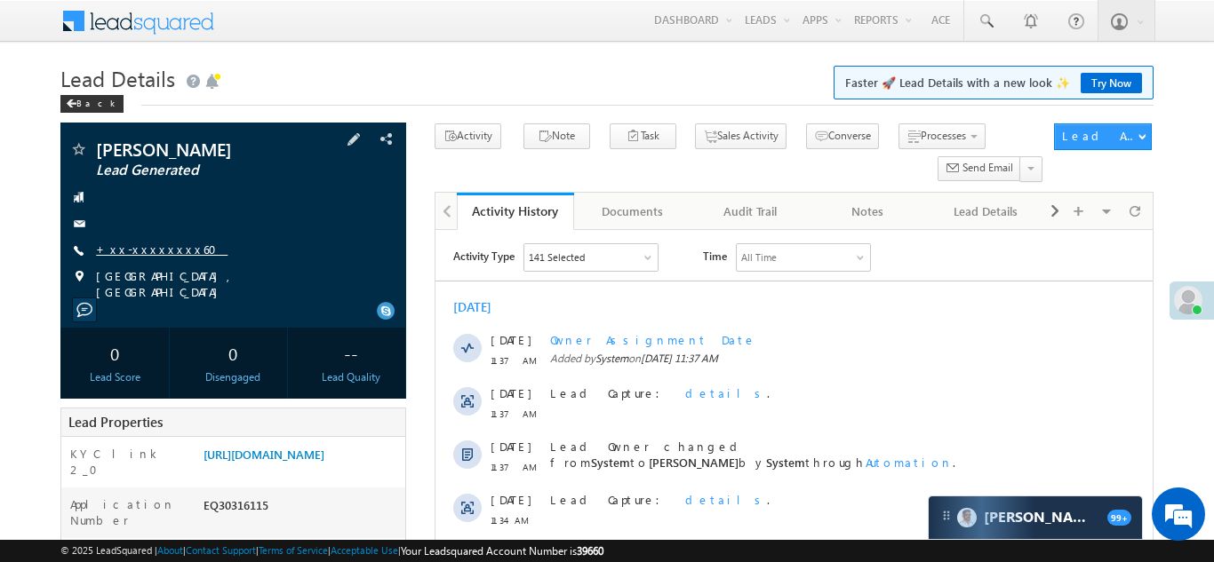
click at [139, 245] on link "+xx-xxxxxxxx60" at bounding box center [161, 249] width 131 height 15
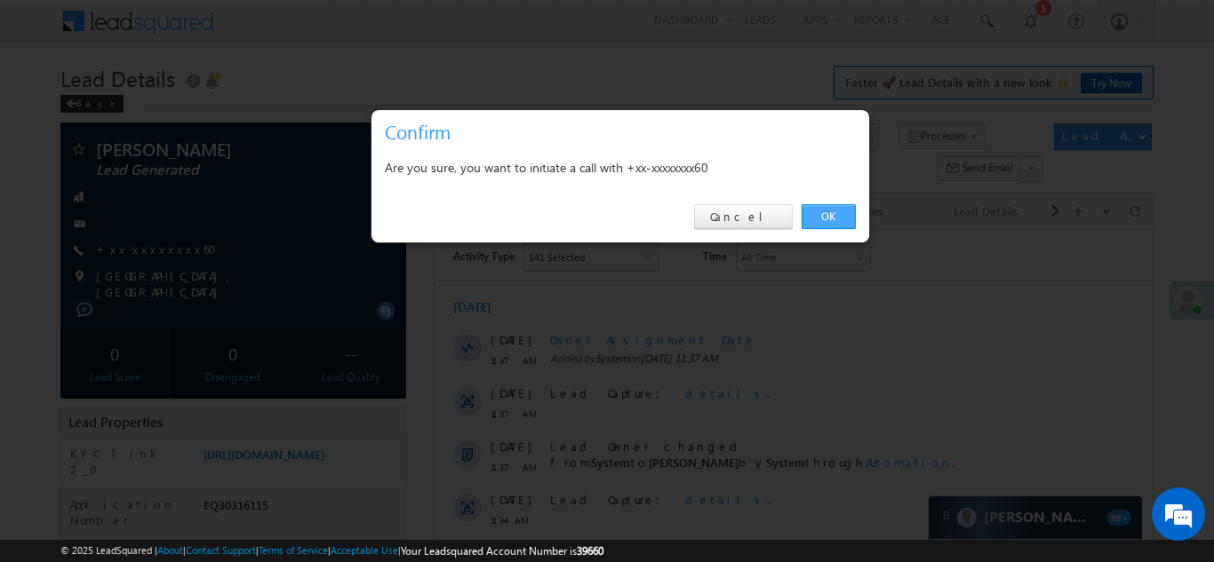
click at [822, 212] on link "OK" at bounding box center [828, 216] width 54 height 25
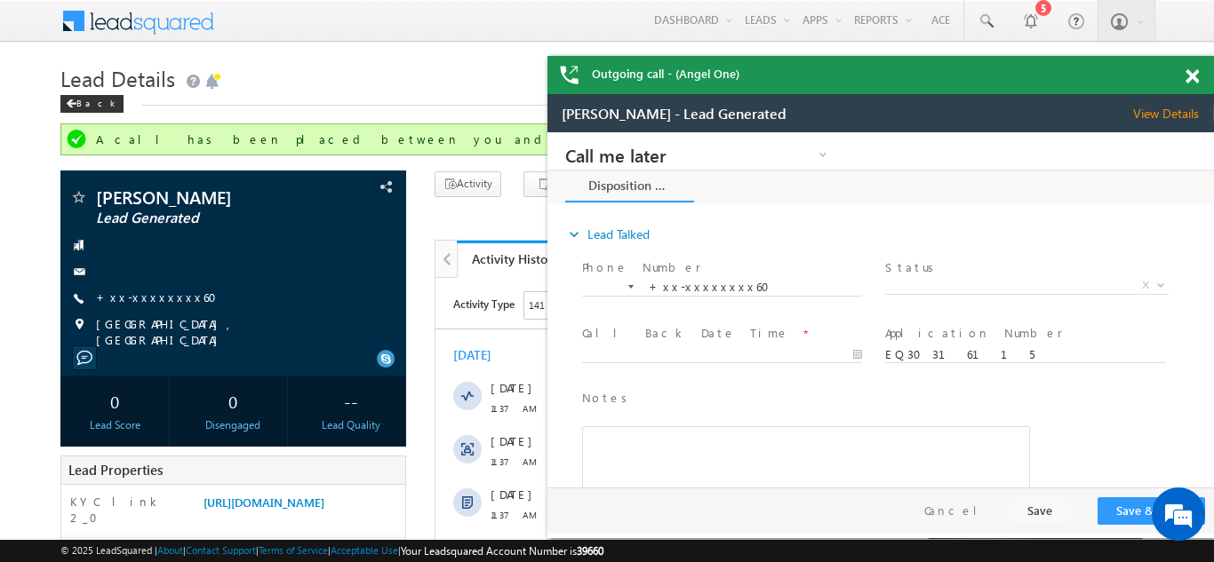
click at [1192, 75] on span at bounding box center [1191, 76] width 13 height 15
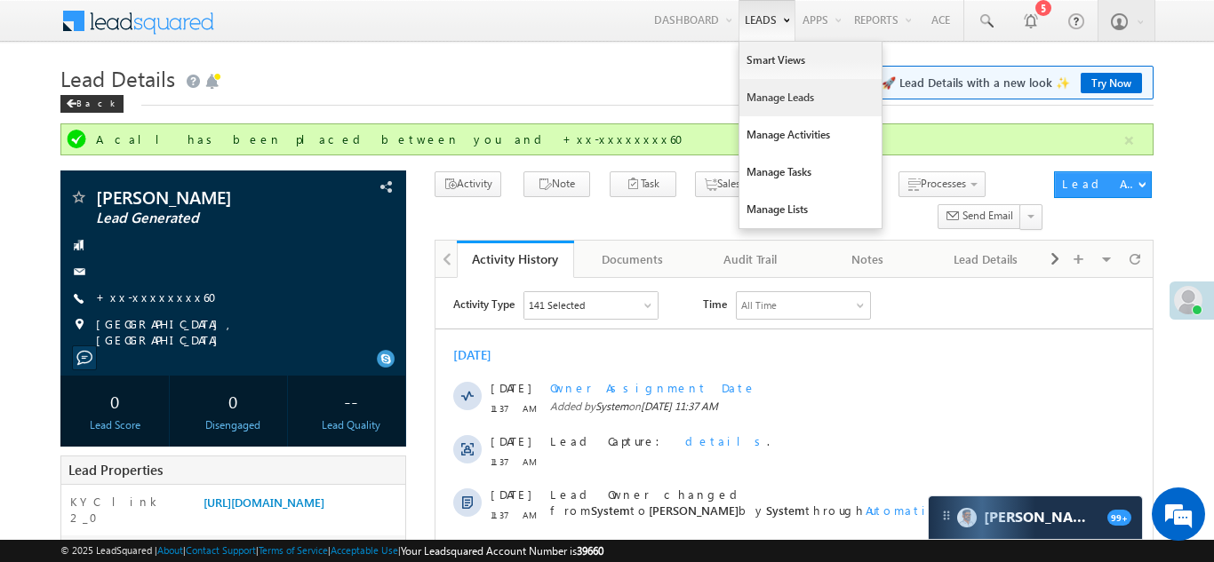
click at [759, 94] on link "Manage Leads" at bounding box center [810, 97] width 142 height 37
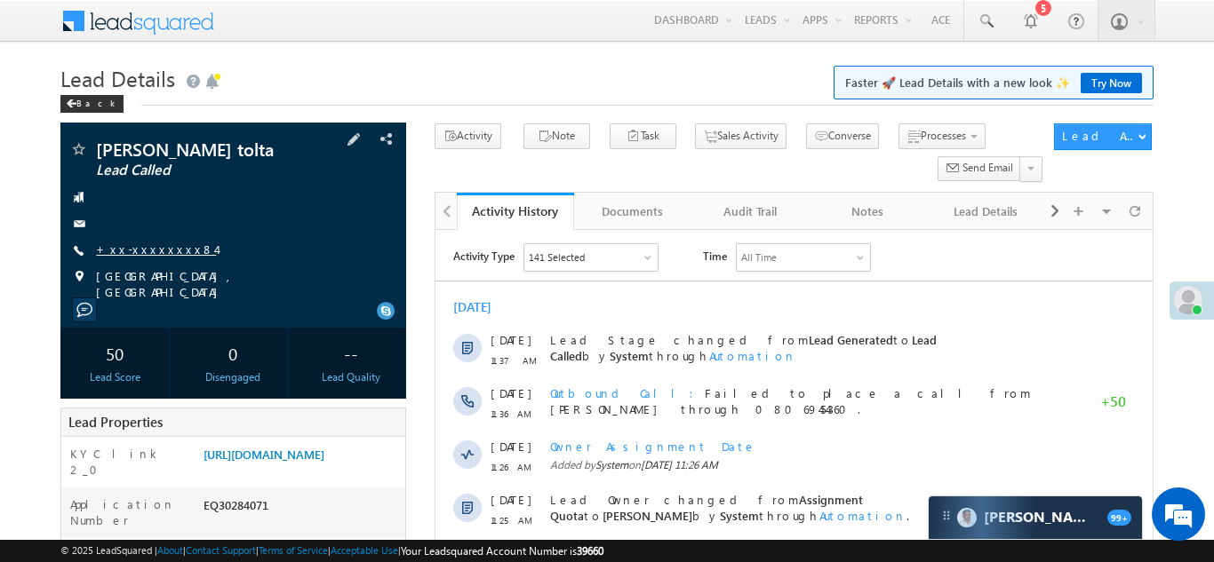
click at [136, 243] on link "+xx-xxxxxxxx84" at bounding box center [156, 249] width 120 height 15
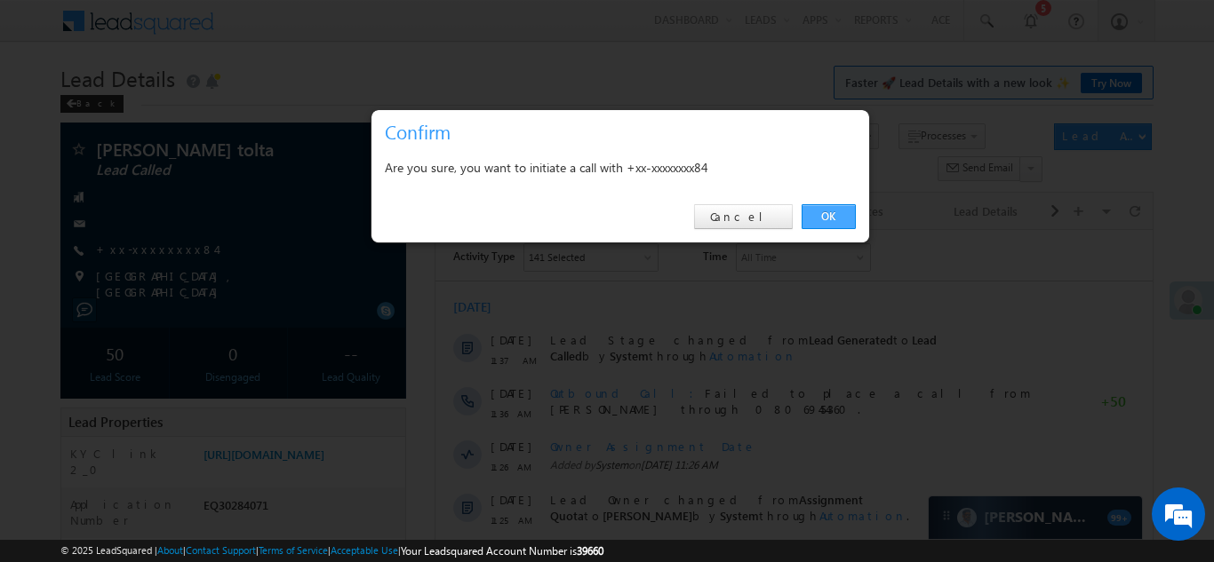
click at [826, 211] on link "OK" at bounding box center [828, 216] width 54 height 25
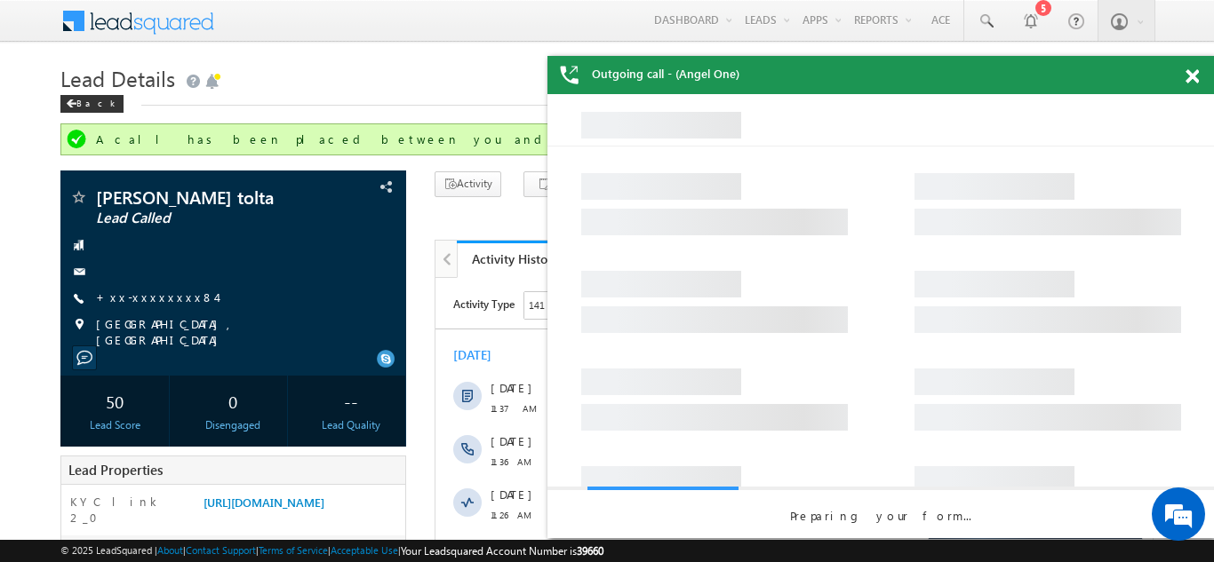
click at [1189, 78] on span at bounding box center [1191, 76] width 13 height 15
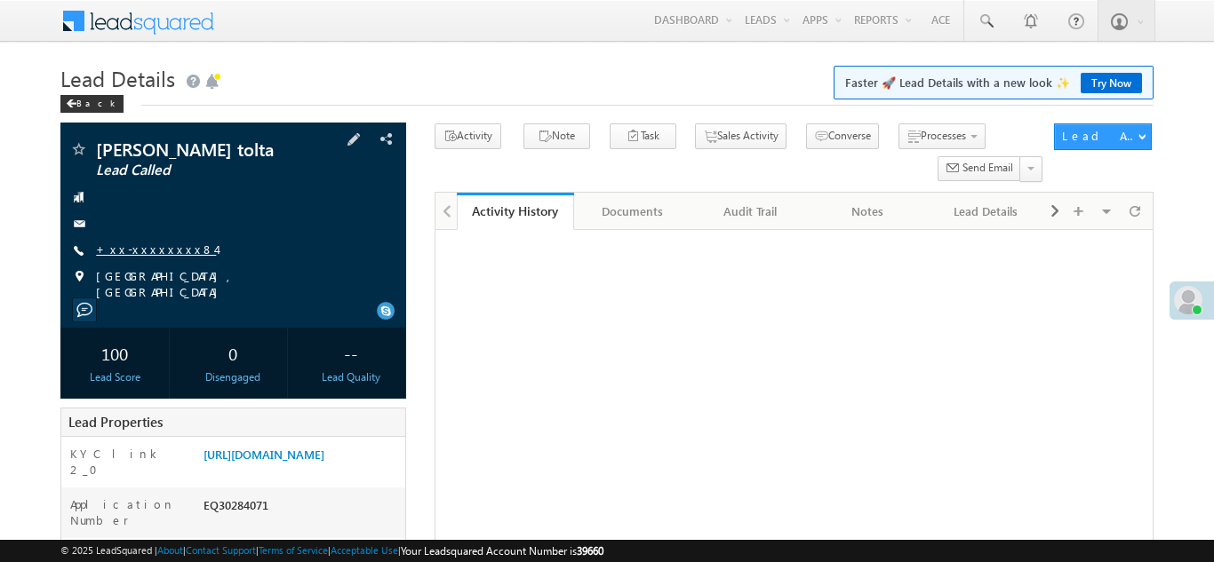
click at [147, 256] on link "+xx-xxxxxxxx84" at bounding box center [156, 249] width 120 height 15
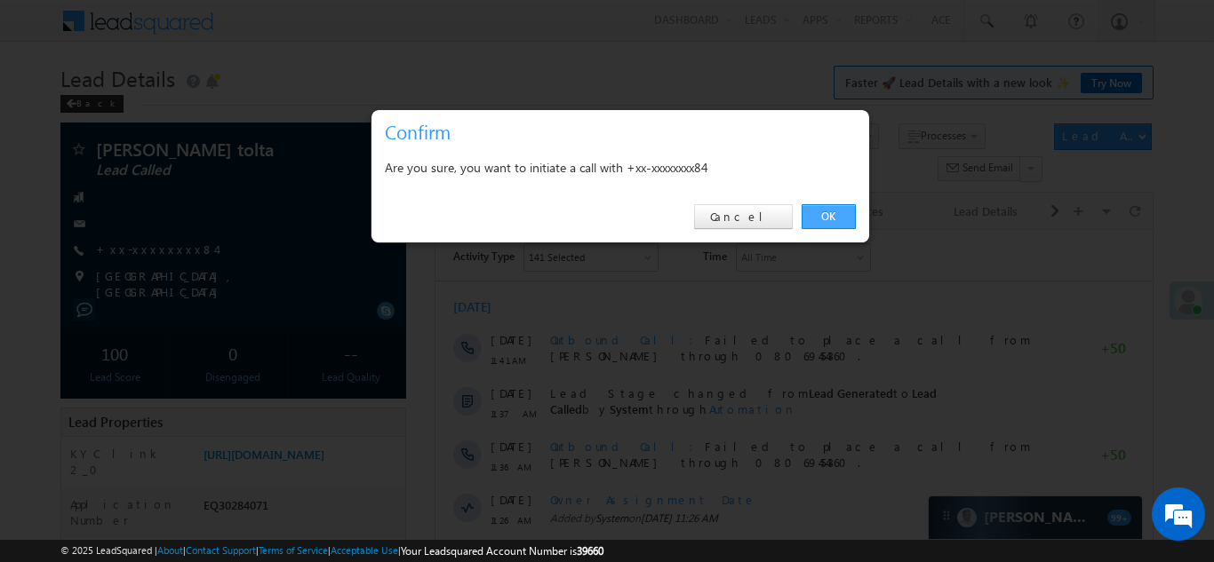
click at [829, 211] on link "OK" at bounding box center [828, 216] width 54 height 25
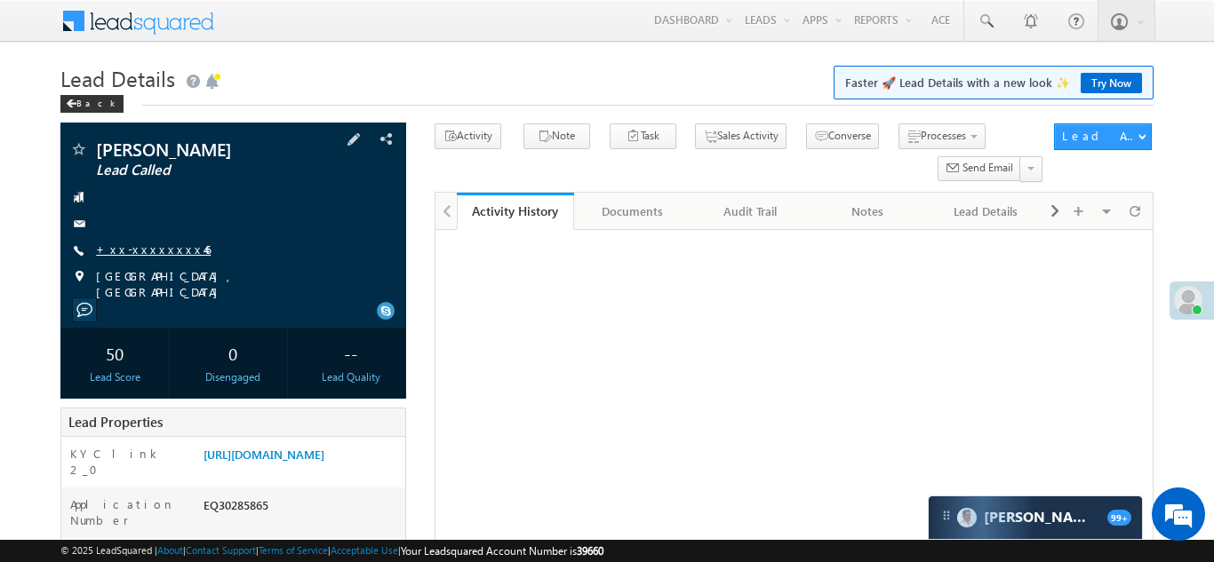
click at [144, 253] on link "+xx-xxxxxxxx46" at bounding box center [153, 249] width 115 height 15
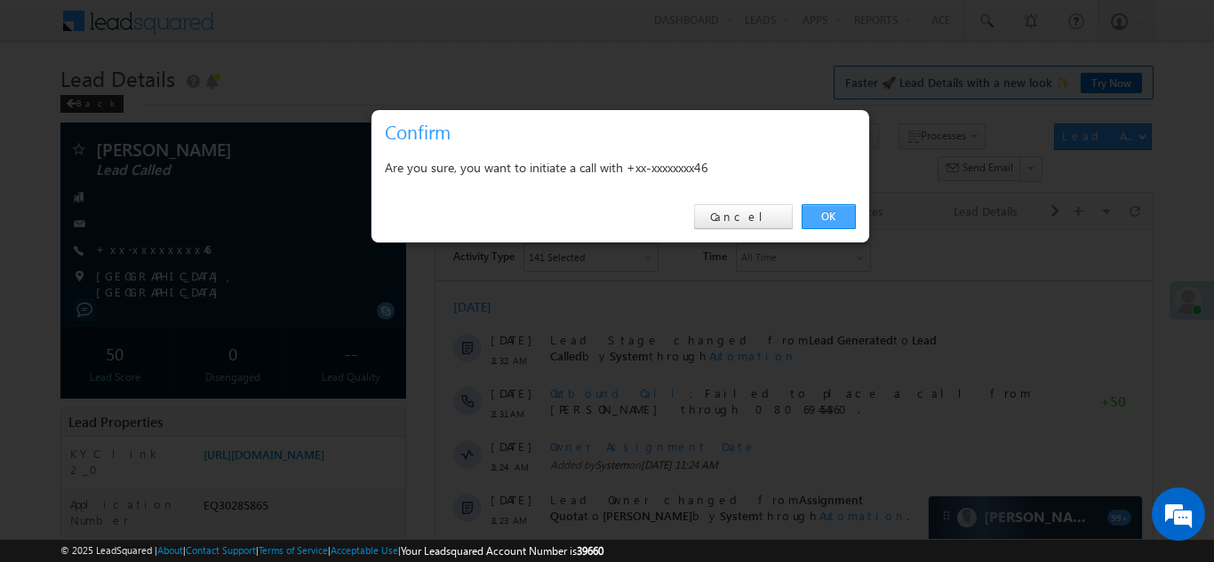
click at [824, 214] on link "OK" at bounding box center [828, 216] width 54 height 25
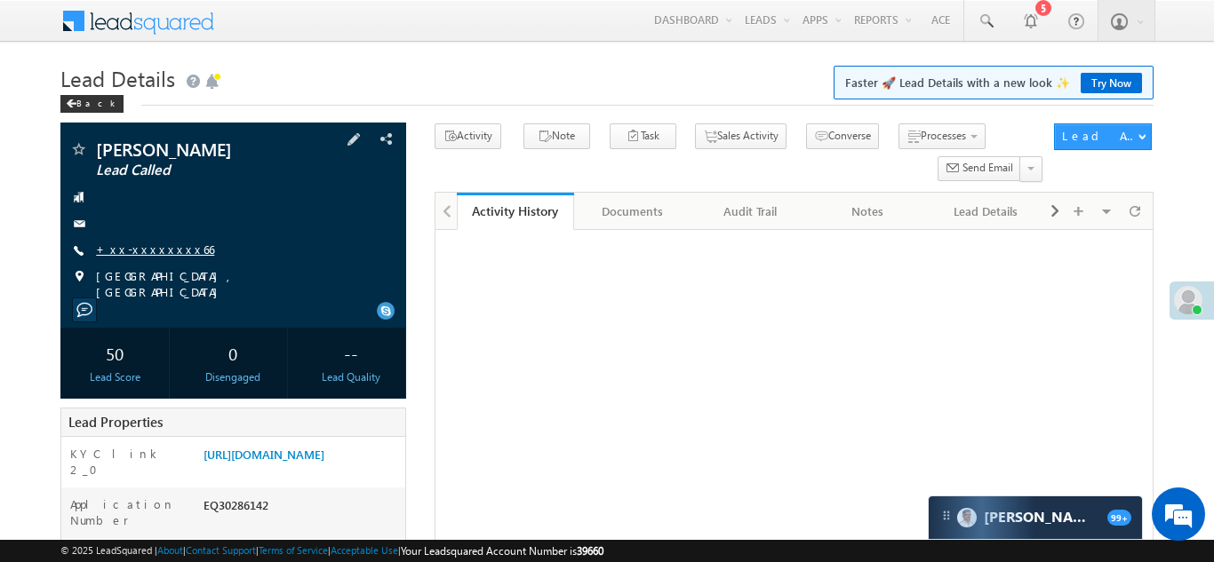
click at [154, 249] on link "+xx-xxxxxxxx66" at bounding box center [155, 249] width 118 height 15
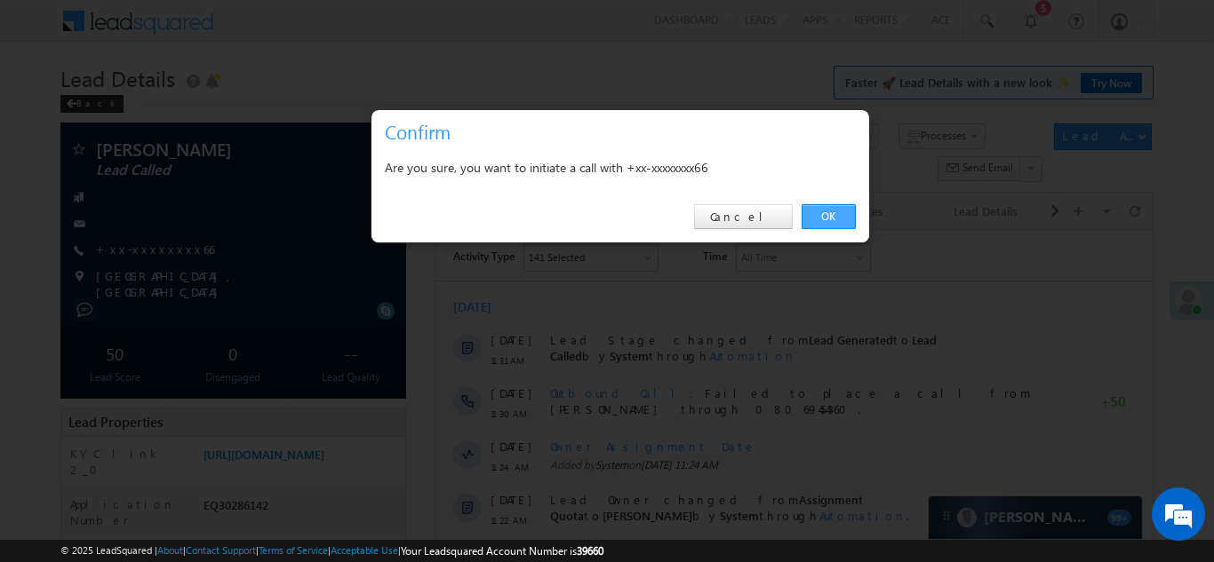
click at [823, 212] on link "OK" at bounding box center [828, 216] width 54 height 25
click at [824, 215] on link "OK" at bounding box center [828, 216] width 54 height 25
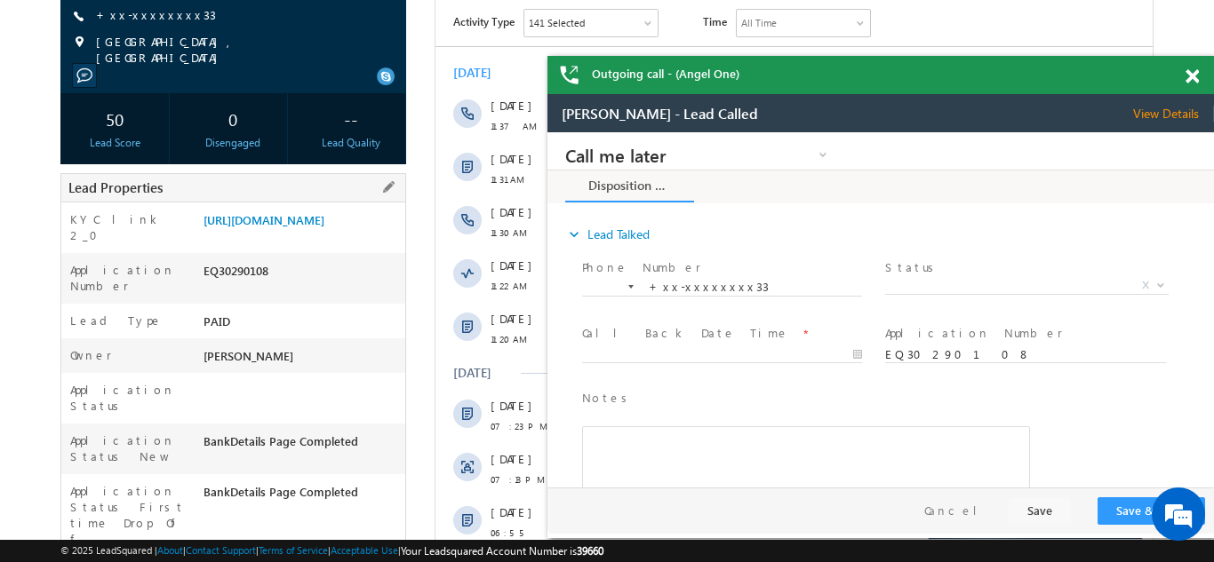
scroll to position [343, 0]
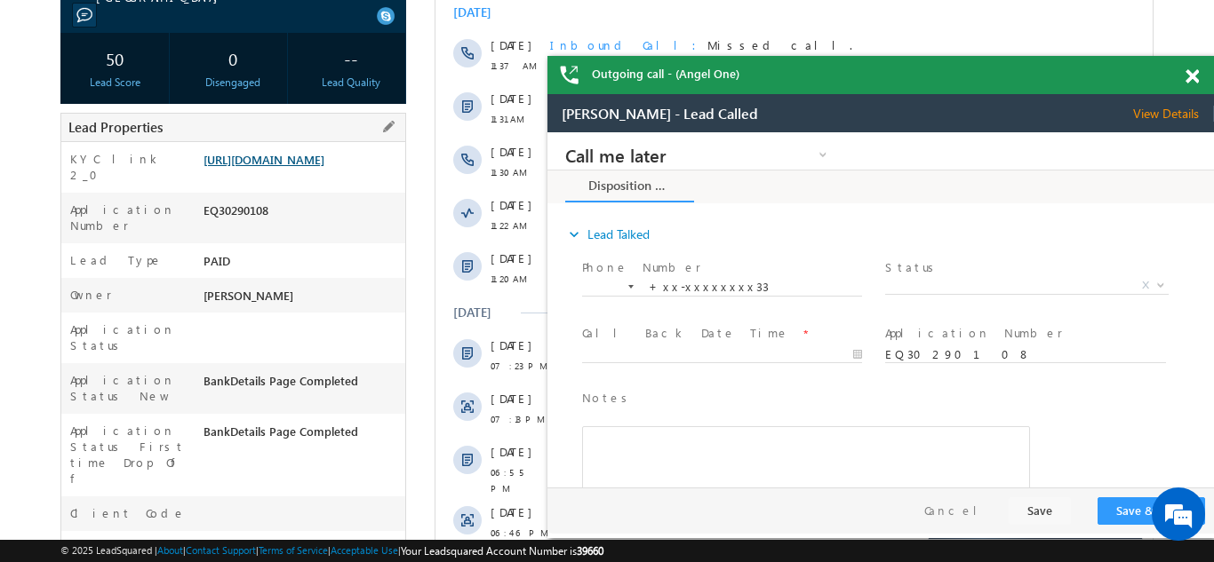
click at [300, 167] on link "https://angelbroking1-pk3em7sa.customui-test.leadsquared.com?leadId=50ec946d-a7…" at bounding box center [263, 159] width 121 height 15
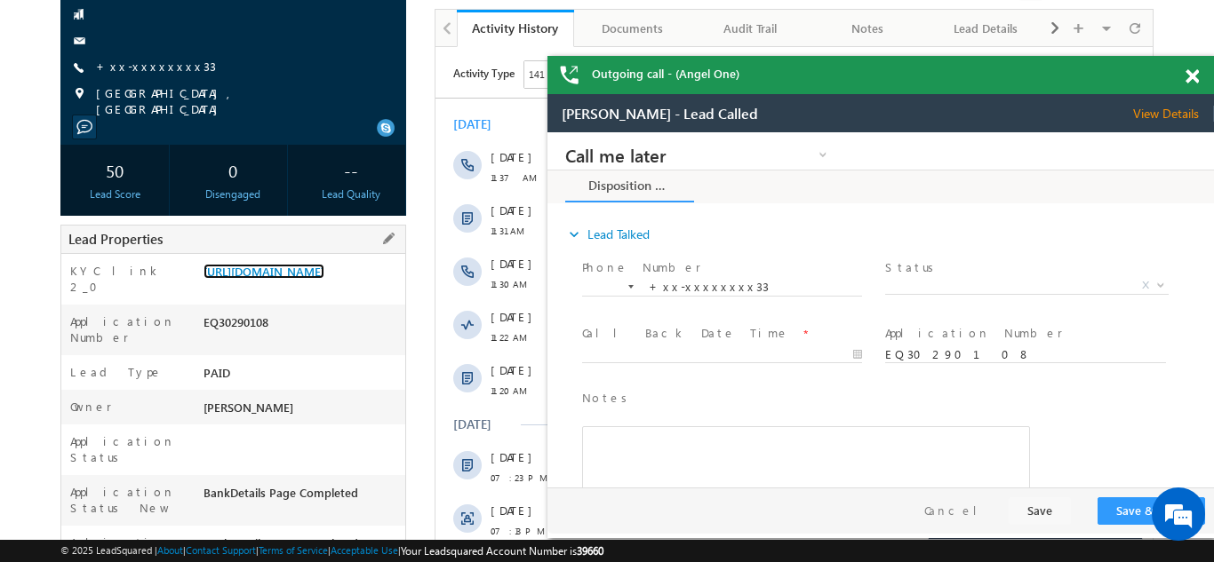
scroll to position [232, 0]
click at [297, 274] on link "https://angelbroking1-pk3em7sa.customui-test.leadsquared.com?leadId=50ec946d-a7…" at bounding box center [263, 270] width 121 height 15
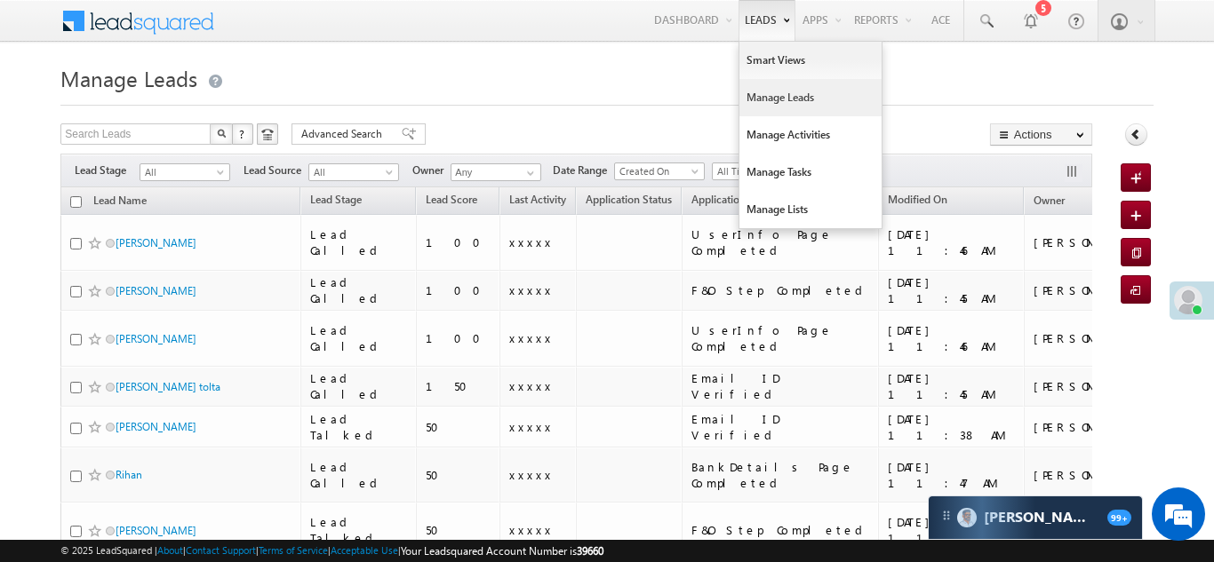
click at [757, 100] on link "Manage Leads" at bounding box center [810, 97] width 142 height 37
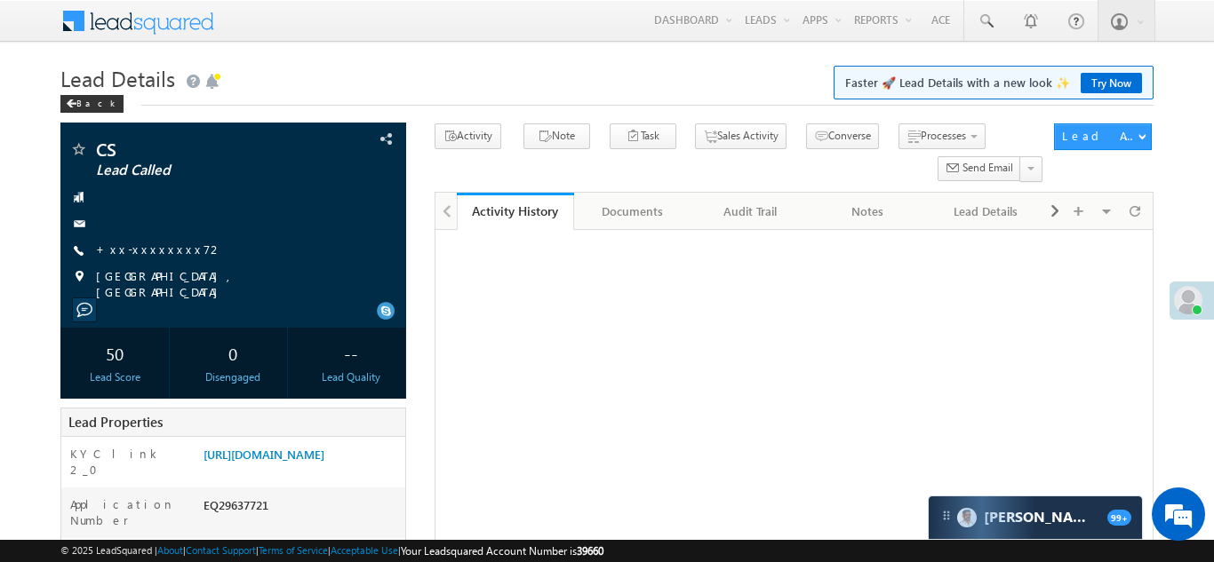
click at [143, 251] on link "+xx-xxxxxxxx72" at bounding box center [159, 249] width 127 height 15
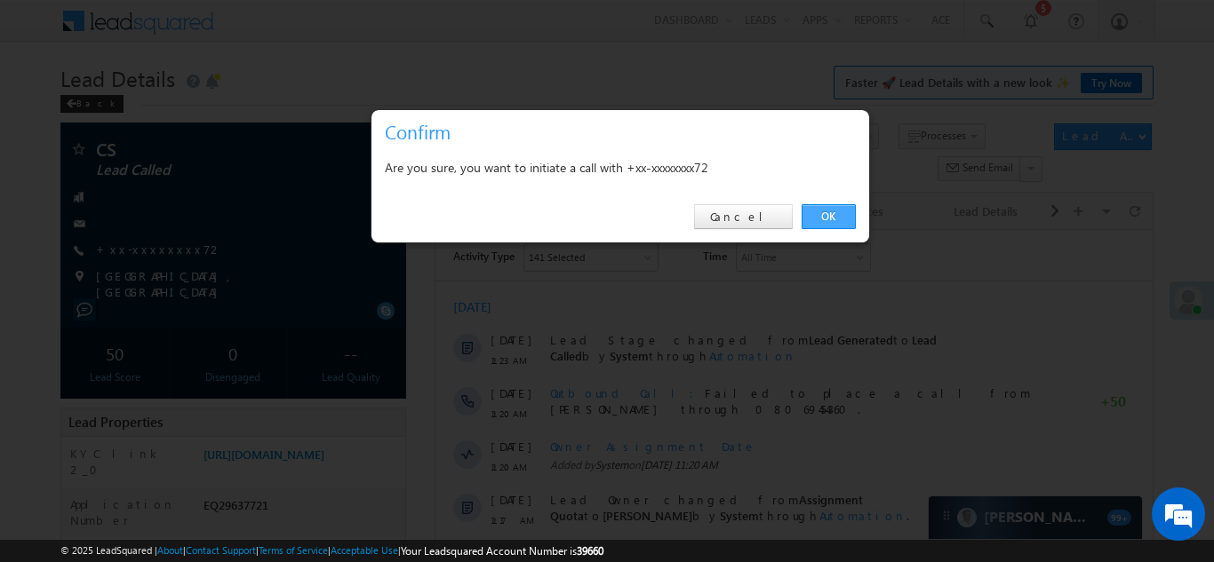
click at [836, 218] on link "OK" at bounding box center [828, 216] width 54 height 25
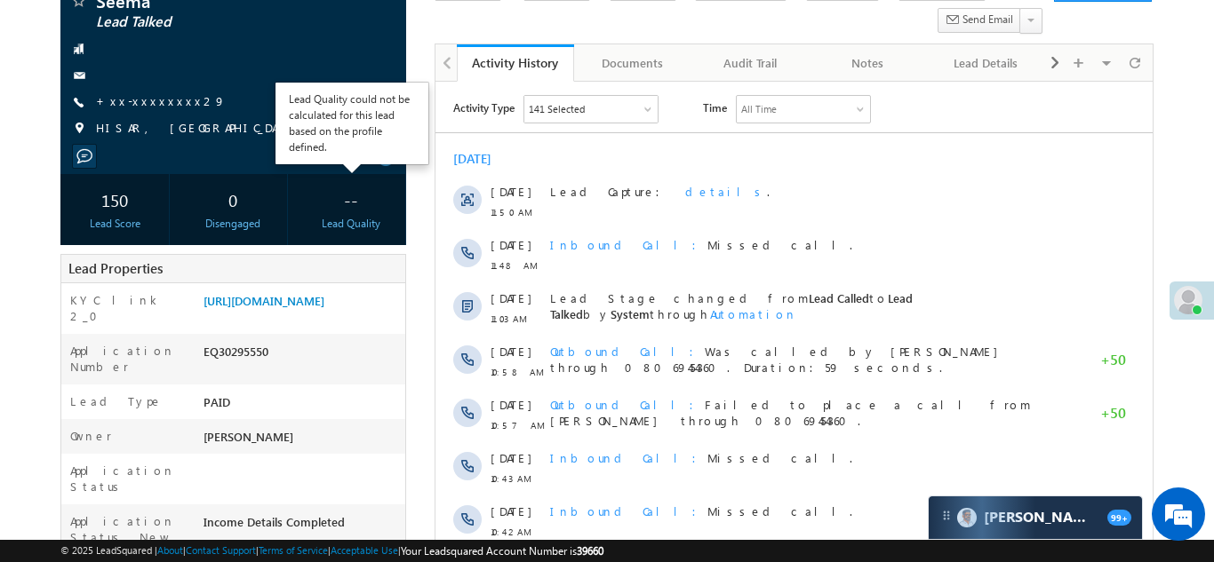
scroll to position [159, 0]
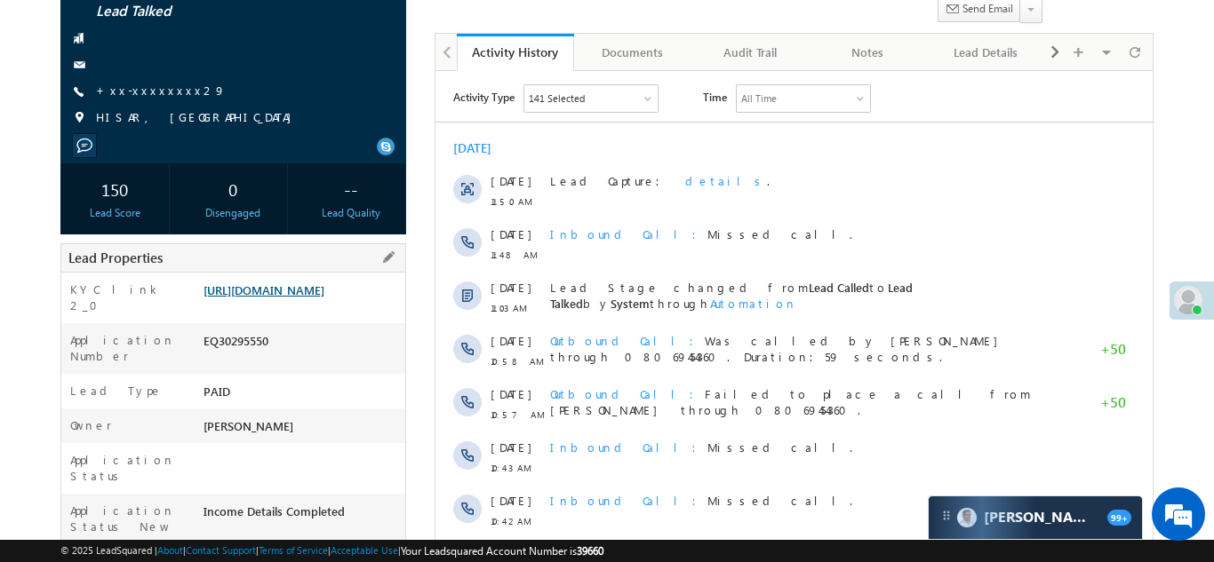
click at [303, 298] on link "[URL][DOMAIN_NAME]" at bounding box center [263, 290] width 121 height 15
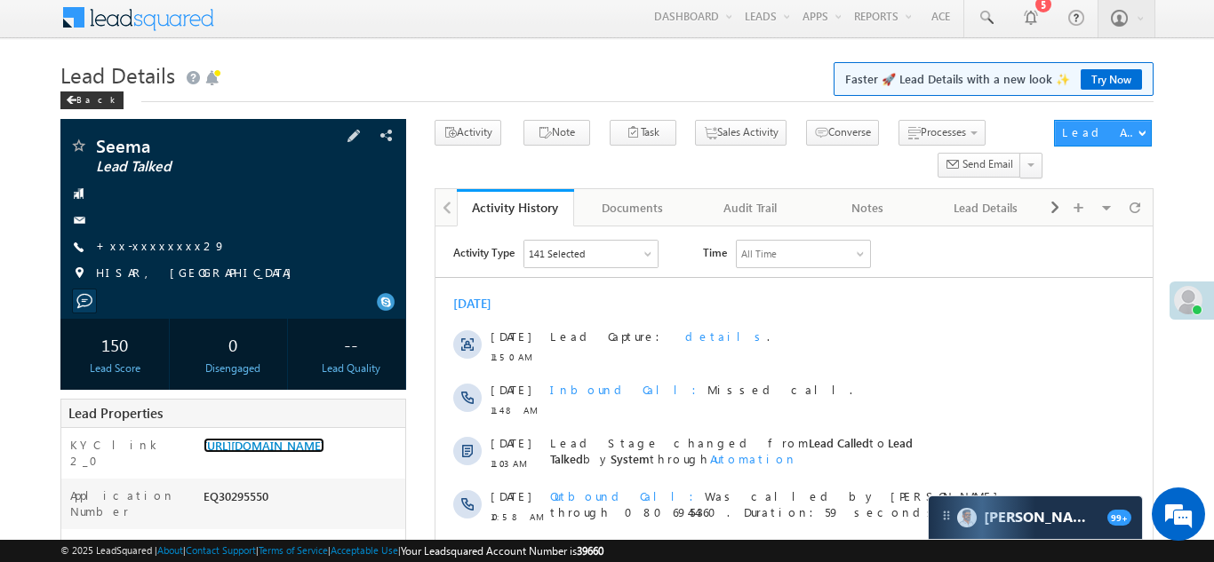
scroll to position [0, 0]
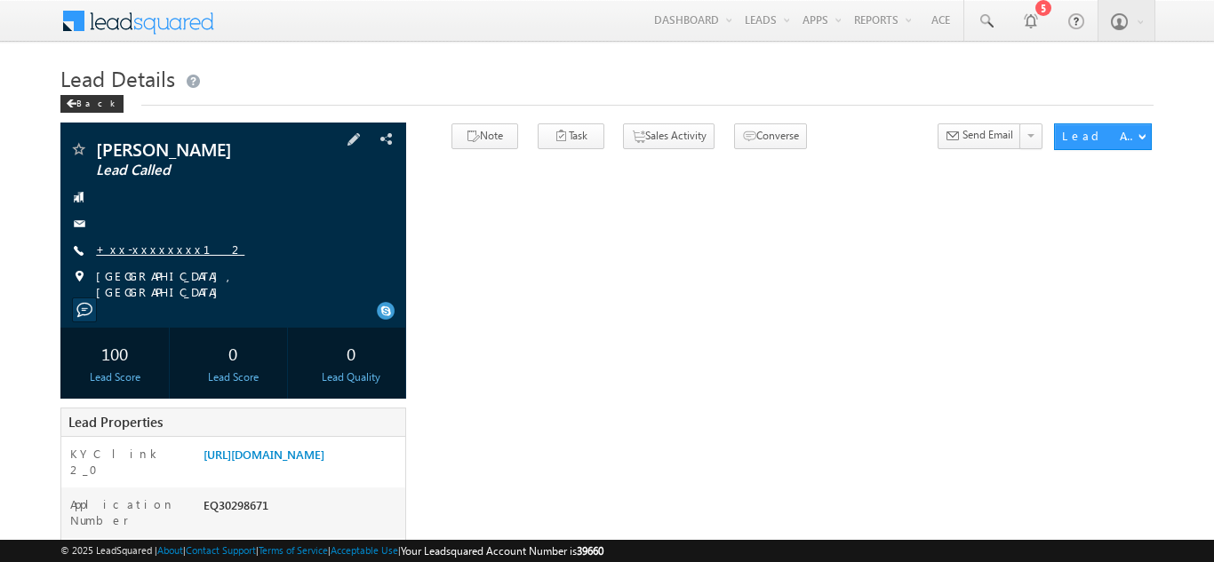
click at [147, 246] on link "+xx-xxxxxxxx12" at bounding box center [170, 249] width 148 height 15
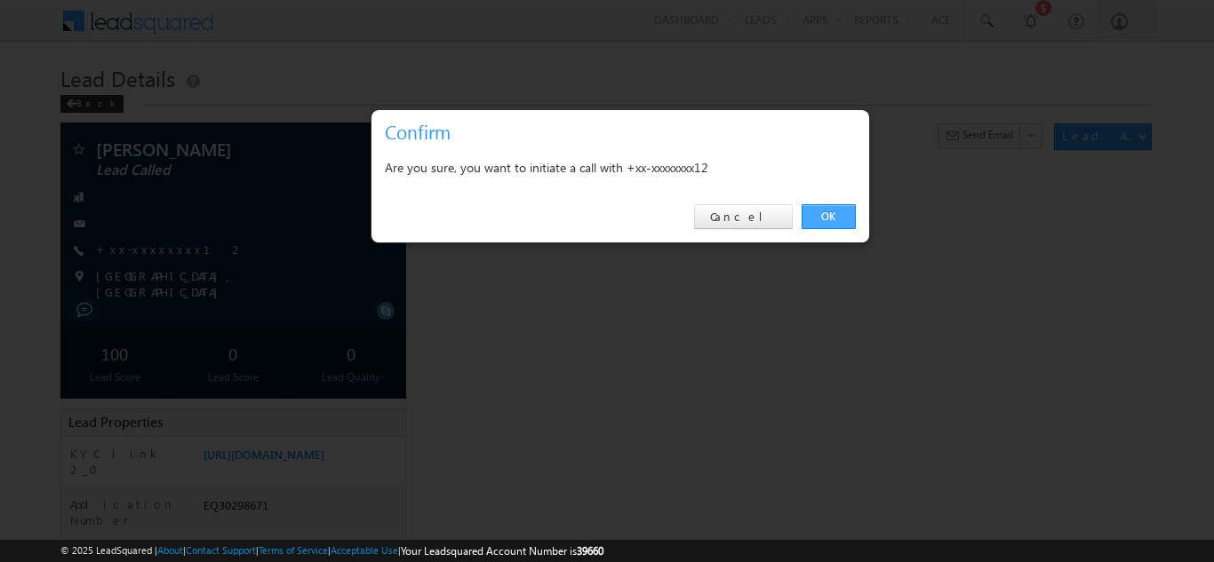
click at [833, 212] on link "OK" at bounding box center [828, 216] width 54 height 25
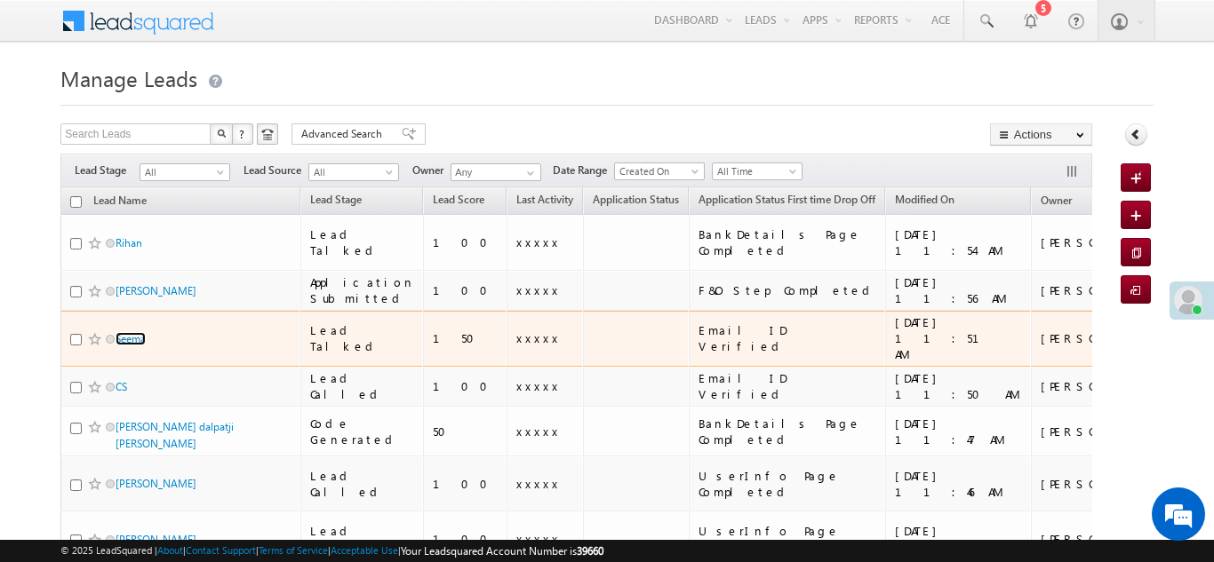
click at [127, 332] on link "Seema" at bounding box center [131, 338] width 30 height 13
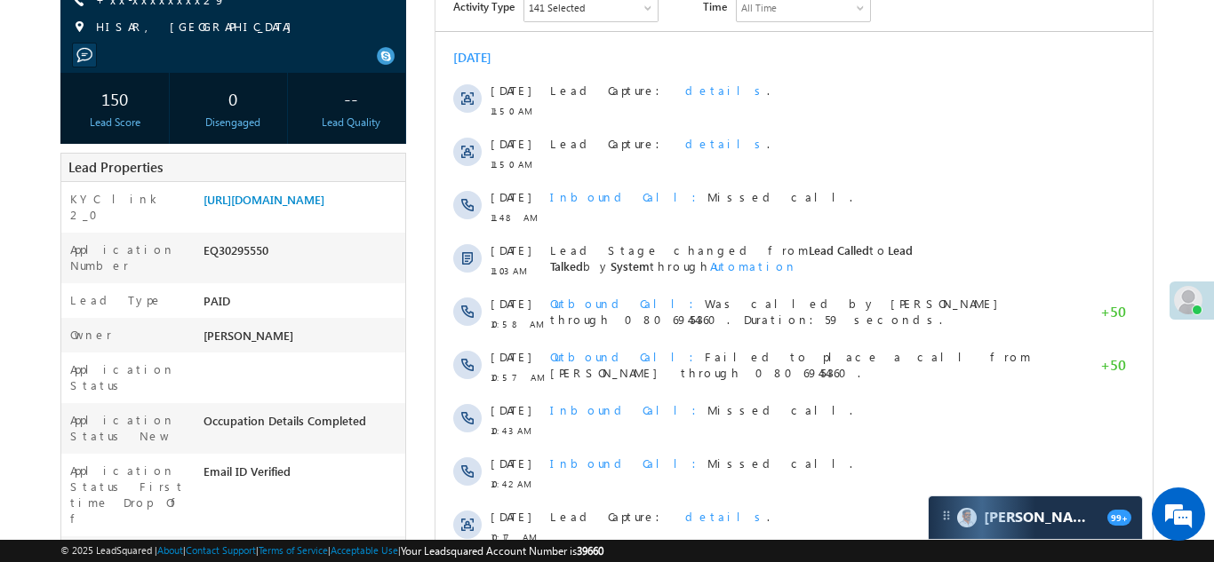
scroll to position [261, 0]
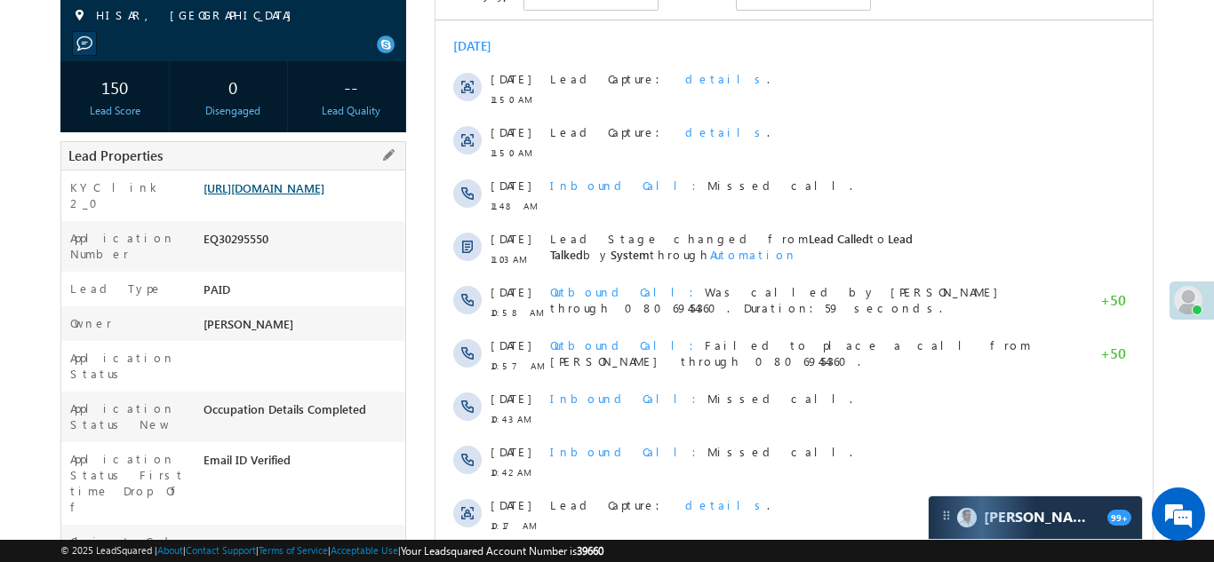
click at [291, 195] on link "[URL][DOMAIN_NAME]" at bounding box center [263, 187] width 121 height 15
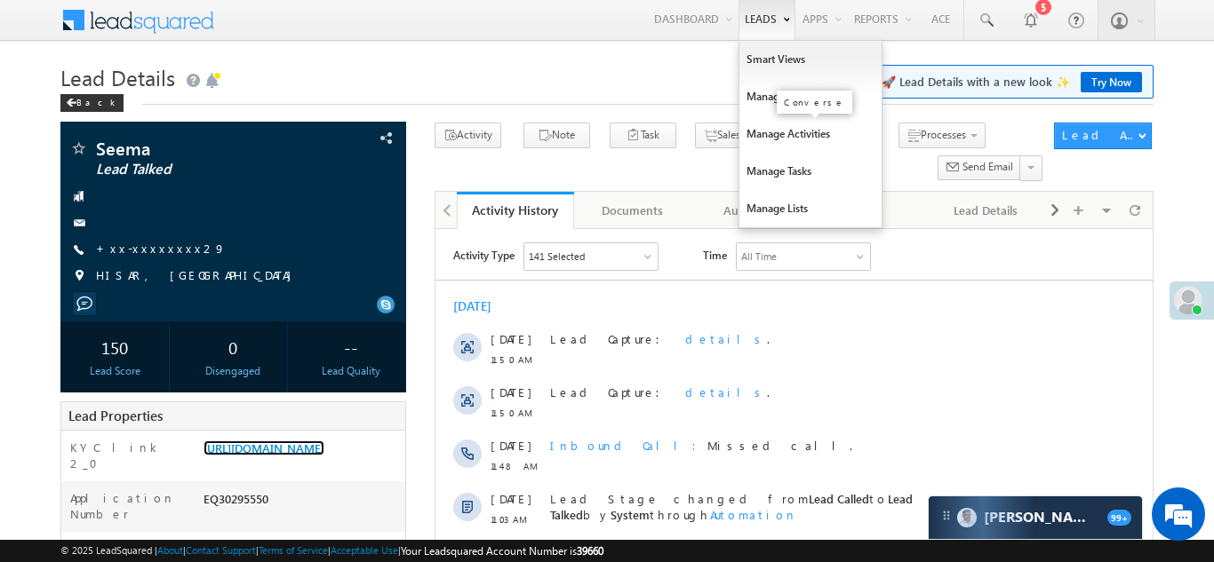
scroll to position [0, 0]
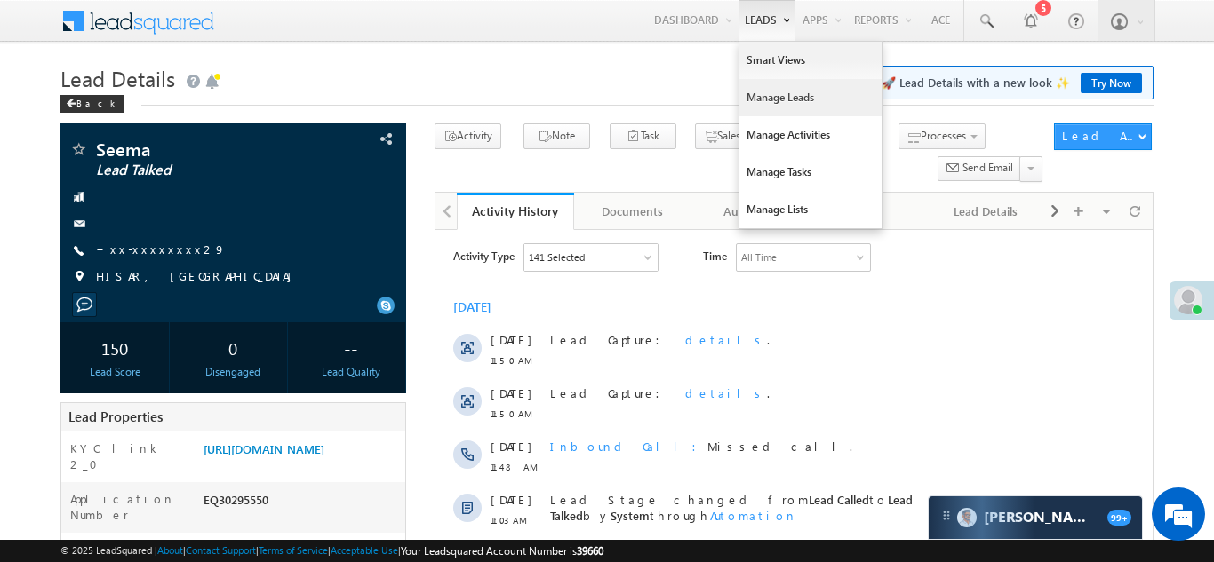
click at [752, 97] on link "Manage Leads" at bounding box center [810, 97] width 142 height 37
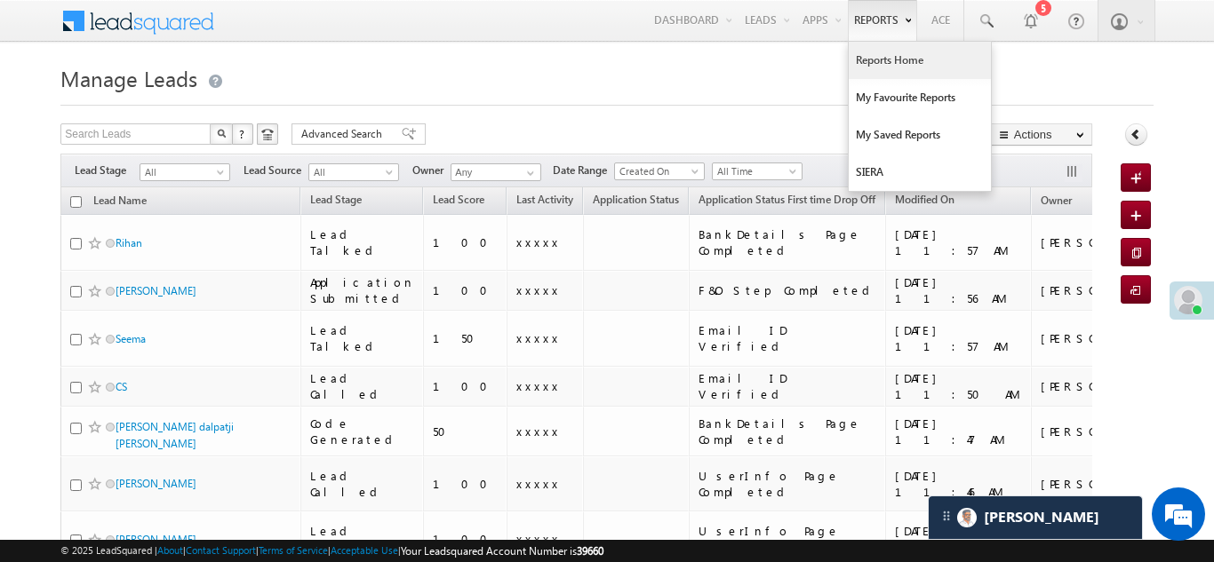
click at [872, 63] on link "Reports Home" at bounding box center [919, 60] width 142 height 37
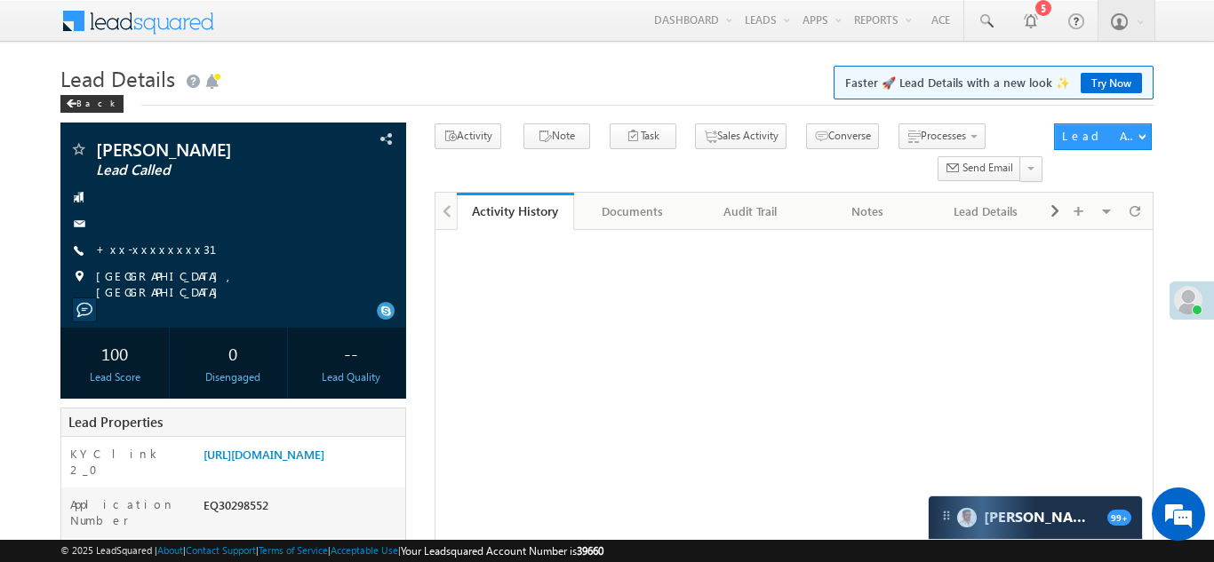
click at [138, 245] on link "+xx-xxxxxxxx31" at bounding box center [167, 249] width 142 height 15
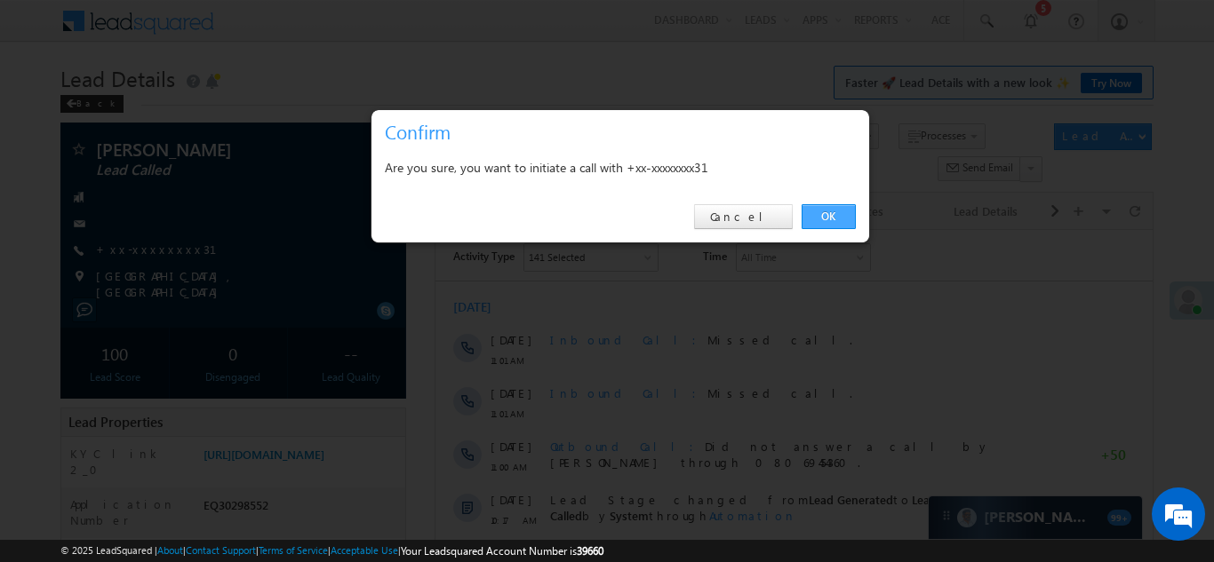
click at [824, 215] on link "OK" at bounding box center [828, 216] width 54 height 25
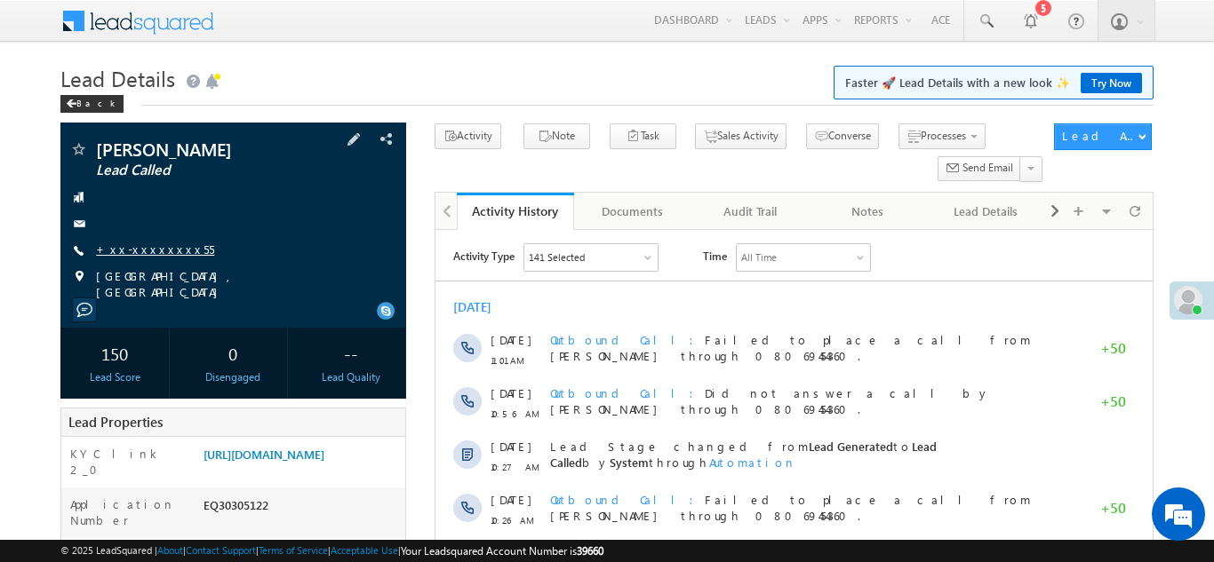
click at [150, 245] on link "+xx-xxxxxxxx55" at bounding box center [155, 249] width 118 height 15
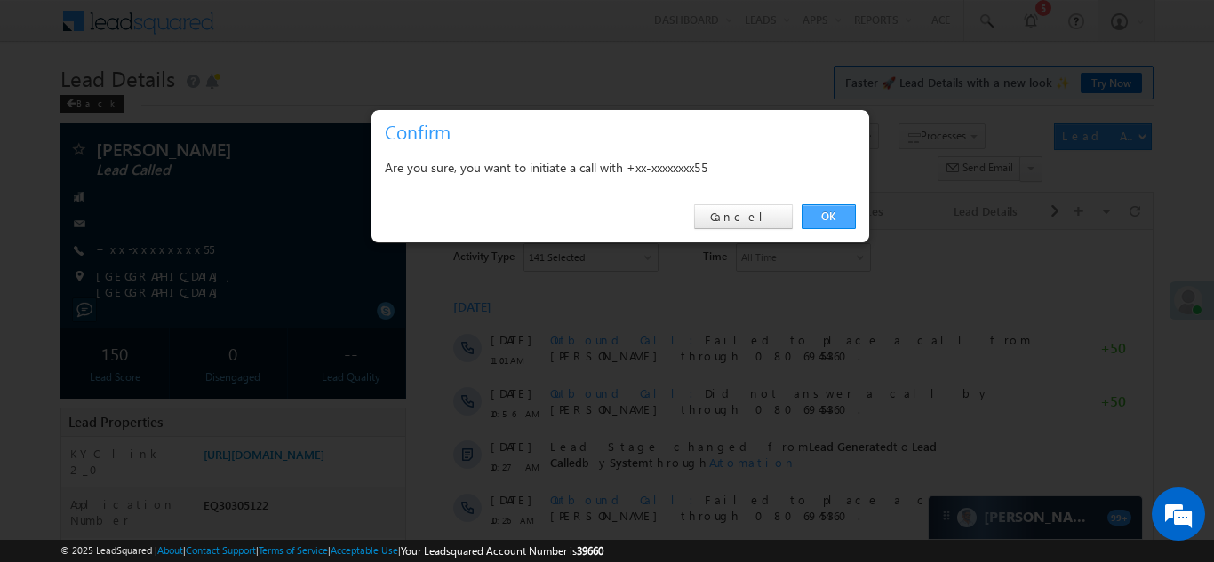
click at [820, 212] on link "OK" at bounding box center [828, 216] width 54 height 25
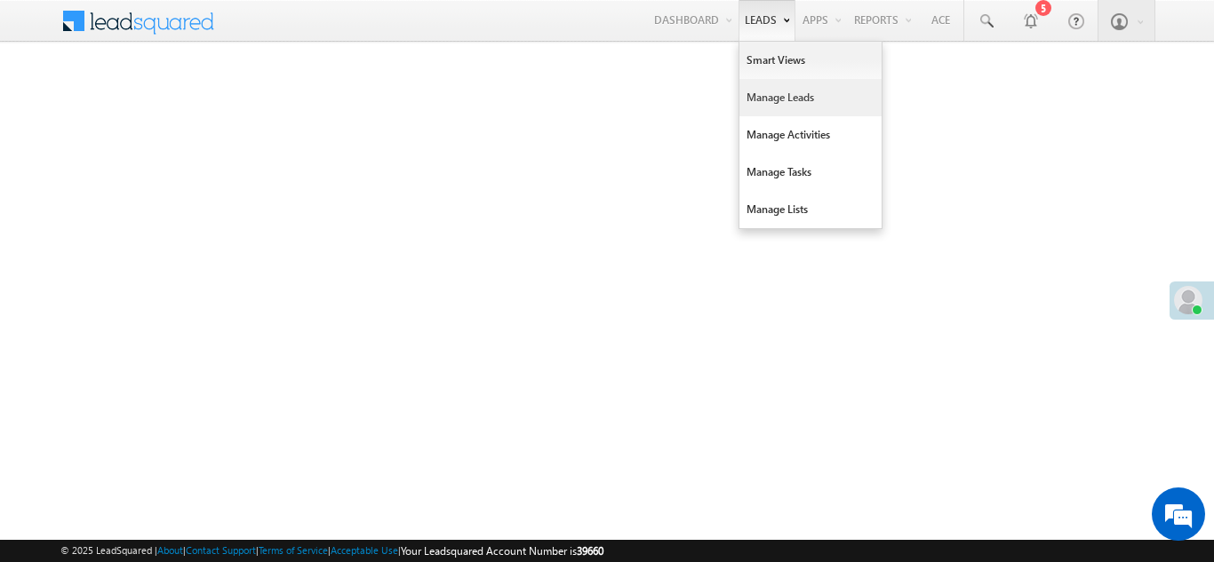
click at [769, 92] on link "Manage Leads" at bounding box center [810, 97] width 142 height 37
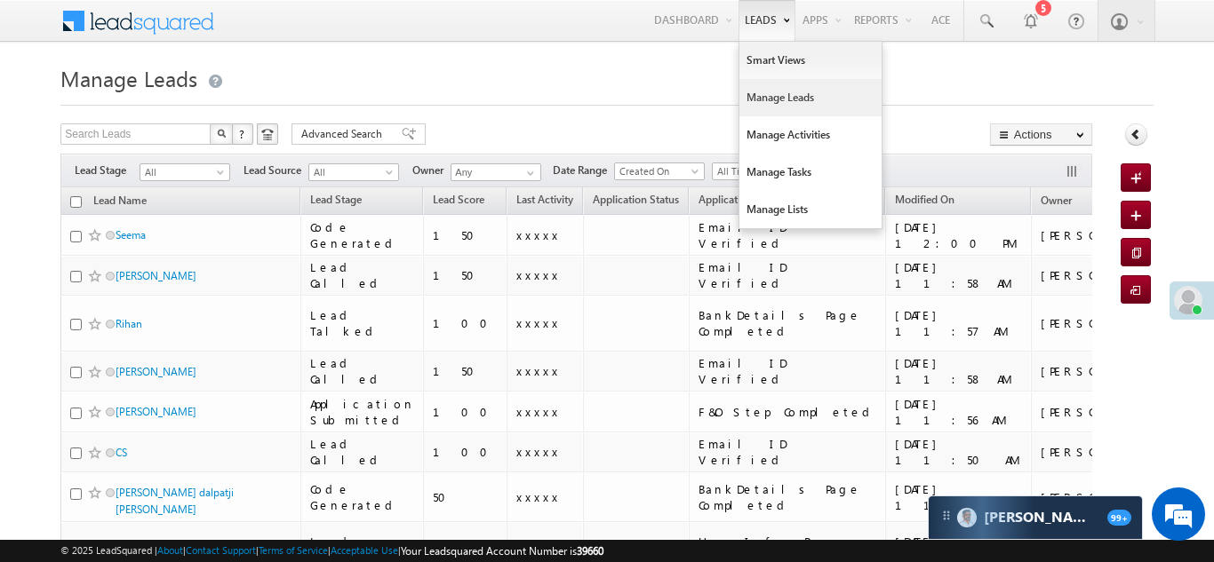
click at [751, 108] on link "Manage Leads" at bounding box center [810, 97] width 142 height 37
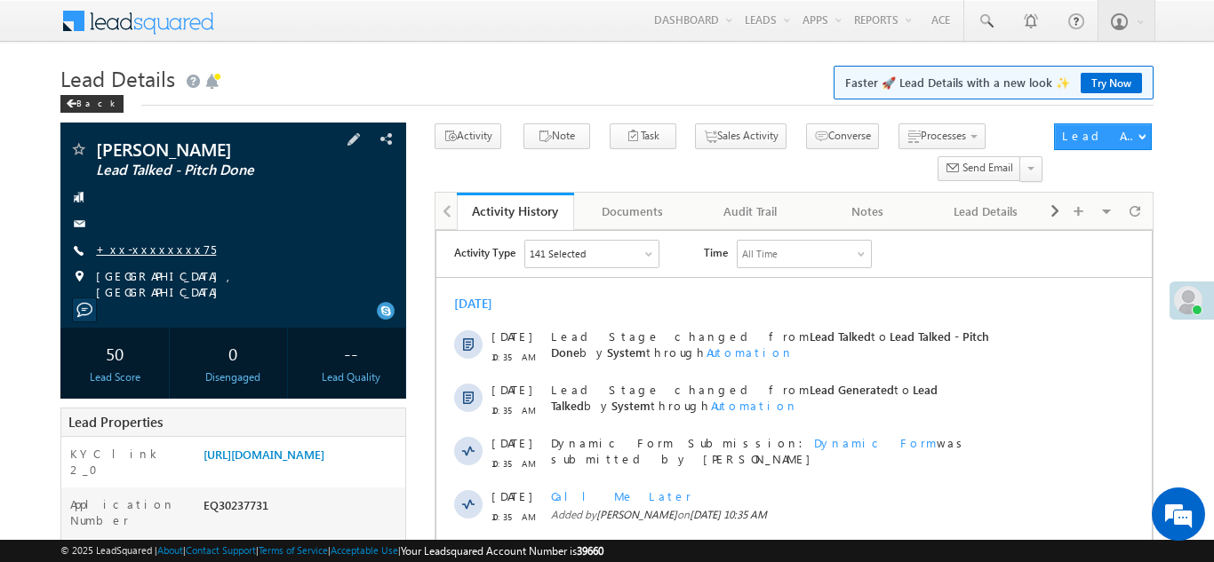
click at [126, 251] on link "+xx-xxxxxxxx75" at bounding box center [156, 249] width 120 height 15
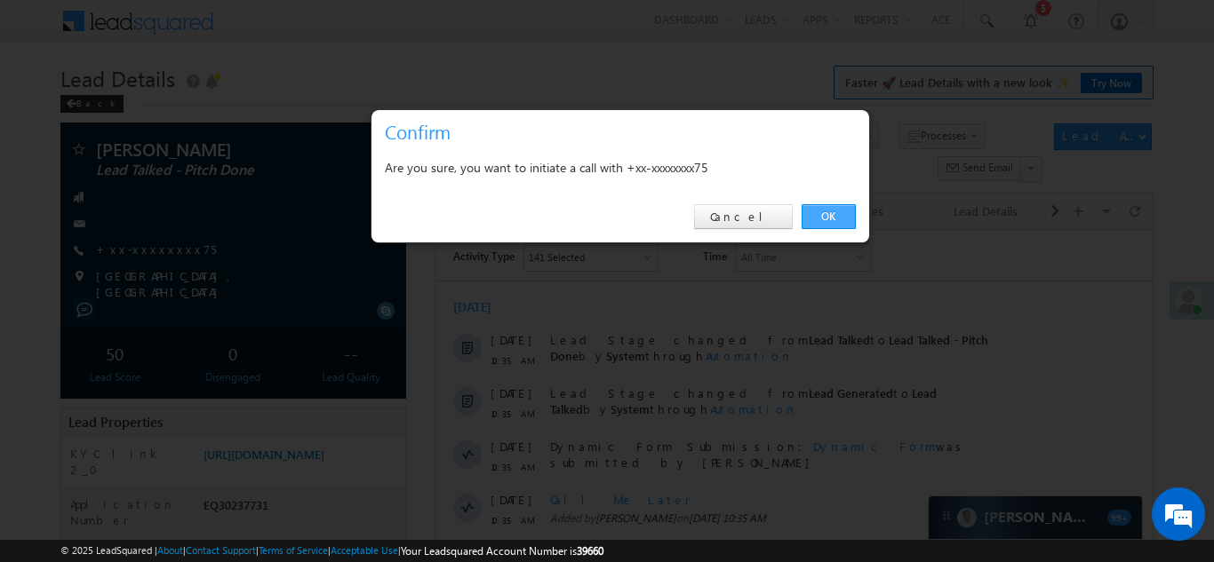
click at [812, 213] on link "OK" at bounding box center [828, 216] width 54 height 25
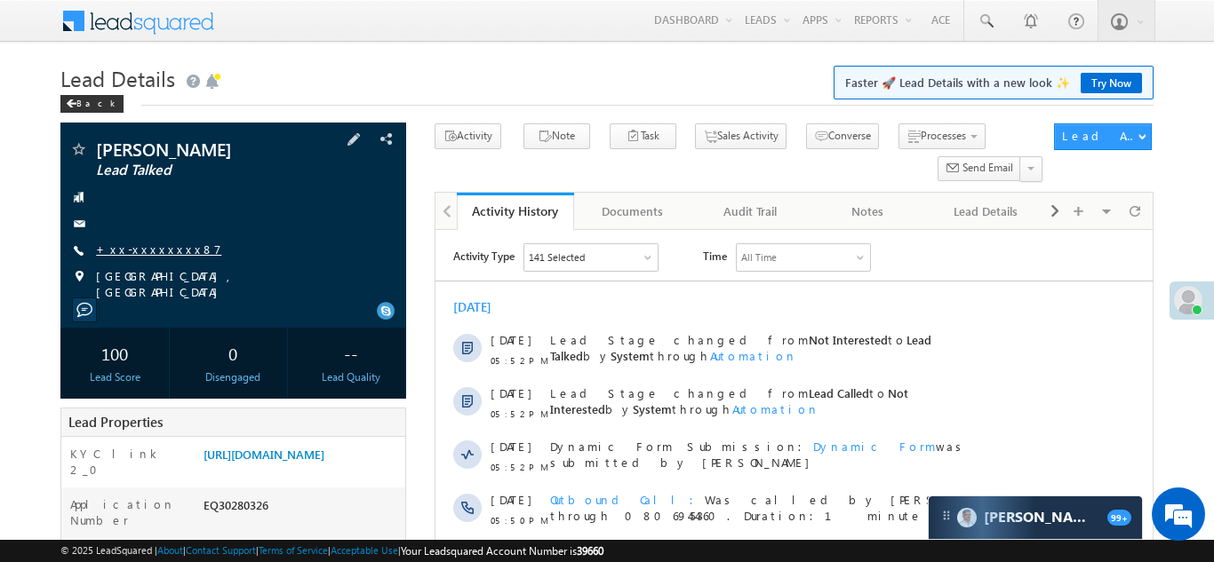
click at [126, 243] on link "+xx-xxxxxxxx87" at bounding box center [158, 249] width 125 height 15
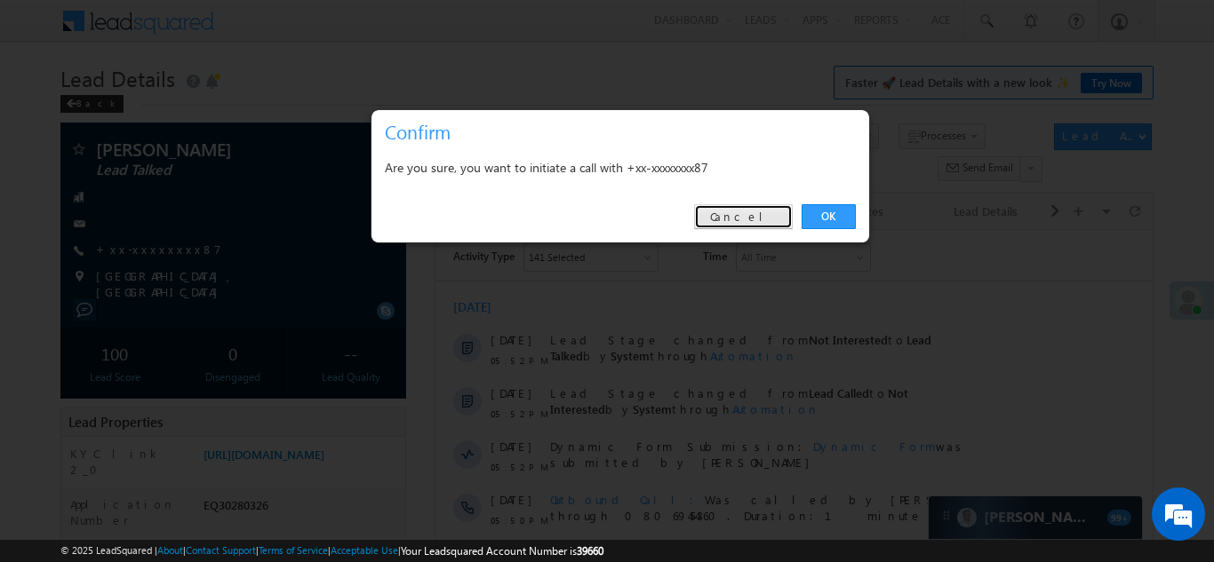
click at [749, 221] on link "Cancel" at bounding box center [743, 216] width 99 height 25
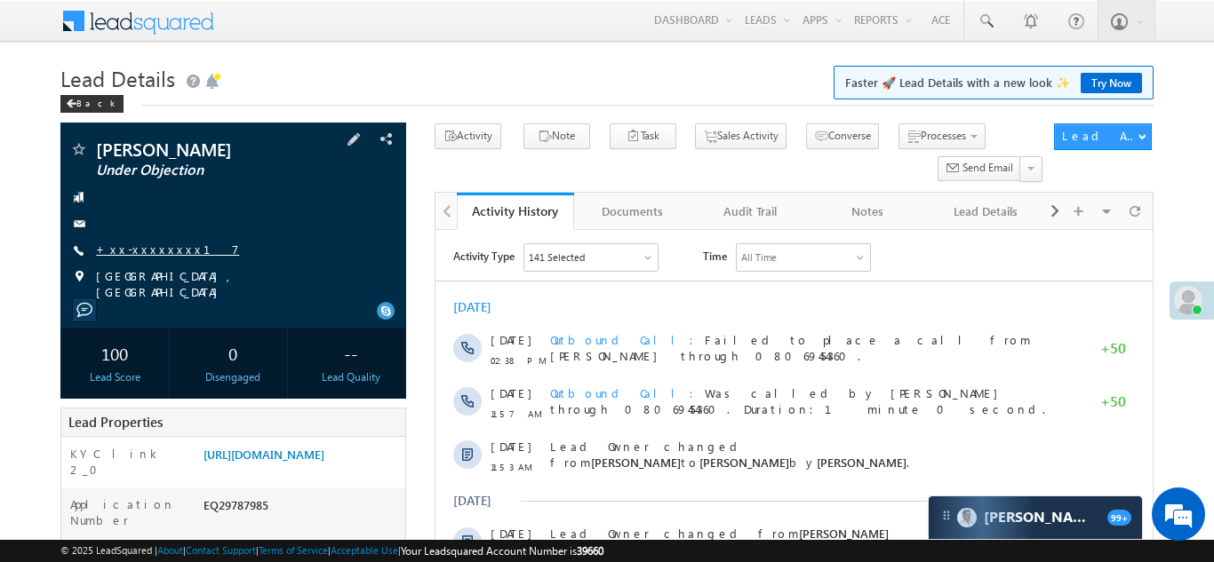
click at [149, 246] on link "+xx-xxxxxxxx17" at bounding box center [167, 249] width 143 height 15
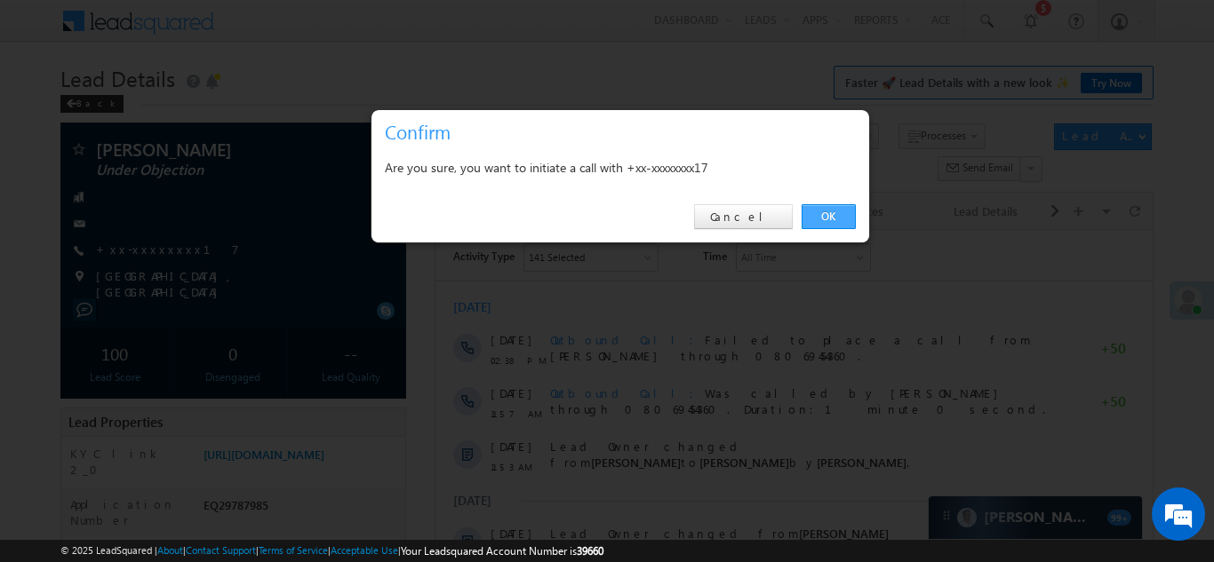
drag, startPoint x: 825, startPoint y: 215, endPoint x: 315, endPoint y: 7, distance: 550.7
click at [825, 215] on link "OK" at bounding box center [828, 216] width 54 height 25
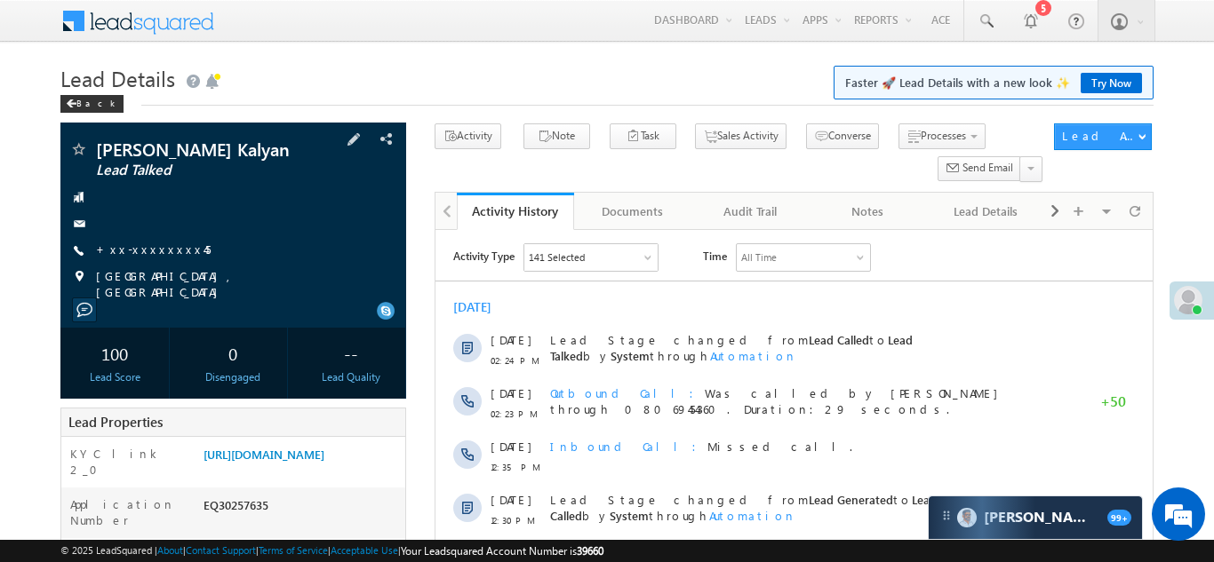
click at [170, 240] on div "[PERSON_NAME] Kalyan Lead Talked +xx-xxxxxxxx45" at bounding box center [233, 220] width 328 height 160
click at [164, 244] on link "+xx-xxxxxxxx45" at bounding box center [153, 249] width 115 height 15
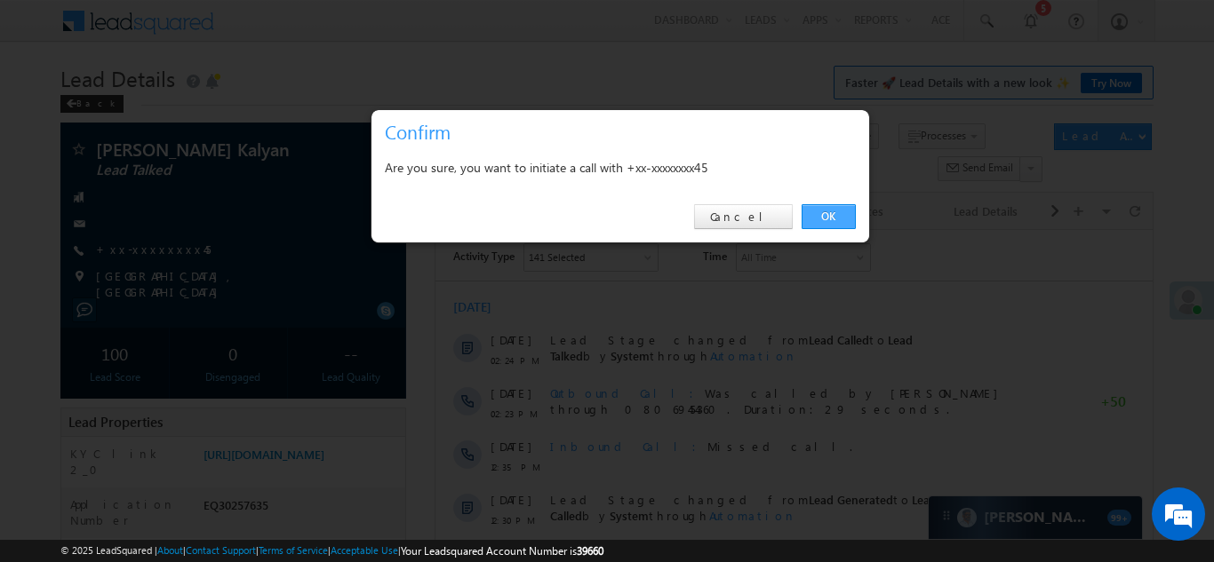
click at [830, 213] on link "OK" at bounding box center [828, 216] width 54 height 25
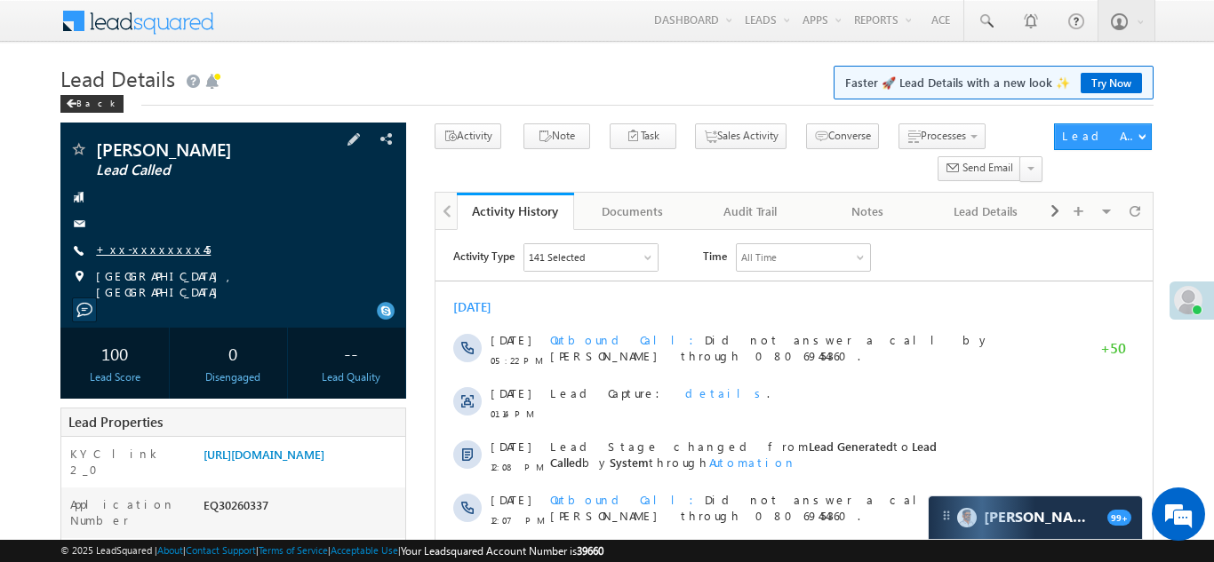
click at [130, 247] on link "+xx-xxxxxxxx45" at bounding box center [153, 249] width 115 height 15
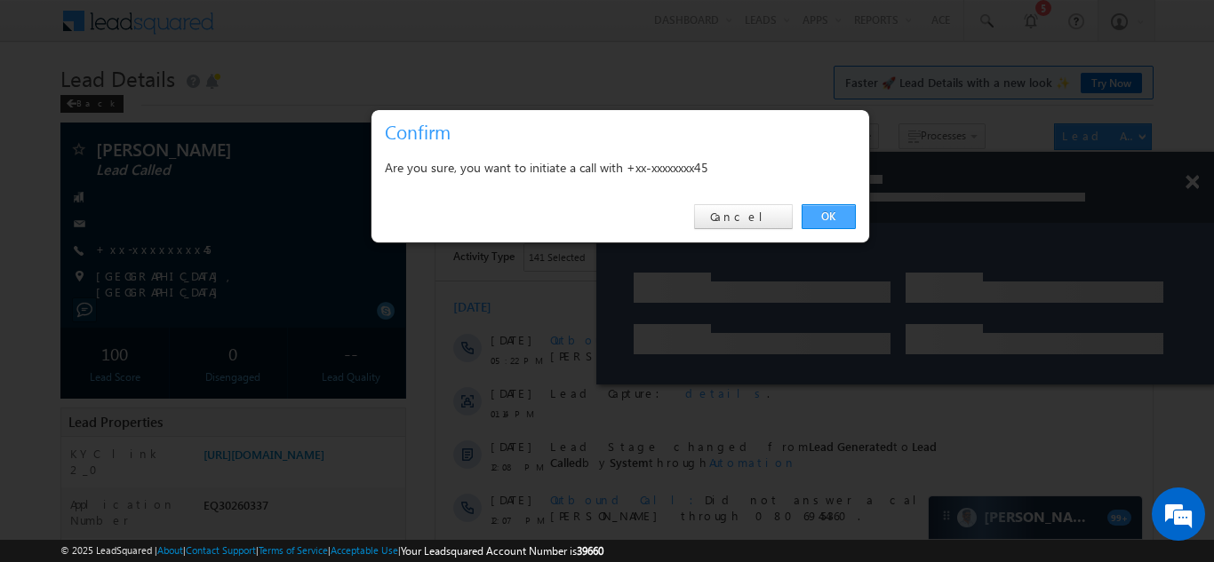
click at [833, 210] on link "OK" at bounding box center [828, 216] width 54 height 25
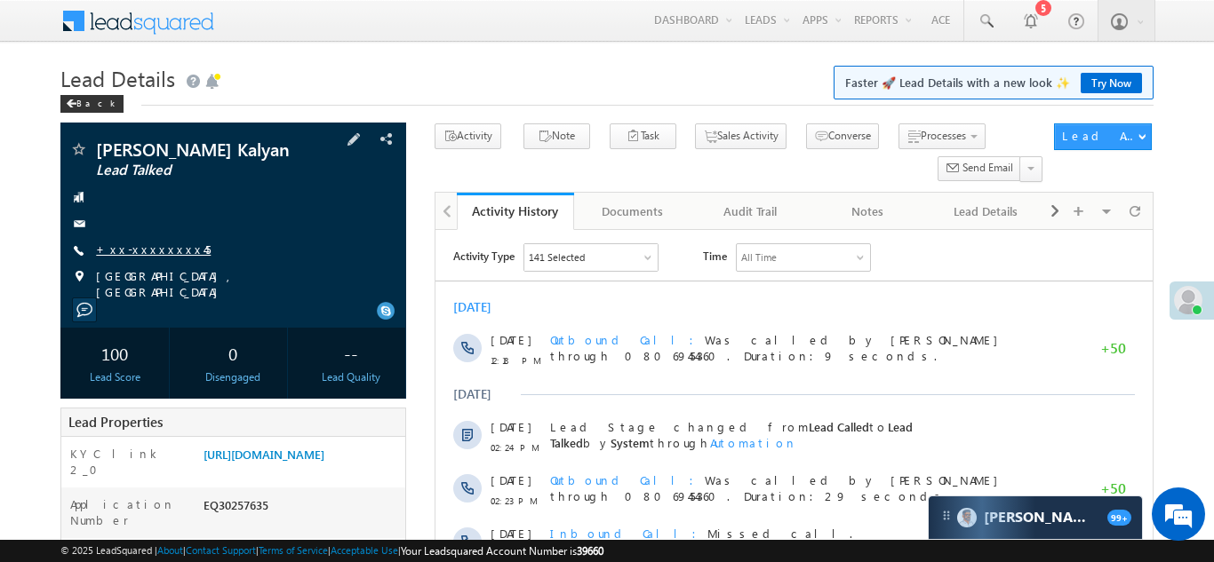
click at [140, 252] on link "+xx-xxxxxxxx45" at bounding box center [153, 249] width 115 height 15
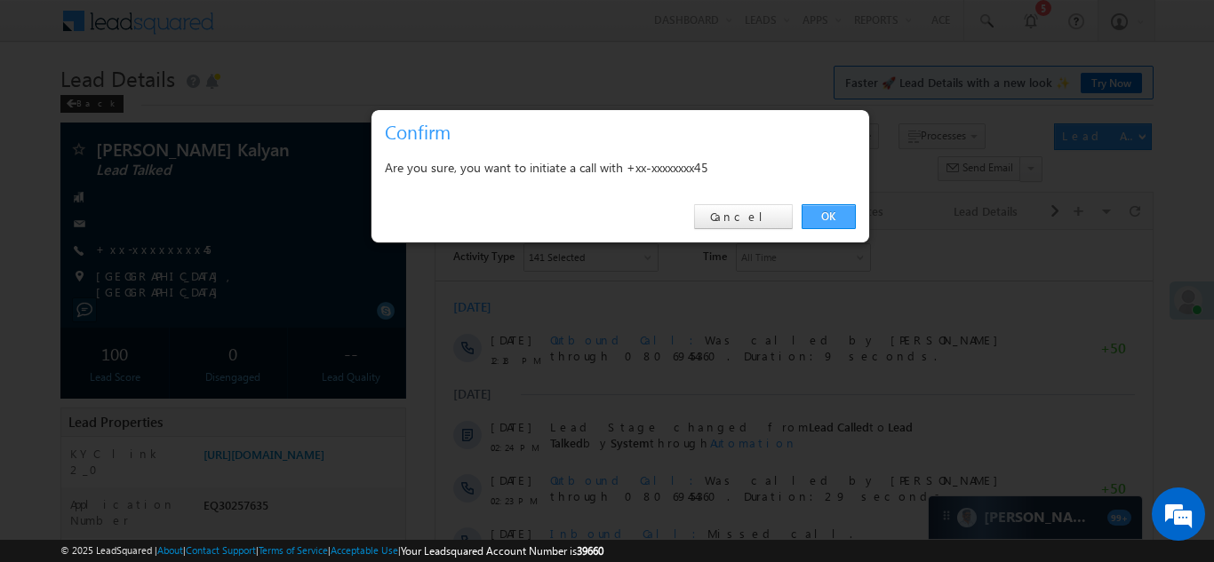
click at [830, 214] on link "OK" at bounding box center [828, 216] width 54 height 25
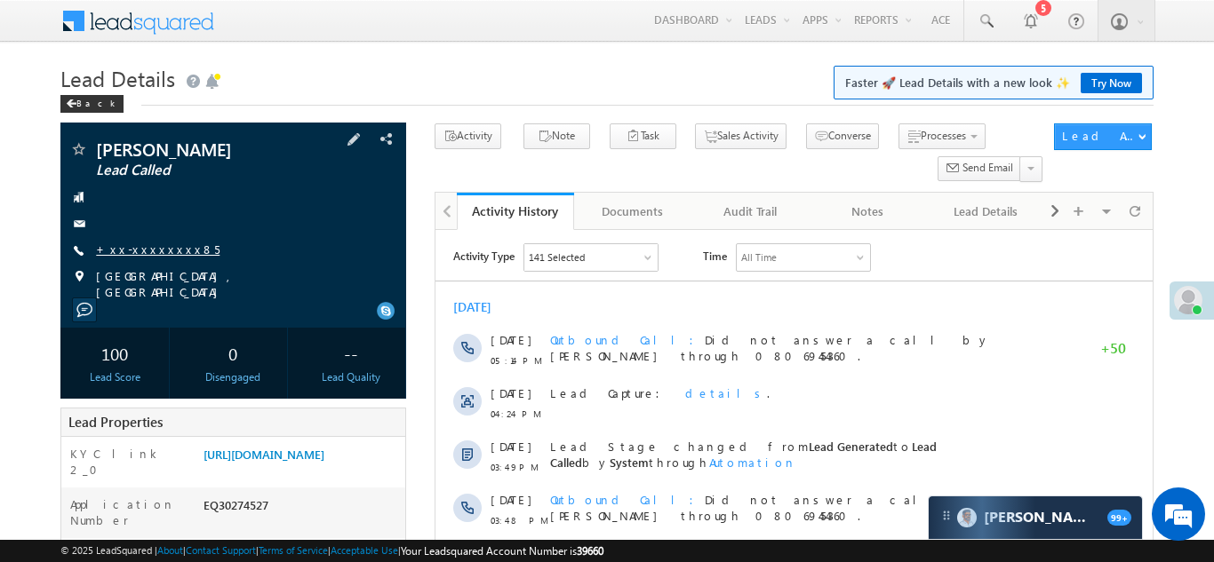
click at [139, 247] on link "+xx-xxxxxxxx85" at bounding box center [157, 249] width 123 height 15
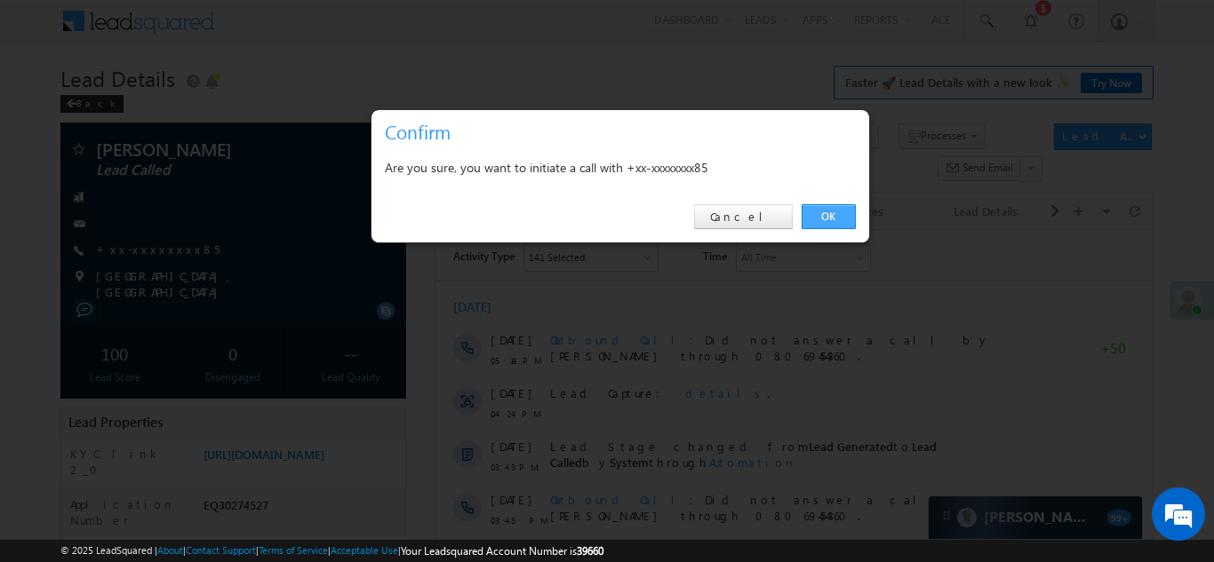
click at [819, 212] on link "OK" at bounding box center [828, 216] width 54 height 25
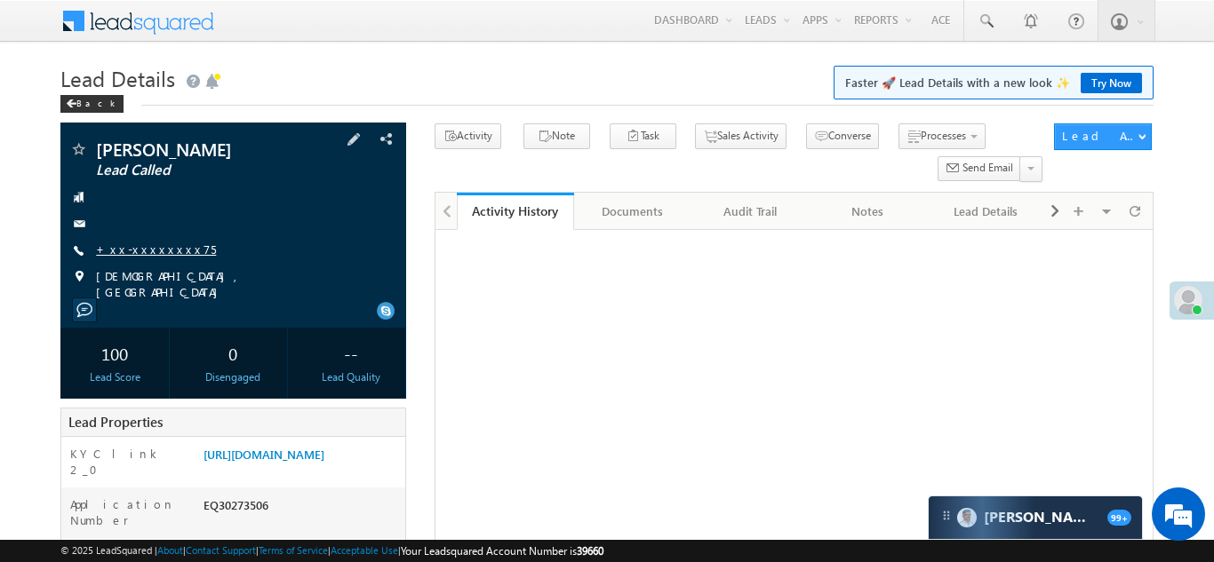
click at [148, 251] on link "+xx-xxxxxxxx75" at bounding box center [156, 249] width 120 height 15
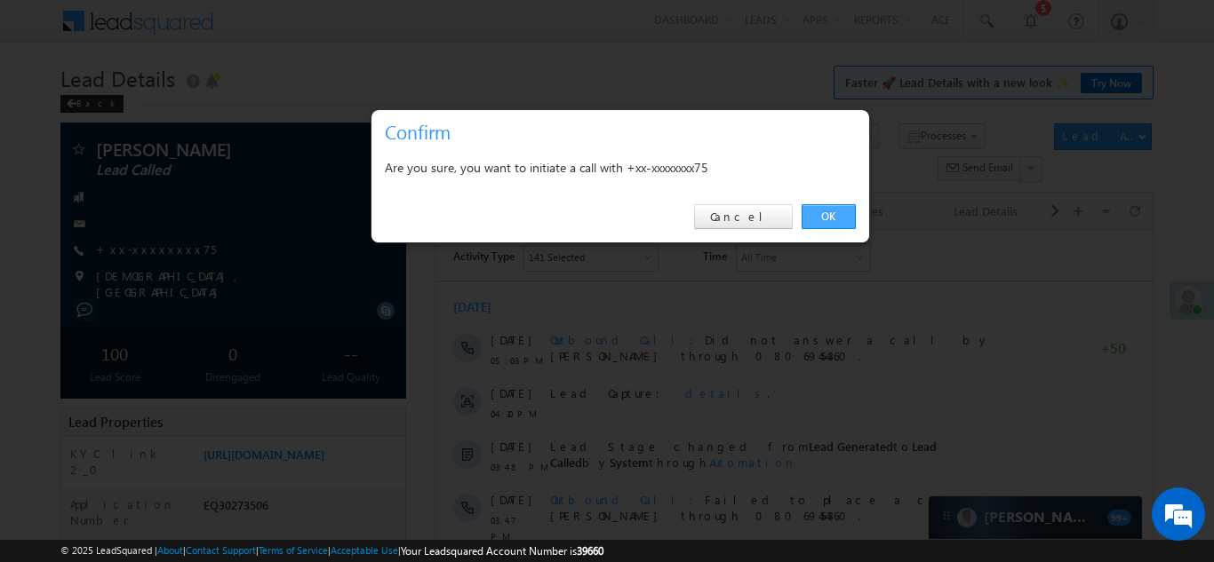
click at [817, 216] on link "OK" at bounding box center [828, 216] width 54 height 25
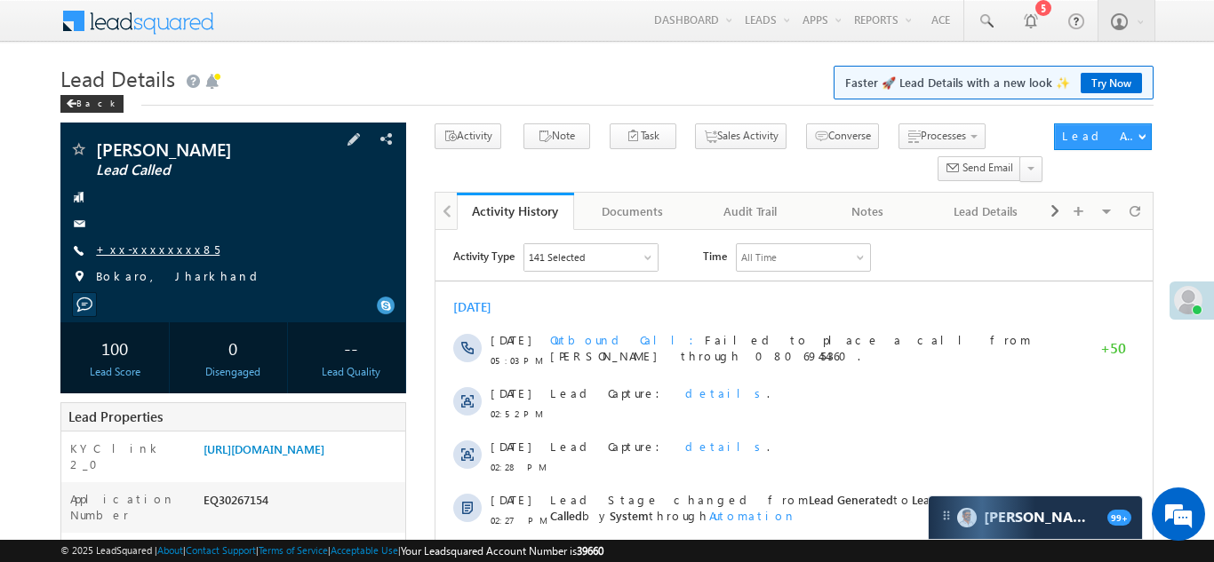
click at [131, 249] on link "+xx-xxxxxxxx85" at bounding box center [157, 249] width 123 height 15
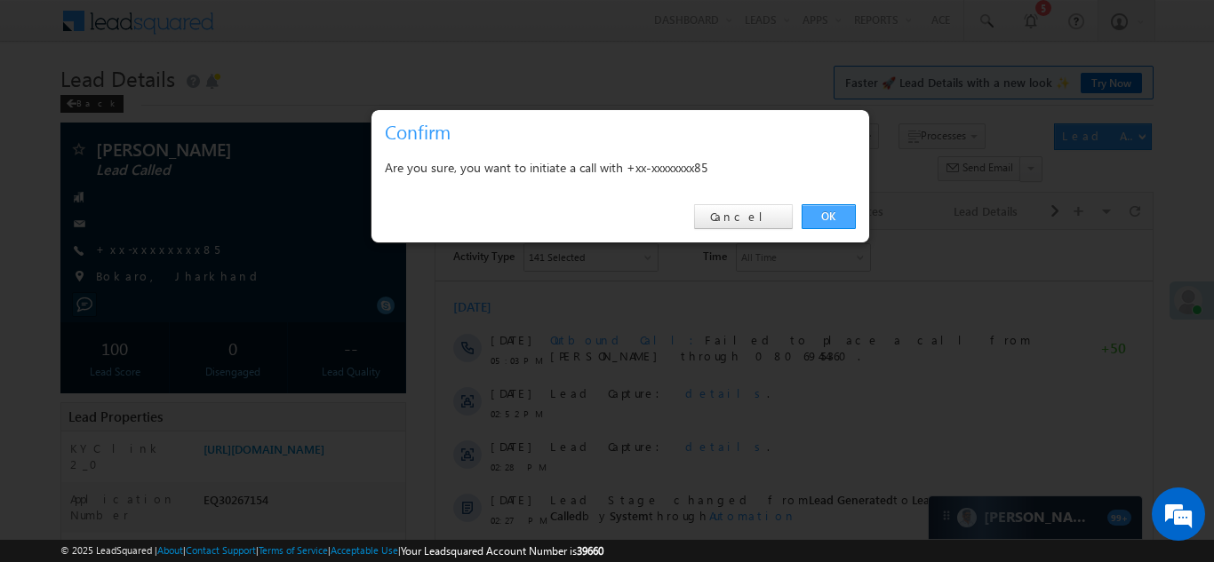
click at [825, 214] on link "OK" at bounding box center [828, 216] width 54 height 25
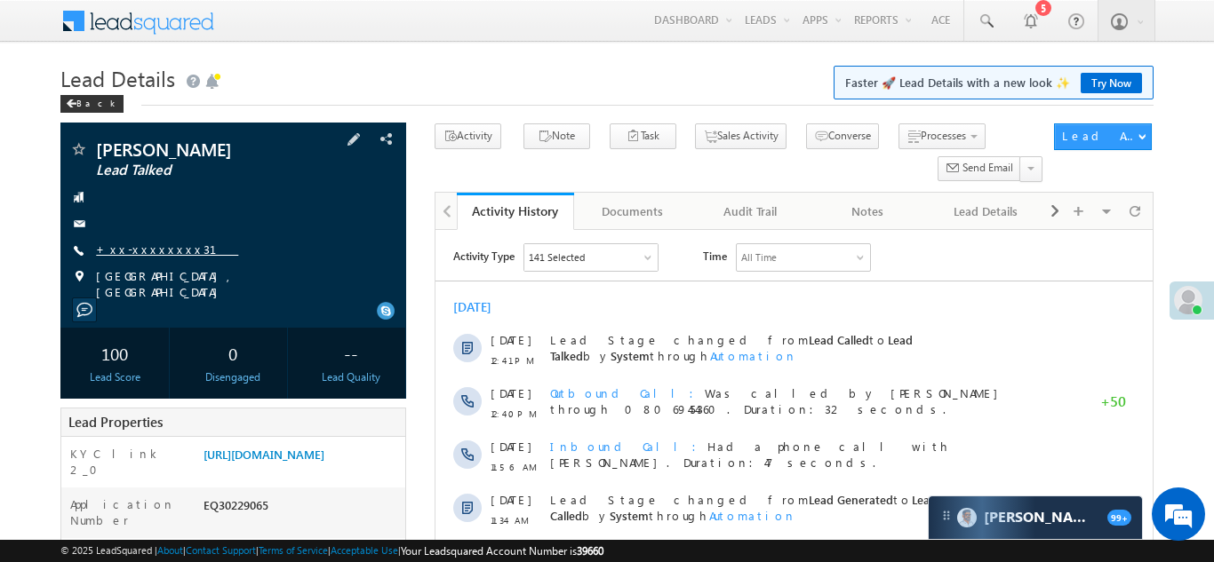
click at [143, 250] on link "+xx-xxxxxxxx31" at bounding box center [167, 249] width 142 height 15
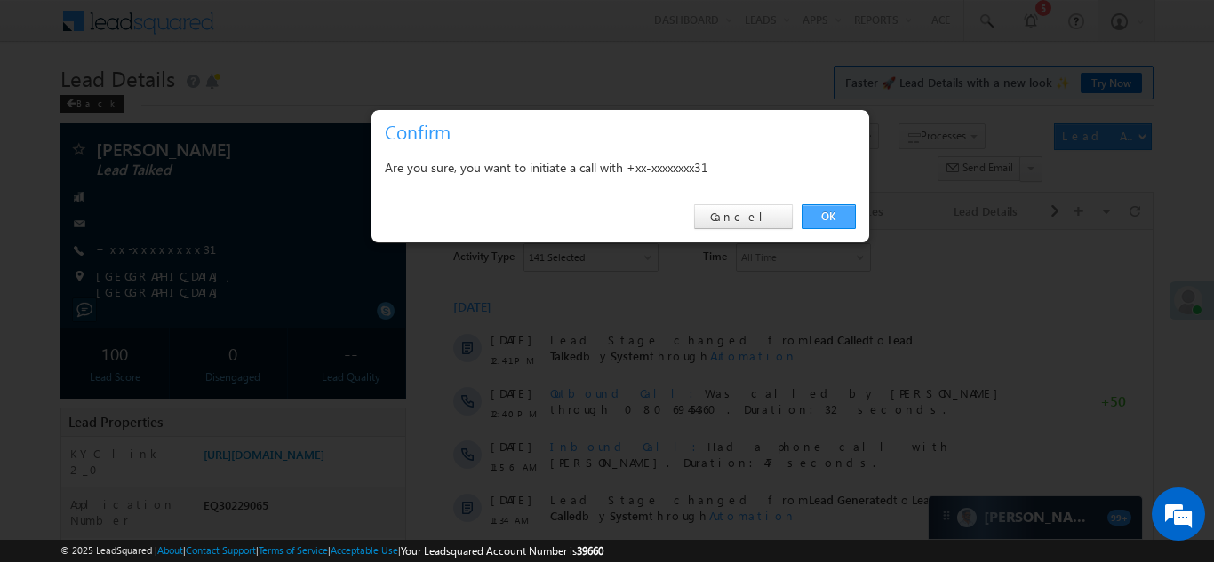
click at [840, 213] on link "OK" at bounding box center [828, 216] width 54 height 25
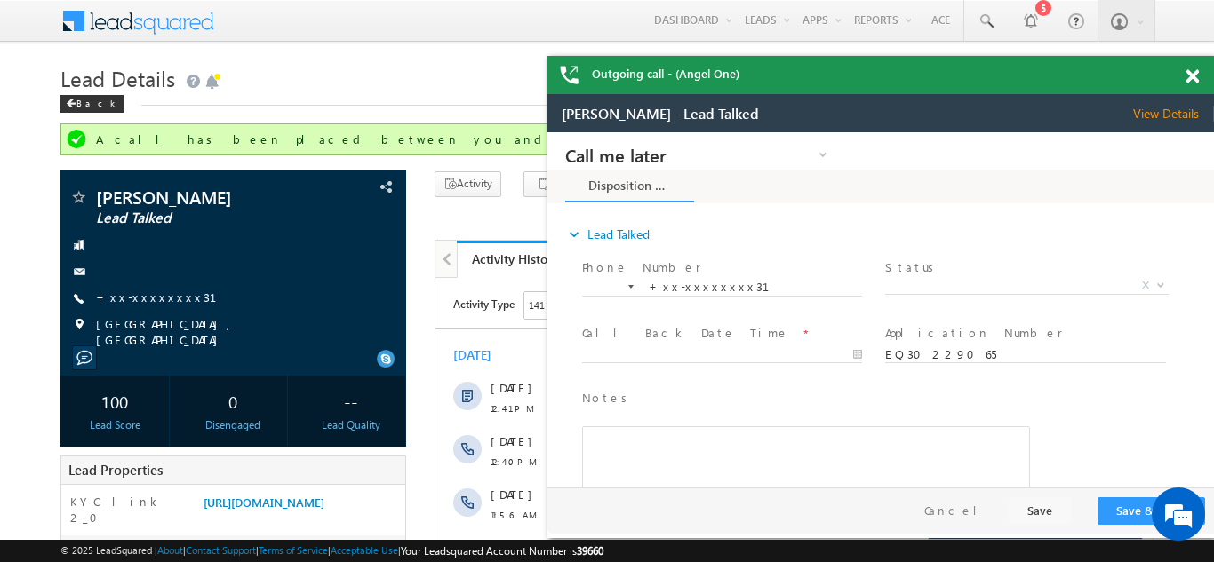
click at [1193, 76] on span at bounding box center [1191, 76] width 13 height 15
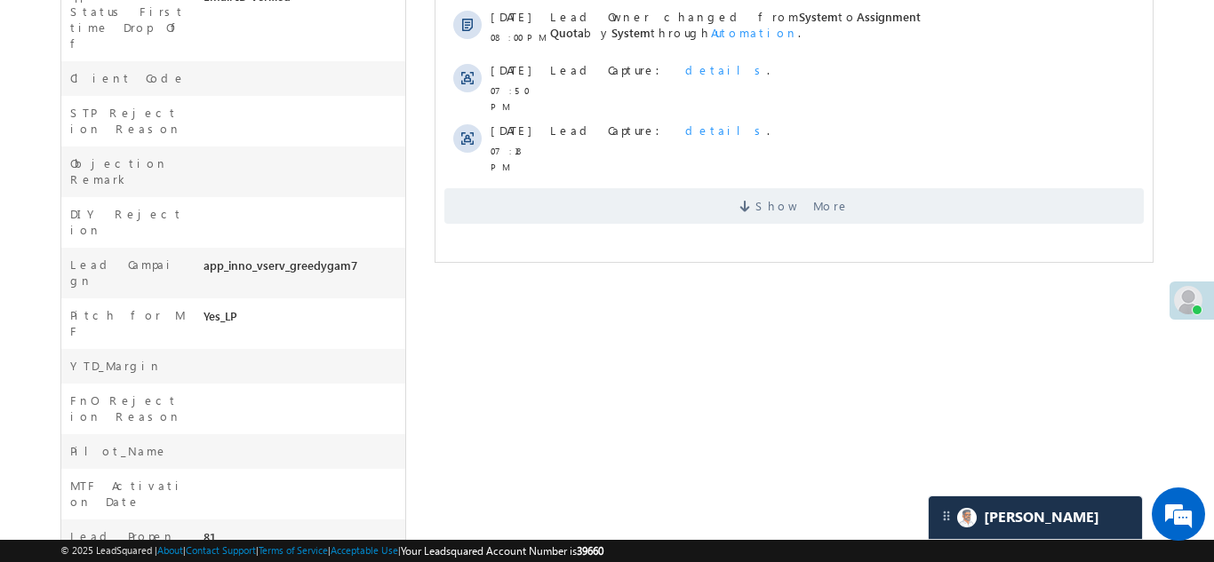
scroll to position [810, 0]
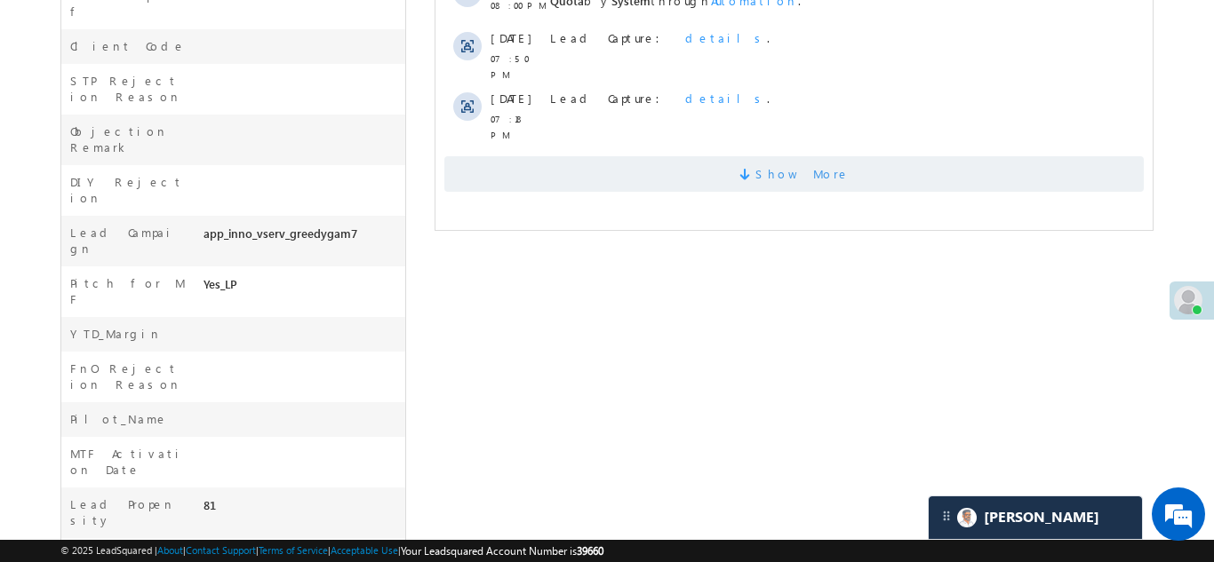
click at [637, 174] on span "Show More" at bounding box center [792, 174] width 699 height 36
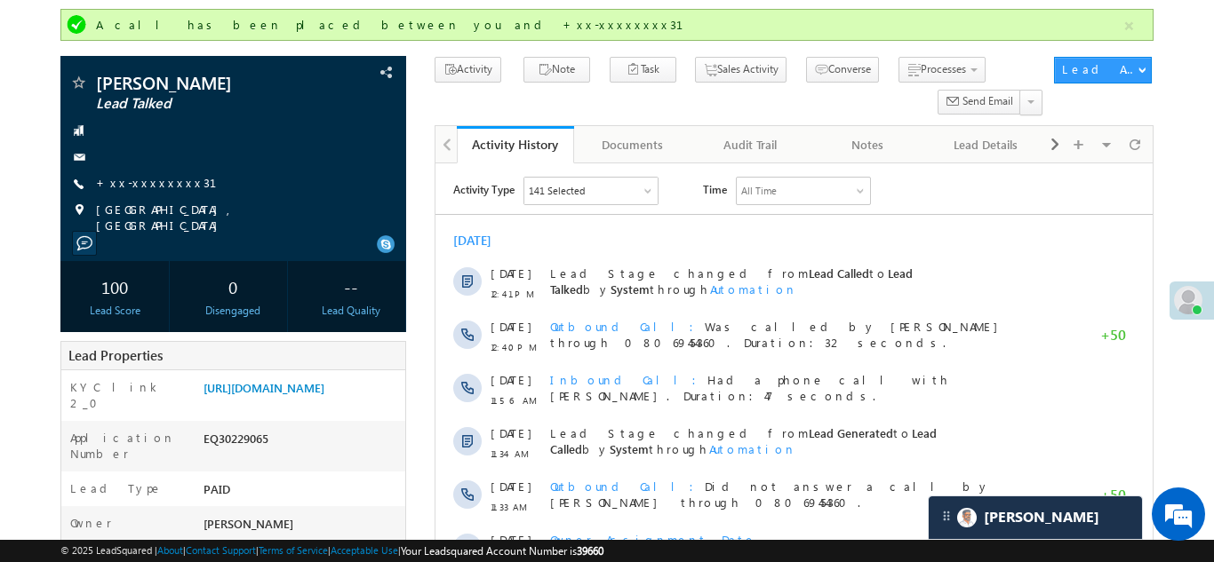
scroll to position [110, 0]
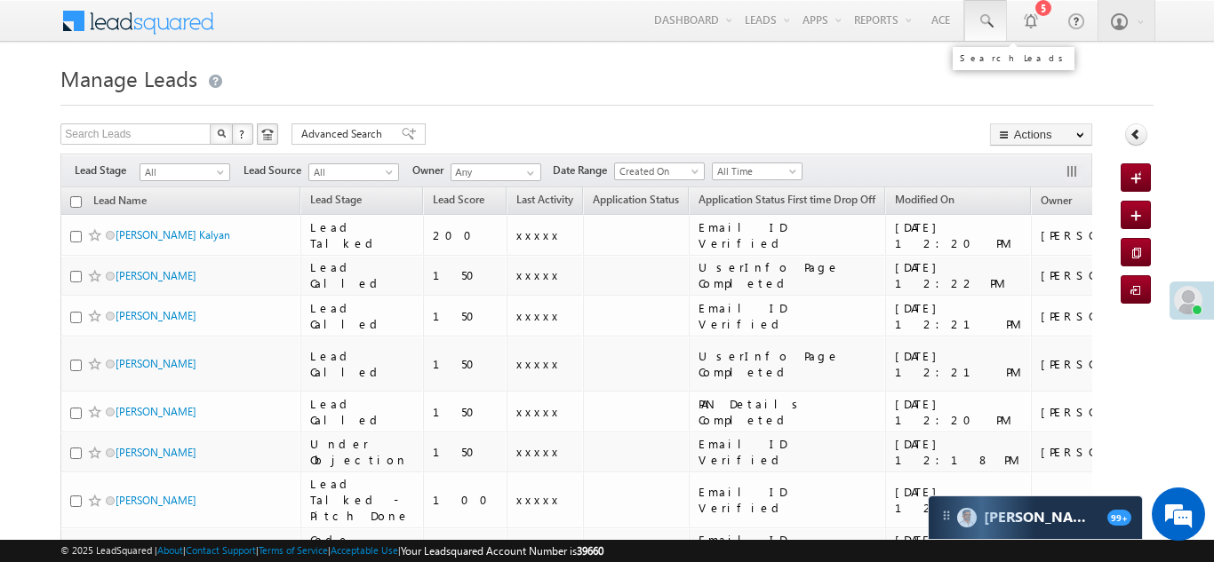
click at [985, 22] on span at bounding box center [985, 21] width 18 height 18
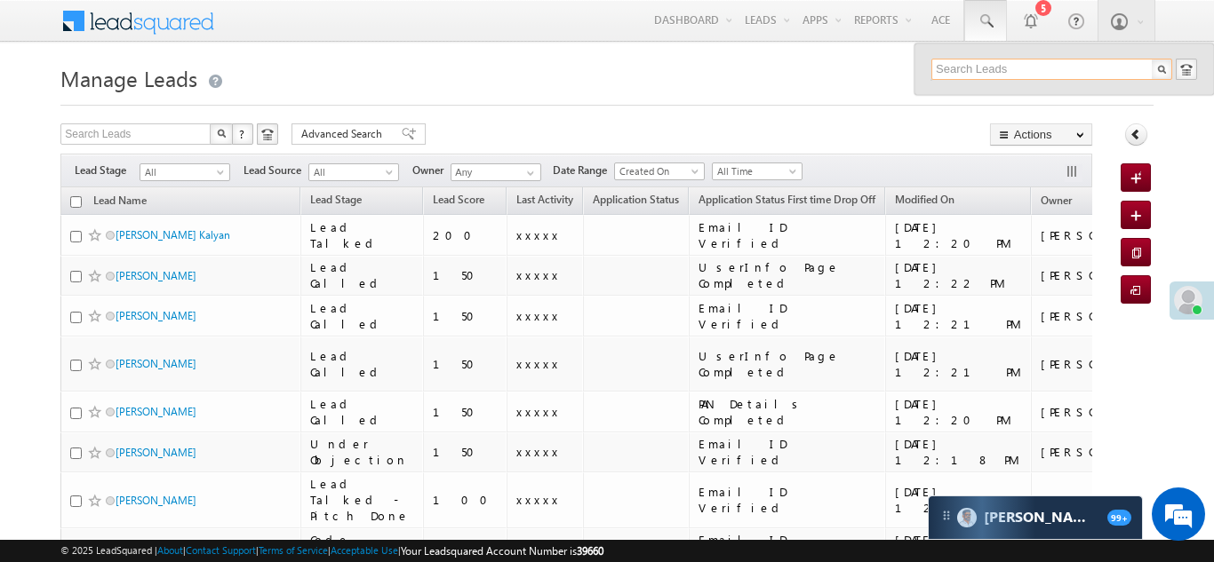
paste input "EQ30290108"
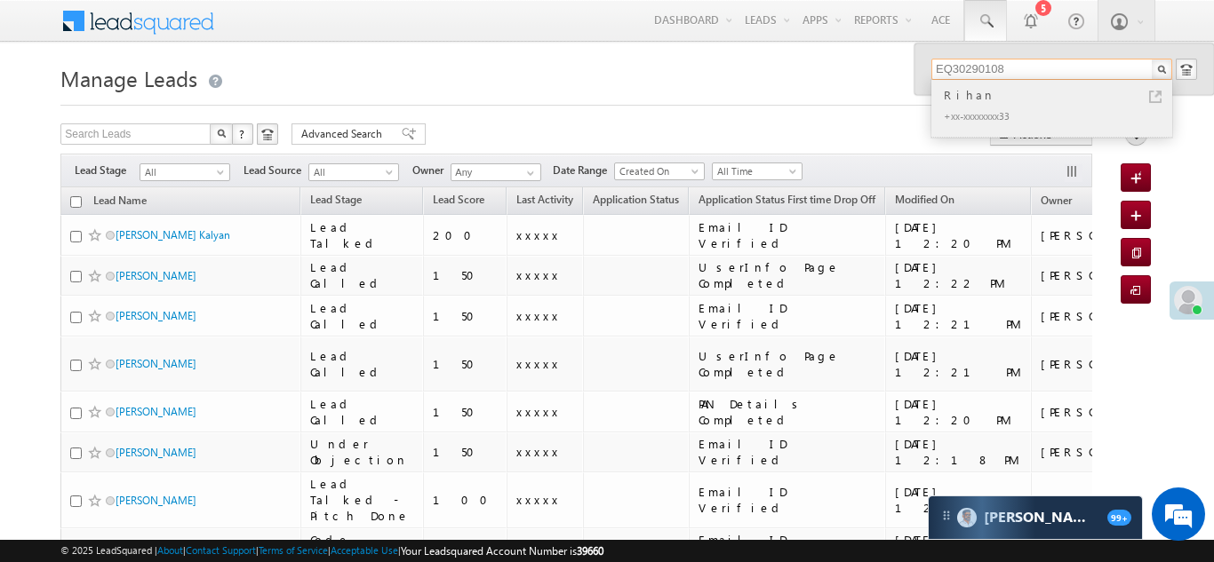
type input "EQ30290108"
click at [965, 95] on div "Rihan" at bounding box center [1059, 95] width 238 height 20
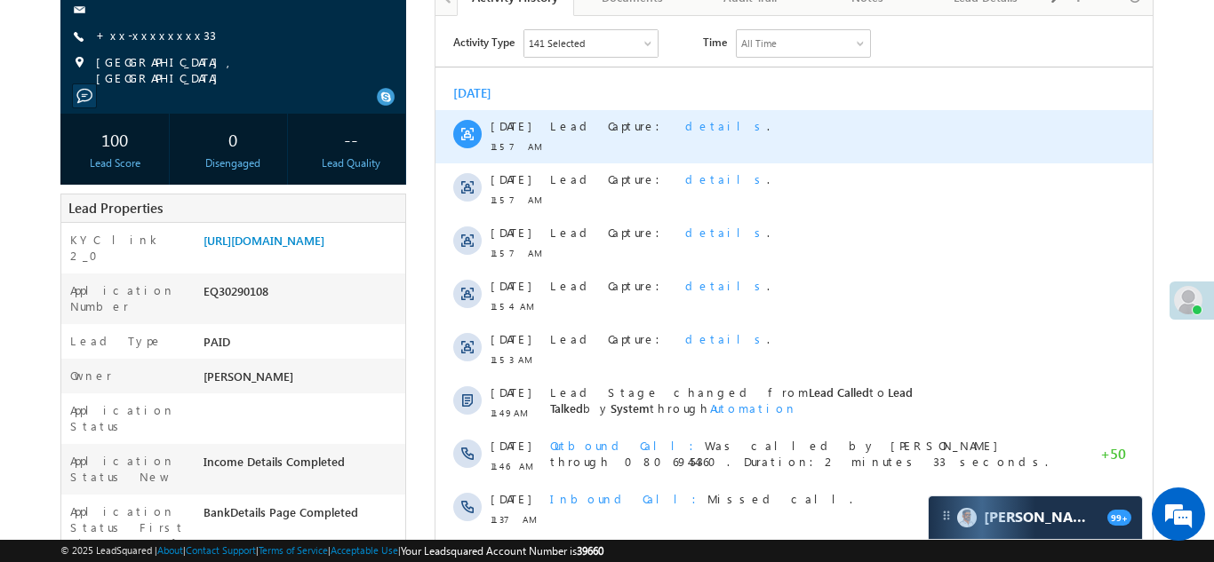
scroll to position [240, 0]
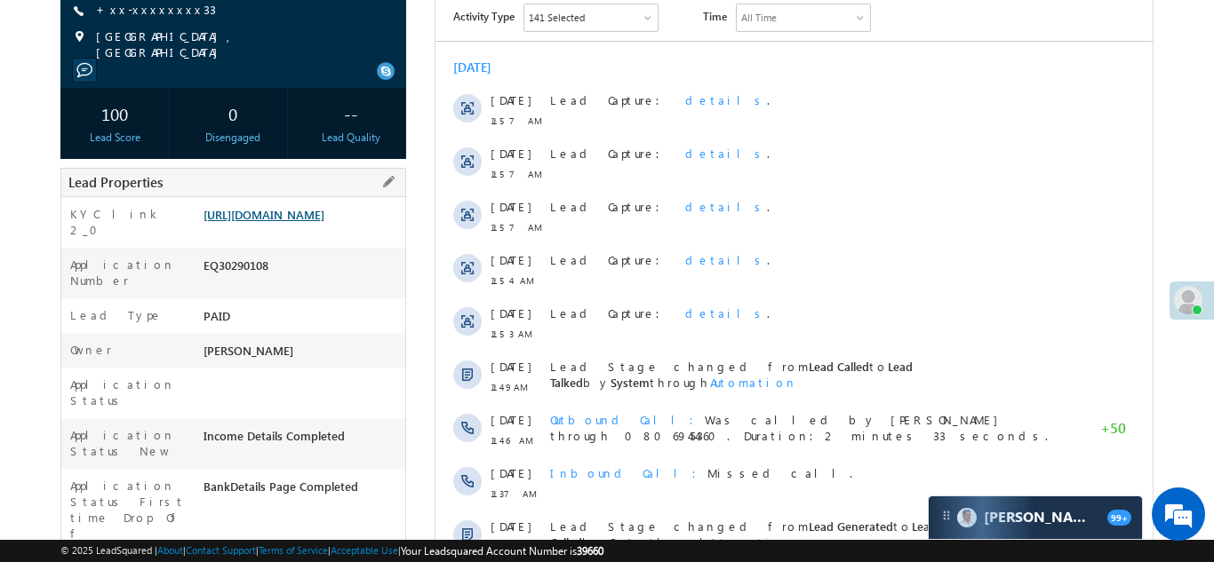
click at [292, 220] on link "https://angelbroking1-pk3em7sa.customui-test.leadsquared.com?leadId=50ec946d-a7…" at bounding box center [263, 214] width 121 height 15
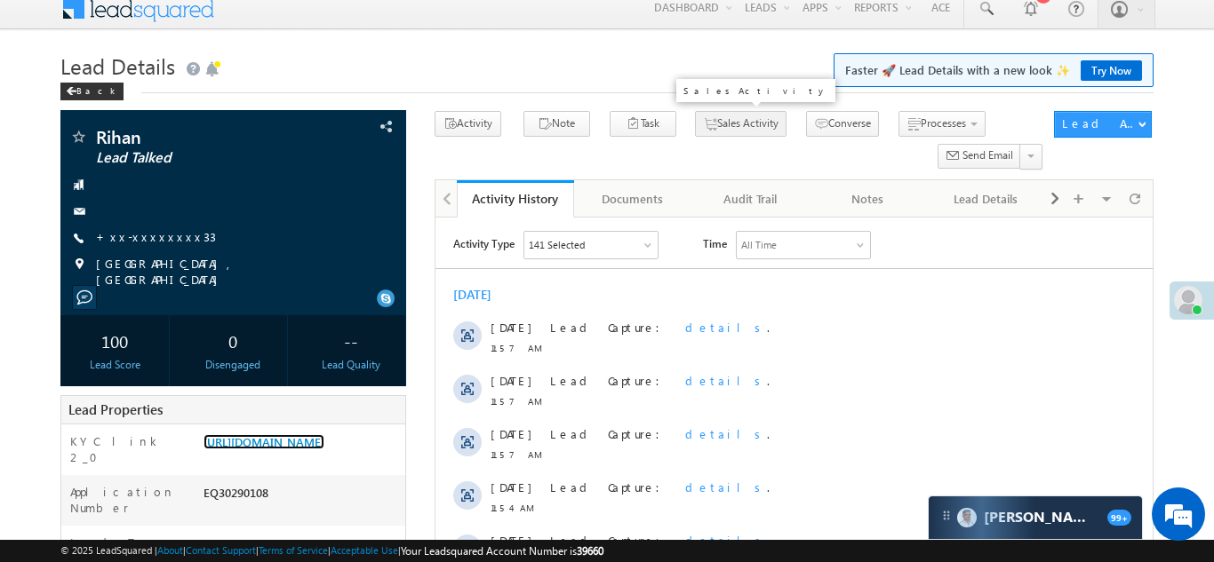
scroll to position [0, 0]
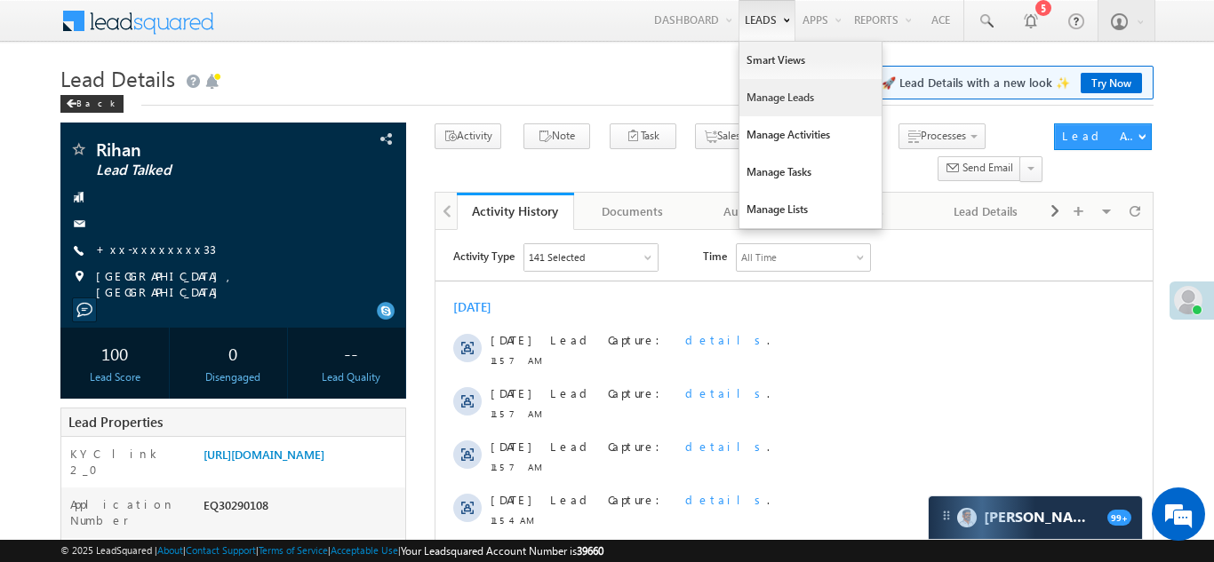
click at [756, 103] on link "Manage Leads" at bounding box center [810, 97] width 142 height 37
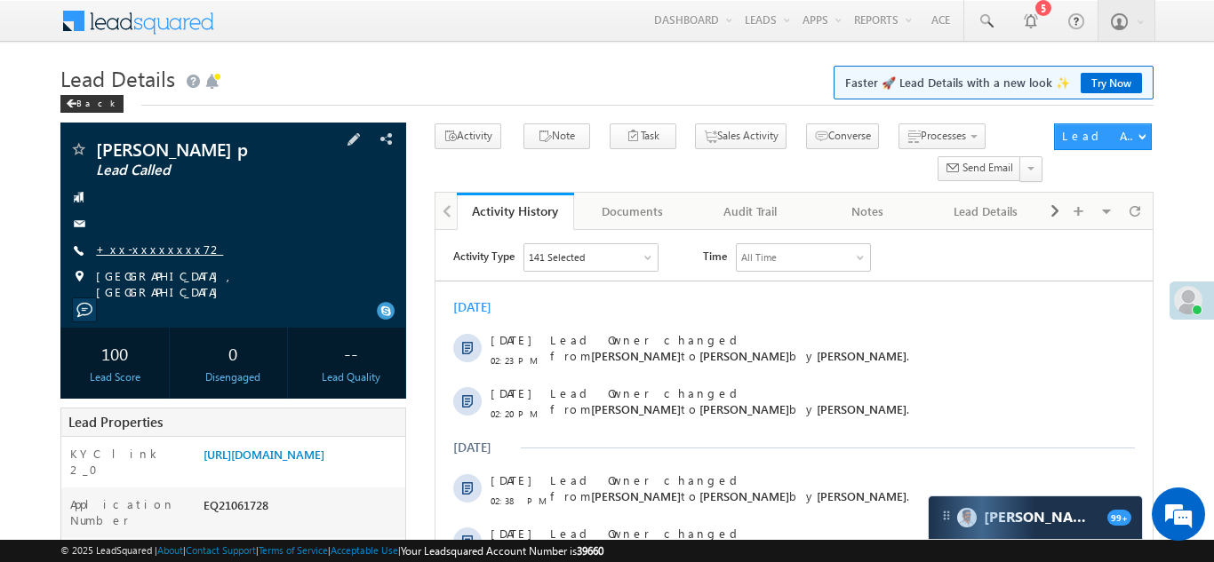
click at [142, 244] on link "+xx-xxxxxxxx72" at bounding box center [159, 249] width 127 height 15
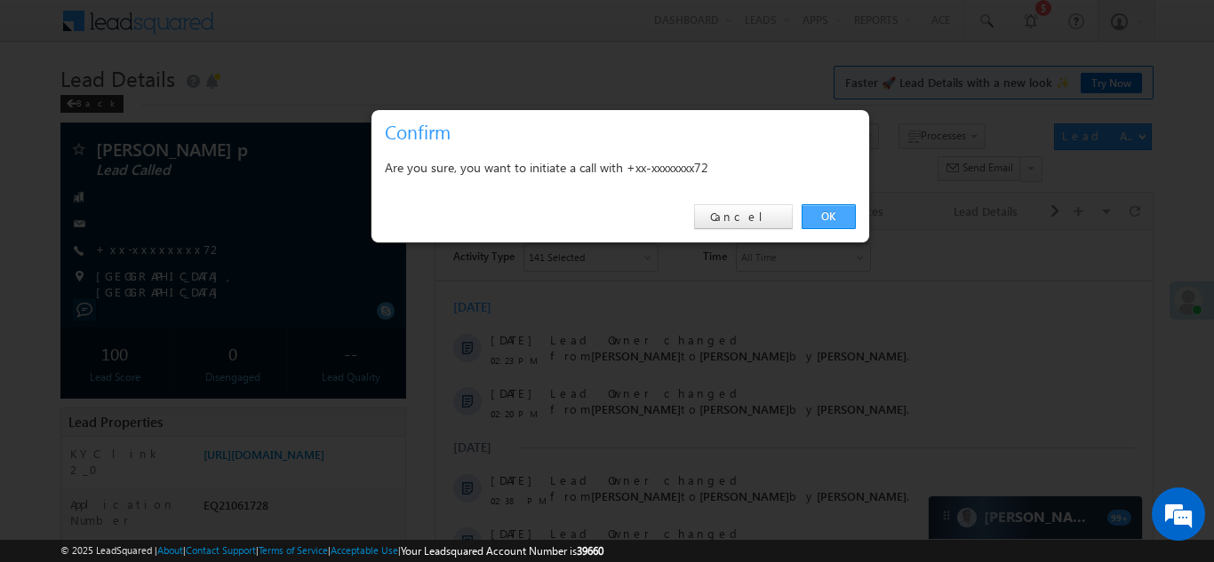
click at [826, 214] on link "OK" at bounding box center [828, 216] width 54 height 25
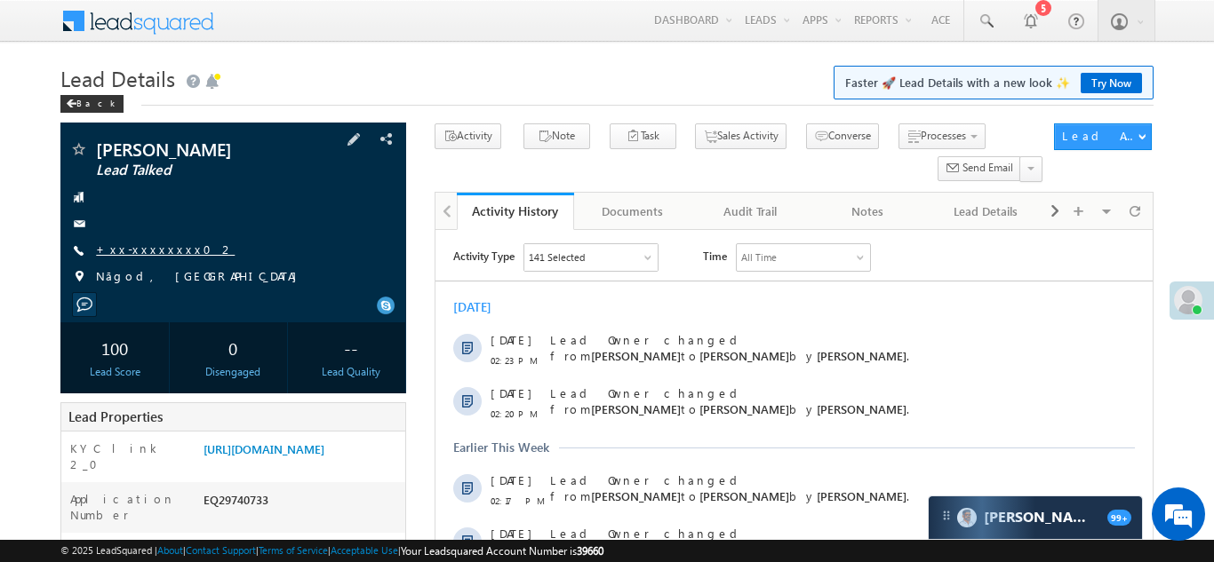
click at [141, 252] on link "+xx-xxxxxxxx02" at bounding box center [165, 249] width 139 height 15
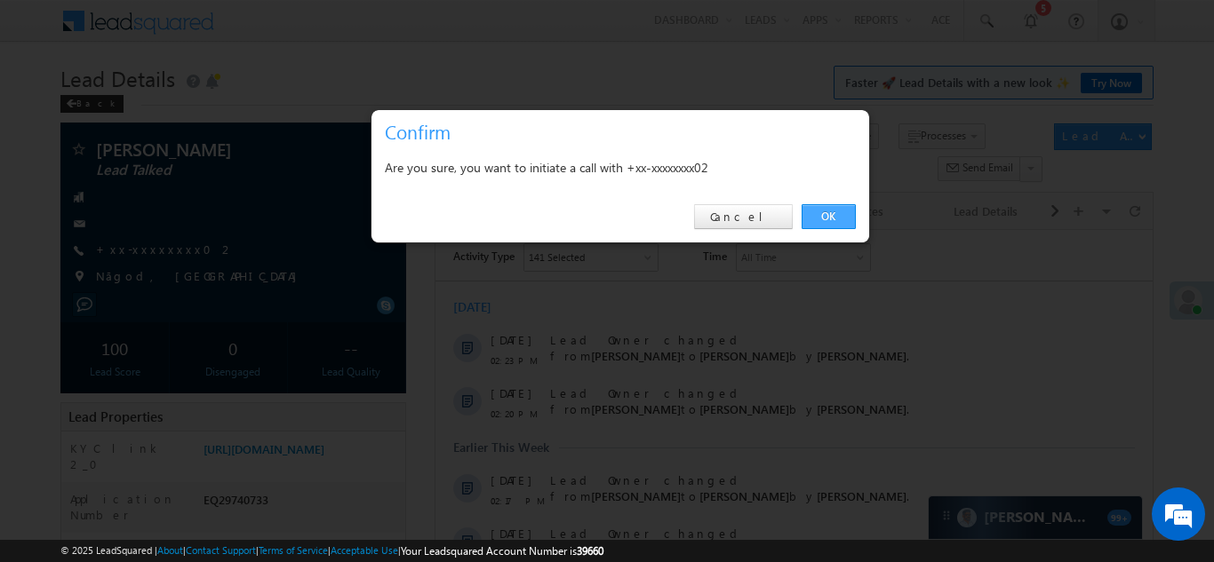
click at [824, 218] on link "OK" at bounding box center [828, 216] width 54 height 25
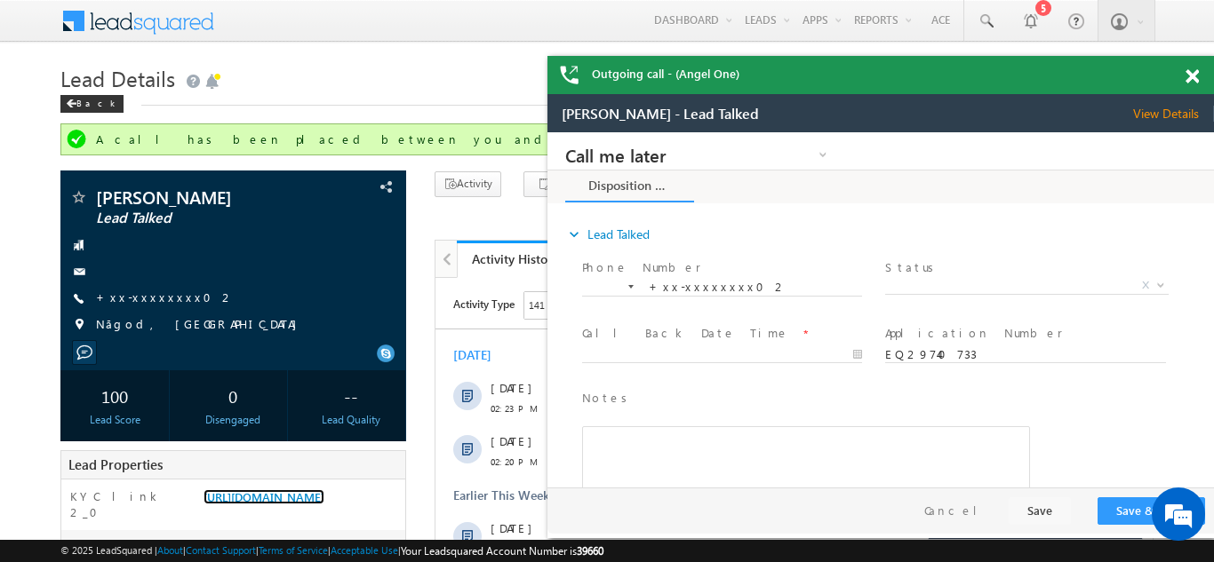
click at [1193, 76] on span at bounding box center [1191, 76] width 13 height 15
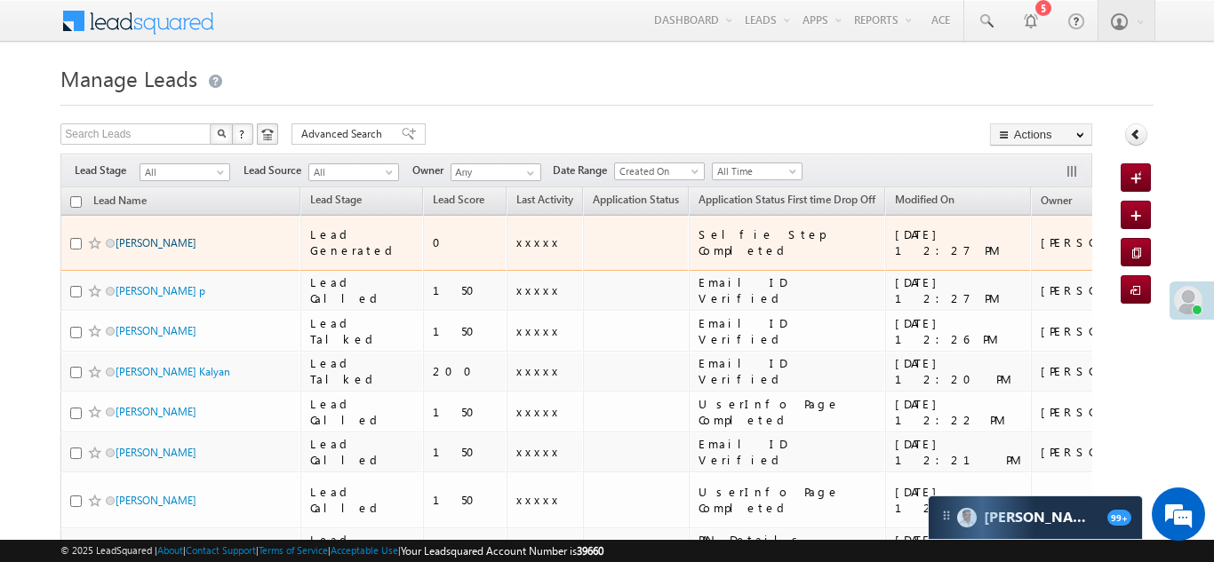
click at [166, 236] on link "[PERSON_NAME]" at bounding box center [156, 242] width 81 height 13
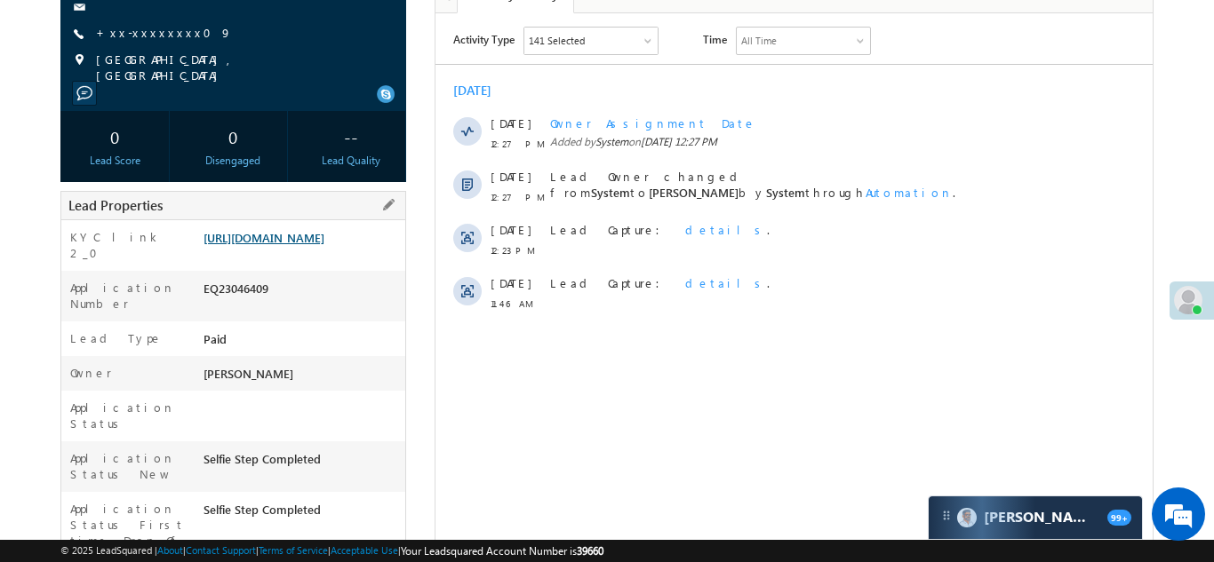
scroll to position [232, 0]
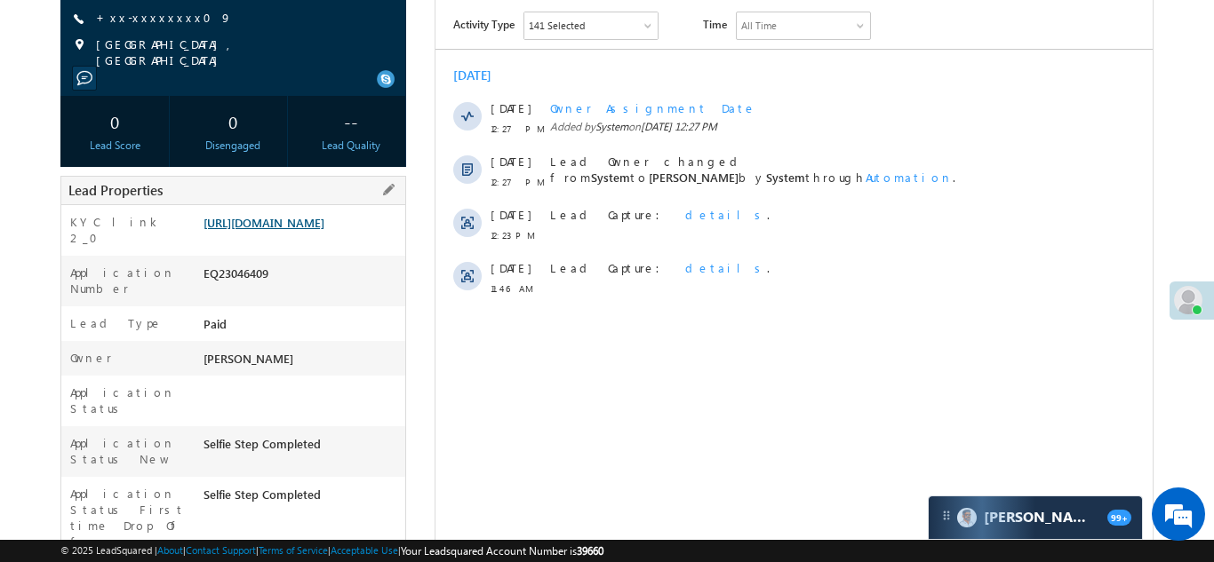
click at [290, 215] on link "[URL][DOMAIN_NAME]" at bounding box center [263, 222] width 121 height 15
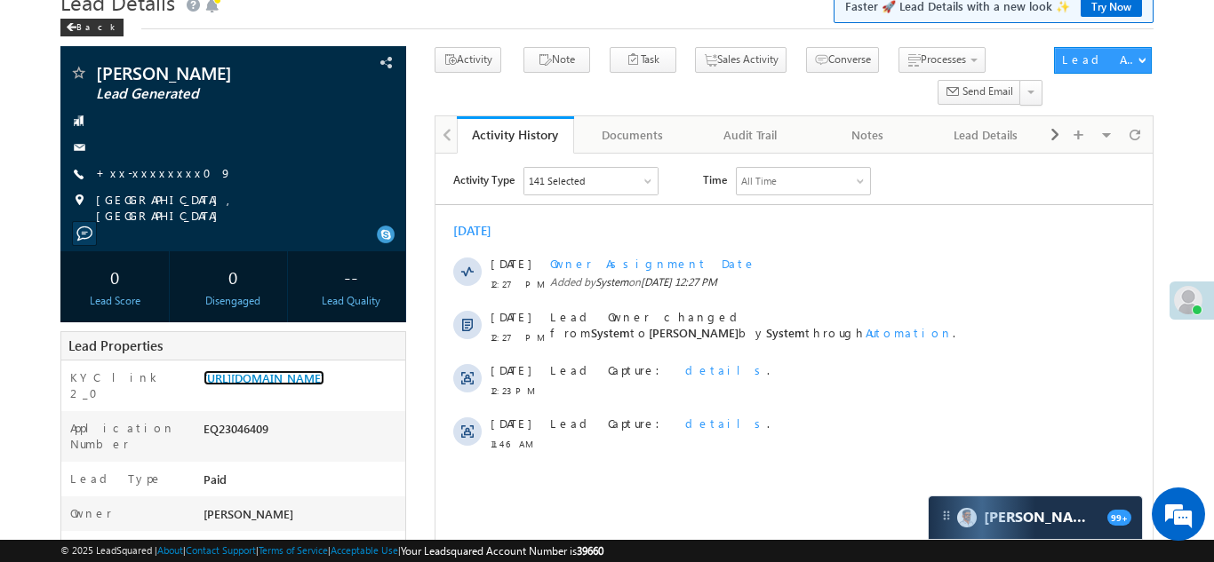
scroll to position [0, 0]
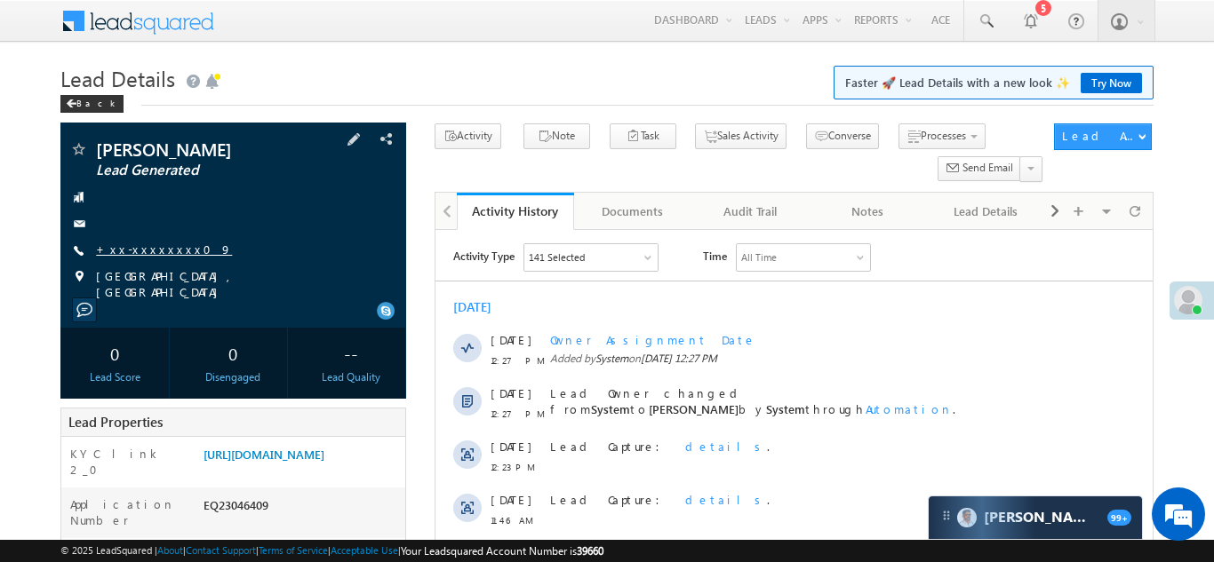
click at [157, 253] on link "+xx-xxxxxxxx09" at bounding box center [164, 249] width 136 height 15
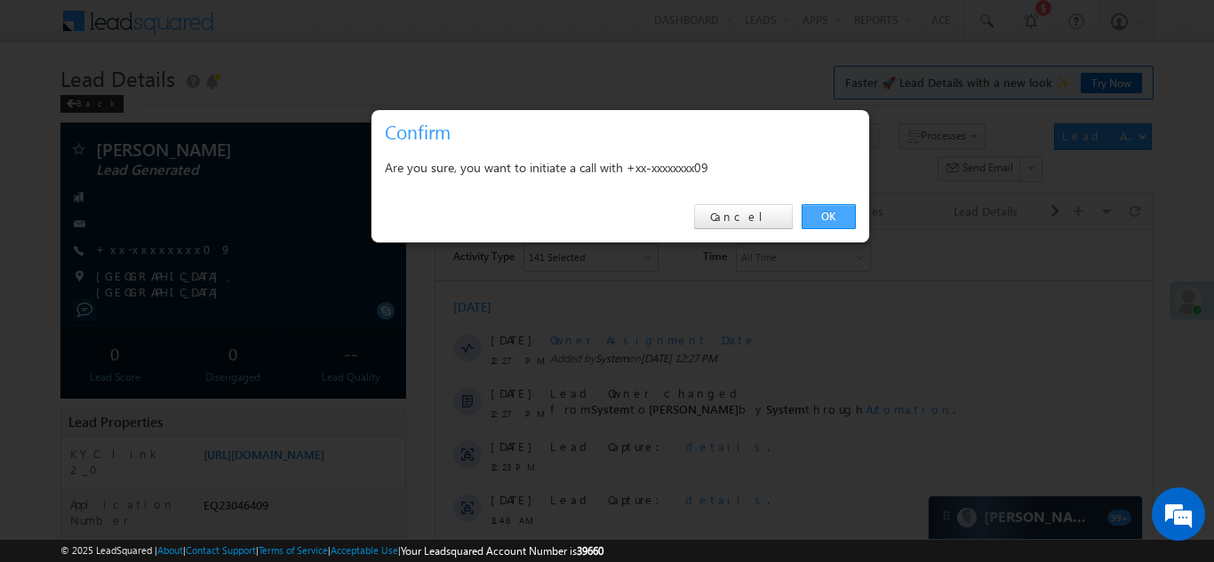
click at [827, 216] on link "OK" at bounding box center [828, 216] width 54 height 25
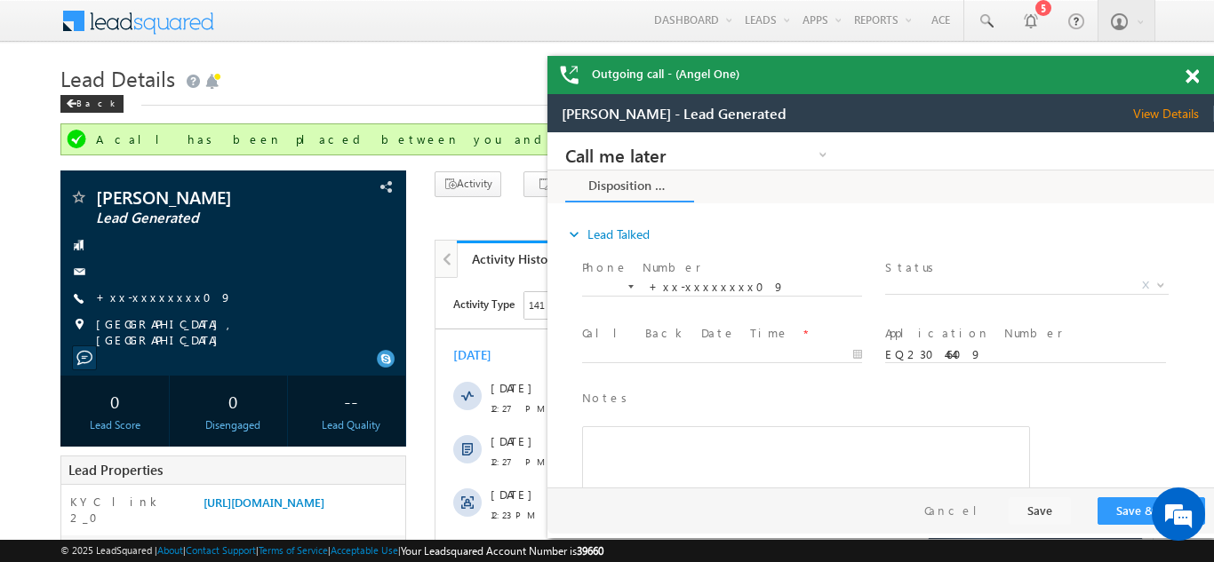
click at [1191, 69] on span at bounding box center [1191, 76] width 13 height 15
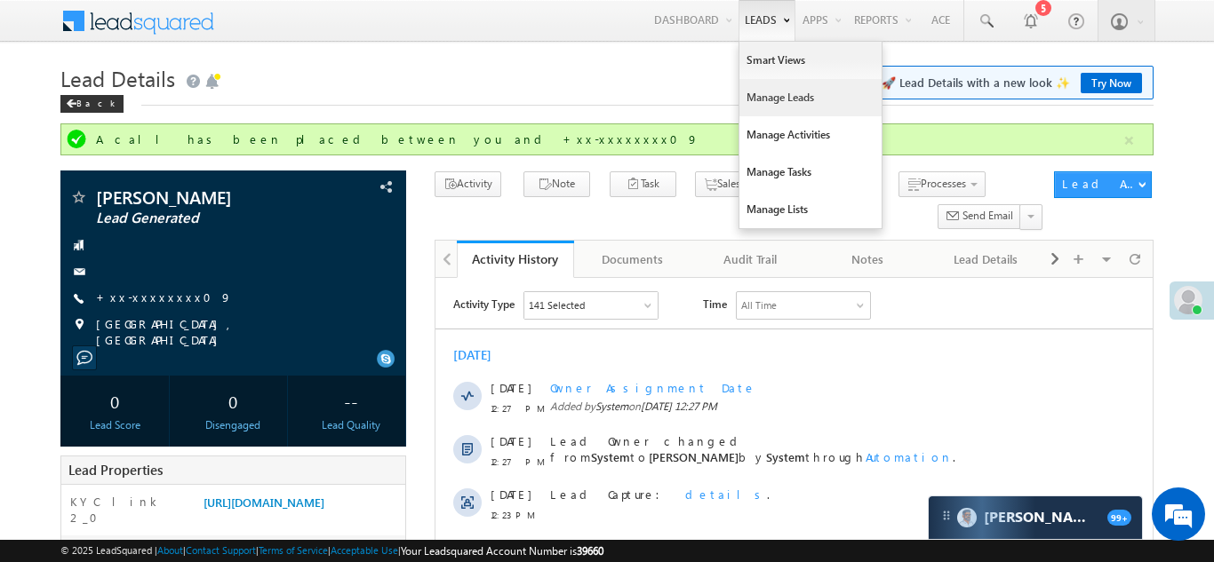
click at [754, 99] on link "Manage Leads" at bounding box center [810, 97] width 142 height 37
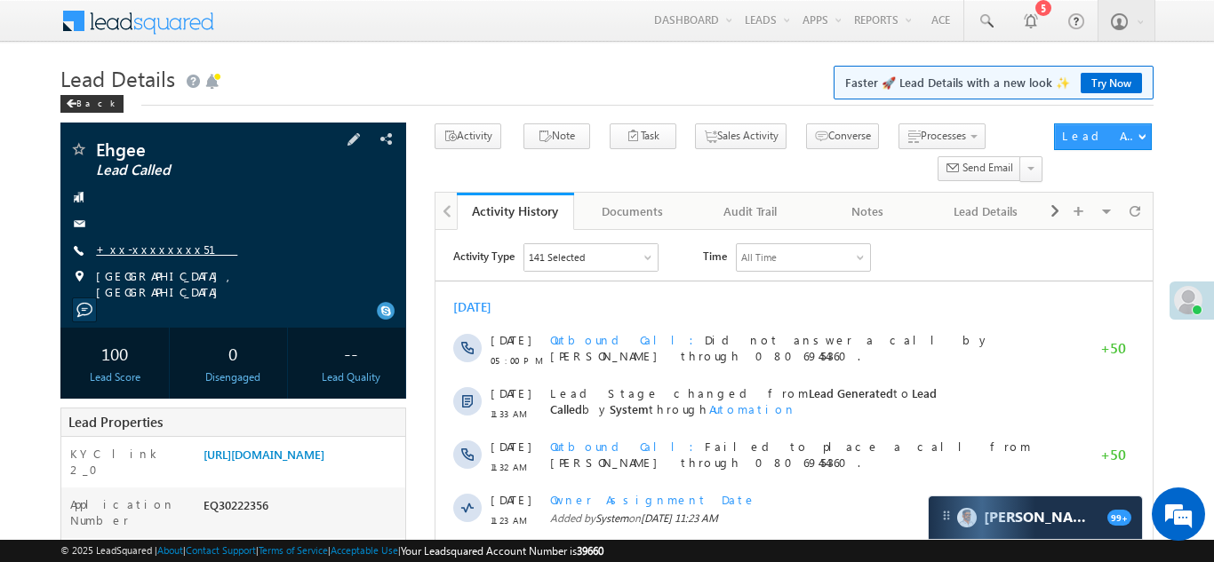
click at [135, 245] on link "+xx-xxxxxxxx51" at bounding box center [166, 249] width 141 height 15
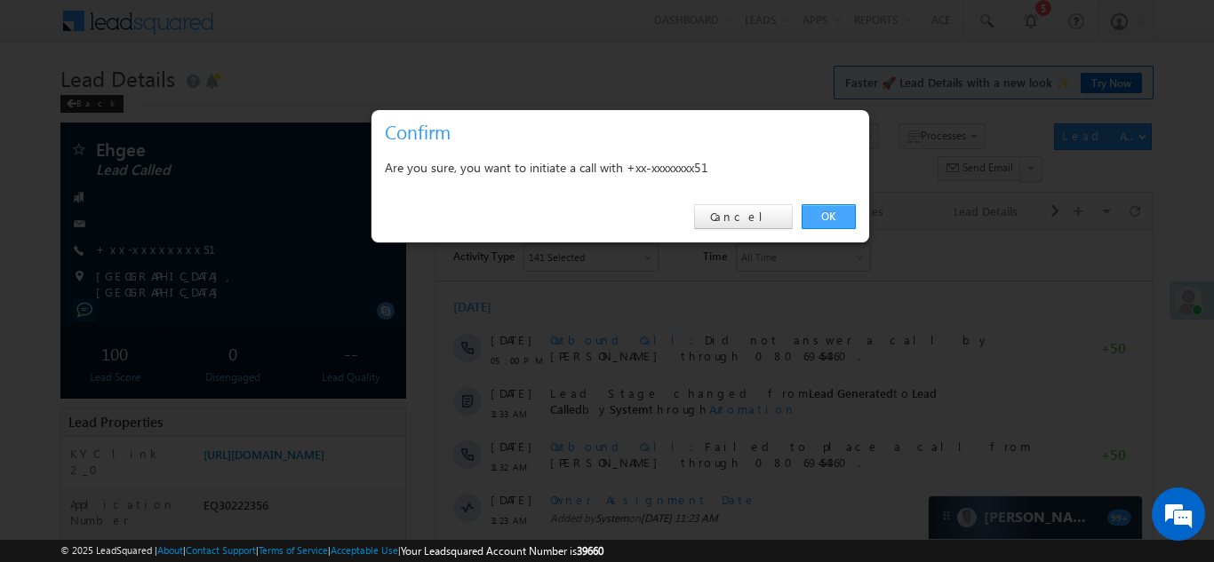
click at [828, 211] on link "OK" at bounding box center [828, 216] width 54 height 25
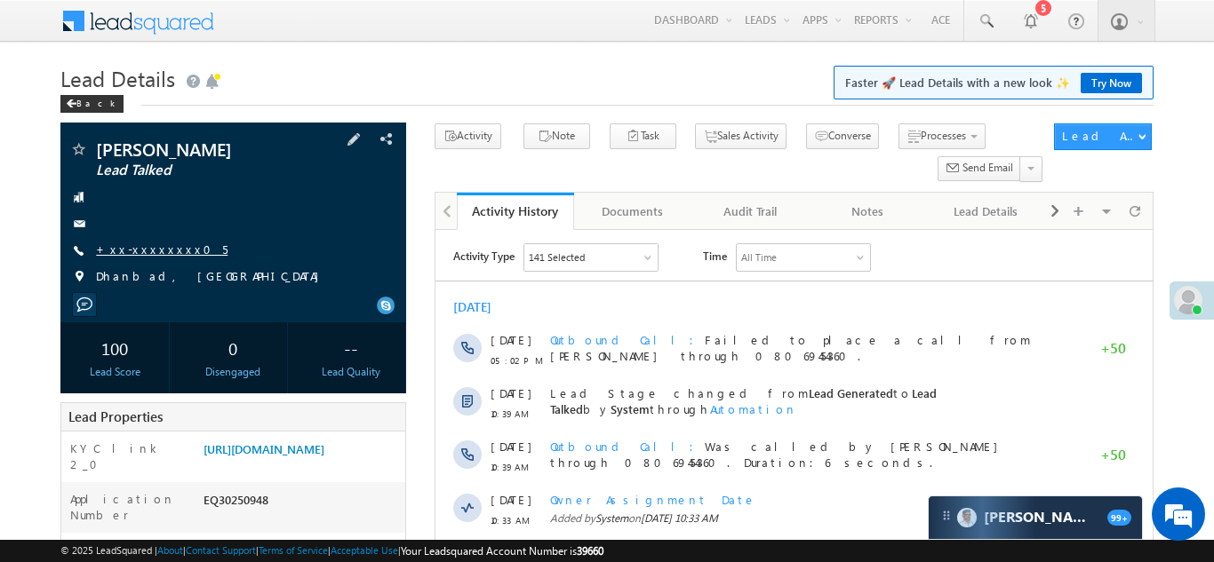
click at [144, 251] on link "+xx-xxxxxxxx05" at bounding box center [161, 249] width 131 height 15
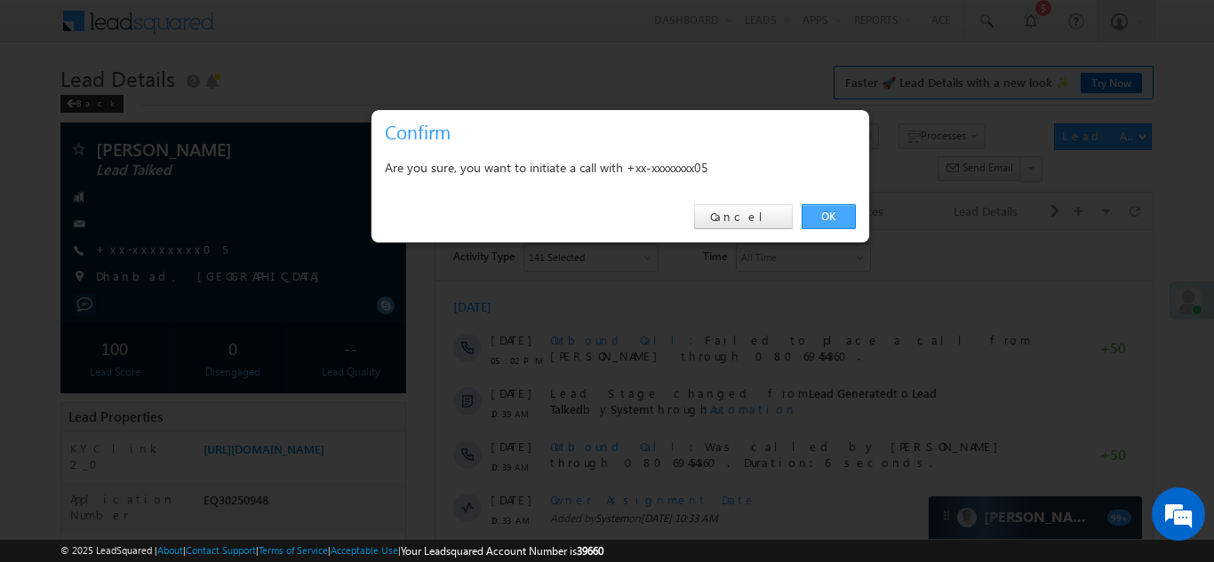
click at [820, 219] on link "OK" at bounding box center [828, 216] width 54 height 25
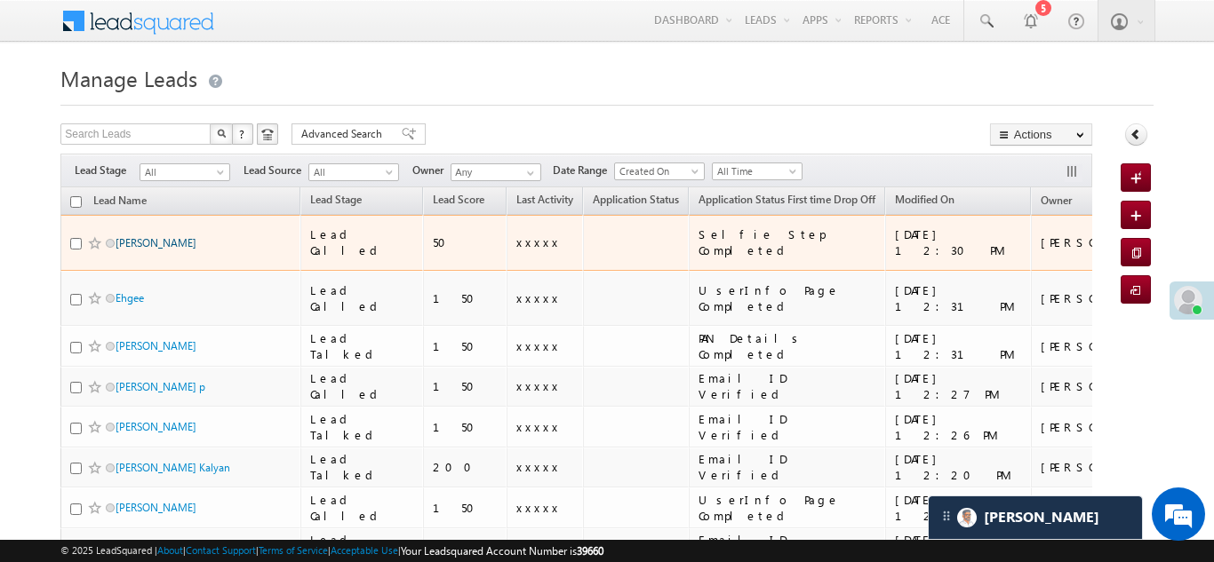
click at [159, 236] on link "Suresh Choudhary" at bounding box center [156, 242] width 81 height 13
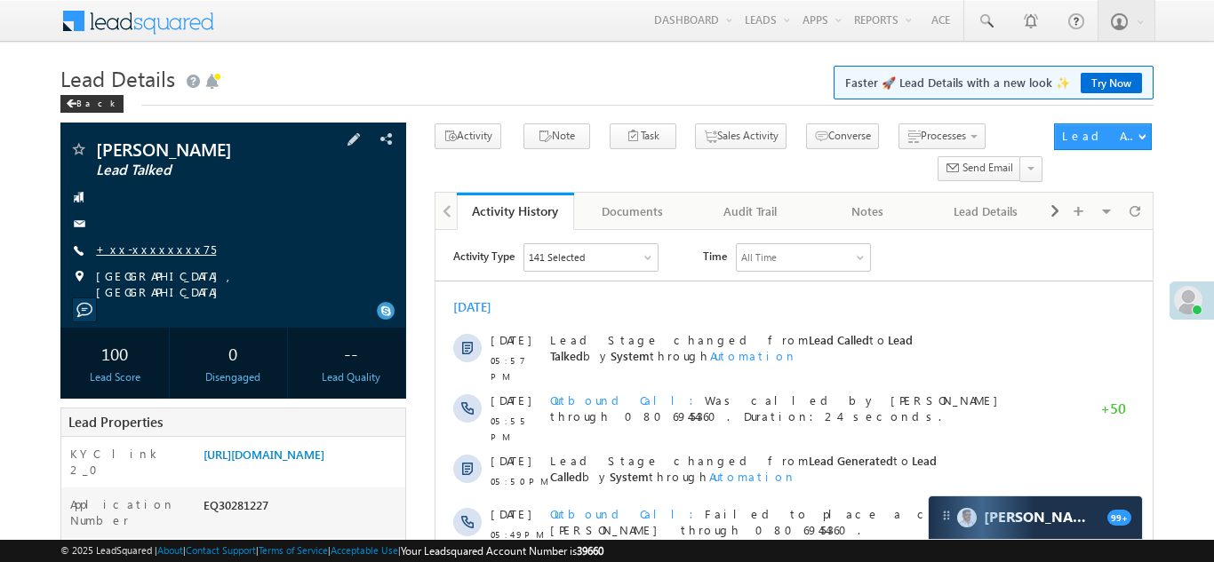
click at [152, 248] on link "+xx-xxxxxxxx75" at bounding box center [156, 249] width 120 height 15
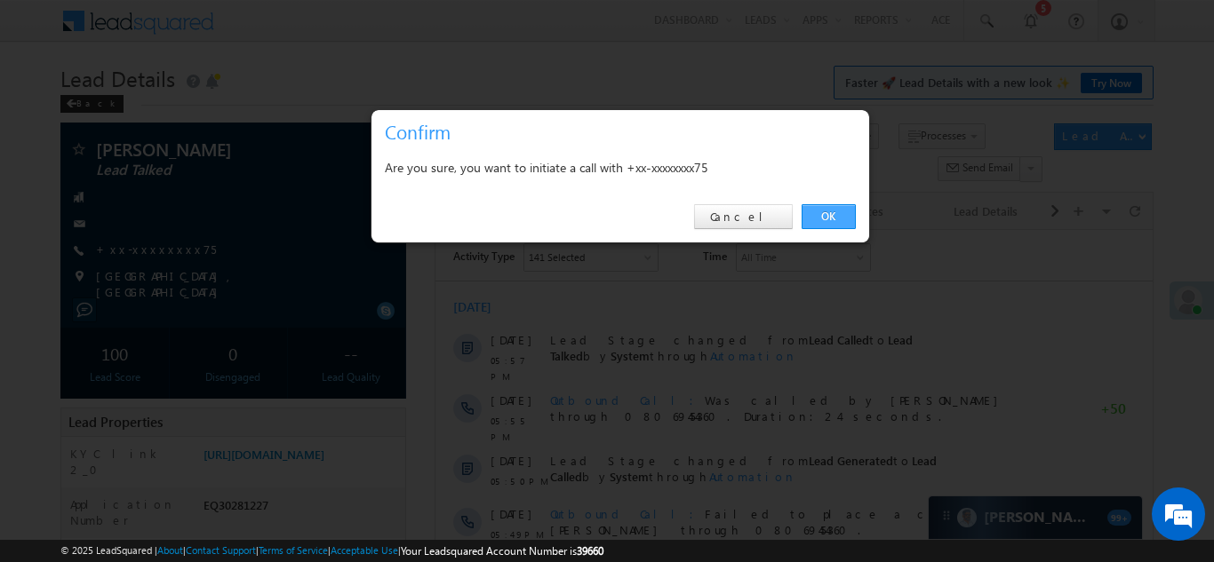
click at [830, 213] on link "OK" at bounding box center [828, 216] width 54 height 25
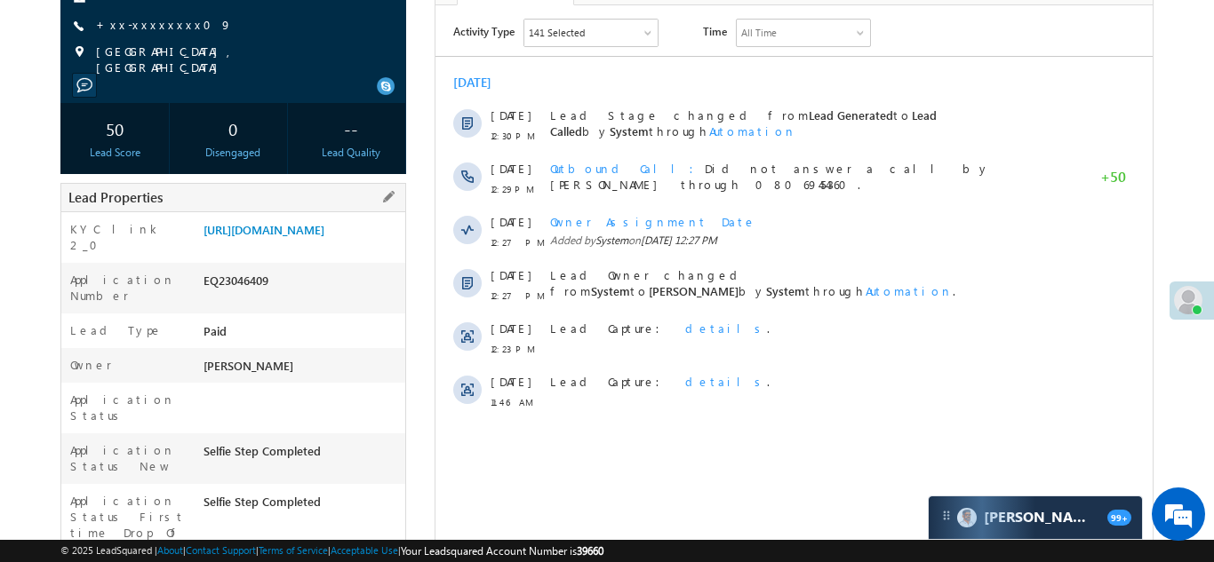
scroll to position [243, 0]
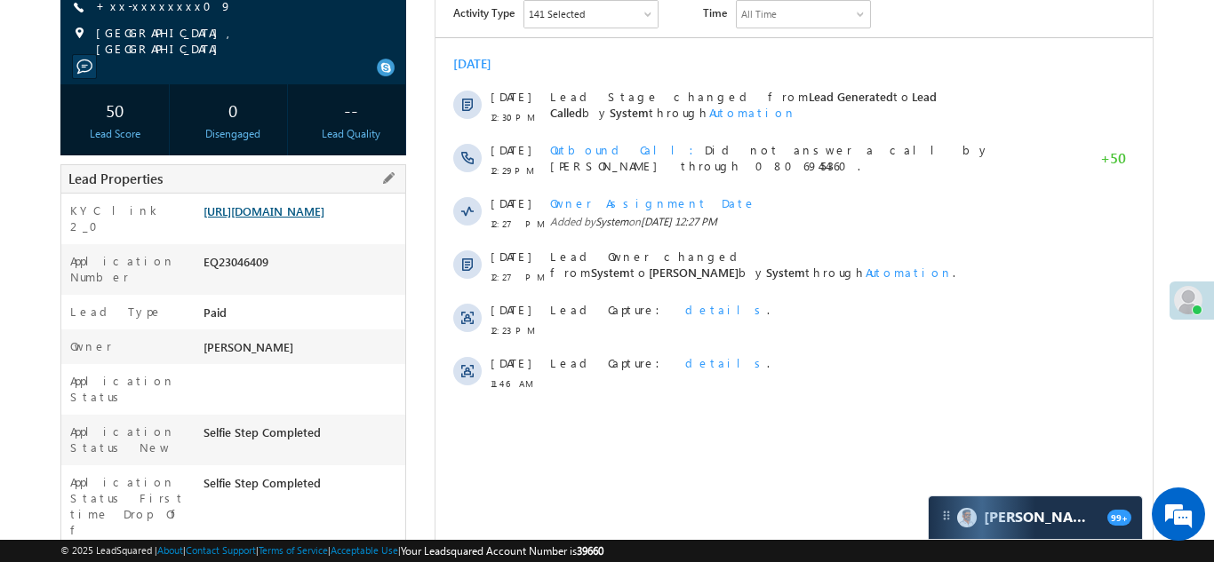
click at [296, 211] on link "https://angelbroking1-pk3em7sa.customui-test.leadsquared.com?leadId=1bf7ee7c-4f…" at bounding box center [263, 210] width 121 height 15
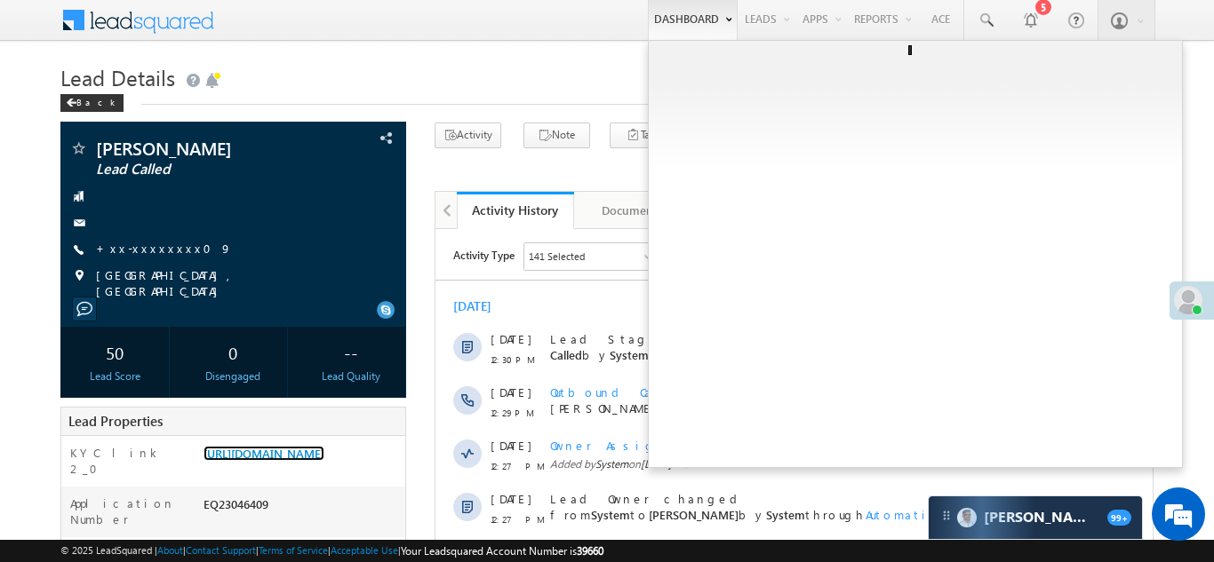
scroll to position [0, 0]
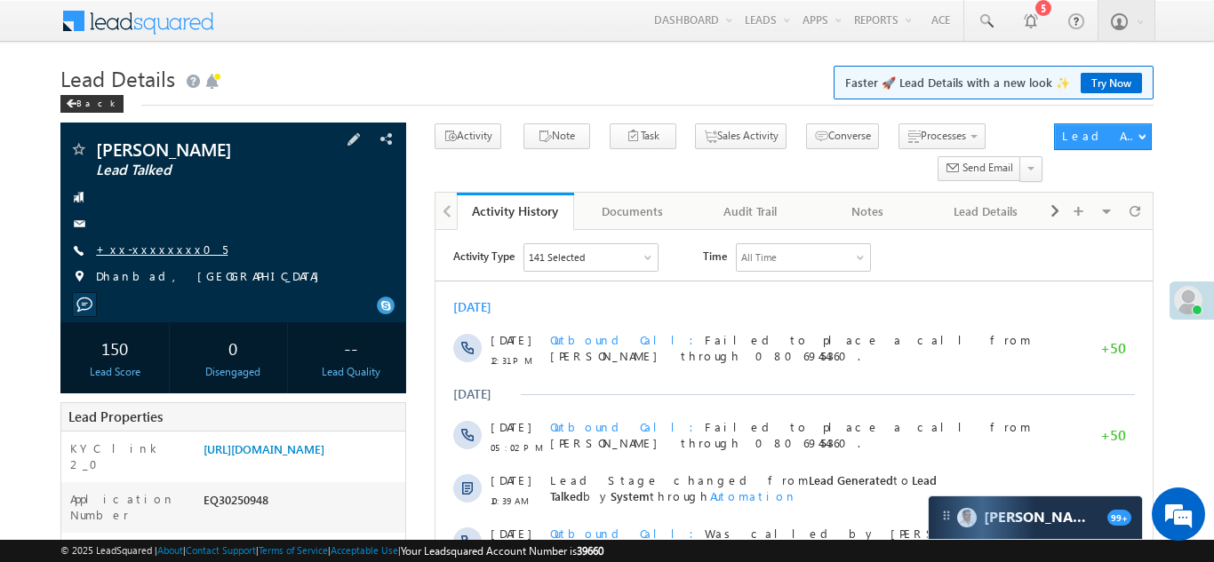
click at [144, 243] on link "+xx-xxxxxxxx05" at bounding box center [161, 249] width 131 height 15
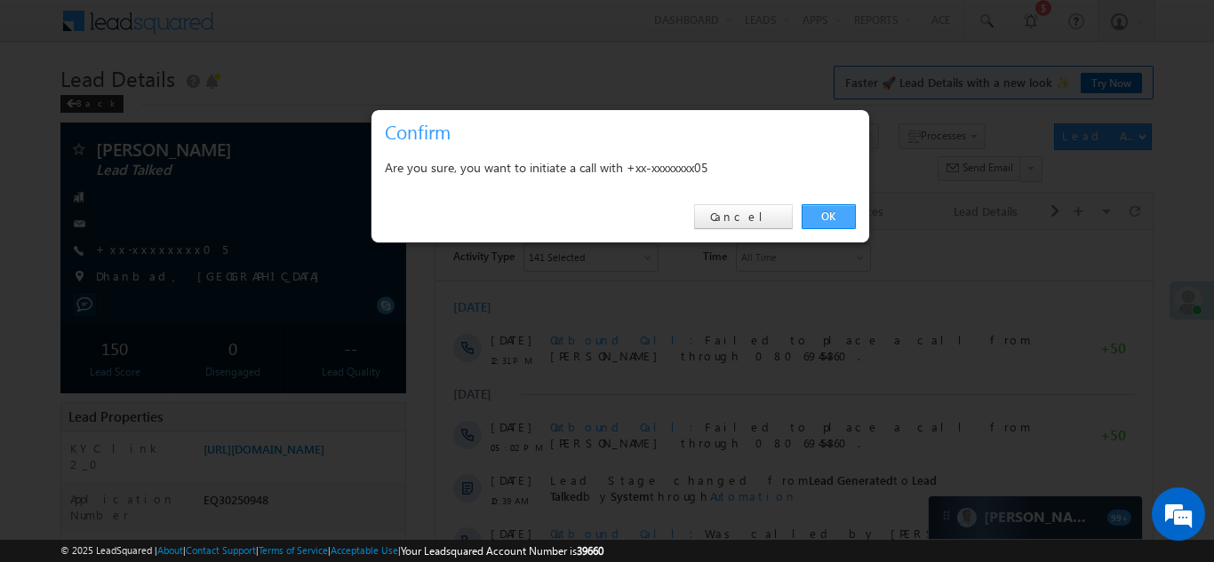
click at [828, 210] on link "OK" at bounding box center [828, 216] width 54 height 25
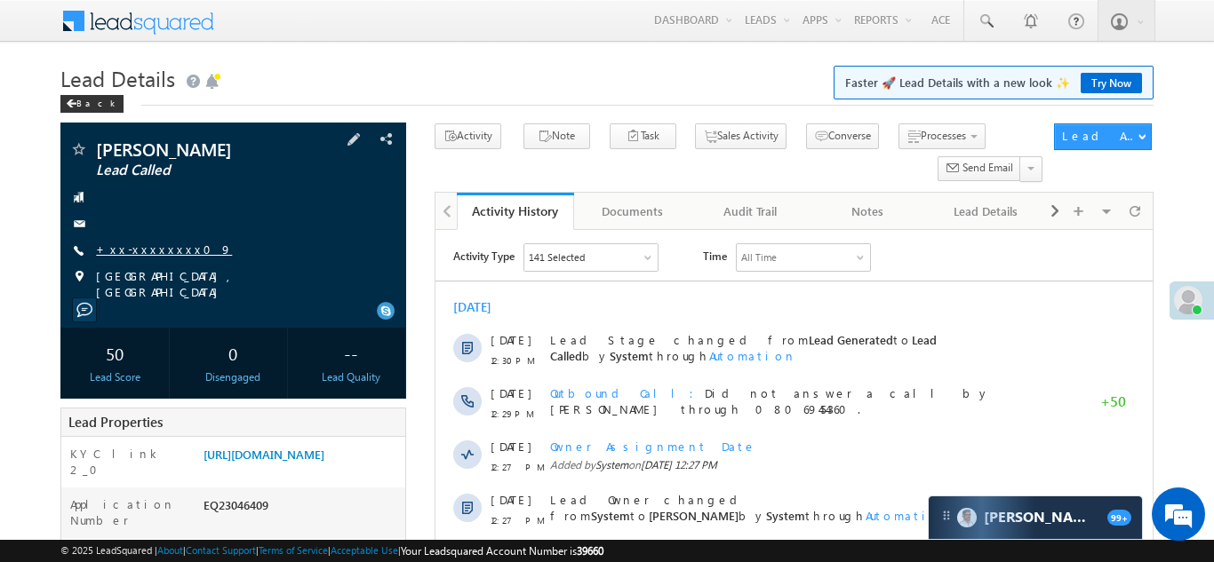
click at [143, 247] on link "+xx-xxxxxxxx09" at bounding box center [164, 249] width 136 height 15
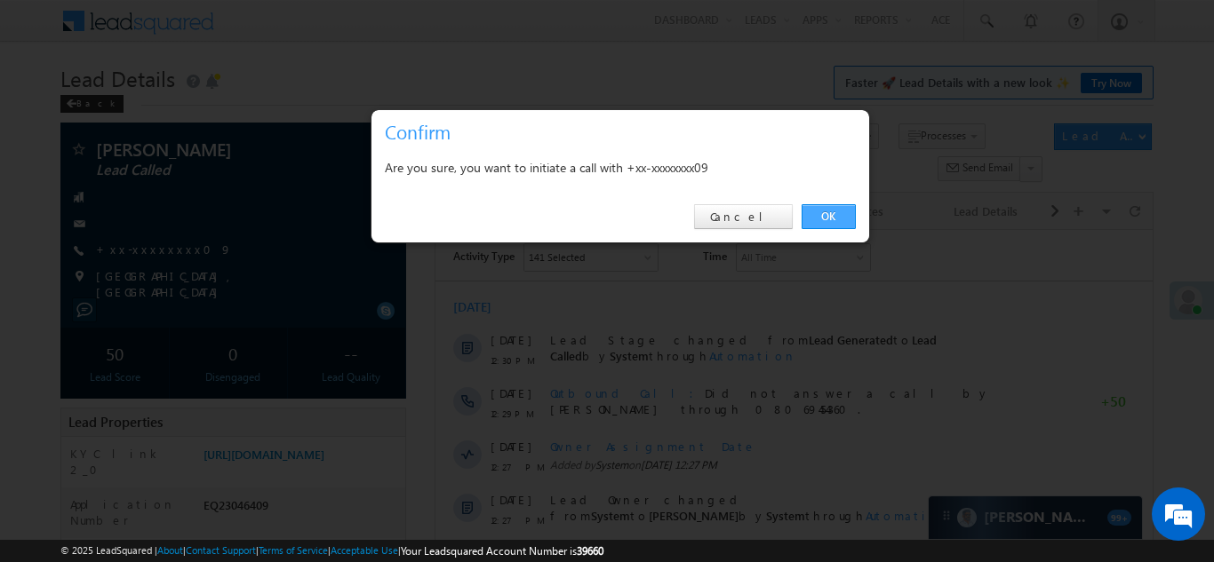
click at [831, 216] on link "OK" at bounding box center [828, 216] width 54 height 25
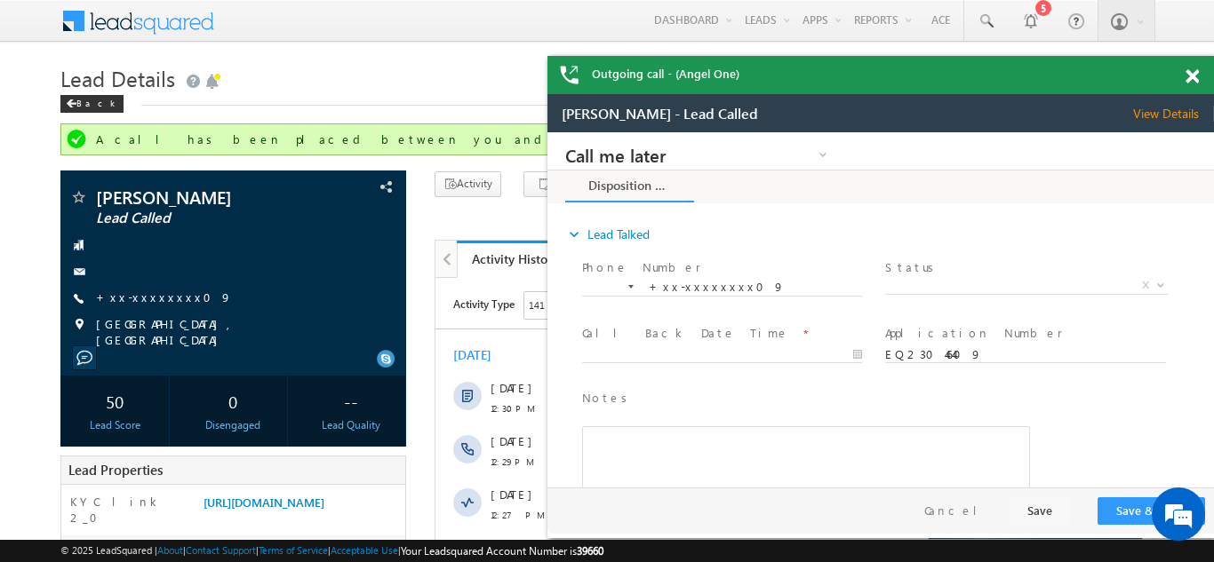
click at [1191, 79] on span at bounding box center [1191, 76] width 13 height 15
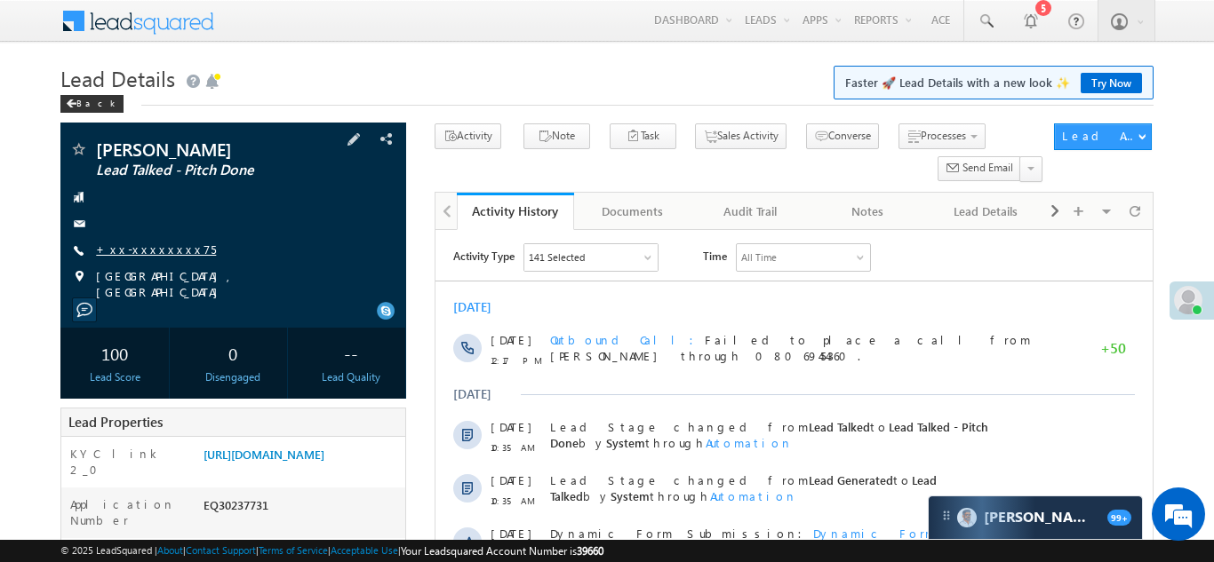
click at [150, 250] on link "+xx-xxxxxxxx75" at bounding box center [156, 249] width 120 height 15
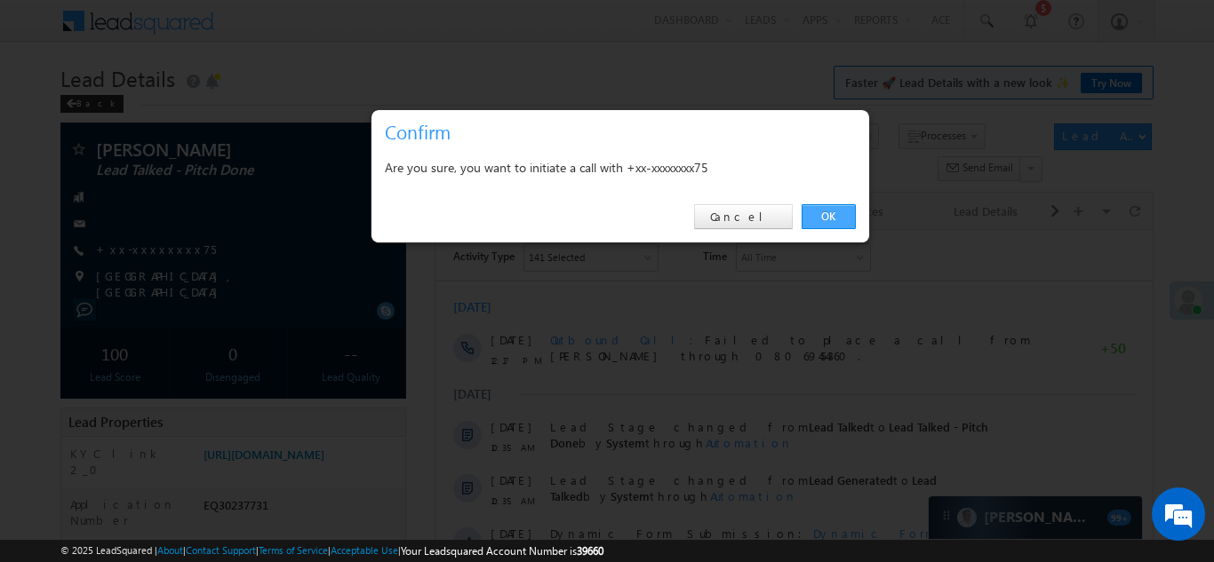
click at [822, 221] on link "OK" at bounding box center [828, 216] width 54 height 25
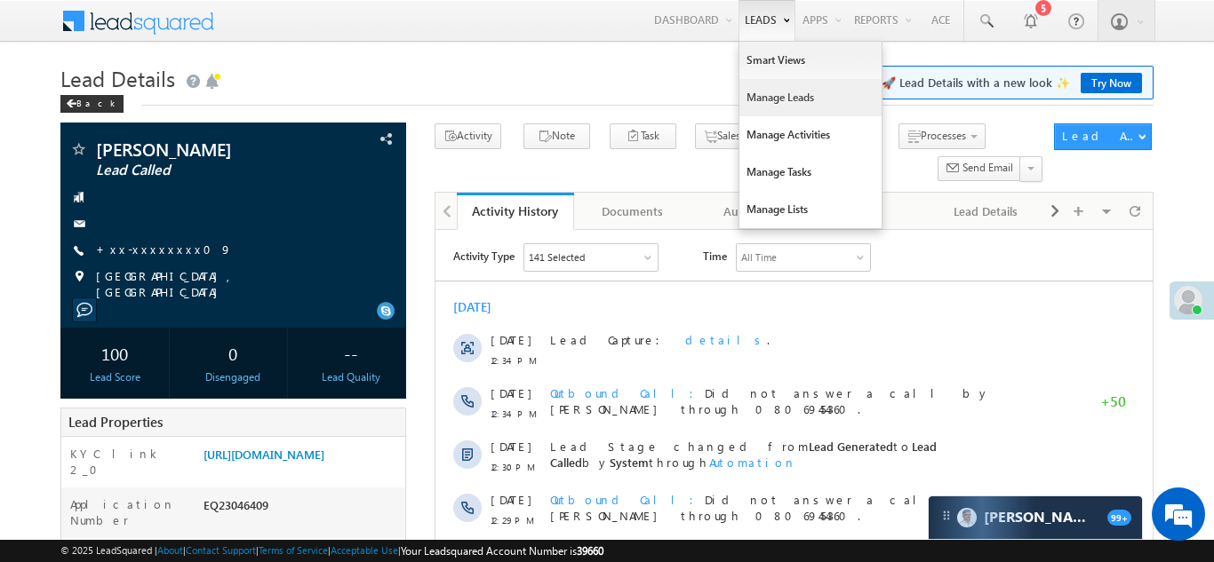
click at [759, 102] on link "Manage Leads" at bounding box center [810, 97] width 142 height 37
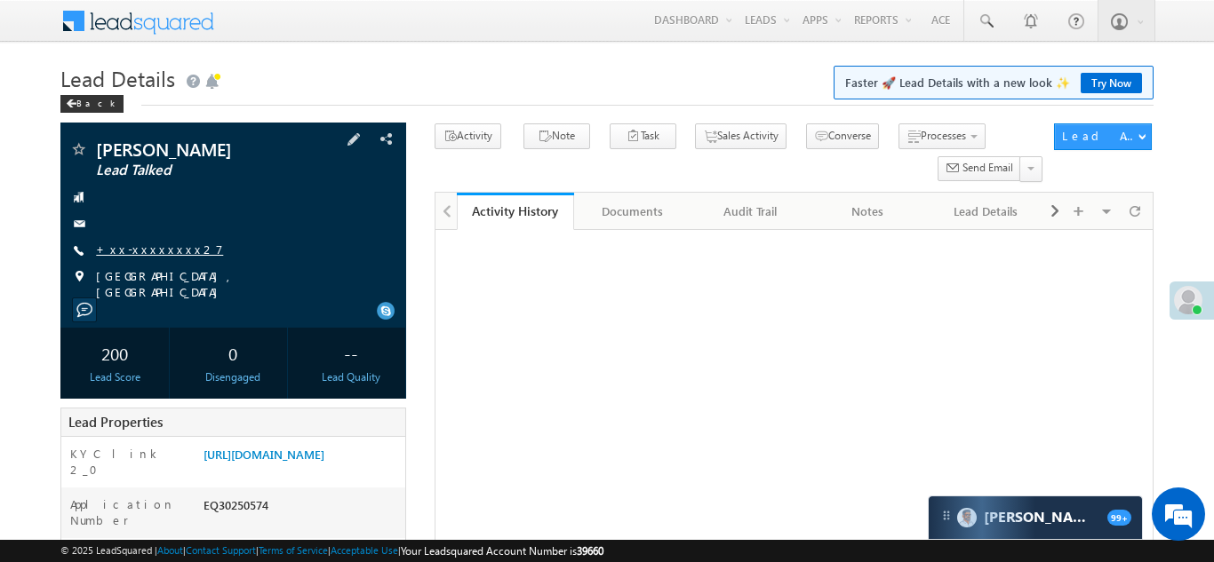
click at [131, 245] on link "+xx-xxxxxxxx27" at bounding box center [159, 249] width 127 height 15
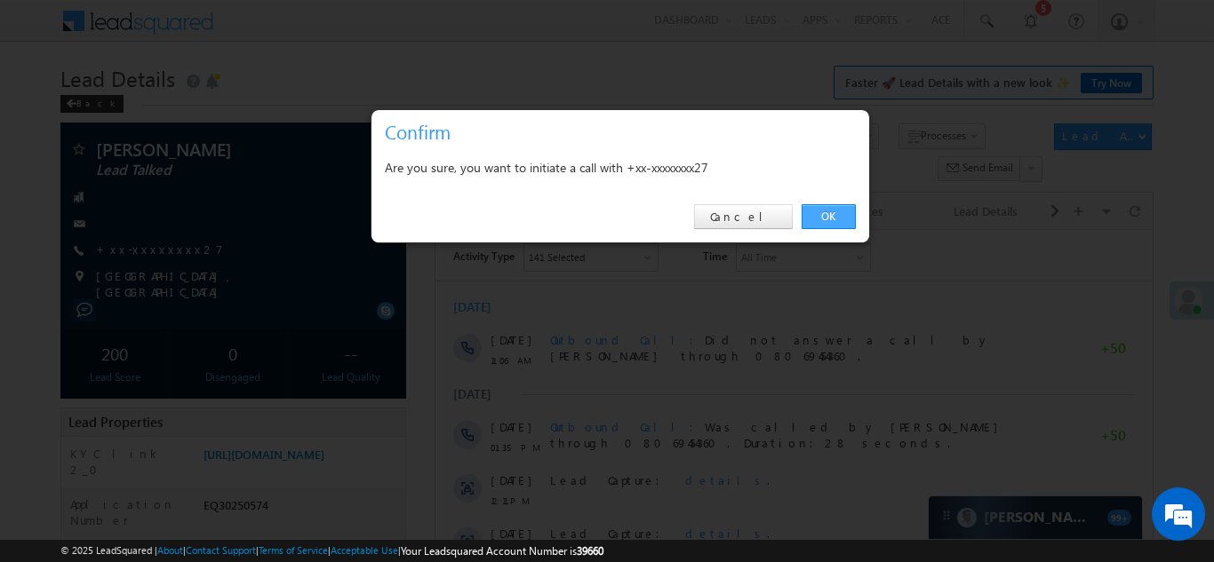
click at [822, 214] on link "OK" at bounding box center [828, 216] width 54 height 25
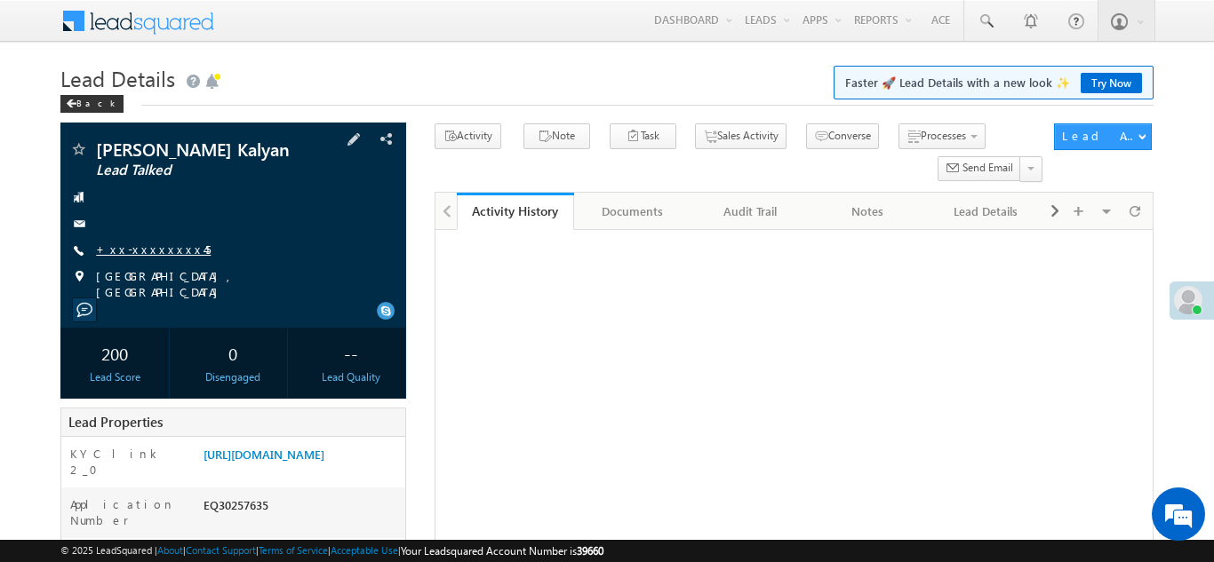
click at [138, 256] on link "+xx-xxxxxxxx45" at bounding box center [153, 249] width 115 height 15
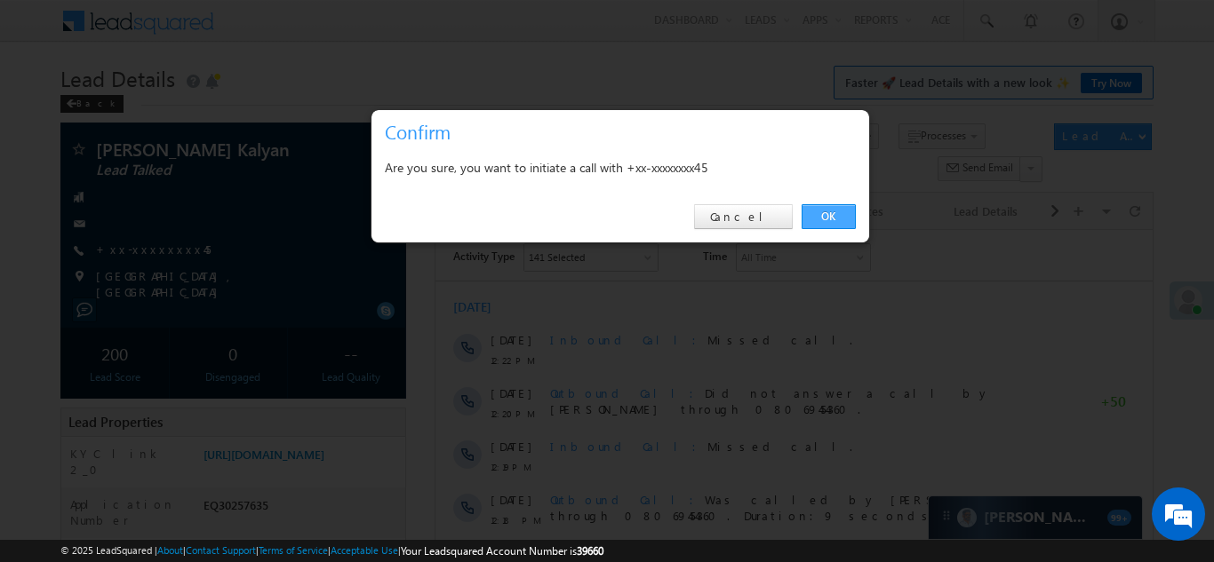
click at [831, 217] on link "OK" at bounding box center [828, 216] width 54 height 25
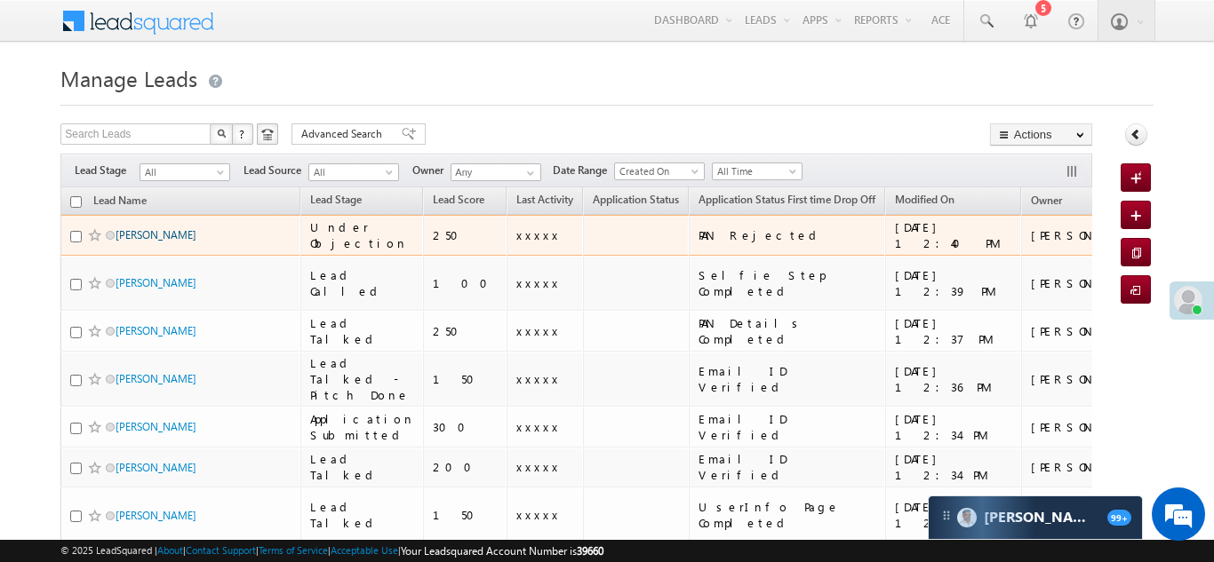
click at [148, 233] on link "[PERSON_NAME]" at bounding box center [156, 234] width 81 height 13
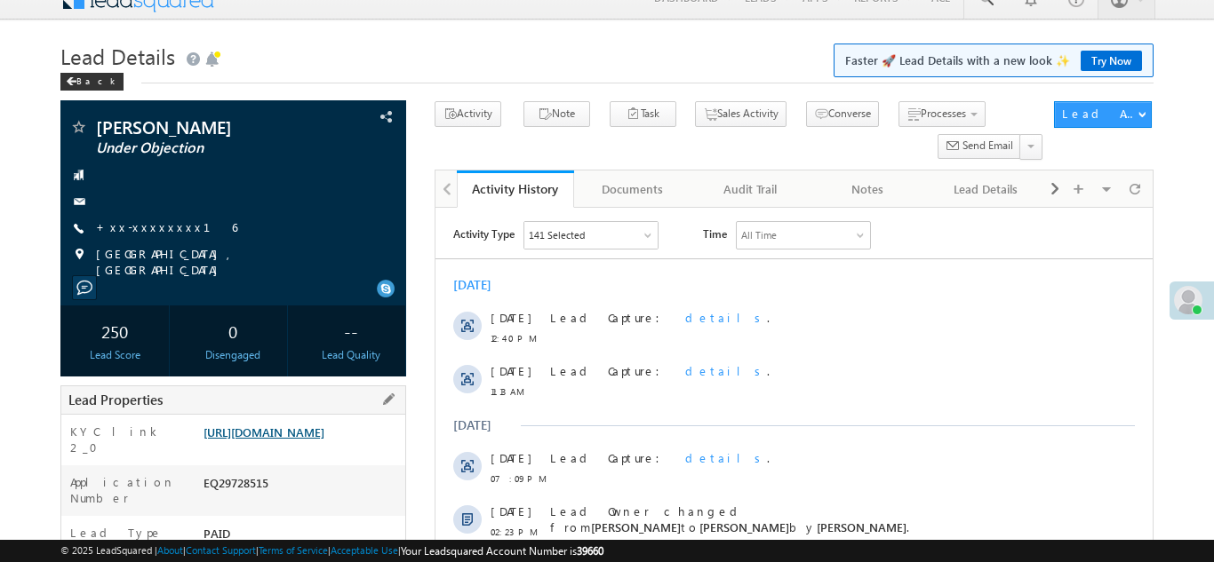
scroll to position [3, 0]
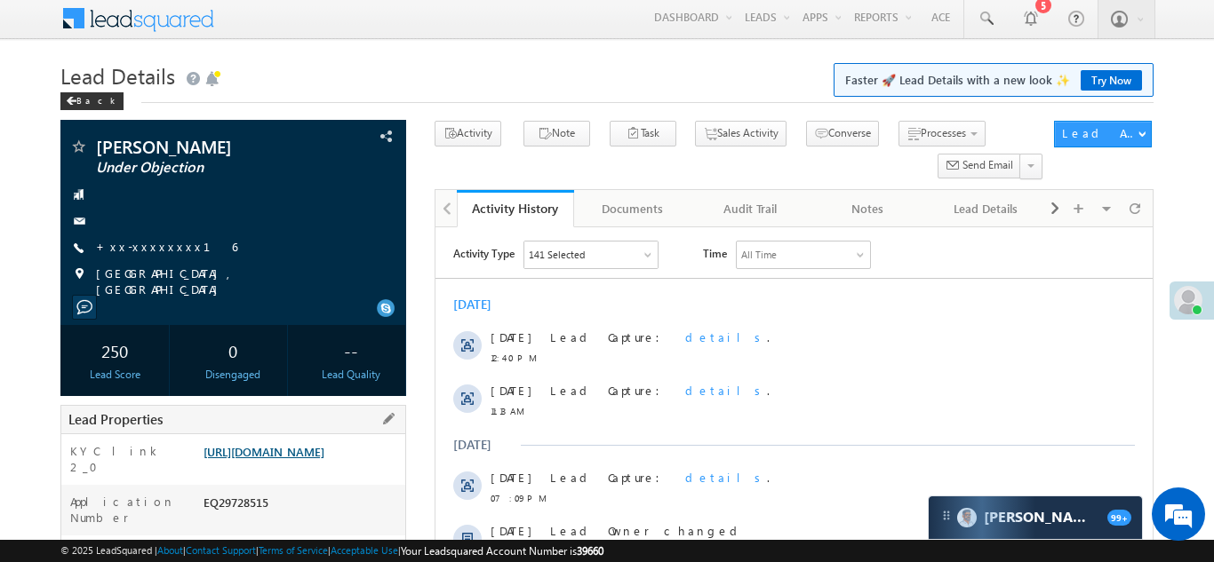
click at [291, 458] on link "https://angelbroking1-pk3em7sa.customui-test.leadsquared.com?leadId=be62caa8-5b…" at bounding box center [263, 451] width 121 height 15
click at [309, 459] on link "https://angelbroking1-pk3em7sa.customui-test.leadsquared.com?leadId=be62caa8-5b…" at bounding box center [263, 451] width 121 height 15
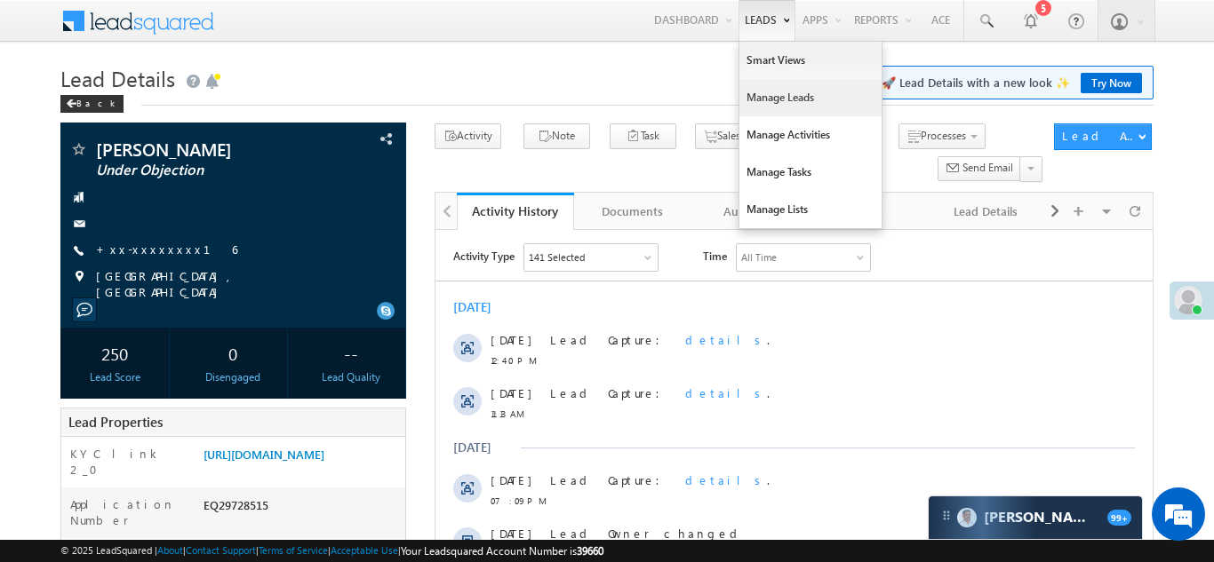
click at [765, 102] on link "Manage Leads" at bounding box center [810, 97] width 142 height 37
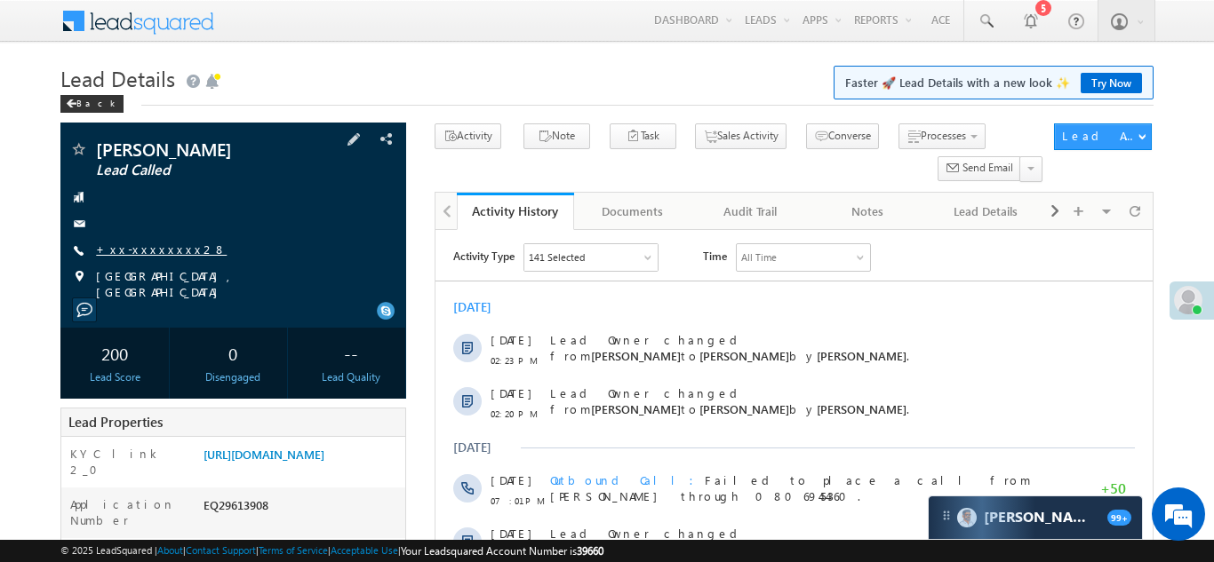
click at [135, 249] on link "+xx-xxxxxxxx28" at bounding box center [161, 249] width 131 height 15
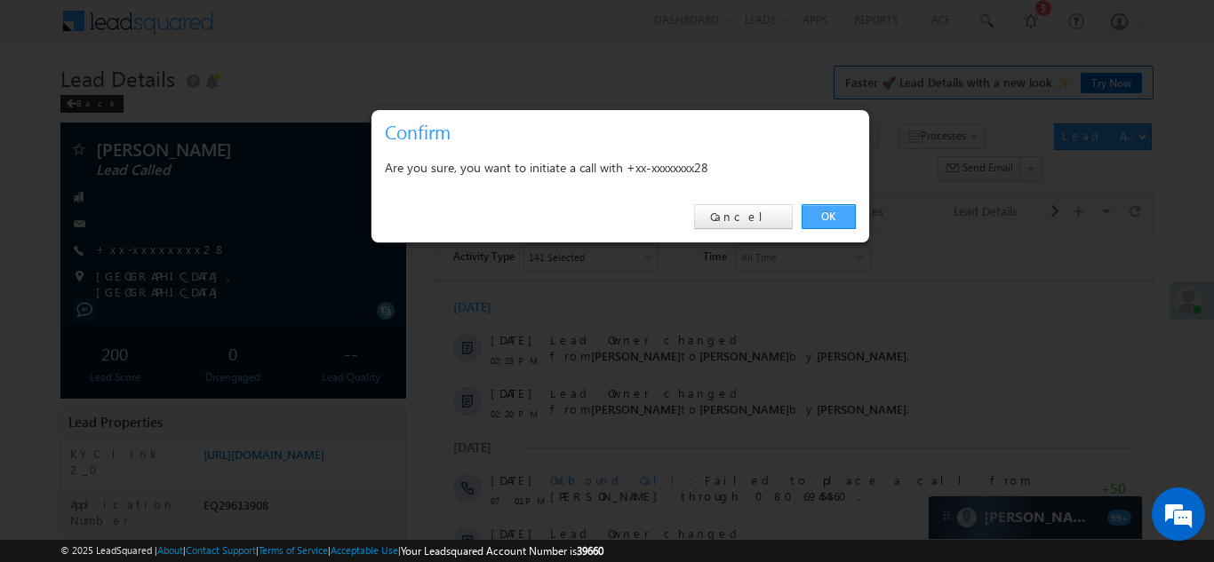
click at [833, 213] on link "OK" at bounding box center [828, 216] width 54 height 25
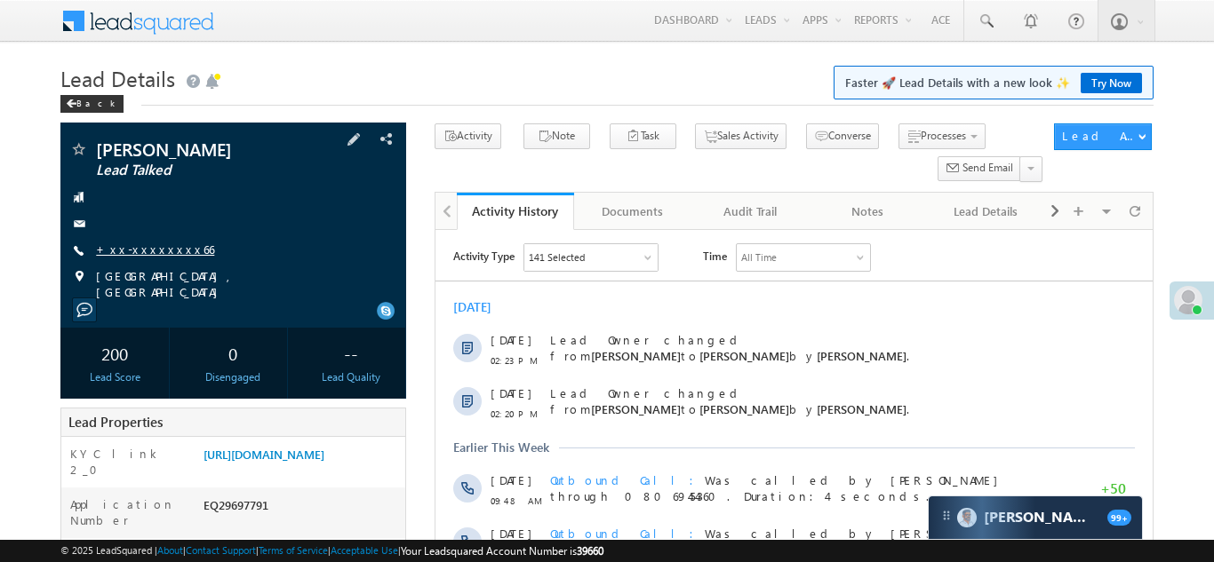
click at [144, 245] on link "+xx-xxxxxxxx66" at bounding box center [155, 249] width 118 height 15
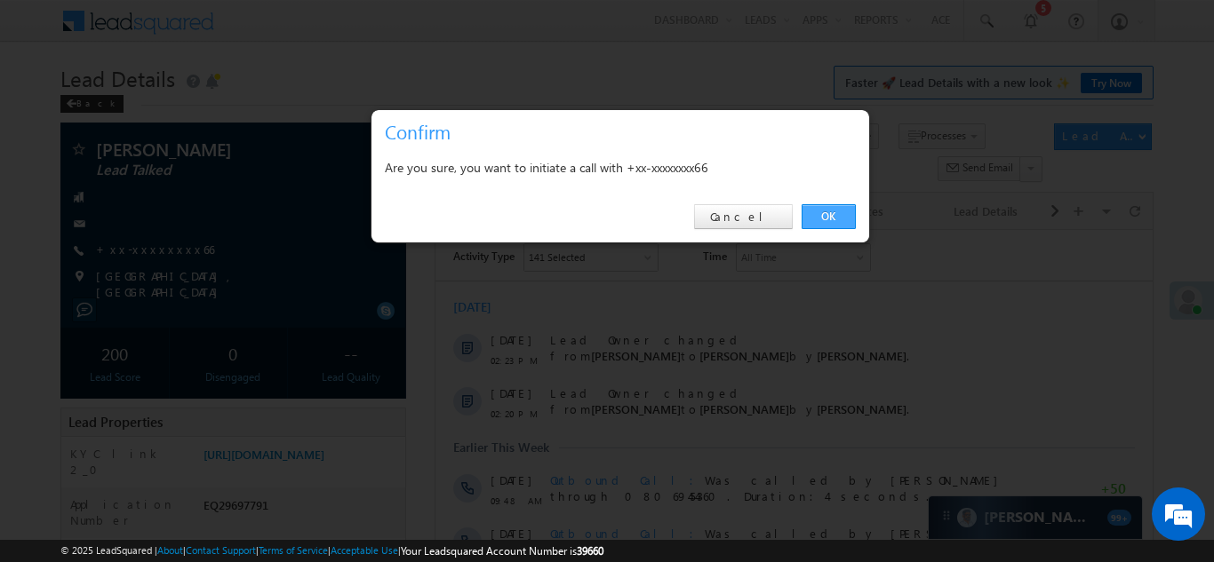
click at [825, 212] on link "OK" at bounding box center [828, 216] width 54 height 25
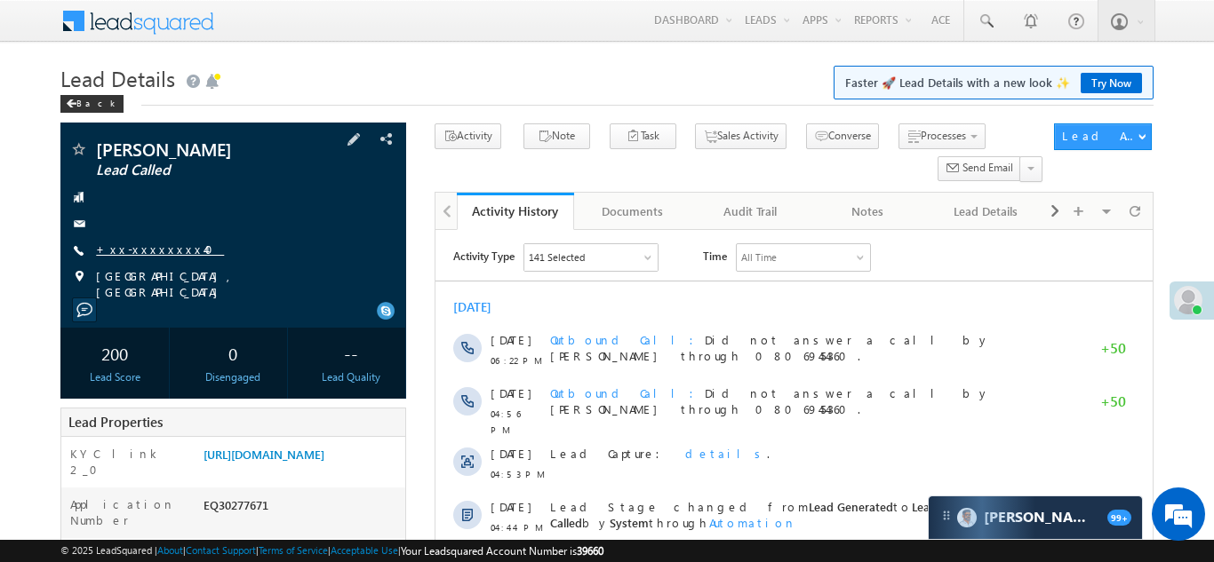
click at [131, 243] on link "+xx-xxxxxxxx40" at bounding box center [160, 249] width 128 height 15
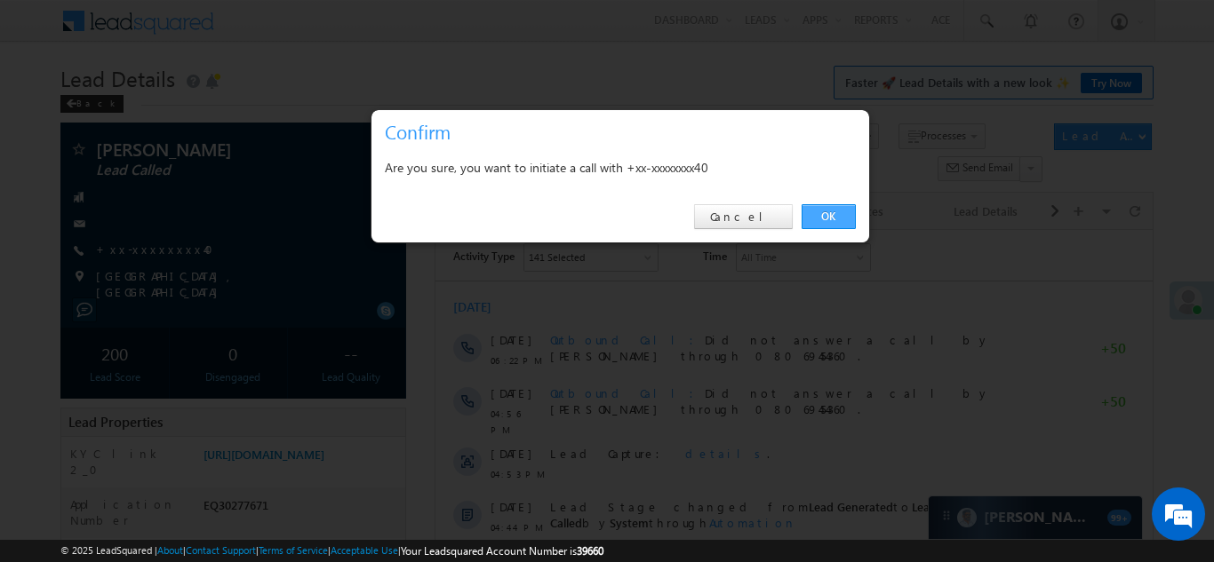
click at [819, 211] on link "OK" at bounding box center [828, 216] width 54 height 25
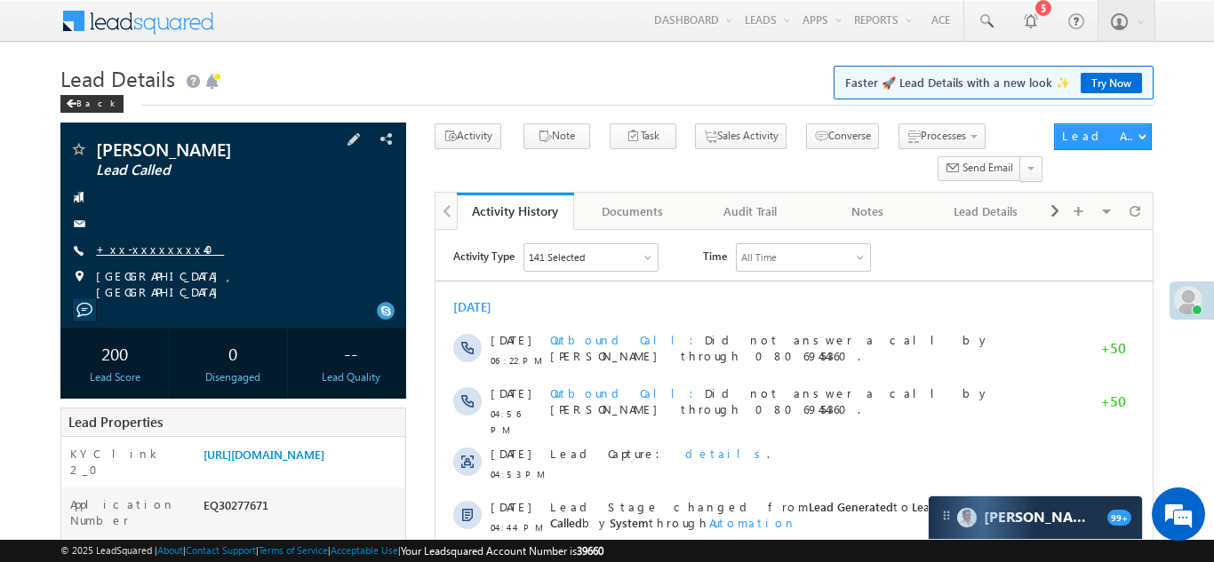
click at [141, 249] on link "+xx-xxxxxxxx40" at bounding box center [160, 249] width 128 height 15
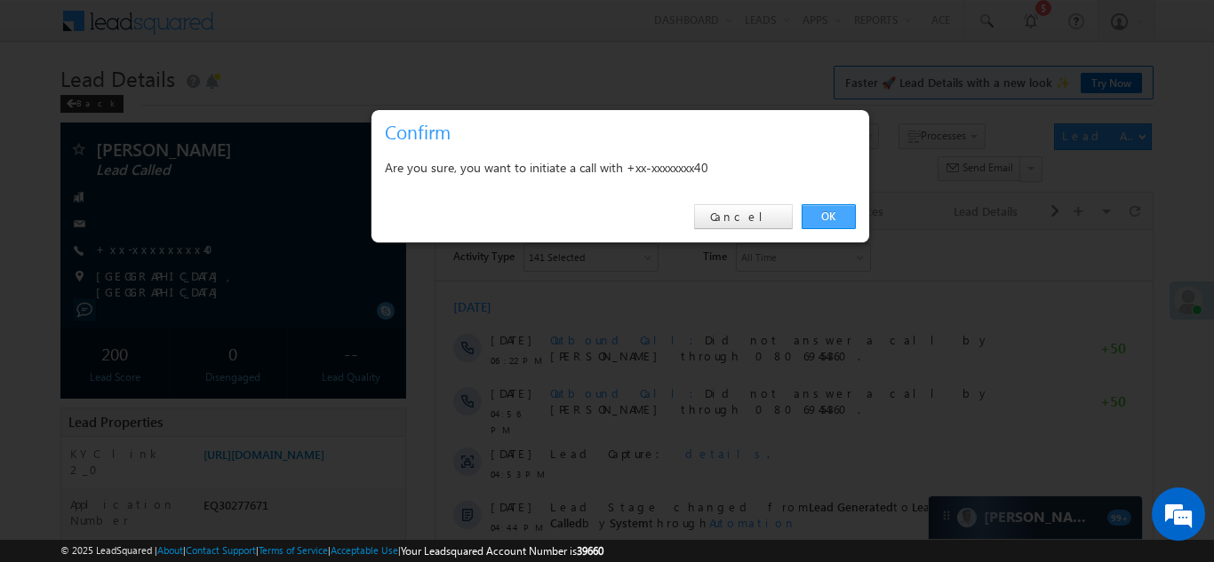
click at [823, 207] on link "OK" at bounding box center [828, 216] width 54 height 25
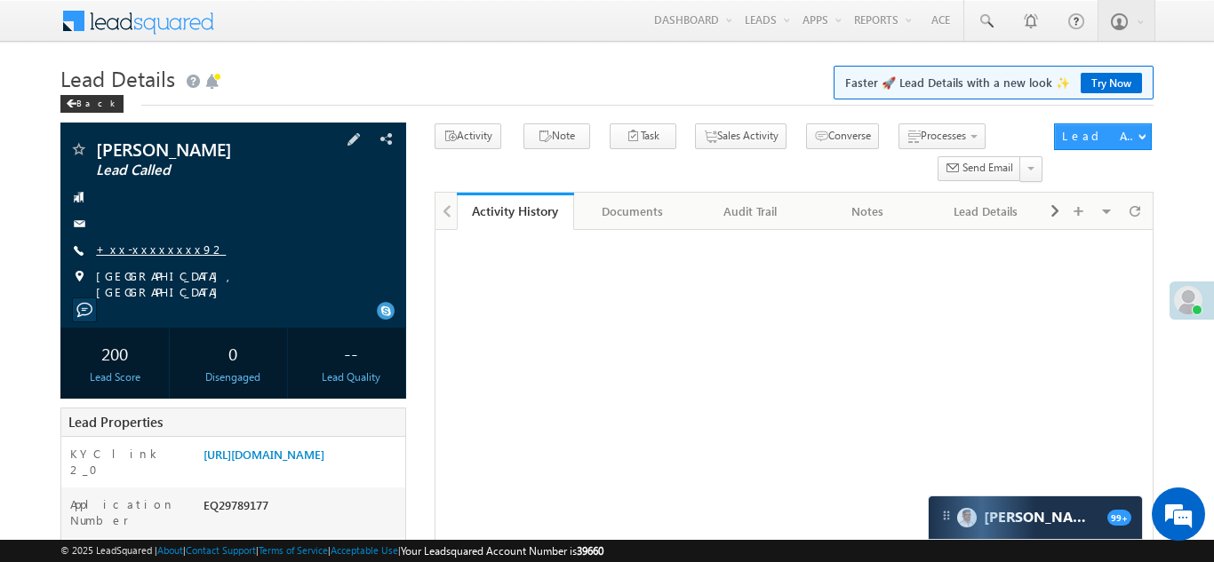
click at [138, 242] on link "+xx-xxxxxxxx92" at bounding box center [161, 249] width 130 height 15
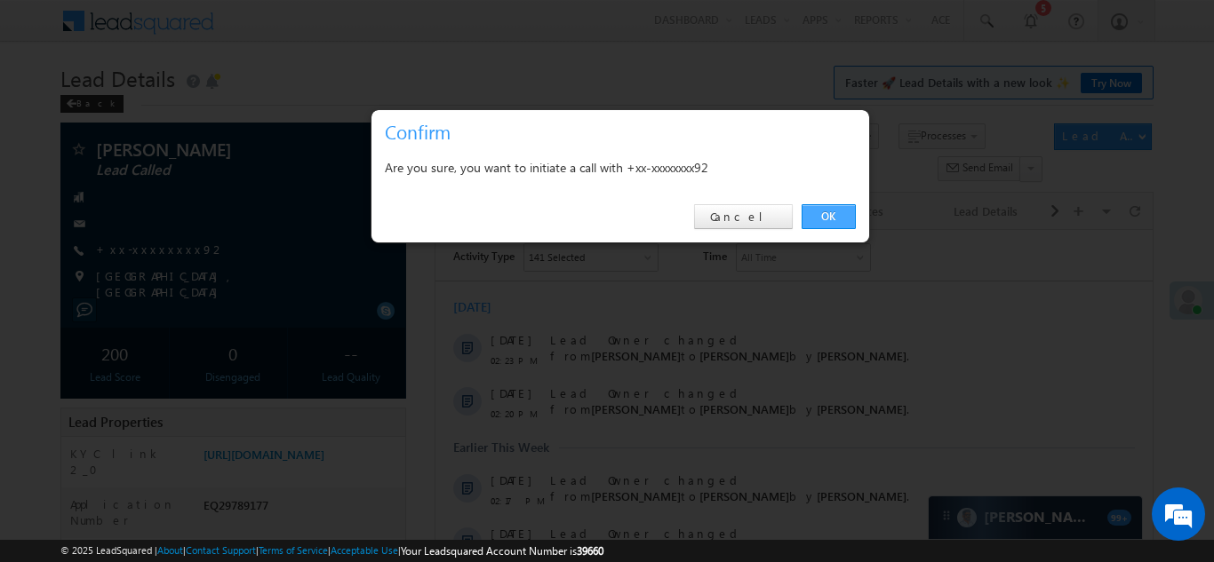
click at [823, 215] on link "OK" at bounding box center [828, 216] width 54 height 25
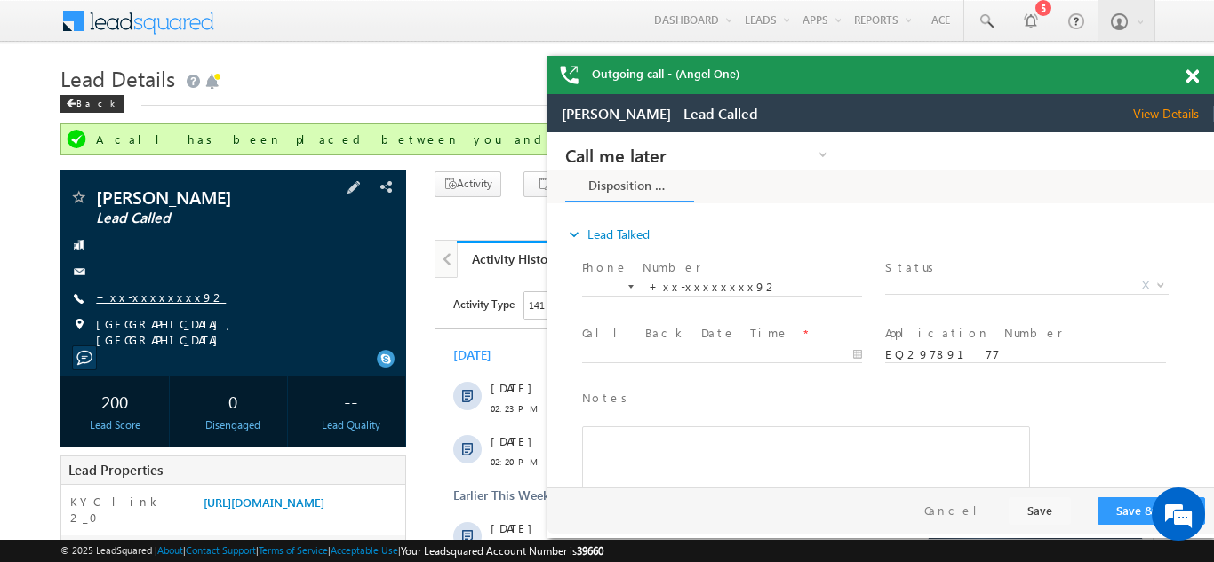
click at [134, 292] on link "+xx-xxxxxxxx92" at bounding box center [161, 297] width 130 height 15
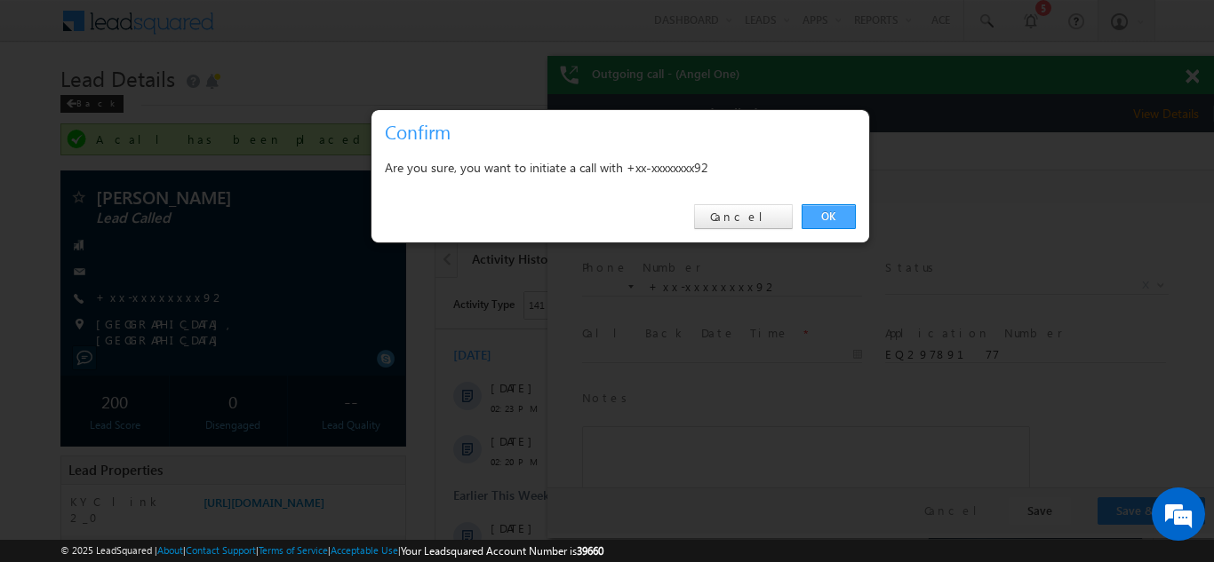
click at [835, 214] on link "OK" at bounding box center [828, 216] width 54 height 25
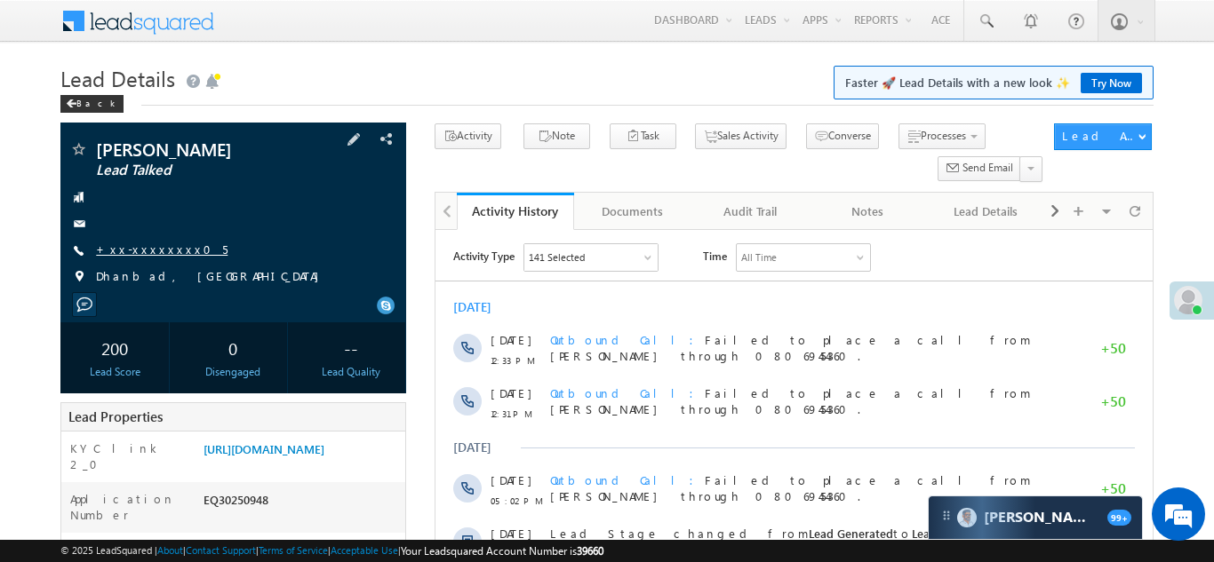
click at [139, 252] on link "+xx-xxxxxxxx05" at bounding box center [161, 249] width 131 height 15
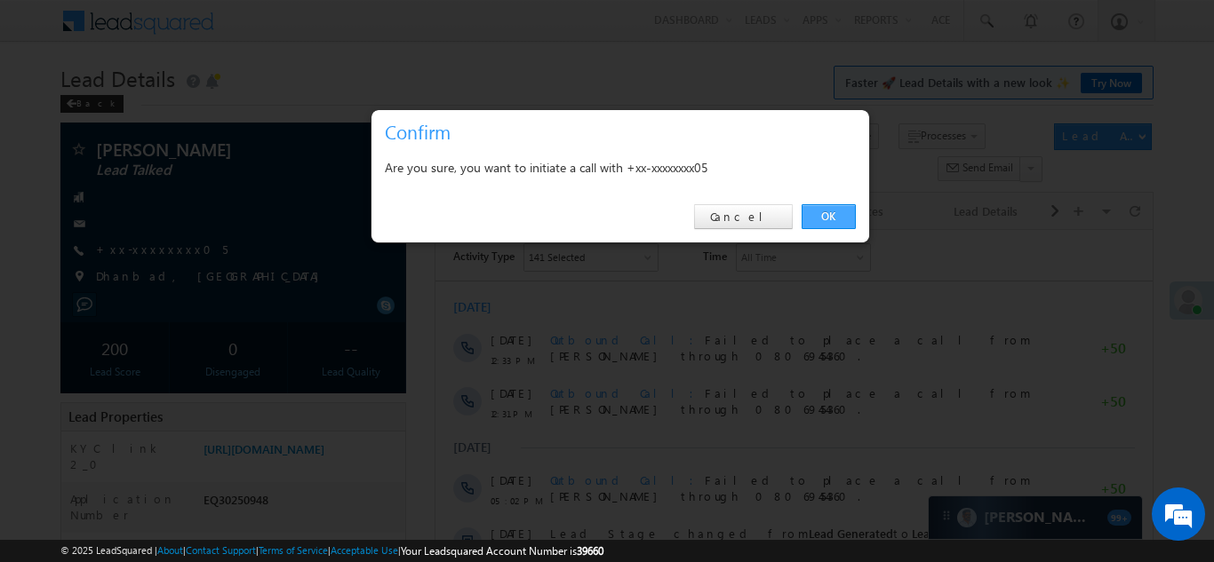
click at [827, 219] on link "OK" at bounding box center [828, 216] width 54 height 25
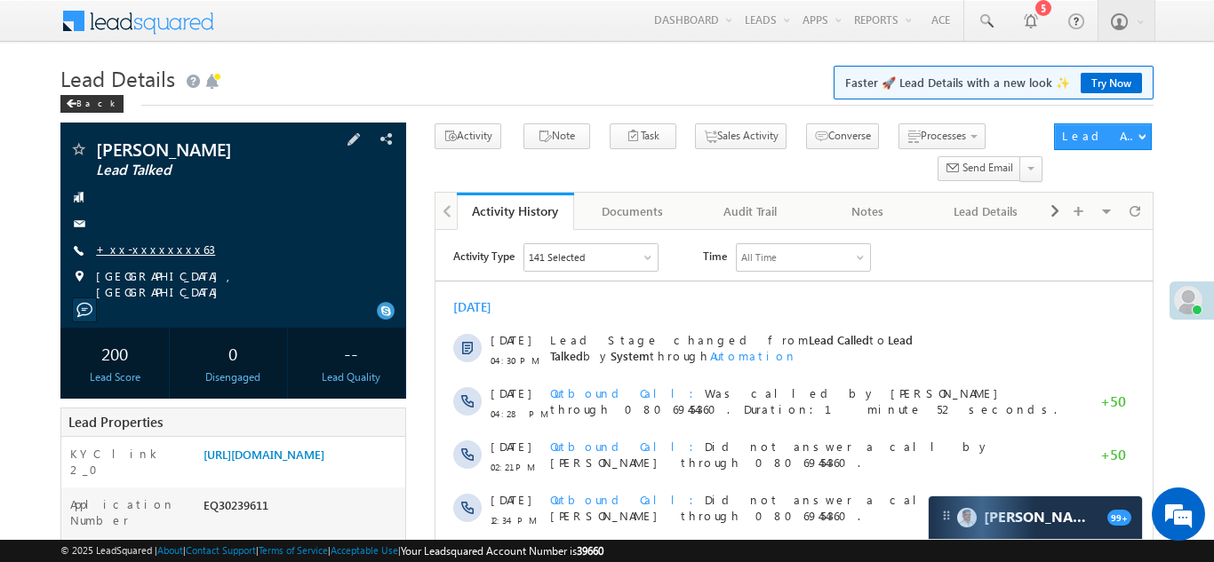
click at [145, 249] on link "+xx-xxxxxxxx63" at bounding box center [155, 249] width 119 height 15
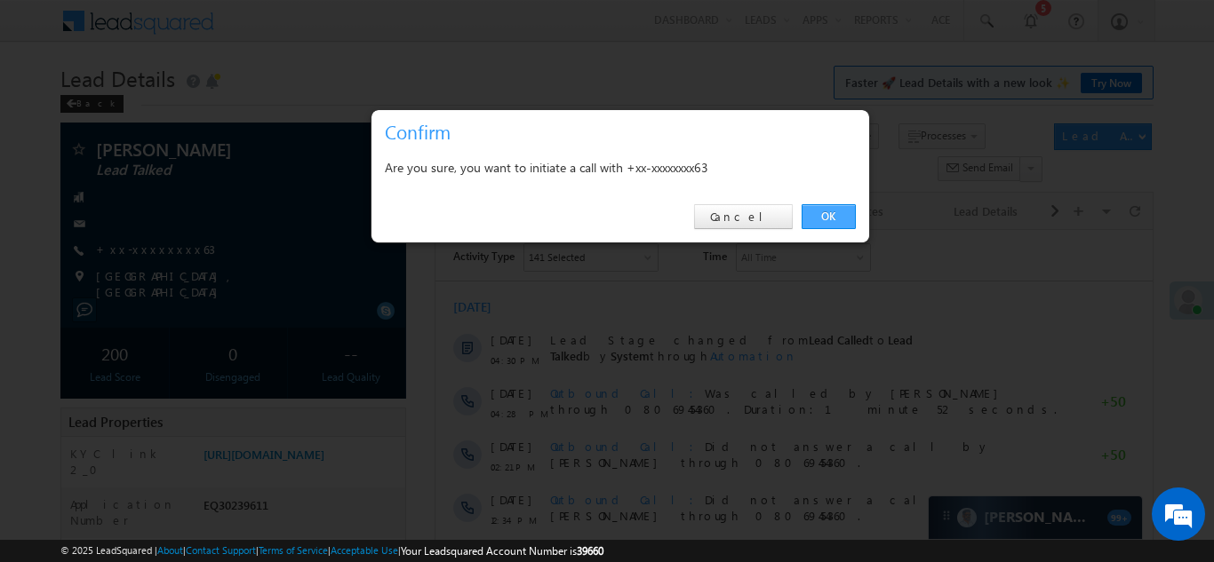
click at [818, 219] on link "OK" at bounding box center [828, 216] width 54 height 25
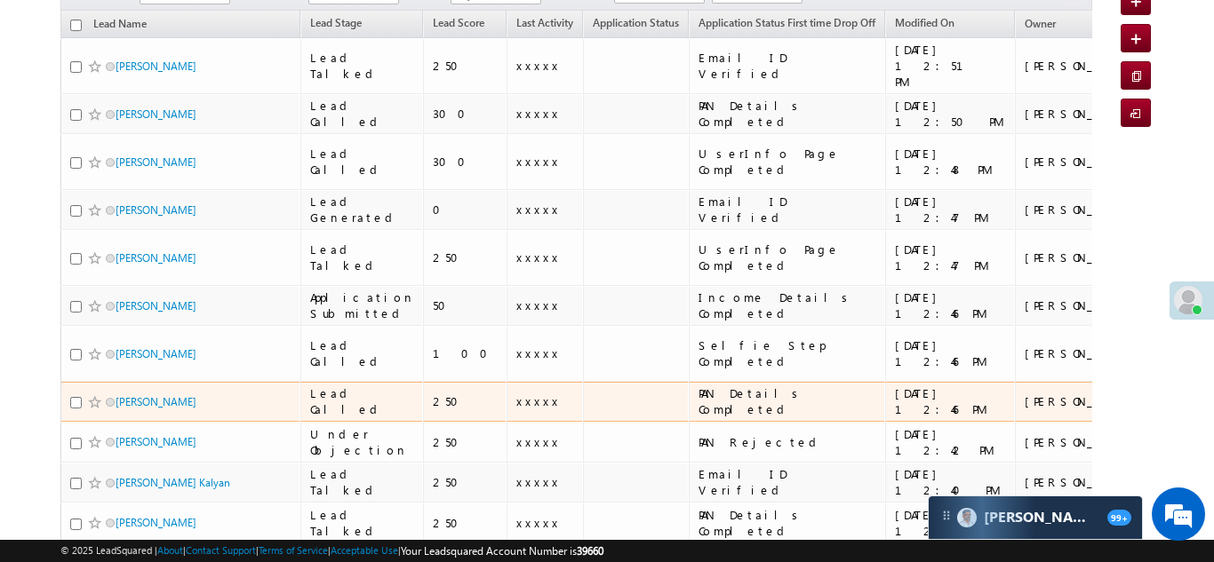
scroll to position [196, 0]
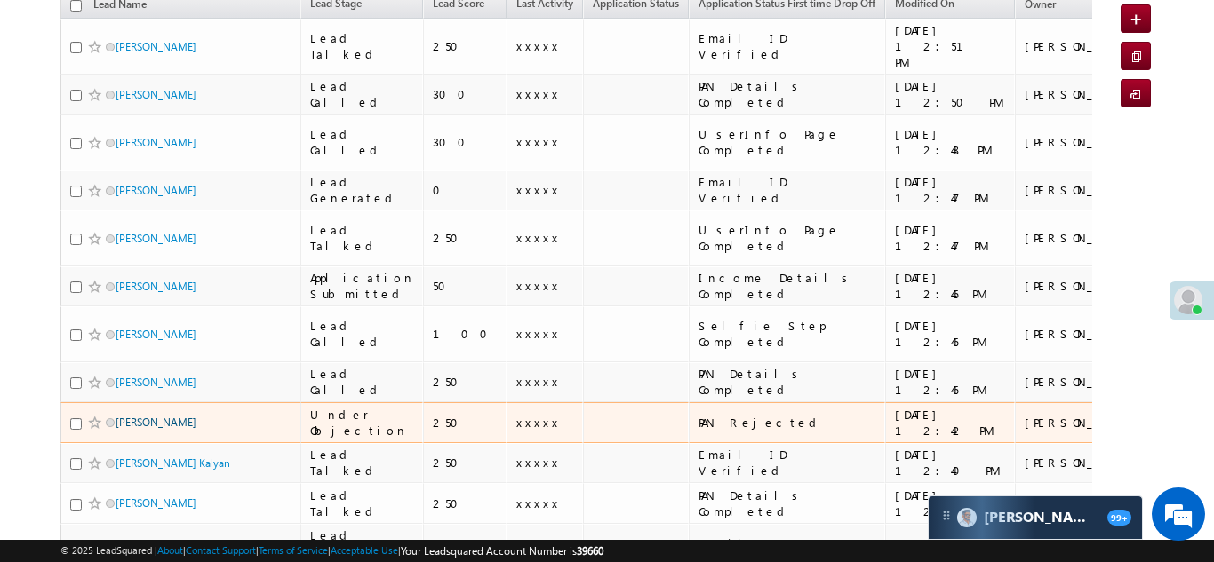
click at [140, 416] on link "Umapati mahato" at bounding box center [156, 422] width 81 height 13
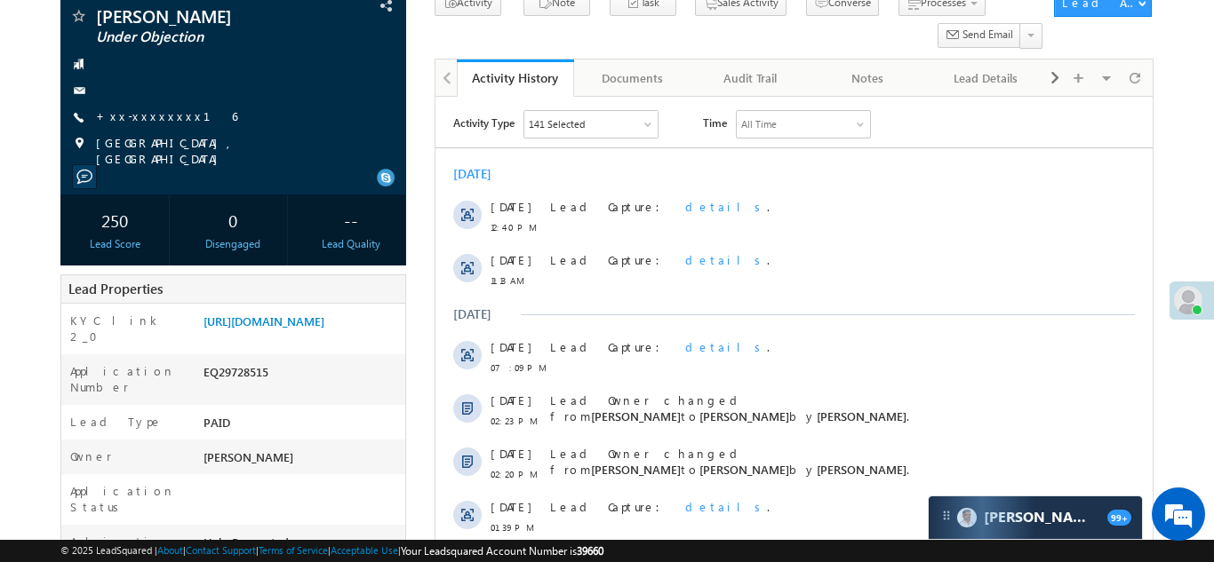
scroll to position [243, 0]
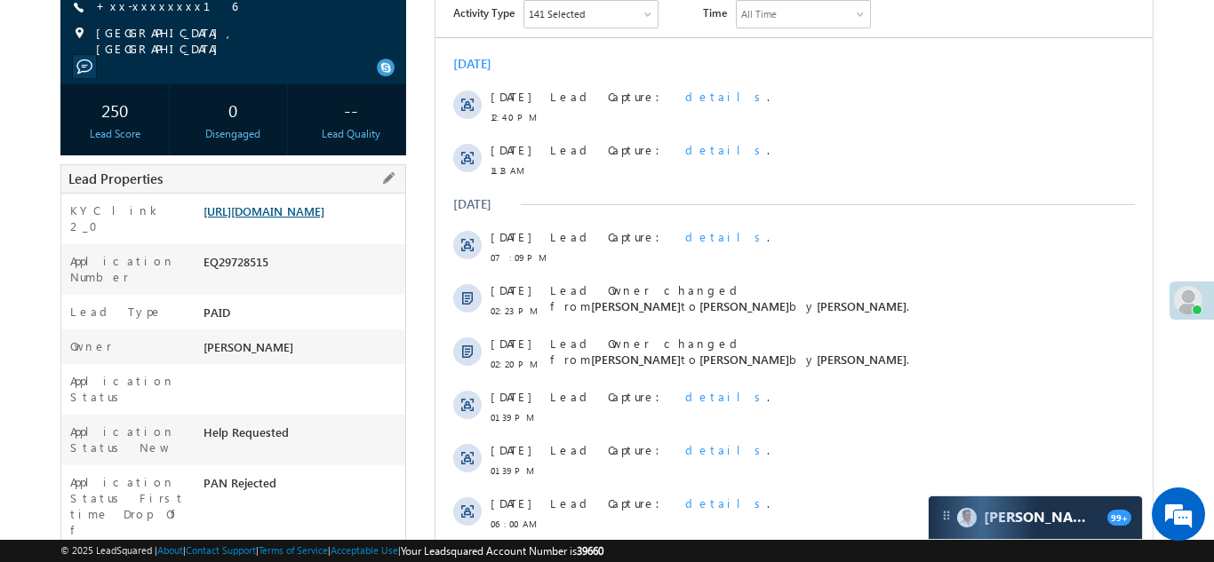
click at [291, 218] on link "https://angelbroking1-pk3em7sa.customui-test.leadsquared.com?leadId=be62caa8-5b…" at bounding box center [263, 210] width 121 height 15
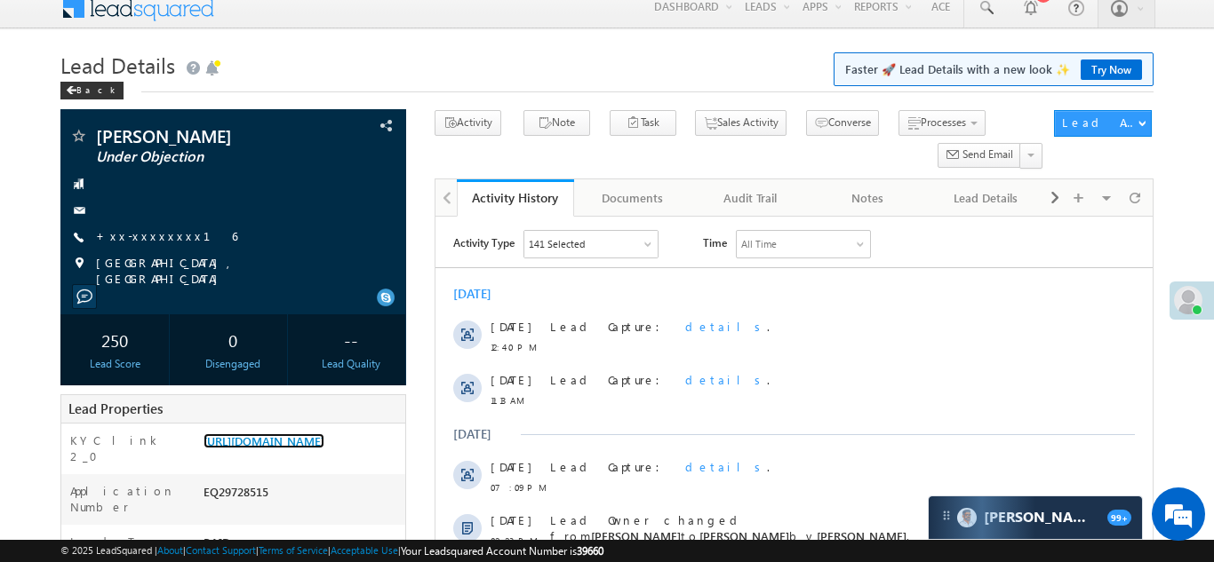
scroll to position [0, 0]
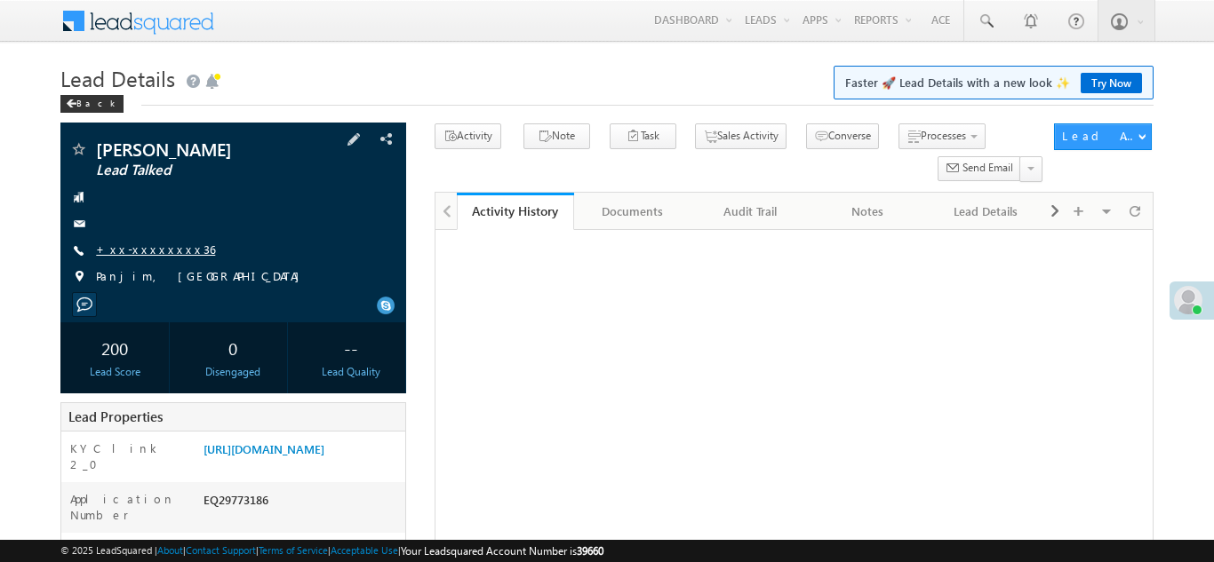
click at [146, 247] on link "+xx-xxxxxxxx36" at bounding box center [155, 249] width 119 height 15
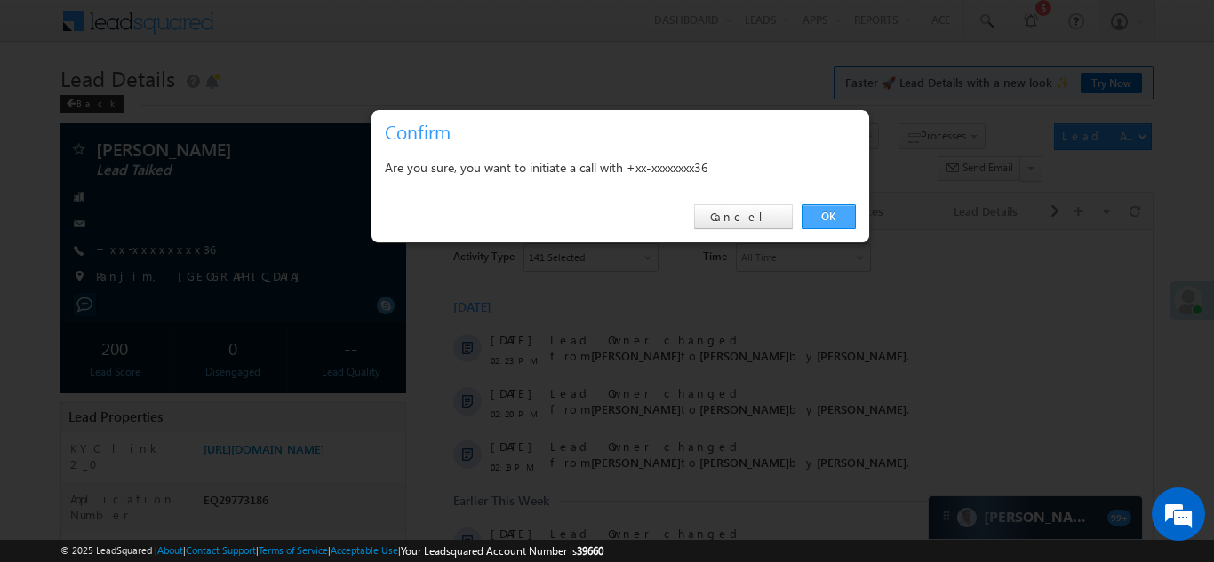
click at [823, 211] on link "OK" at bounding box center [828, 216] width 54 height 25
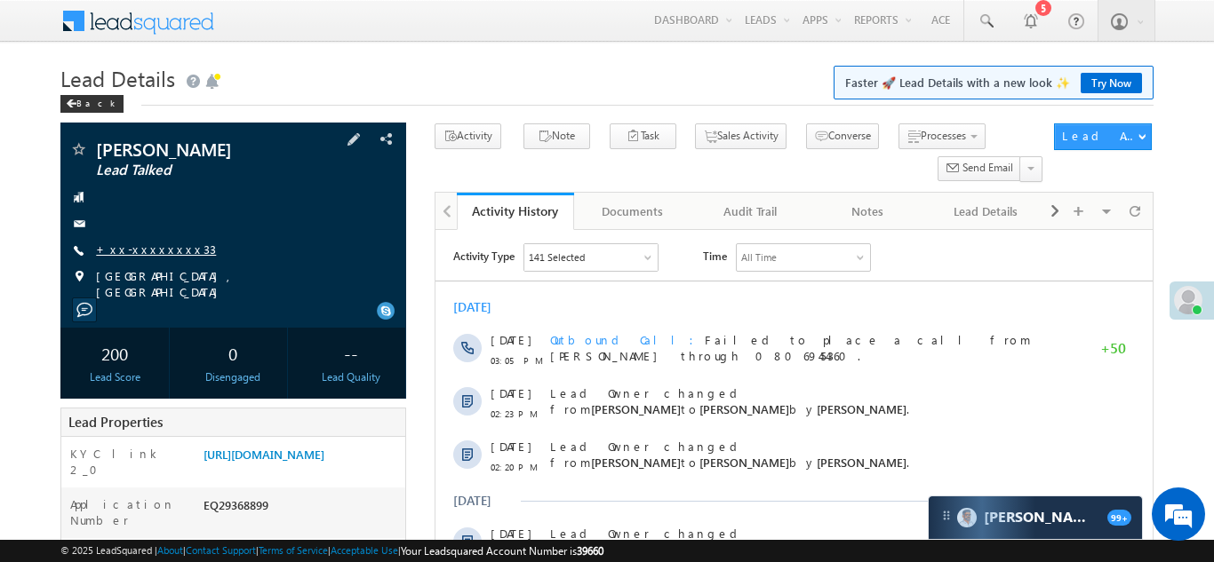
click at [146, 252] on link "+xx-xxxxxxxx33" at bounding box center [156, 249] width 120 height 15
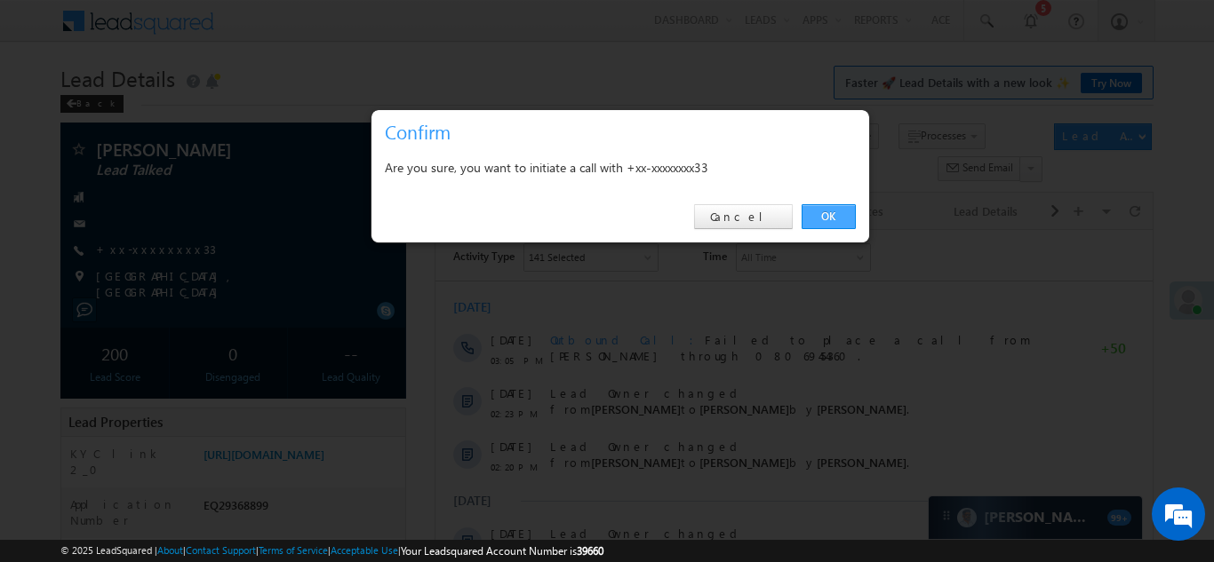
click at [824, 219] on link "OK" at bounding box center [828, 216] width 54 height 25
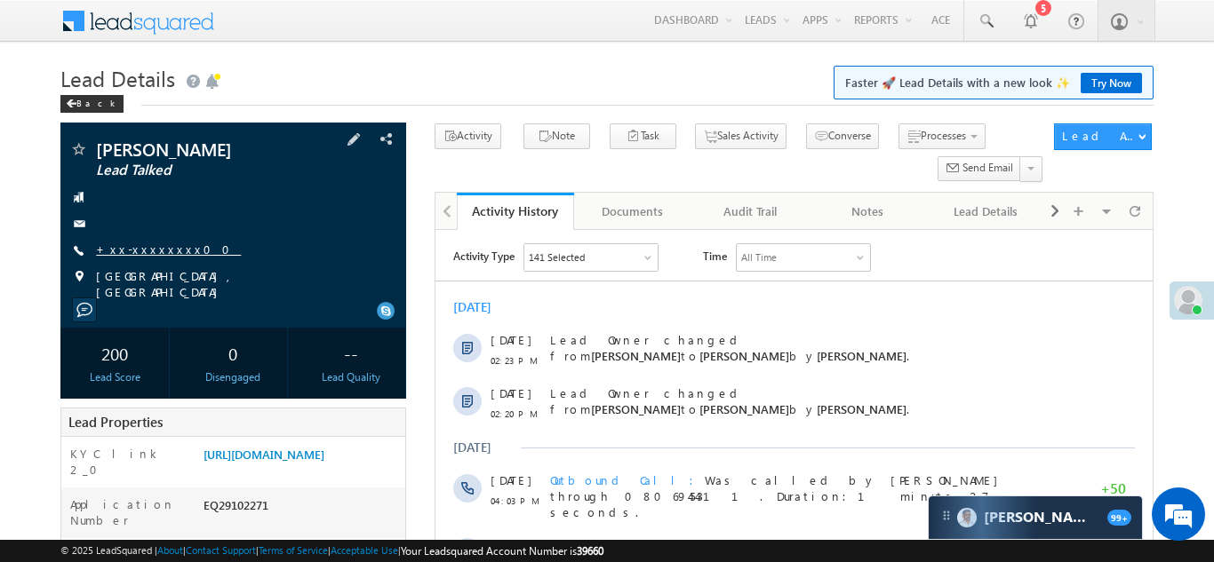
click at [146, 247] on link "+xx-xxxxxxxx00" at bounding box center [168, 249] width 145 height 15
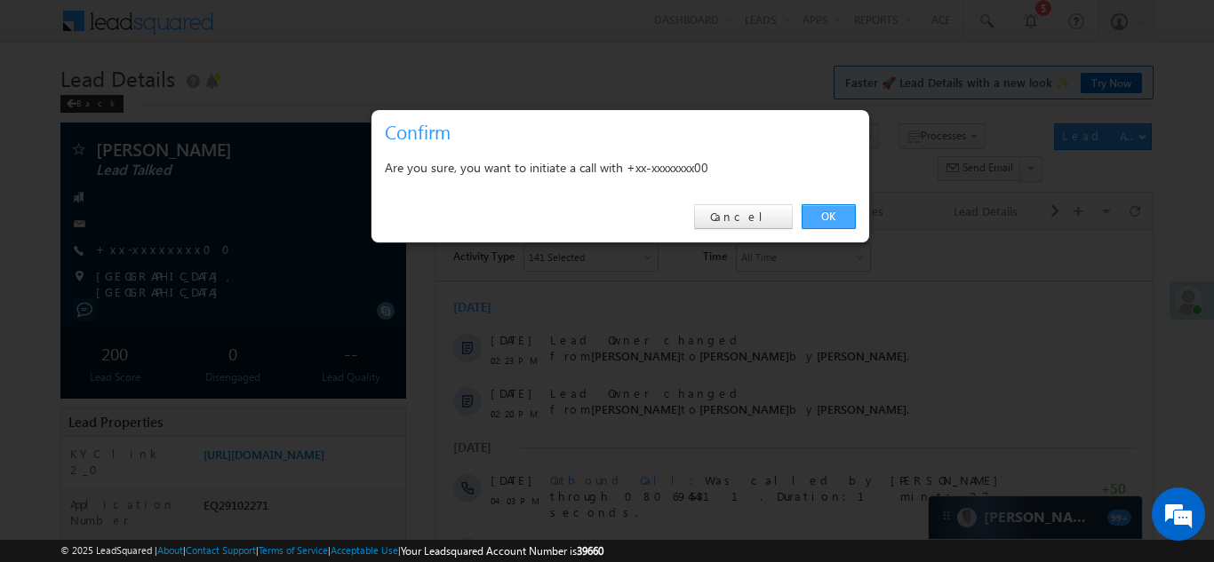
click at [819, 217] on link "OK" at bounding box center [828, 216] width 54 height 25
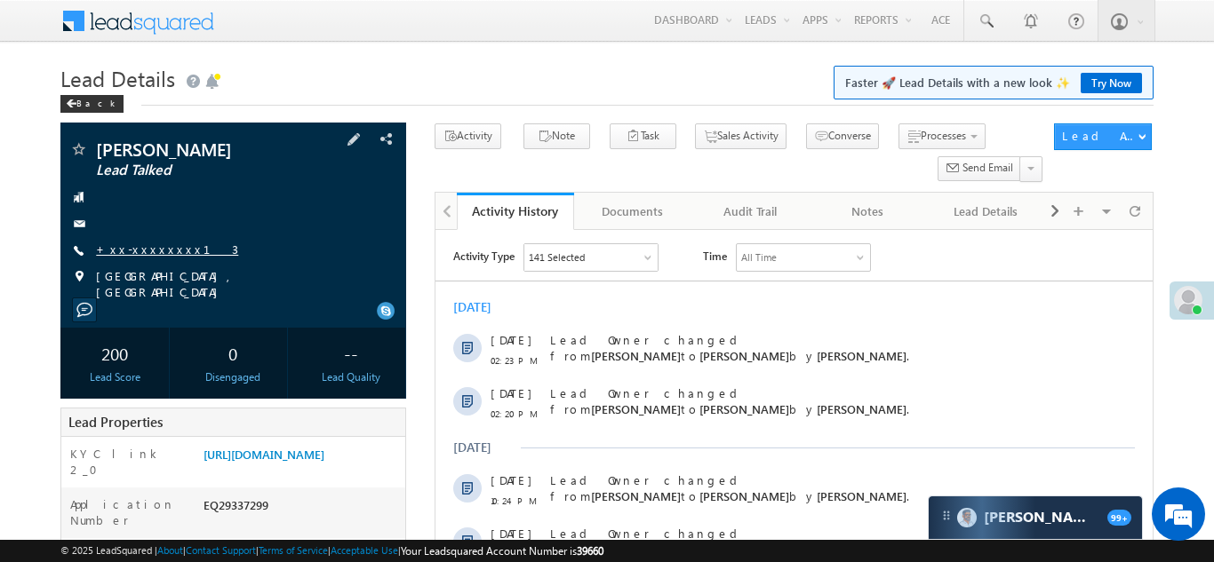
click at [137, 248] on link "+xx-xxxxxxxx13" at bounding box center [167, 249] width 142 height 15
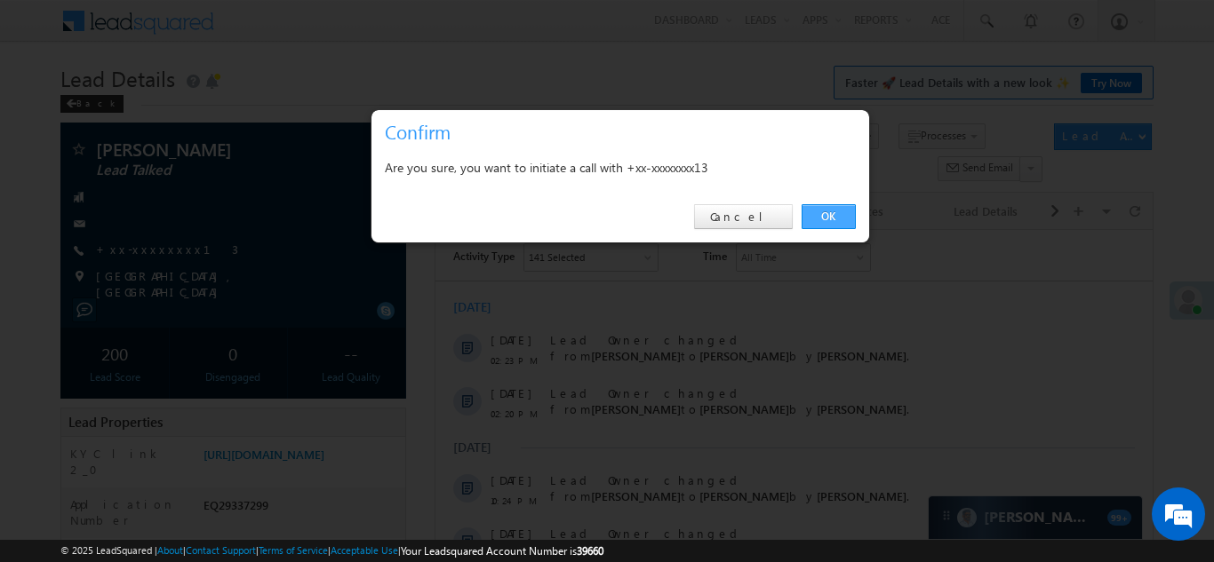
click at [822, 217] on link "OK" at bounding box center [828, 216] width 54 height 25
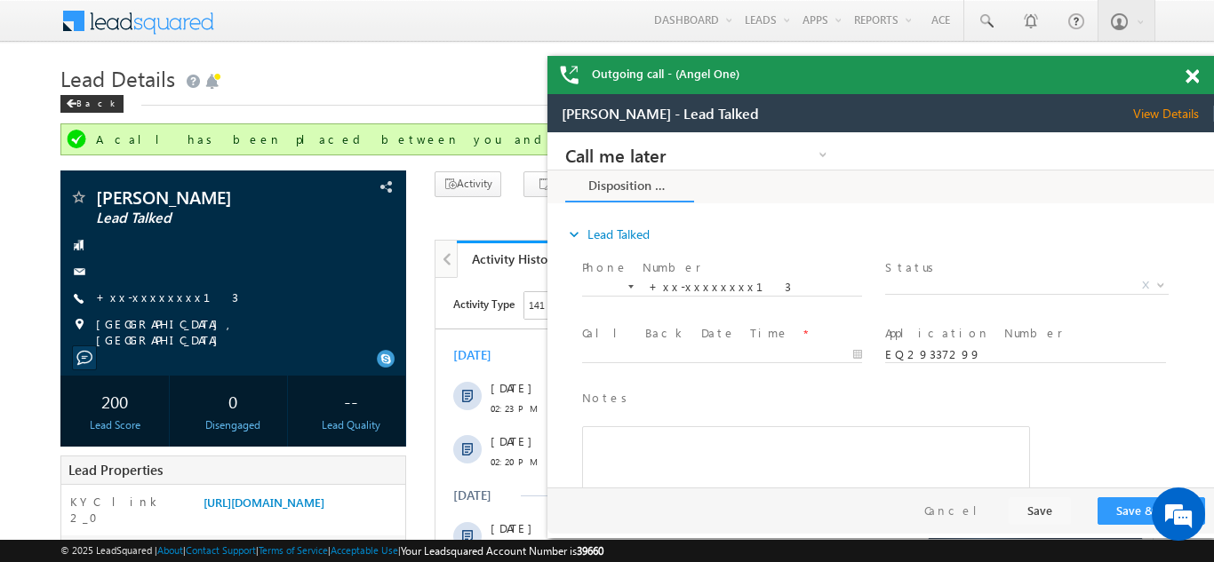
click at [1193, 76] on span at bounding box center [1191, 76] width 13 height 15
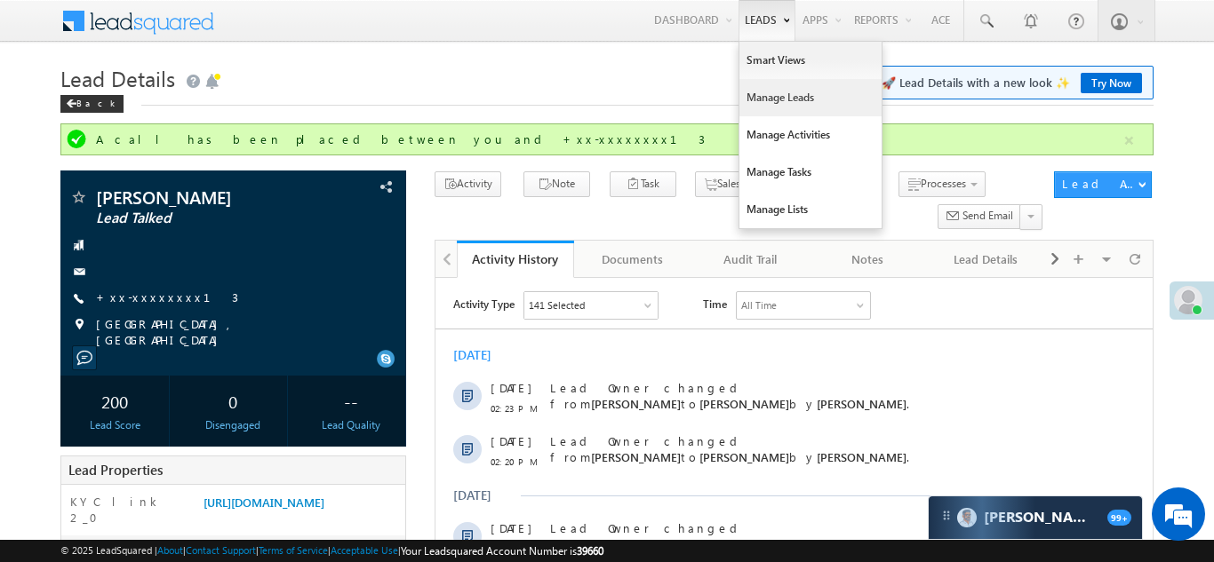
click at [745, 95] on link "Manage Leads" at bounding box center [810, 97] width 142 height 37
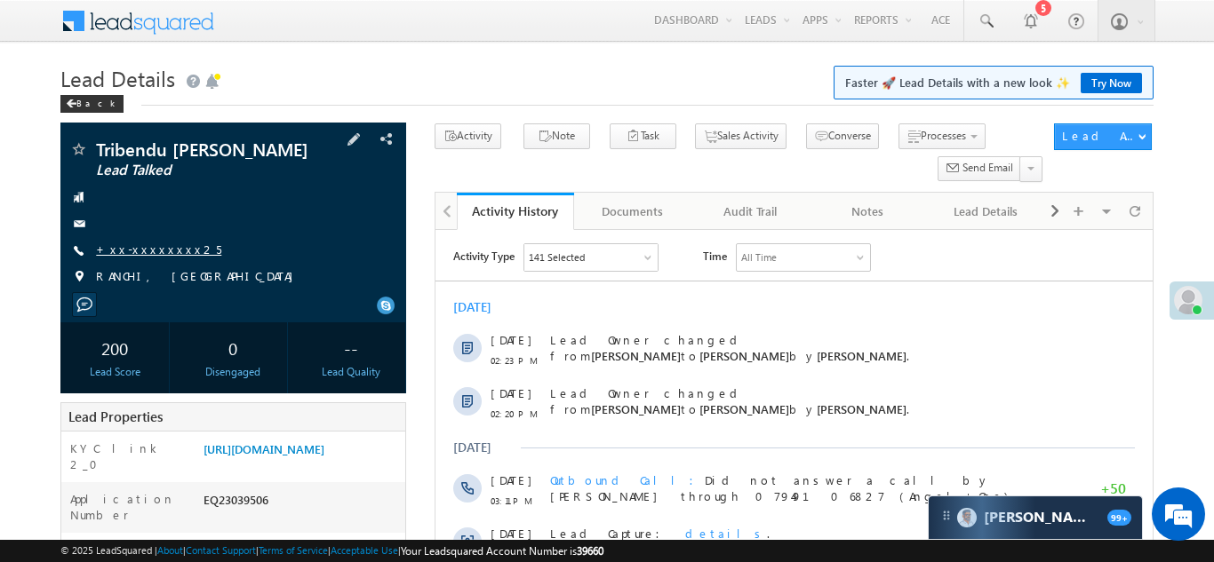
click at [132, 247] on link "+xx-xxxxxxxx25" at bounding box center [158, 249] width 125 height 15
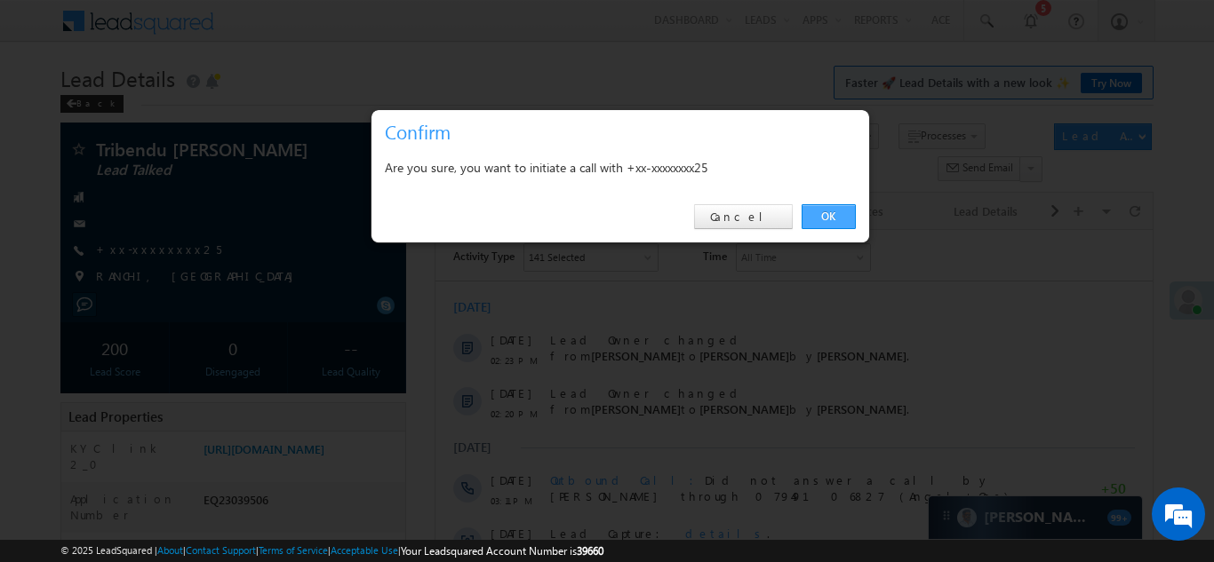
click at [829, 217] on link "OK" at bounding box center [828, 216] width 54 height 25
